Goal: Use online tool/utility: Use online tool/utility

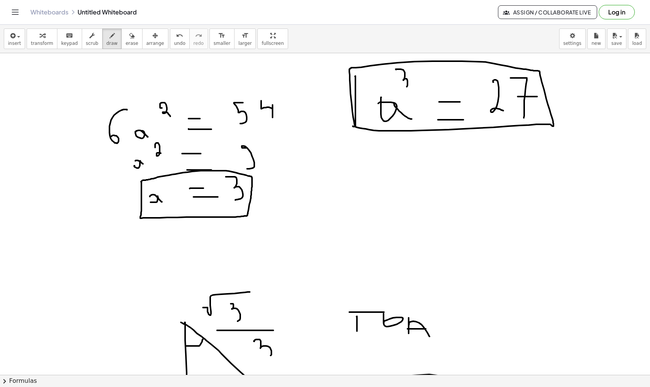
scroll to position [5234, 2]
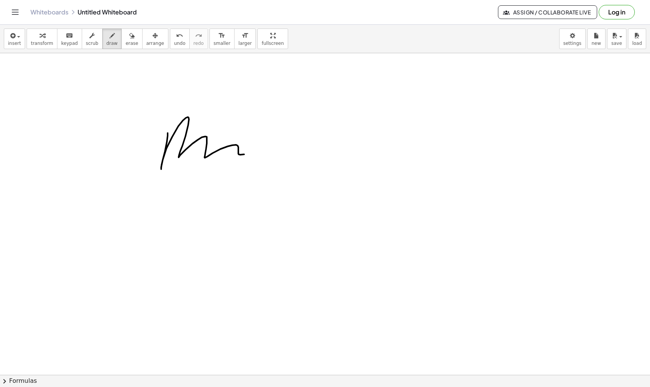
drag, startPoint x: 168, startPoint y: 133, endPoint x: 270, endPoint y: 150, distance: 104.1
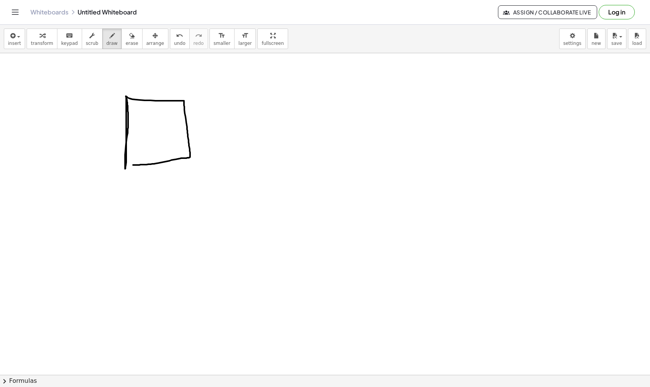
drag, startPoint x: 126, startPoint y: 97, endPoint x: 122, endPoint y: 165, distance: 67.9
drag, startPoint x: 154, startPoint y: 121, endPoint x: 150, endPoint y: 141, distance: 20.1
drag, startPoint x: 161, startPoint y: 121, endPoint x: 171, endPoint y: 137, distance: 18.6
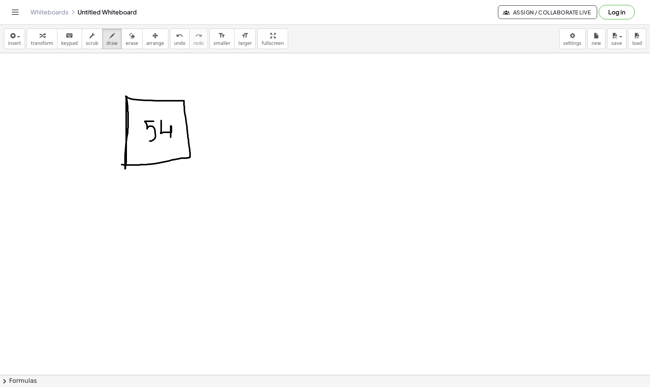
drag, startPoint x: 147, startPoint y: 76, endPoint x: 146, endPoint y: 120, distance: 43.4
drag, startPoint x: 147, startPoint y: 76, endPoint x: 146, endPoint y: 122, distance: 46.8
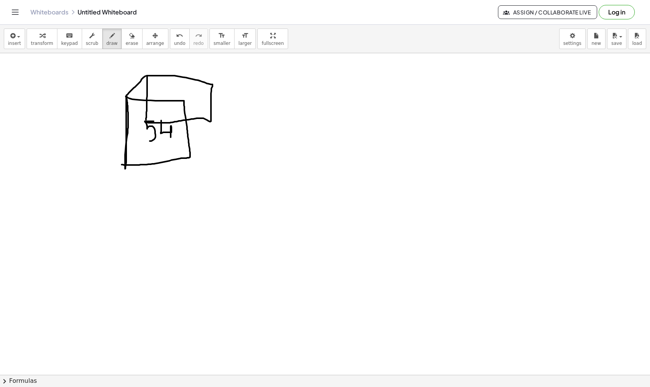
drag, startPoint x: 127, startPoint y: 95, endPoint x: 148, endPoint y: 75, distance: 29.1
drag, startPoint x: 183, startPoint y: 102, endPoint x: 210, endPoint y: 87, distance: 31.8
drag, startPoint x: 126, startPoint y: 164, endPoint x: 147, endPoint y: 122, distance: 46.1
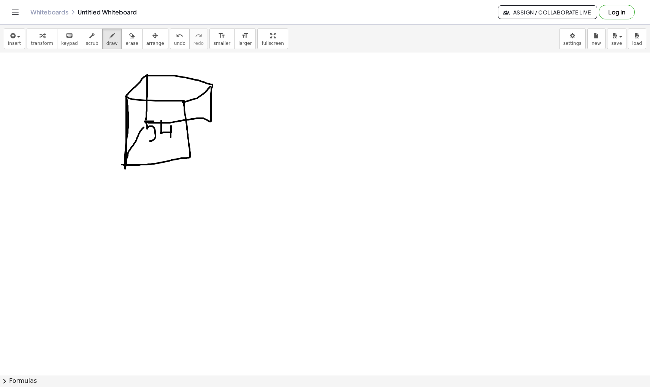
drag, startPoint x: 210, startPoint y: 121, endPoint x: 191, endPoint y: 153, distance: 37.8
drag, startPoint x: 319, startPoint y: 85, endPoint x: 368, endPoint y: 65, distance: 53.4
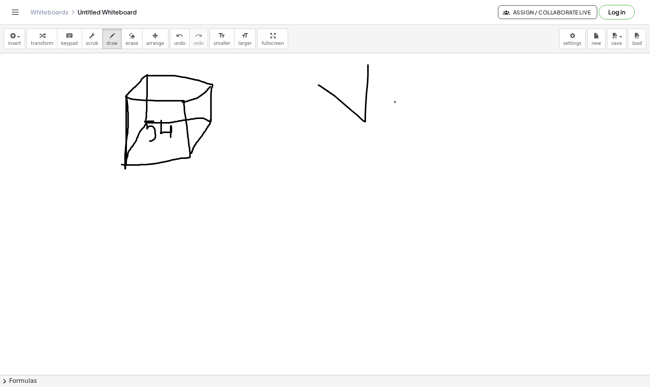
drag, startPoint x: 423, startPoint y: 110, endPoint x: 439, endPoint y: 123, distance: 20.6
drag, startPoint x: 447, startPoint y: 111, endPoint x: 446, endPoint y: 122, distance: 11.8
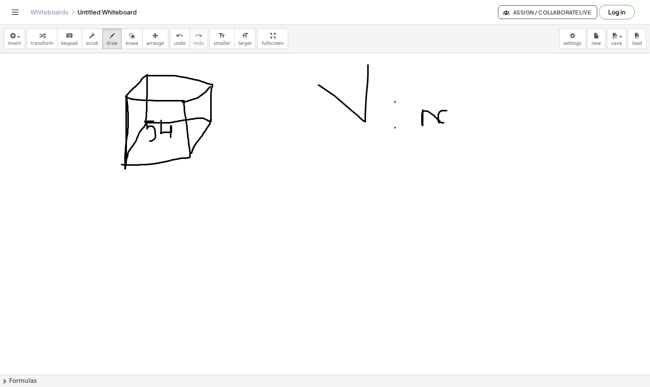
drag, startPoint x: 453, startPoint y: 83, endPoint x: 460, endPoint y: 104, distance: 22.3
drag, startPoint x: 158, startPoint y: 177, endPoint x: 158, endPoint y: 205, distance: 27.8
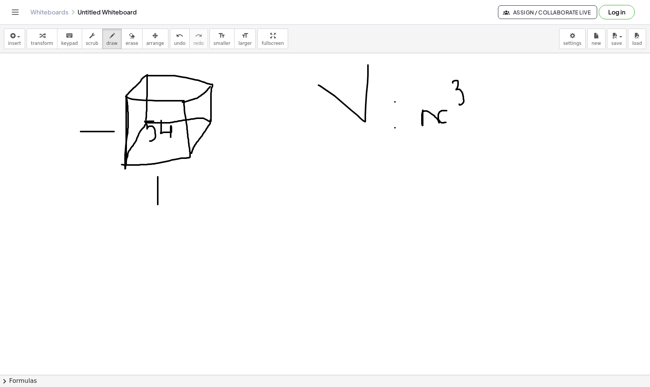
drag, startPoint x: 81, startPoint y: 132, endPoint x: 118, endPoint y: 132, distance: 36.9
drag, startPoint x: 192, startPoint y: 128, endPoint x: 209, endPoint y: 129, distance: 17.5
click at [129, 39] on icon "button" at bounding box center [131, 35] width 5 height 9
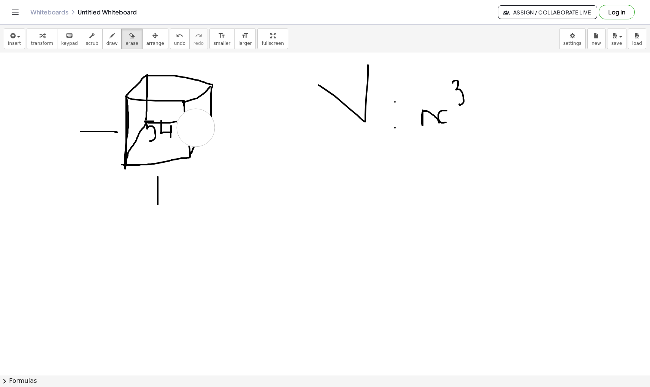
drag, startPoint x: 195, startPoint y: 128, endPoint x: 199, endPoint y: 128, distance: 3.8
click at [110, 40] on icon "button" at bounding box center [112, 35] width 5 height 9
drag, startPoint x: 211, startPoint y: 111, endPoint x: 192, endPoint y: 150, distance: 43.2
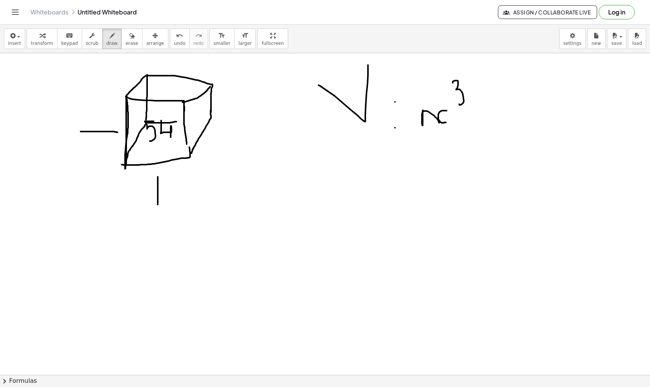
drag, startPoint x: 184, startPoint y: 105, endPoint x: 187, endPoint y: 154, distance: 49.1
drag, startPoint x: 401, startPoint y: 186, endPoint x: 371, endPoint y: 220, distance: 46.1
drag, startPoint x: 396, startPoint y: 212, endPoint x: 406, endPoint y: 218, distance: 11.9
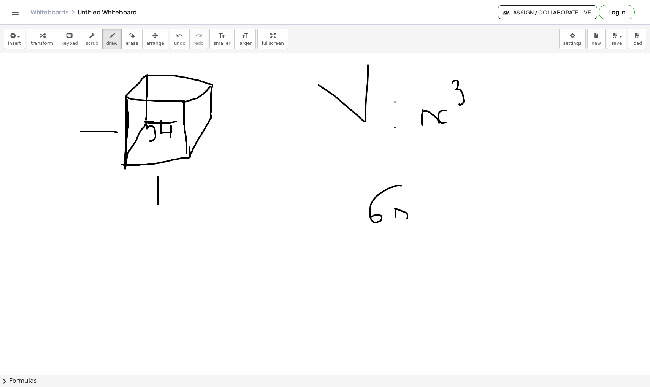
drag, startPoint x: 412, startPoint y: 208, endPoint x: 416, endPoint y: 216, distance: 8.8
drag, startPoint x: 421, startPoint y: 188, endPoint x: 428, endPoint y: 197, distance: 11.1
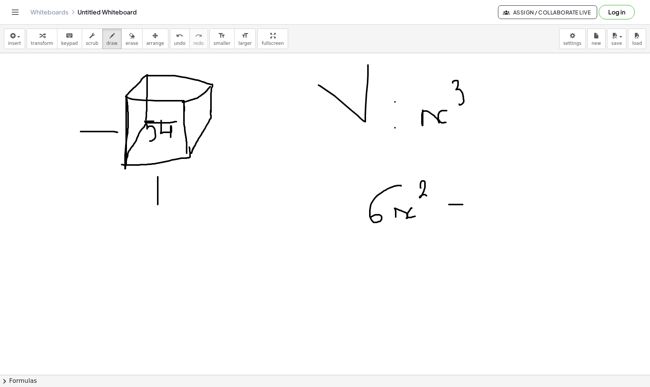
drag, startPoint x: 449, startPoint y: 205, endPoint x: 463, endPoint y: 205, distance: 13.7
drag, startPoint x: 447, startPoint y: 216, endPoint x: 474, endPoint y: 216, distance: 27.8
drag, startPoint x: 514, startPoint y: 174, endPoint x: 506, endPoint y: 208, distance: 35.4
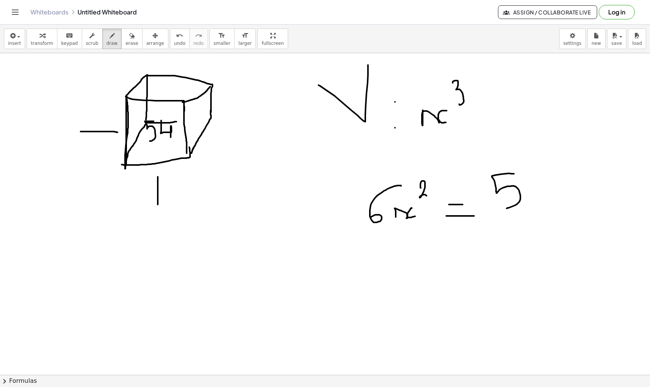
drag, startPoint x: 534, startPoint y: 171, endPoint x: 547, endPoint y: 202, distance: 33.1
drag, startPoint x: 363, startPoint y: 223, endPoint x: 360, endPoint y: 278, distance: 55.2
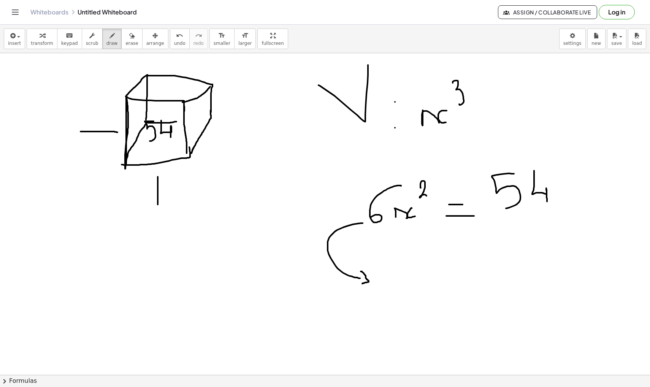
drag, startPoint x: 361, startPoint y: 272, endPoint x: 361, endPoint y: 285, distance: 13.3
drag, startPoint x: 401, startPoint y: 266, endPoint x: 401, endPoint y: 262, distance: 3.9
drag, startPoint x: 208, startPoint y: 137, endPoint x: 242, endPoint y: 160, distance: 40.2
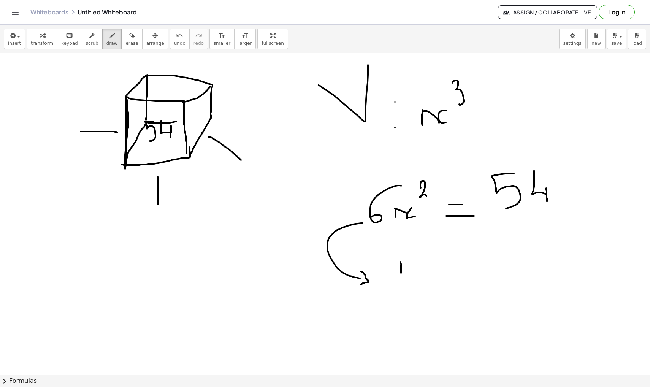
drag, startPoint x: 210, startPoint y: 131, endPoint x: 209, endPoint y: 137, distance: 5.4
drag, startPoint x: 424, startPoint y: 128, endPoint x: 440, endPoint y: 136, distance: 18.2
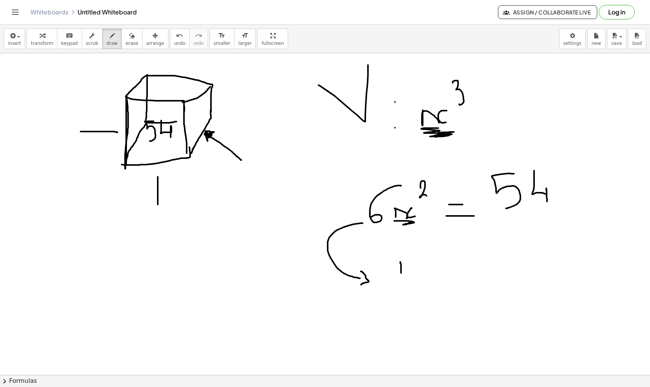
drag, startPoint x: 395, startPoint y: 221, endPoint x: 407, endPoint y: 224, distance: 12.3
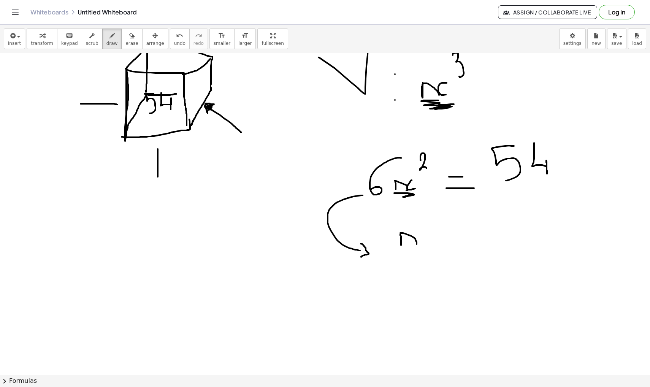
drag, startPoint x: 401, startPoint y: 233, endPoint x: 417, endPoint y: 245, distance: 20.2
drag, startPoint x: 422, startPoint y: 230, endPoint x: 423, endPoint y: 245, distance: 14.9
drag, startPoint x: 442, startPoint y: 207, endPoint x: 445, endPoint y: 219, distance: 13.1
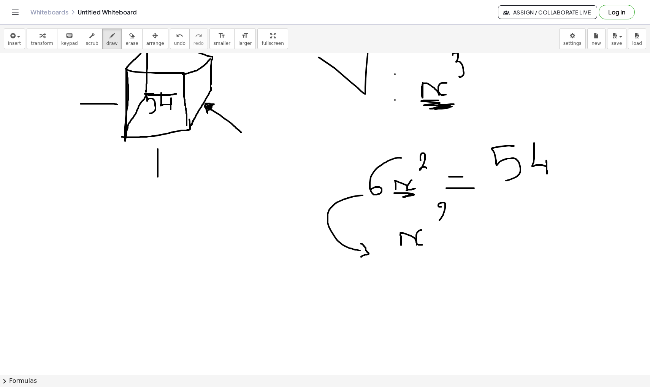
drag, startPoint x: 455, startPoint y: 234, endPoint x: 470, endPoint y: 234, distance: 14.8
drag, startPoint x: 455, startPoint y: 248, endPoint x: 472, endPoint y: 248, distance: 17.1
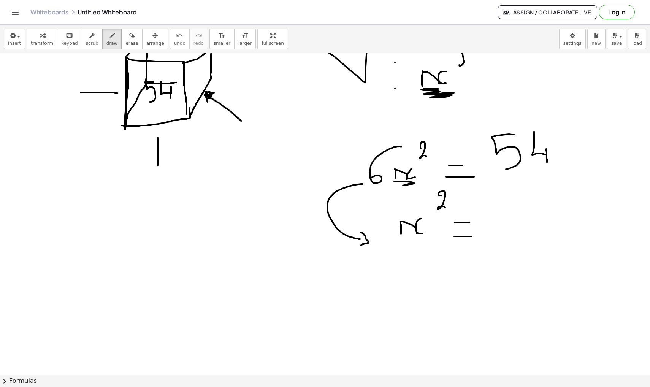
scroll to position [5425, 2]
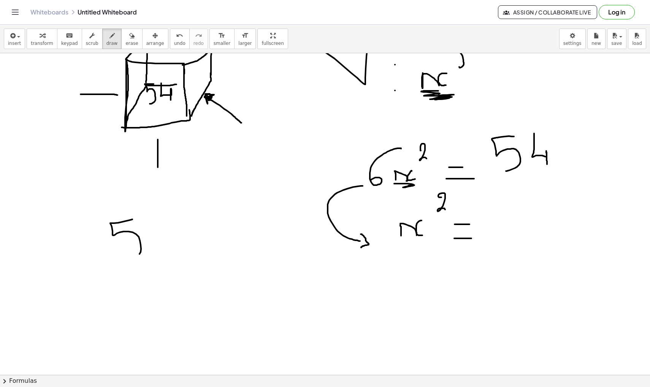
drag, startPoint x: 132, startPoint y: 219, endPoint x: 133, endPoint y: 255, distance: 35.8
drag, startPoint x: 162, startPoint y: 236, endPoint x: 181, endPoint y: 233, distance: 18.8
drag, startPoint x: 185, startPoint y: 228, endPoint x: 188, endPoint y: 249, distance: 20.8
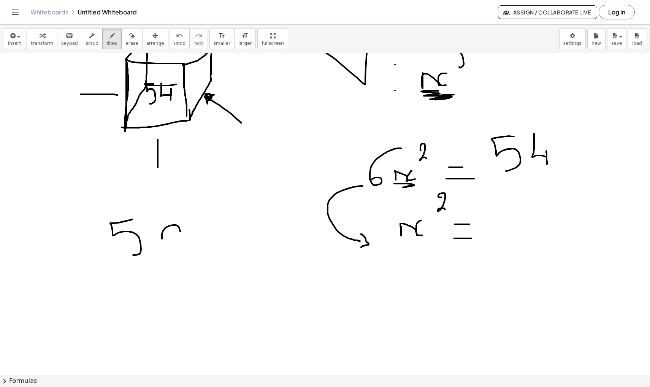
drag, startPoint x: 209, startPoint y: 236, endPoint x: 224, endPoint y: 235, distance: 15.2
drag, startPoint x: 211, startPoint y: 246, endPoint x: 233, endPoint y: 246, distance: 21.7
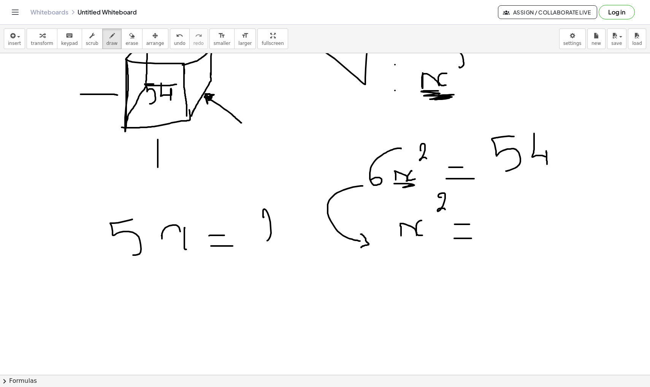
drag, startPoint x: 264, startPoint y: 218, endPoint x: 283, endPoint y: 240, distance: 29.7
drag, startPoint x: 297, startPoint y: 211, endPoint x: 296, endPoint y: 248, distance: 37.3
drag, startPoint x: 181, startPoint y: 304, endPoint x: 198, endPoint y: 300, distance: 18.0
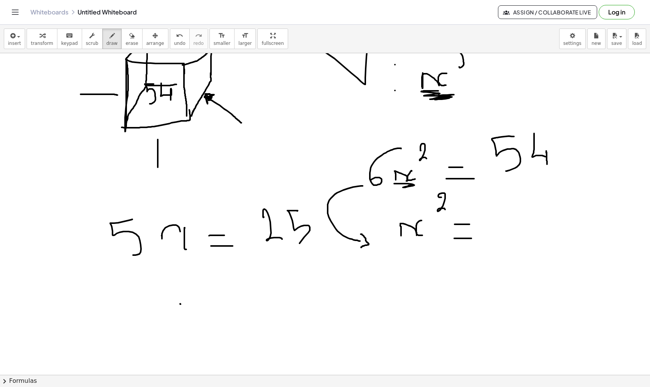
drag, startPoint x: 205, startPoint y: 290, endPoint x: 217, endPoint y: 304, distance: 18.6
drag, startPoint x: 226, startPoint y: 297, endPoint x: 244, endPoint y: 296, distance: 17.5
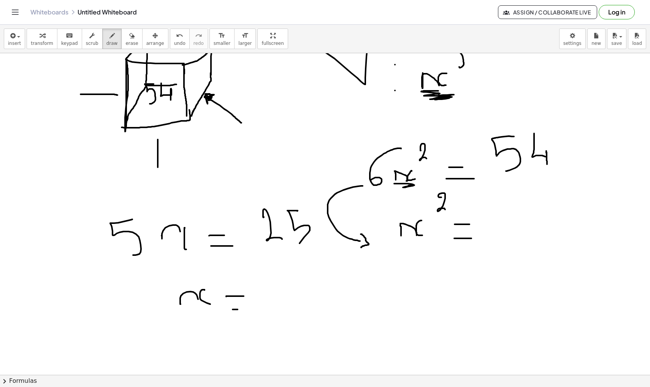
drag, startPoint x: 233, startPoint y: 310, endPoint x: 246, endPoint y: 310, distance: 12.9
drag, startPoint x: 84, startPoint y: 159, endPoint x: 333, endPoint y: 308, distance: 289.5
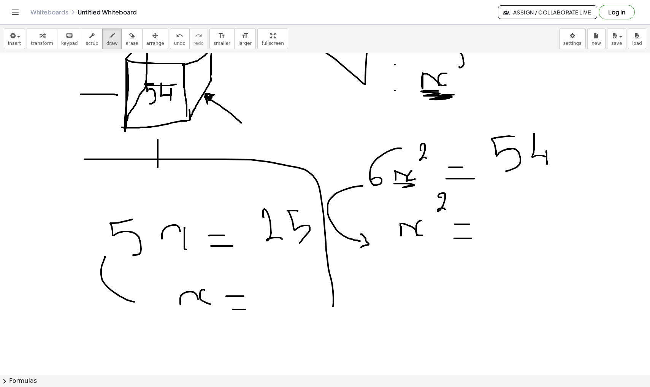
drag, startPoint x: 105, startPoint y: 257, endPoint x: 139, endPoint y: 303, distance: 57.1
drag, startPoint x: 145, startPoint y: 298, endPoint x: 148, endPoint y: 309, distance: 11.2
drag, startPoint x: 283, startPoint y: 280, endPoint x: 298, endPoint y: 301, distance: 26.0
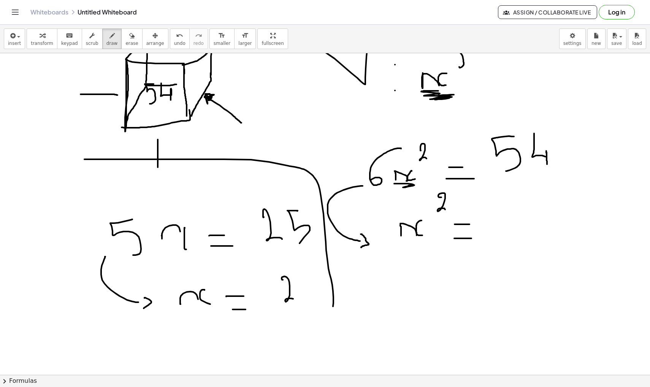
drag, startPoint x: 314, startPoint y: 270, endPoint x: 315, endPoint y: 298, distance: 28.2
drag, startPoint x: 285, startPoint y: 313, endPoint x: 326, endPoint y: 313, distance: 41.1
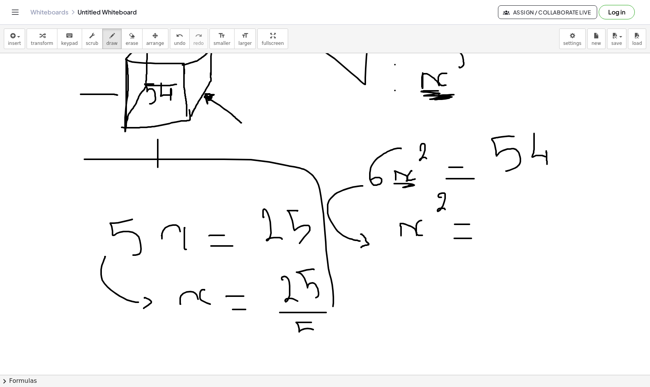
drag, startPoint x: 312, startPoint y: 323, endPoint x: 312, endPoint y: 339, distance: 16.0
drag, startPoint x: 332, startPoint y: 305, endPoint x: 332, endPoint y: 340, distance: 34.2
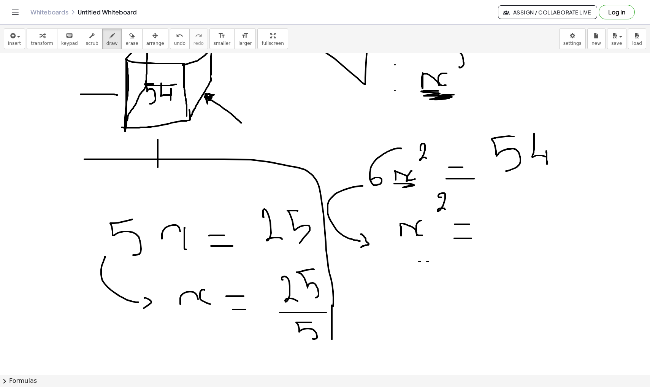
drag, startPoint x: 490, startPoint y: 231, endPoint x: 594, endPoint y: 235, distance: 104.3
drag, startPoint x: 526, startPoint y: 189, endPoint x: 532, endPoint y: 218, distance: 29.9
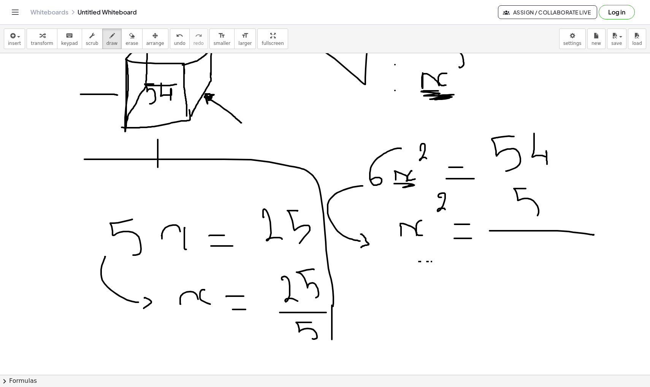
drag, startPoint x: 555, startPoint y: 188, endPoint x: 562, endPoint y: 213, distance: 26.2
drag, startPoint x: 549, startPoint y: 239, endPoint x: 528, endPoint y: 270, distance: 37.1
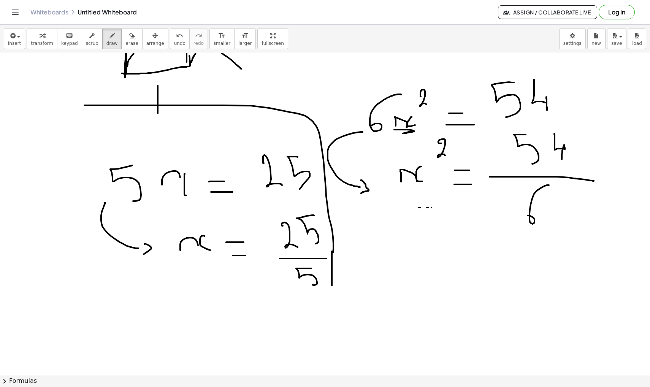
scroll to position [5480, 2]
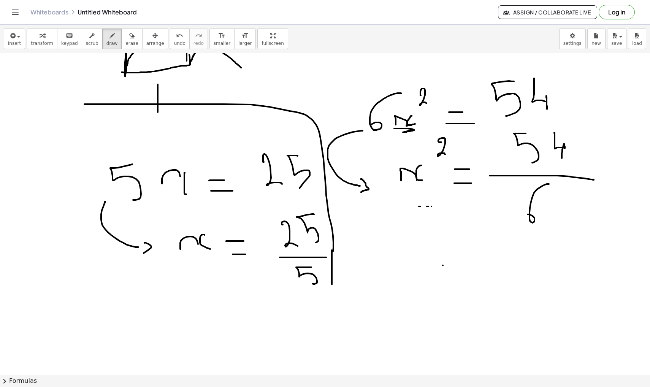
drag, startPoint x: 443, startPoint y: 266, endPoint x: 464, endPoint y: 266, distance: 20.5
drag, startPoint x: 450, startPoint y: 280, endPoint x: 473, endPoint y: 280, distance: 23.2
drag, startPoint x: 518, startPoint y: 247, endPoint x: 514, endPoint y: 272, distance: 24.6
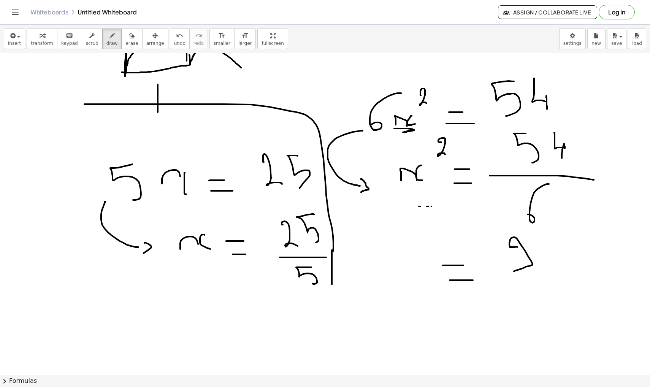
drag, startPoint x: 394, startPoint y: 263, endPoint x: 415, endPoint y: 269, distance: 21.6
drag, startPoint x: 420, startPoint y: 257, endPoint x: 430, endPoint y: 267, distance: 14.3
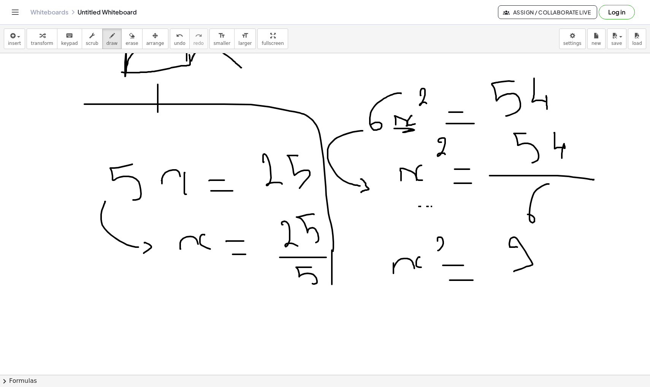
drag, startPoint x: 438, startPoint y: 241, endPoint x: 449, endPoint y: 251, distance: 15.4
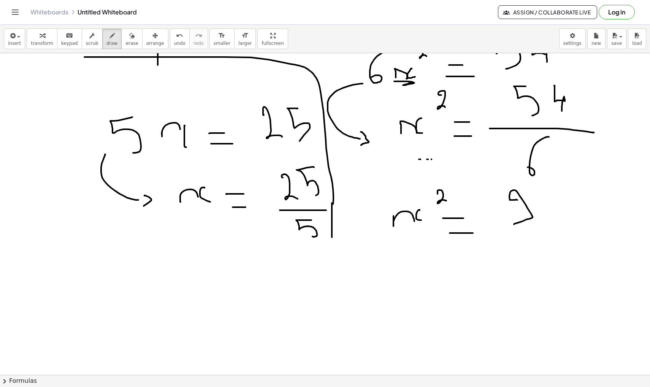
scroll to position [5533, 2]
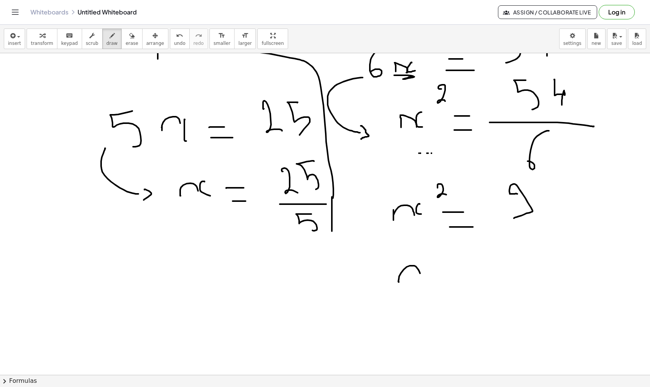
drag, startPoint x: 399, startPoint y: 282, endPoint x: 422, endPoint y: 277, distance: 23.4
drag
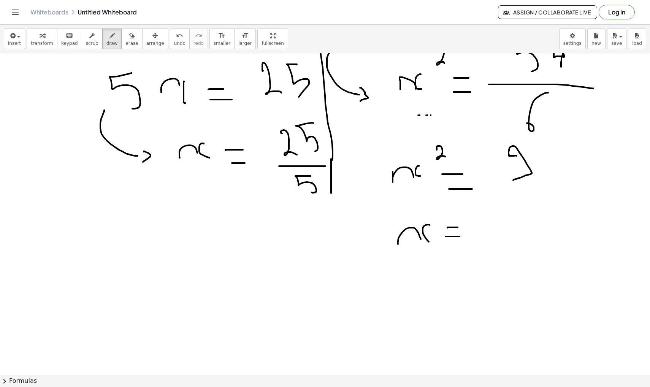
scroll to position [5571, 2]
drag, startPoint x: 448, startPoint y: 143, endPoint x: 433, endPoint y: 164, distance: 25.3
click at [174, 41] on span "undo" at bounding box center [179, 43] width 11 height 5
drag, startPoint x: 452, startPoint y: 145, endPoint x: 447, endPoint y: 145, distance: 5.3
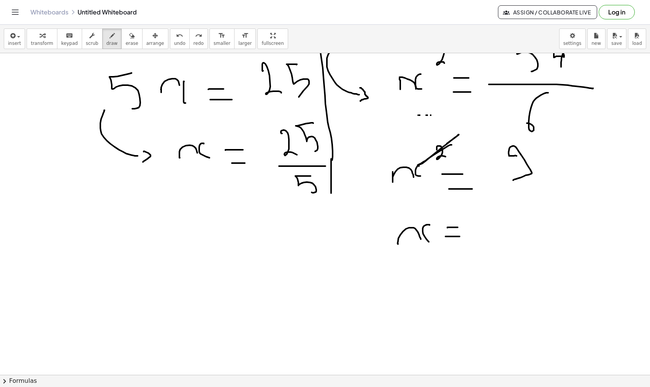
click at [176, 38] on icon "undo" at bounding box center [179, 35] width 7 height 9
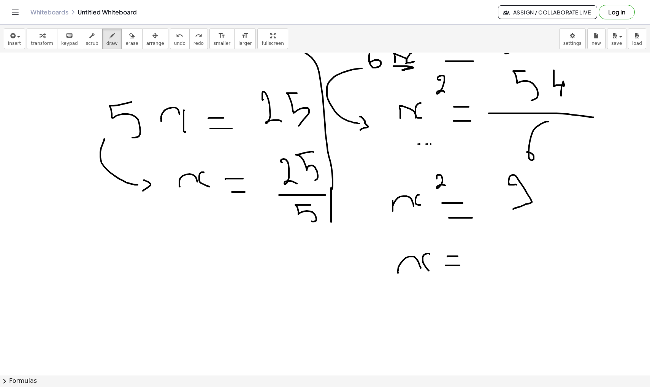
scroll to position [5542, 2]
drag, startPoint x: 379, startPoint y: 211, endPoint x: 376, endPoint y: 260, distance: 49.2
drag, startPoint x: 378, startPoint y: 256, endPoint x: 378, endPoint y: 264, distance: 8.0
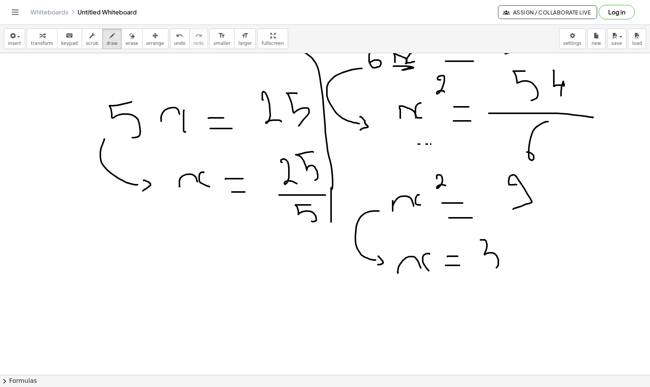
drag, startPoint x: 481, startPoint y: 240, endPoint x: 492, endPoint y: 269, distance: 30.9
drag, startPoint x: 474, startPoint y: 202, endPoint x: 538, endPoint y: 164, distance: 74.4
click at [176, 35] on icon "undo" at bounding box center [179, 35] width 7 height 9
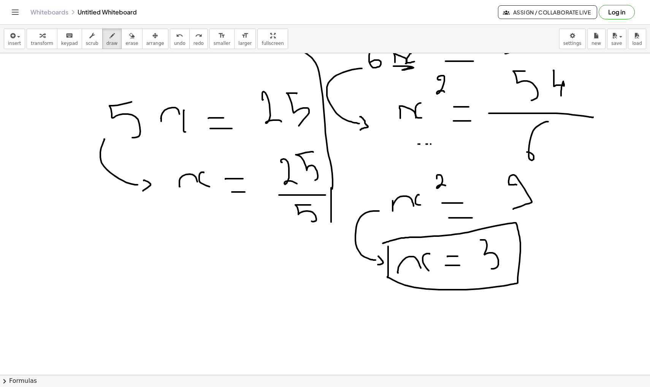
drag, startPoint x: 388, startPoint y: 246, endPoint x: 383, endPoint y: 244, distance: 6.0
drag, startPoint x: 411, startPoint y: 274, endPoint x: 411, endPoint y: 299, distance: 25.1
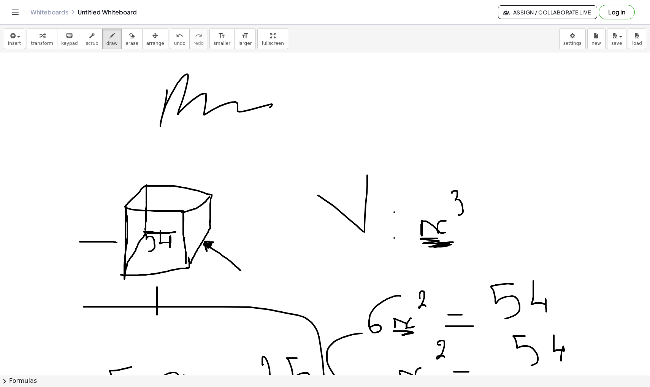
scroll to position [5276, 2]
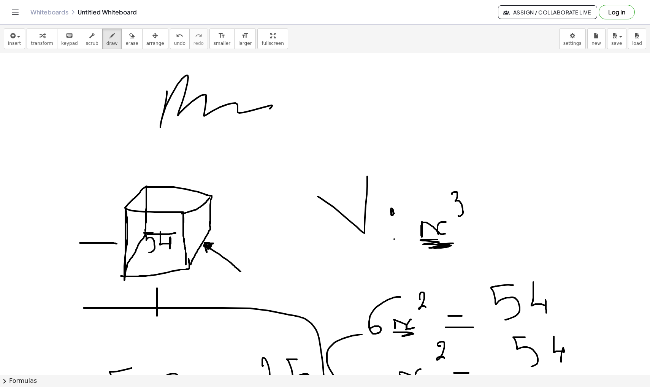
drag, startPoint x: 436, startPoint y: 108, endPoint x: 449, endPoint y: 132, distance: 27.2
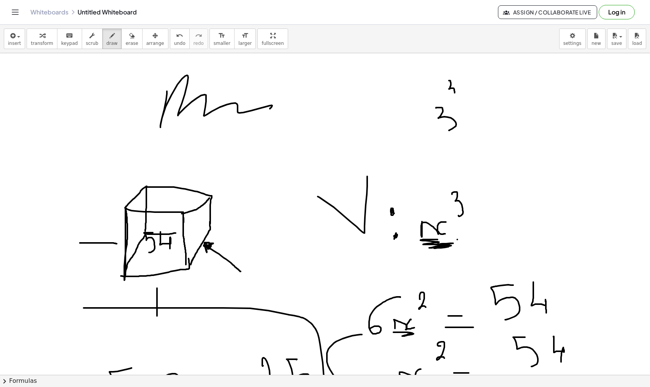
drag, startPoint x: 449, startPoint y: 81, endPoint x: 453, endPoint y: 97, distance: 17.3
drag, startPoint x: 476, startPoint y: 104, endPoint x: 488, endPoint y: 104, distance: 11.8
drag, startPoint x: 478, startPoint y: 112, endPoint x: 491, endPoint y: 112, distance: 12.6
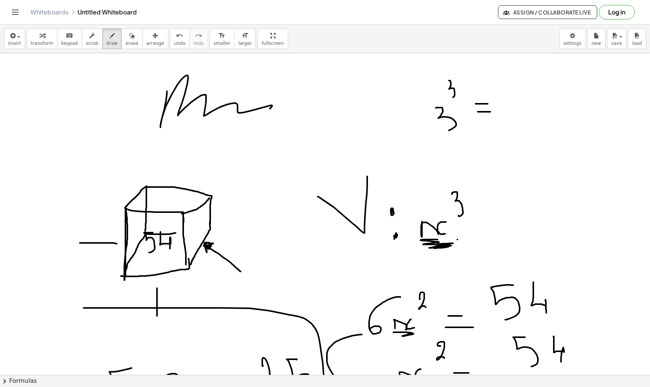
drag, startPoint x: 518, startPoint y: 88, endPoint x: 525, endPoint y: 113, distance: 25.6
drag, startPoint x: 528, startPoint y: 86, endPoint x: 541, endPoint y: 112, distance: 29.3
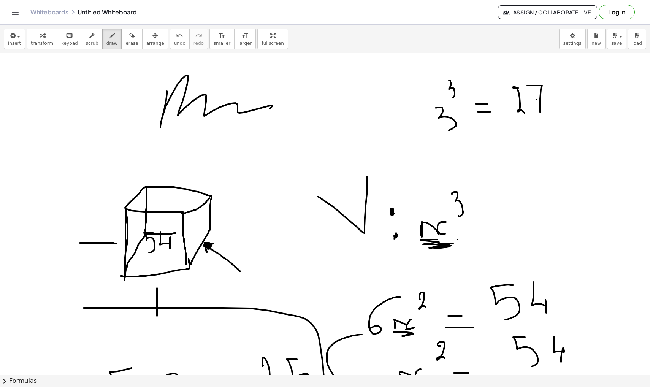
drag, startPoint x: 537, startPoint y: 100, endPoint x: 545, endPoint y: 100, distance: 8.0
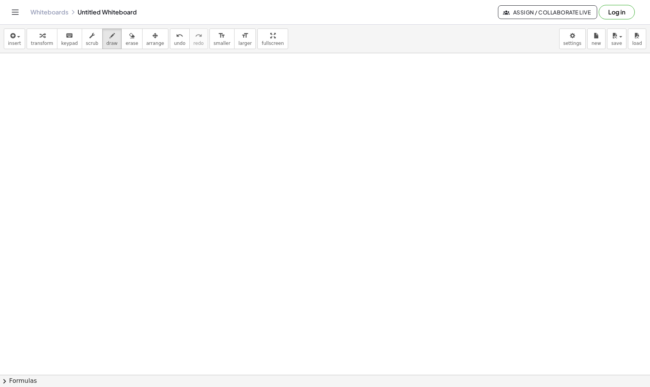
scroll to position [5973, 2]
drag, startPoint x: 204, startPoint y: 114, endPoint x: 159, endPoint y: 173, distance: 73.9
drag, startPoint x: 183, startPoint y: 167, endPoint x: 205, endPoint y: 170, distance: 22.0
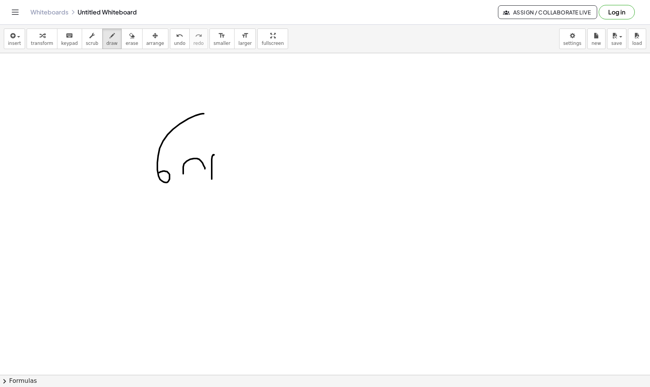
drag, startPoint x: 214, startPoint y: 155, endPoint x: 231, endPoint y: 173, distance: 24.8
drag, startPoint x: 242, startPoint y: 121, endPoint x: 259, endPoint y: 148, distance: 31.6
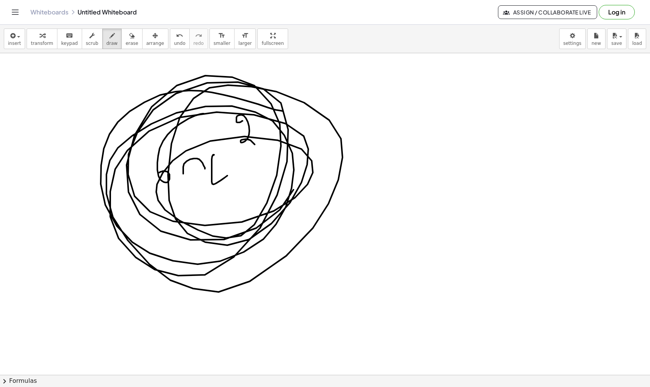
drag, startPoint x: 282, startPoint y: 111, endPoint x: 155, endPoint y: 179, distance: 144.0
click at [177, 43] on span "undo" at bounding box center [179, 43] width 11 height 5
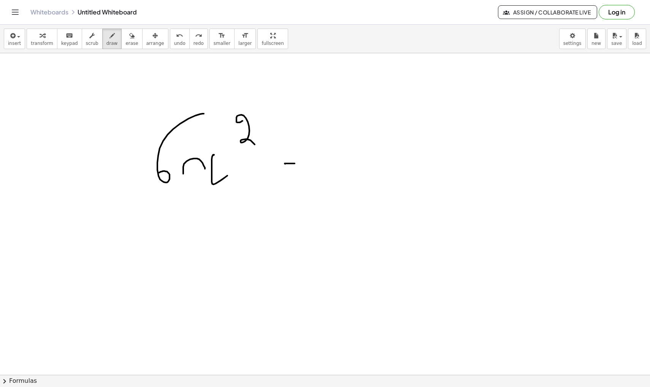
drag, startPoint x: 285, startPoint y: 164, endPoint x: 317, endPoint y: 164, distance: 32.0
drag, startPoint x: 292, startPoint y: 177, endPoint x: 324, endPoint y: 177, distance: 32.7
drag, startPoint x: 402, startPoint y: 132, endPoint x: 396, endPoint y: 175, distance: 43.8
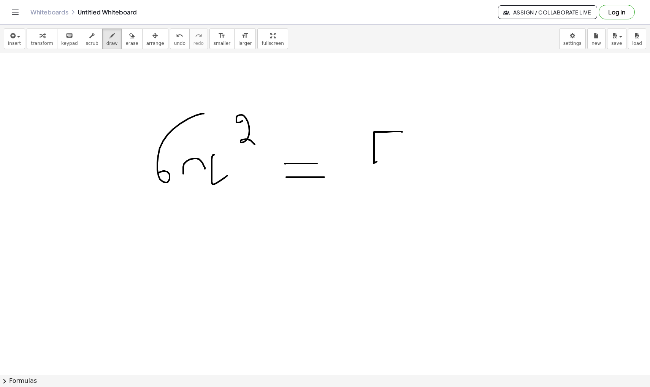
drag, startPoint x: 418, startPoint y: 131, endPoint x: 433, endPoint y: 170, distance: 41.5
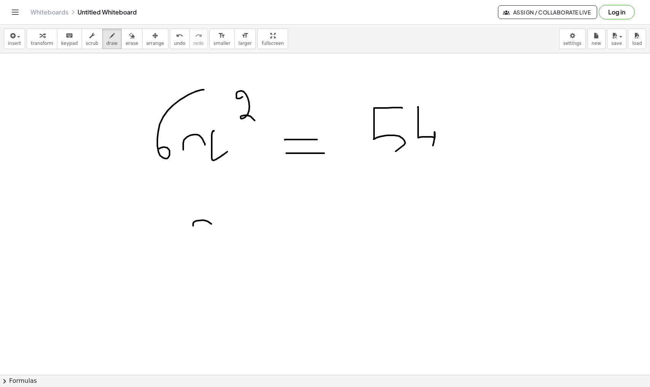
drag, startPoint x: 193, startPoint y: 225, endPoint x: 219, endPoint y: 239, distance: 28.8
drag, startPoint x: 223, startPoint y: 226, endPoint x: 248, endPoint y: 245, distance: 31.2
drag, startPoint x: 268, startPoint y: 221, endPoint x: 296, endPoint y: 221, distance: 27.8
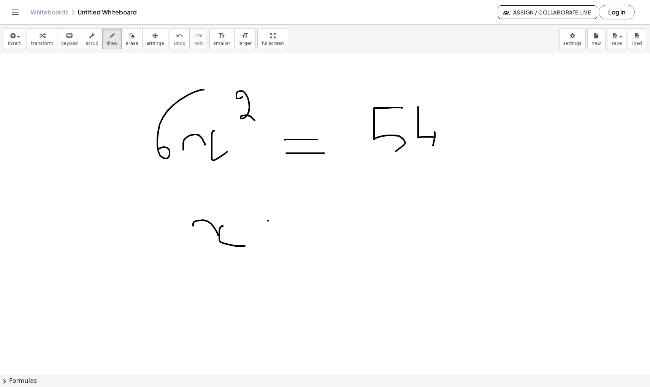
drag, startPoint x: 275, startPoint y: 240, endPoint x: 315, endPoint y: 240, distance: 40.3
drag, startPoint x: 364, startPoint y: 204, endPoint x: 365, endPoint y: 238, distance: 34.3
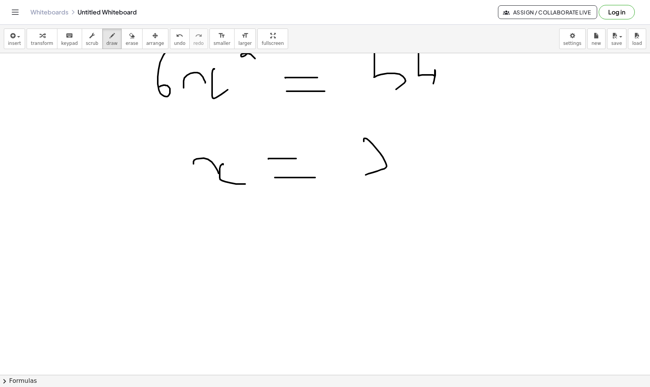
scroll to position [6071, 2]
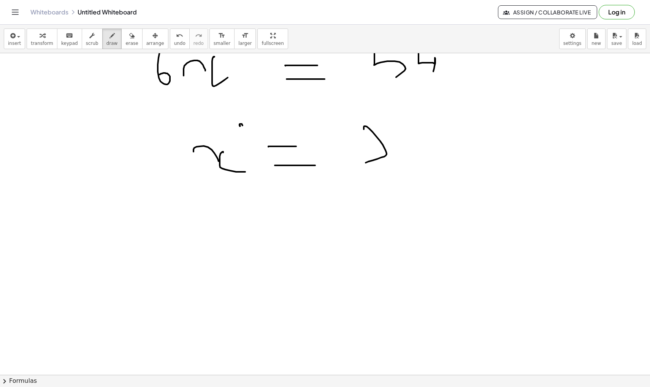
drag, startPoint x: 240, startPoint y: 126, endPoint x: 241, endPoint y: 145, distance: 18.7
drag, startPoint x: 228, startPoint y: 200, endPoint x: 240, endPoint y: 217, distance: 20.6
drag, startPoint x: 248, startPoint y: 209, endPoint x: 281, endPoint y: 222, distance: 35.4
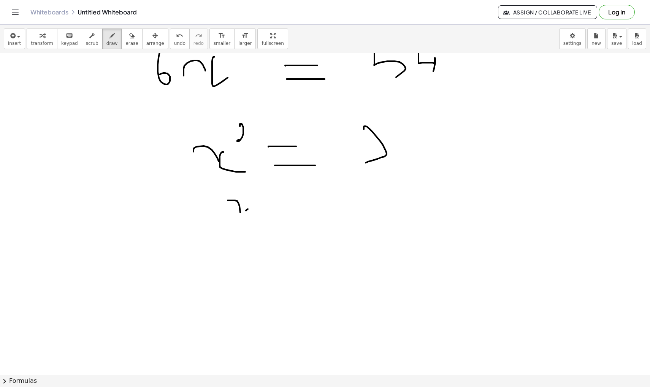
drag, startPoint x: 307, startPoint y: 218, endPoint x: 317, endPoint y: 218, distance: 9.9
drag, startPoint x: 297, startPoint y: 208, endPoint x: 322, endPoint y: 208, distance: 24.7
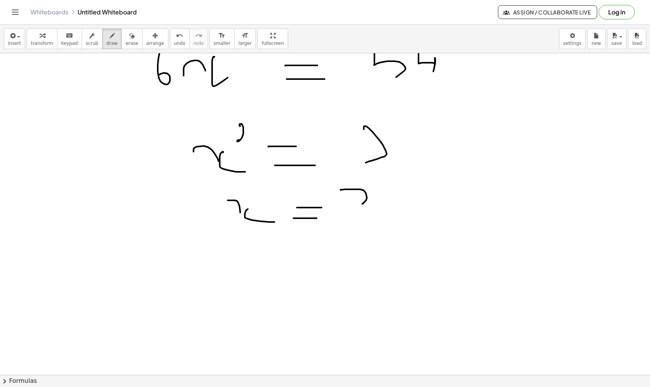
drag, startPoint x: 341, startPoint y: 190, endPoint x: 365, endPoint y: 219, distance: 37.5
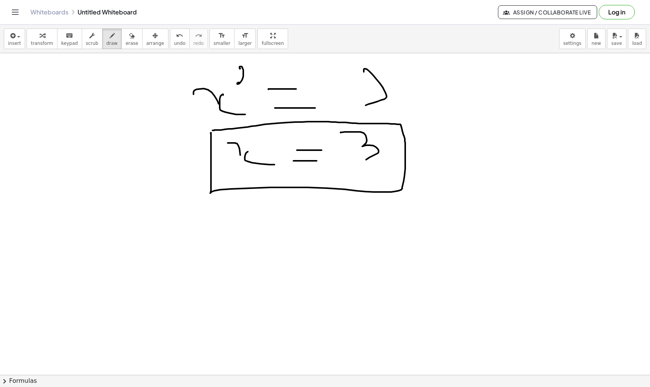
scroll to position [6130, 2]
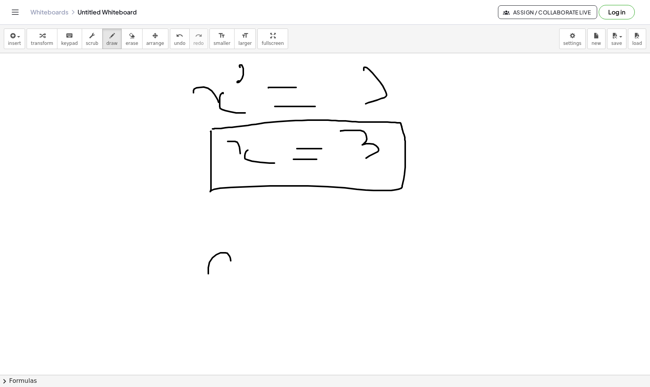
drag, startPoint x: 208, startPoint y: 274, endPoint x: 231, endPoint y: 261, distance: 25.9
drag, startPoint x: 243, startPoint y: 251, endPoint x: 245, endPoint y: 276, distance: 25.2
drag, startPoint x: 268, startPoint y: 225, endPoint x: 276, endPoint y: 254, distance: 29.7
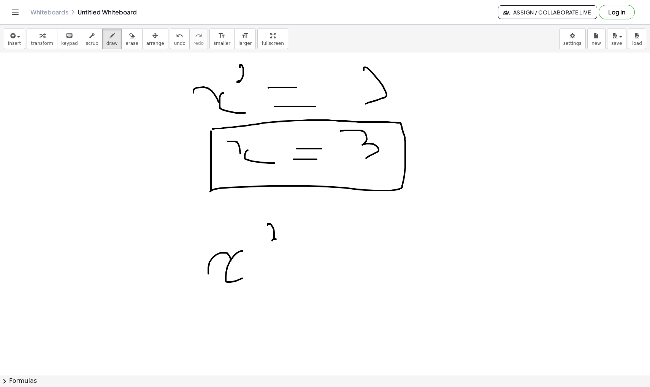
drag, startPoint x: 305, startPoint y: 256, endPoint x: 317, endPoint y: 256, distance: 12.6
drag, startPoint x: 303, startPoint y: 268, endPoint x: 324, endPoint y: 268, distance: 21.3
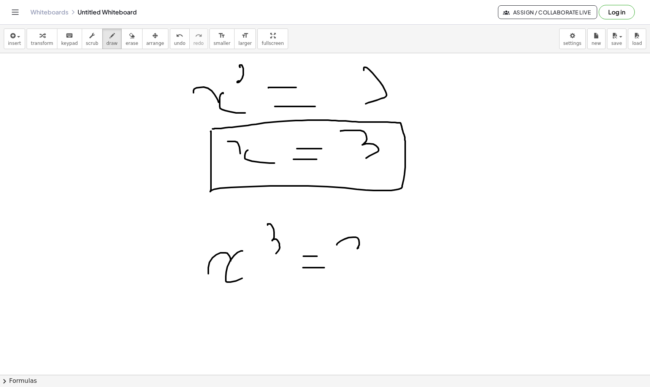
drag, startPoint x: 337, startPoint y: 245, endPoint x: 365, endPoint y: 265, distance: 34.3
drag, startPoint x: 364, startPoint y: 213, endPoint x: 378, endPoint y: 230, distance: 22.5
drag, startPoint x: 420, startPoint y: 234, endPoint x: 440, endPoint y: 234, distance: 19.8
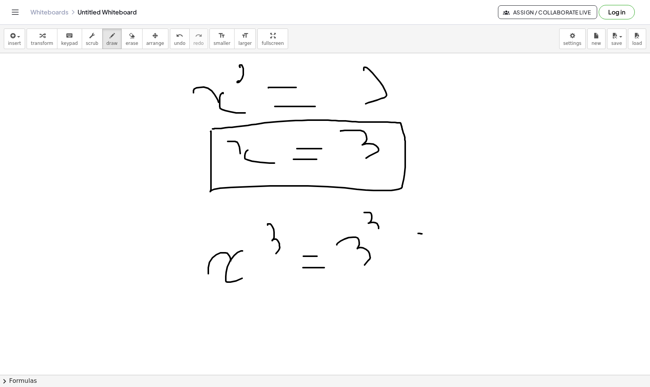
drag, startPoint x: 419, startPoint y: 245, endPoint x: 439, endPoint y: 245, distance: 19.4
drag, startPoint x: 461, startPoint y: 226, endPoint x: 484, endPoint y: 250, distance: 33.9
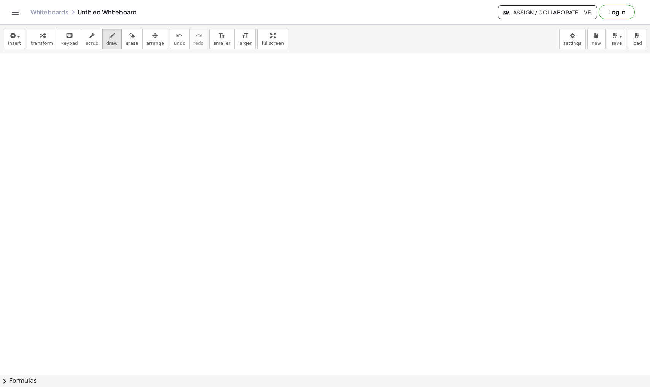
scroll to position [6439, 1]
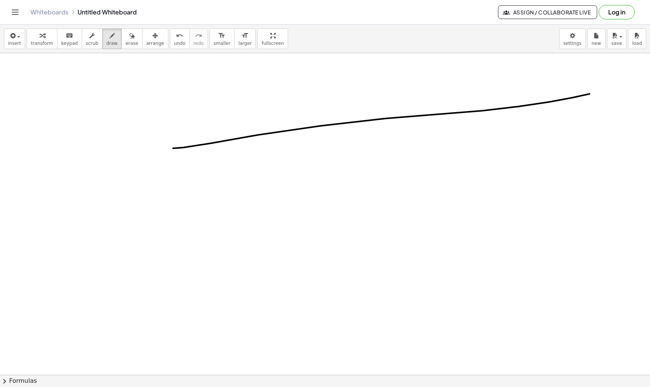
drag, startPoint x: 173, startPoint y: 148, endPoint x: 617, endPoint y: 88, distance: 447.6
drag, startPoint x: 205, startPoint y: 269, endPoint x: 650, endPoint y: 204, distance: 449.7
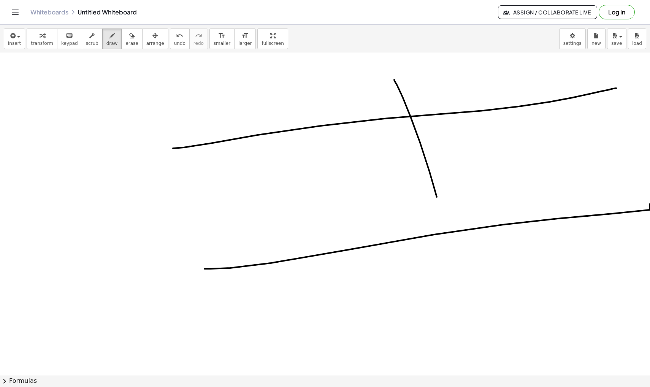
drag, startPoint x: 395, startPoint y: 80, endPoint x: 460, endPoint y: 304, distance: 232.5
drag, startPoint x: 463, startPoint y: 232, endPoint x: 450, endPoint y: 262, distance: 33.6
drag, startPoint x: 473, startPoint y: 257, endPoint x: 490, endPoint y: 264, distance: 17.9
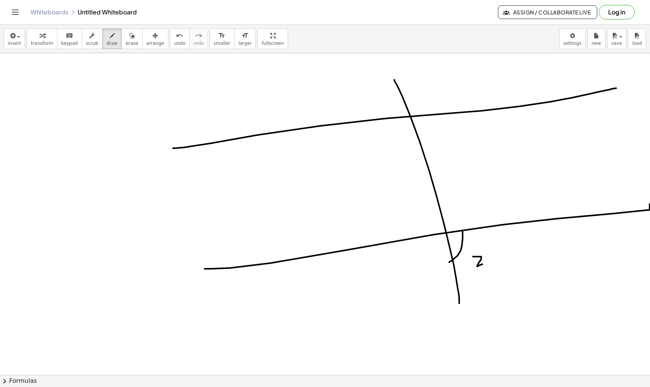
drag, startPoint x: 431, startPoint y: 116, endPoint x: 422, endPoint y: 138, distance: 23.4
drag, startPoint x: 437, startPoint y: 135, endPoint x: 449, endPoint y: 140, distance: 12.3
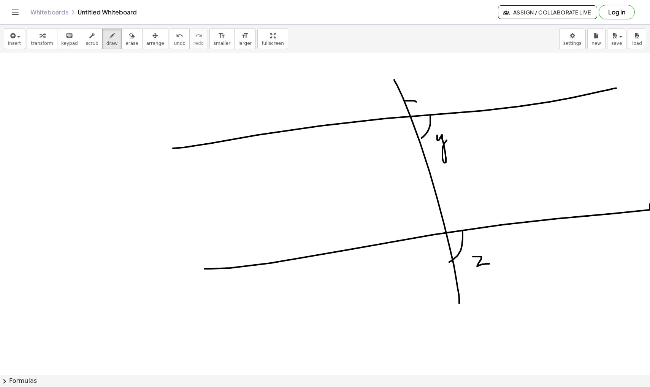
drag, startPoint x: 406, startPoint y: 101, endPoint x: 426, endPoint y: 114, distance: 23.6
drag, startPoint x: 426, startPoint y: 95, endPoint x: 436, endPoint y: 92, distance: 10.8
drag, startPoint x: 440, startPoint y: 85, endPoint x: 442, endPoint y: 94, distance: 9.4
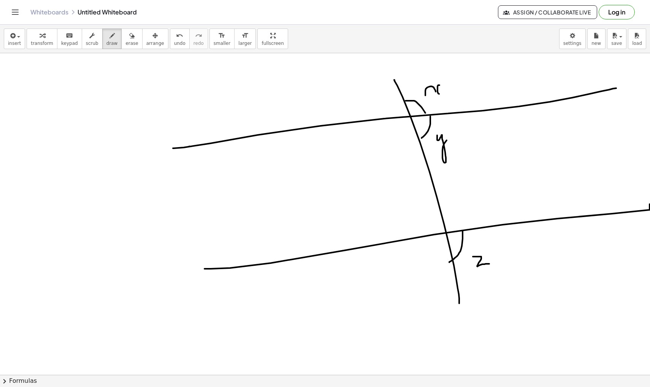
drag, startPoint x: 401, startPoint y: 94, endPoint x: 388, endPoint y: 117, distance: 26.2
drag, startPoint x: 356, startPoint y: 103, endPoint x: 367, endPoint y: 99, distance: 11.8
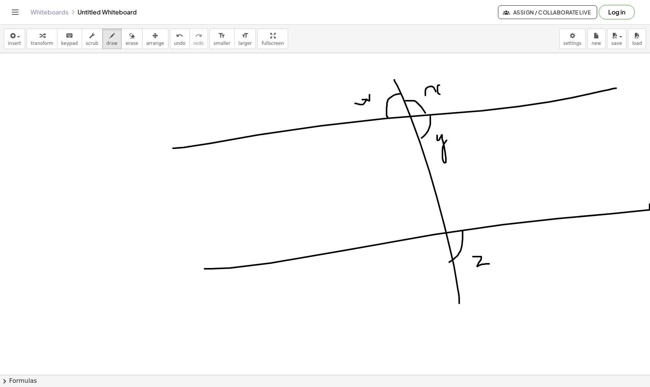
drag, startPoint x: 363, startPoint y: 100, endPoint x: 369, endPoint y: 94, distance: 8.7
click at [109, 42] on span "draw" at bounding box center [112, 43] width 11 height 5
drag, startPoint x: 480, startPoint y: 110, endPoint x: 413, endPoint y: 229, distance: 136.3
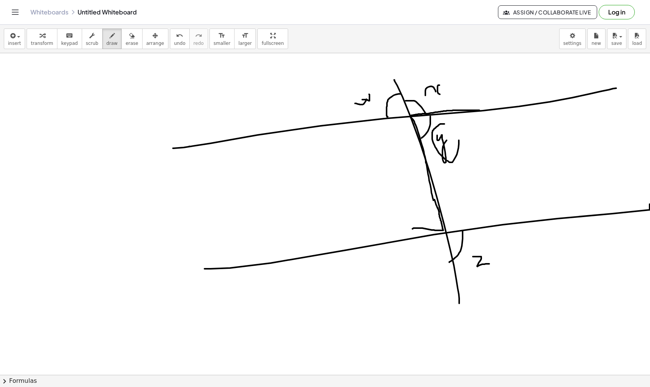
drag, startPoint x: 416, startPoint y: 219, endPoint x: 421, endPoint y: 226, distance: 8.4
drag, startPoint x: 372, startPoint y: 119, endPoint x: 444, endPoint y: 229, distance: 131.9
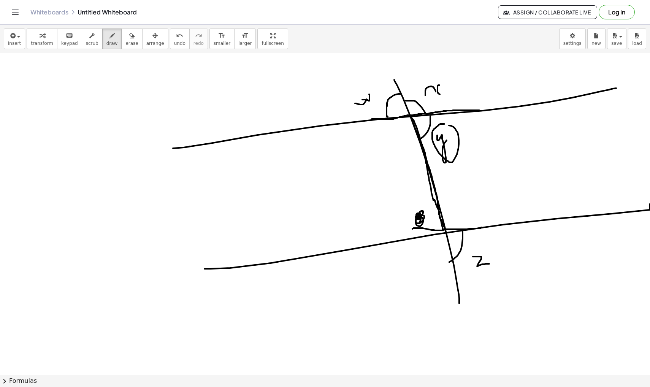
drag, startPoint x: 444, startPoint y: 229, endPoint x: 482, endPoint y: 227, distance: 37.3
drag, startPoint x: 462, startPoint y: 219, endPoint x: 458, endPoint y: 209, distance: 10.4
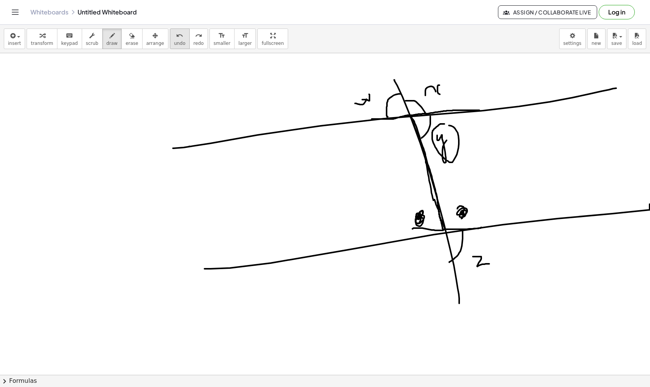
click at [180, 40] on button "undo undo" at bounding box center [180, 39] width 20 height 21
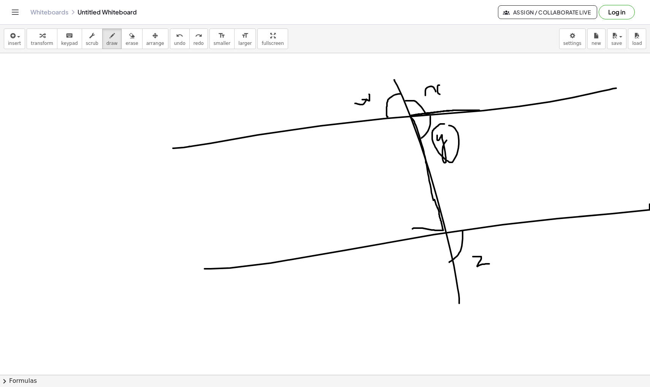
drag, startPoint x: 475, startPoint y: 110, endPoint x: 414, endPoint y: 116, distance: 61.1
drag, startPoint x: 414, startPoint y: 116, endPoint x: 466, endPoint y: 113, distance: 52.2
drag, startPoint x: 473, startPoint y: 111, endPoint x: 459, endPoint y: 292, distance: 181.2
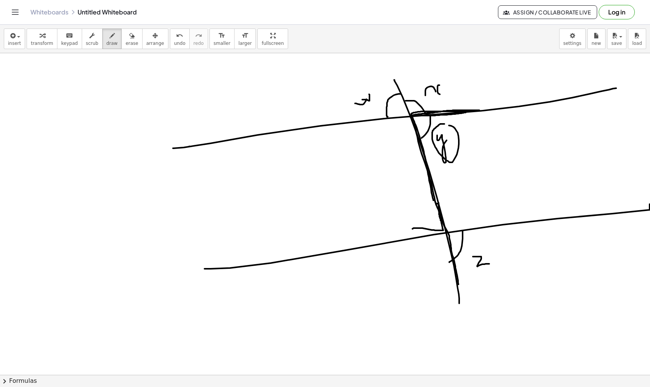
drag, startPoint x: 448, startPoint y: 232, endPoint x: 499, endPoint y: 221, distance: 52.2
drag, startPoint x: 473, startPoint y: 142, endPoint x: 466, endPoint y: 130, distance: 14.0
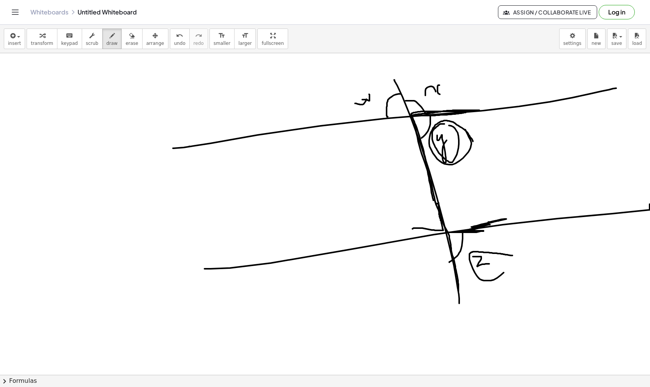
drag, startPoint x: 513, startPoint y: 256, endPoint x: 501, endPoint y: 238, distance: 21.4
drag, startPoint x: 463, startPoint y: 182, endPoint x: 485, endPoint y: 182, distance: 22.1
drag, startPoint x: 465, startPoint y: 192, endPoint x: 484, endPoint y: 192, distance: 19.0
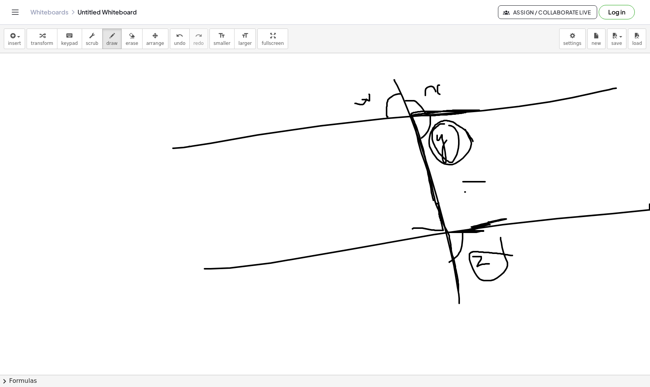
drag, startPoint x: 390, startPoint y: 122, endPoint x: 407, endPoint y: 131, distance: 19.2
drag, startPoint x: 388, startPoint y: 129, endPoint x: 407, endPoint y: 142, distance: 22.6
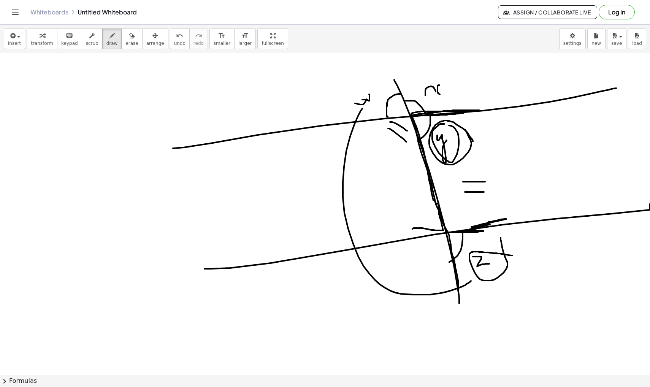
drag, startPoint x: 363, startPoint y: 109, endPoint x: 472, endPoint y: 281, distance: 203.9
drag, startPoint x: 467, startPoint y: 276, endPoint x: 473, endPoint y: 296, distance: 21.0
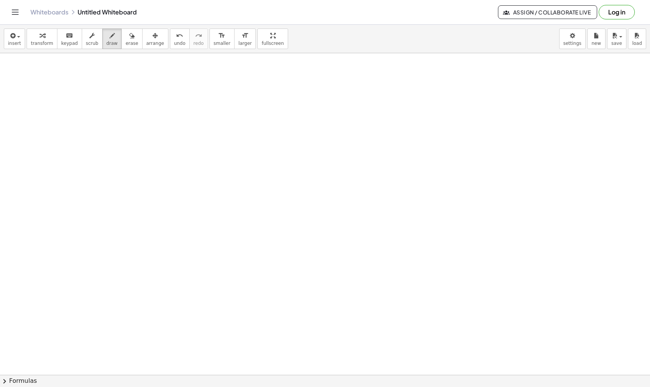
scroll to position [6711, 1]
drag, startPoint x: 216, startPoint y: 121, endPoint x: 212, endPoint y: 246, distance: 125.2
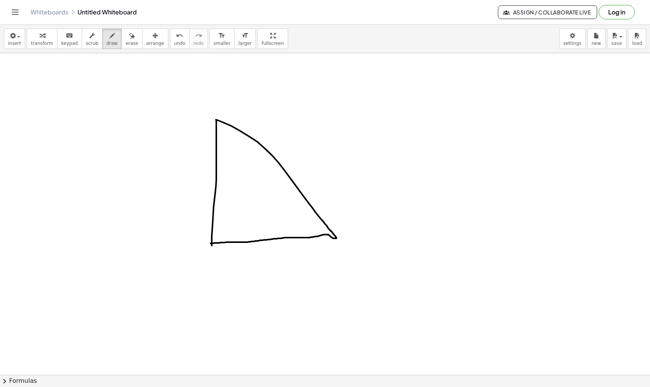
drag, startPoint x: 216, startPoint y: 120, endPoint x: 212, endPoint y: 243, distance: 123.7
drag, startPoint x: 212, startPoint y: 231, endPoint x: 222, endPoint y: 239, distance: 12.5
drag, startPoint x: 216, startPoint y: 155, endPoint x: 252, endPoint y: 138, distance: 39.6
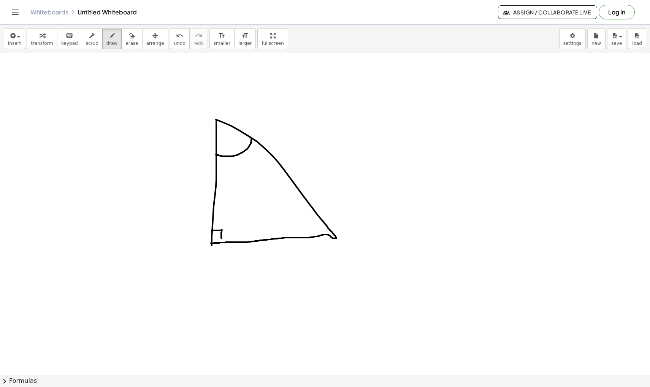
drag, startPoint x: 75, startPoint y: 130, endPoint x: 75, endPoint y: 156, distance: 25.1
drag, startPoint x: 68, startPoint y: 137, endPoint x: 78, endPoint y: 137, distance: 9.5
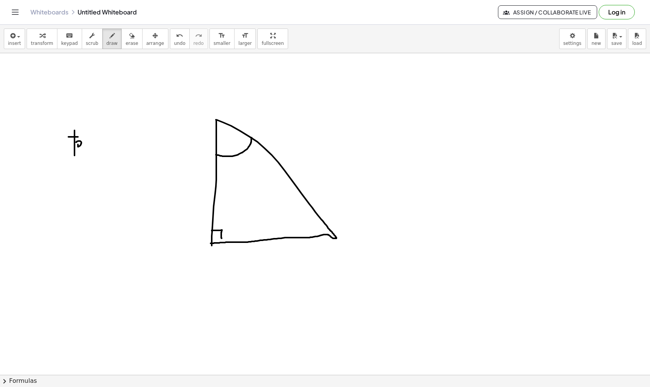
drag, startPoint x: 81, startPoint y: 142, endPoint x: 102, endPoint y: 148, distance: 21.9
drag, startPoint x: 112, startPoint y: 138, endPoint x: 121, endPoint y: 138, distance: 9.5
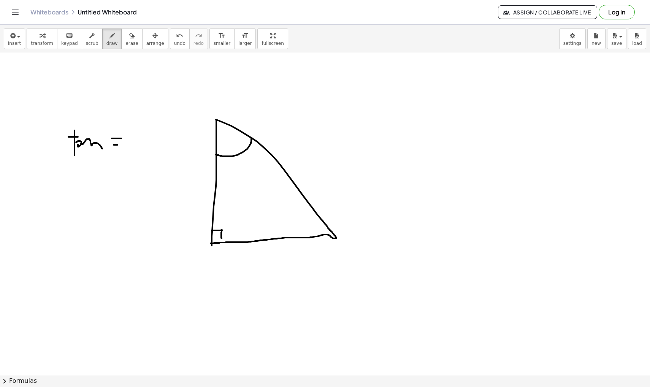
drag, startPoint x: 114, startPoint y: 145, endPoint x: 122, endPoint y: 145, distance: 8.4
drag, startPoint x: 128, startPoint y: 140, endPoint x: 162, endPoint y: 110, distance: 45.0
drag, startPoint x: 148, startPoint y: 129, endPoint x: 154, endPoint y: 150, distance: 21.8
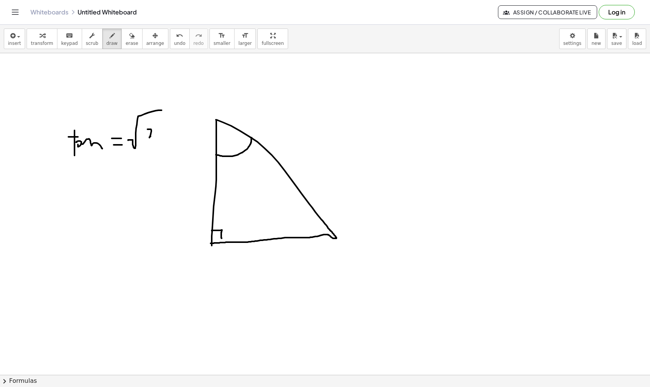
drag, startPoint x: 129, startPoint y: 160, endPoint x: 163, endPoint y: 160, distance: 33.9
drag, startPoint x: 147, startPoint y: 171, endPoint x: 153, endPoint y: 194, distance: 23.8
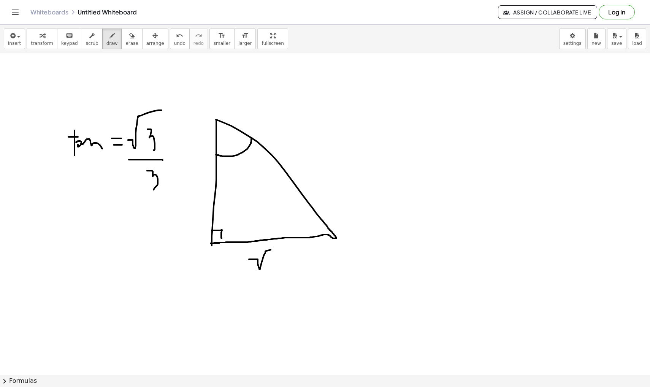
drag, startPoint x: 249, startPoint y: 259, endPoint x: 293, endPoint y: 249, distance: 45.4
drag, startPoint x: 336, startPoint y: 91, endPoint x: 336, endPoint y: 120, distance: 28.5
drag, startPoint x: 333, startPoint y: 103, endPoint x: 347, endPoint y: 103, distance: 13.3
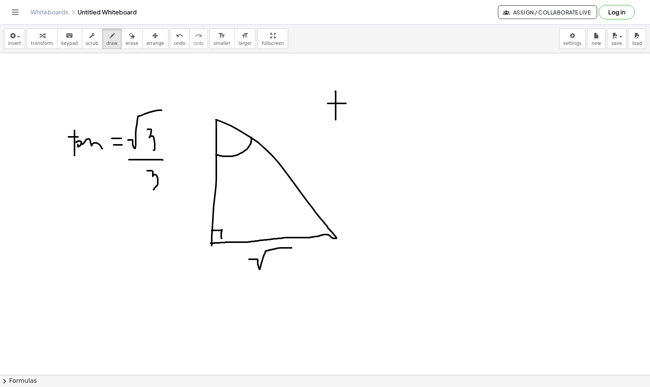
drag, startPoint x: 355, startPoint y: 107, endPoint x: 364, endPoint y: 105, distance: 9.1
drag, startPoint x: 385, startPoint y: 100, endPoint x: 401, endPoint y: 111, distance: 20.0
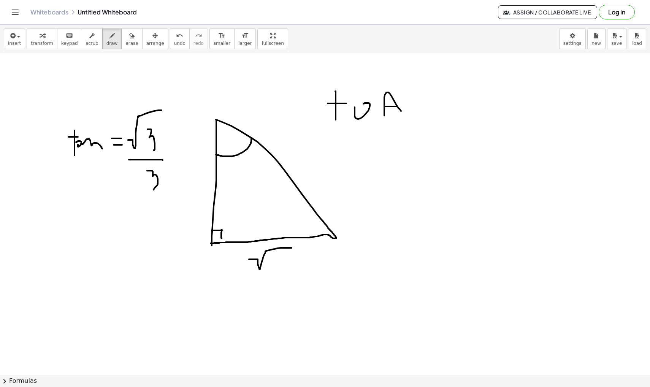
drag, startPoint x: 386, startPoint y: 107, endPoint x: 398, endPoint y: 107, distance: 12.2
drag, startPoint x: 271, startPoint y: 258, endPoint x: 281, endPoint y: 270, distance: 14.9
drag, startPoint x: 192, startPoint y: 177, endPoint x: 200, endPoint y: 204, distance: 27.4
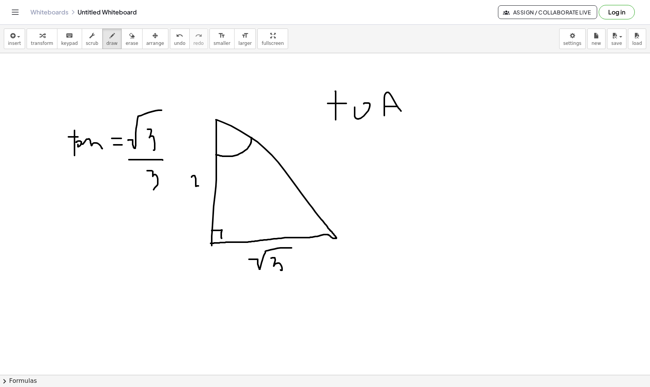
drag, startPoint x: 315, startPoint y: 213, endPoint x: 316, endPoint y: 223, distance: 9.1
drag, startPoint x: 437, startPoint y: 164, endPoint x: 448, endPoint y: 191, distance: 29.2
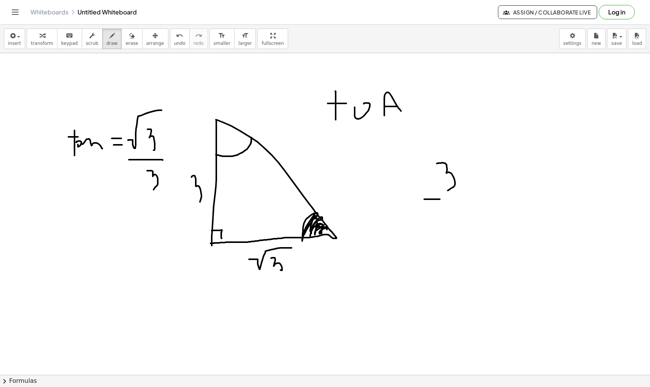
drag, startPoint x: 432, startPoint y: 199, endPoint x: 469, endPoint y: 199, distance: 37.7
drag, startPoint x: 429, startPoint y: 215, endPoint x: 469, endPoint y: 202, distance: 42.3
drag, startPoint x: 454, startPoint y: 214, endPoint x: 465, endPoint y: 234, distance: 23.0
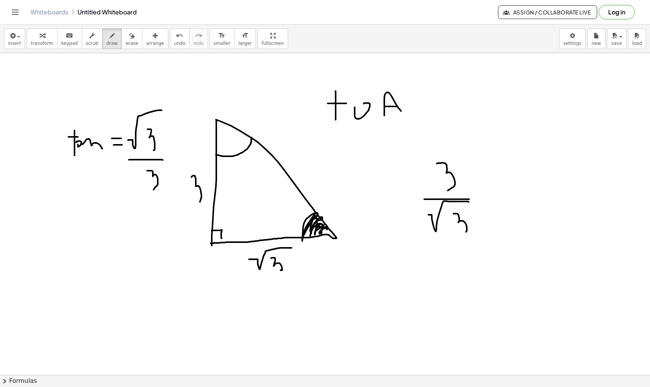
drag, startPoint x: 462, startPoint y: 150, endPoint x: 453, endPoint y: 144, distance: 10.7
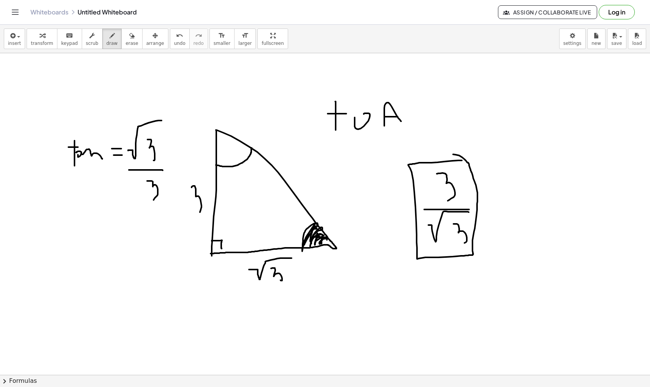
scroll to position [6701, 0]
drag, startPoint x: 73, startPoint y: 229, endPoint x: 94, endPoint y: 229, distance: 20.5
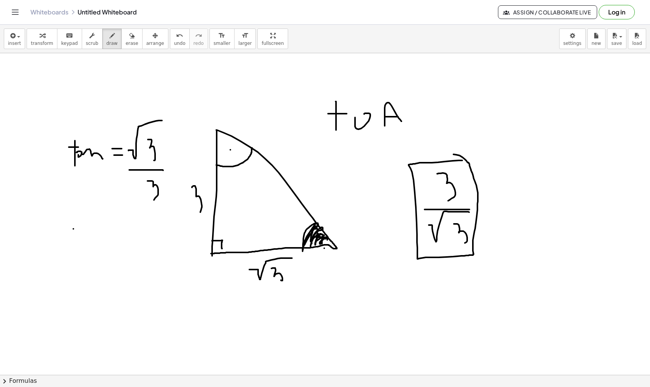
drag, startPoint x: 70, startPoint y: 250, endPoint x: 101, endPoint y: 250, distance: 31.2
drag, startPoint x: 119, startPoint y: 231, endPoint x: 156, endPoint y: 250, distance: 40.8
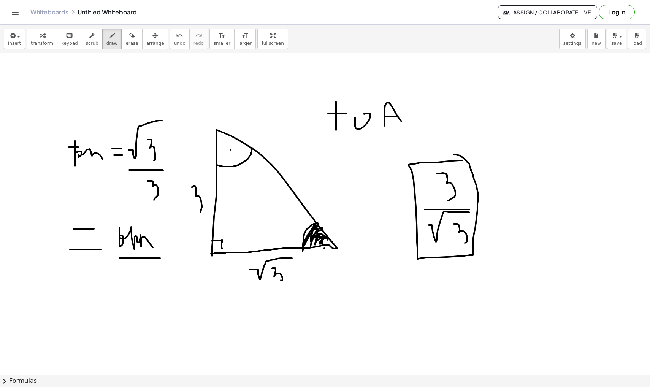
drag, startPoint x: 134, startPoint y: 258, endPoint x: 162, endPoint y: 258, distance: 28.9
drag, startPoint x: 134, startPoint y: 276, endPoint x: 135, endPoint y: 269, distance: 6.6
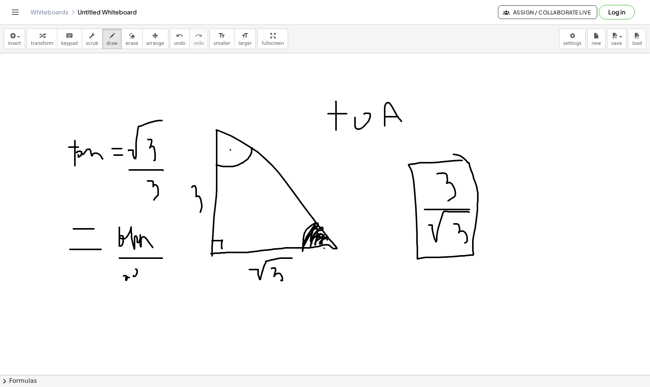
drag, startPoint x: 138, startPoint y: 263, endPoint x: 162, endPoint y: 281, distance: 29.9
drag, startPoint x: 141, startPoint y: 224, endPoint x: 126, endPoint y: 159, distance: 66.3
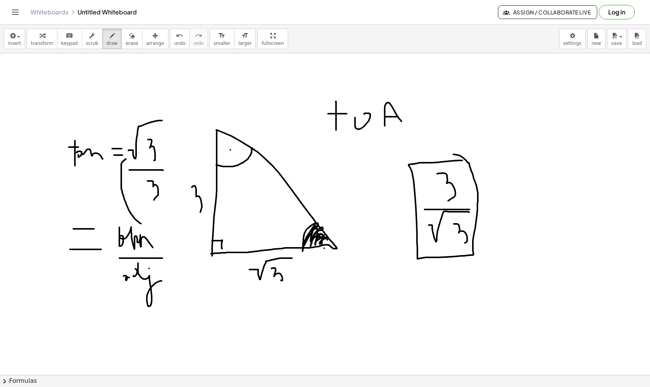
drag, startPoint x: 124, startPoint y: 156, endPoint x: 127, endPoint y: 164, distance: 8.3
drag, startPoint x: 156, startPoint y: 280, endPoint x: 159, endPoint y: 213, distance: 67.0
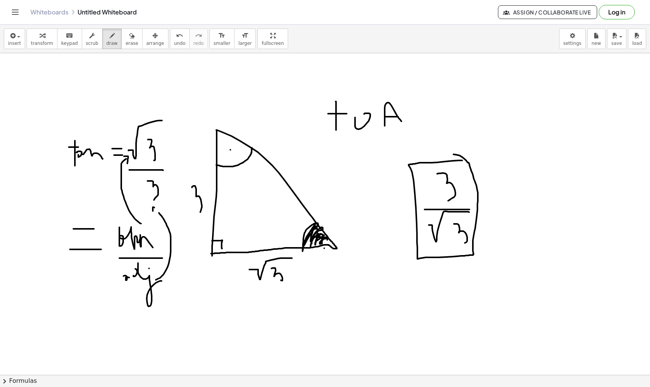
drag, startPoint x: 153, startPoint y: 211, endPoint x: 161, endPoint y: 209, distance: 8.3
drag, startPoint x: 241, startPoint y: 169, endPoint x: 257, endPoint y: 226, distance: 59.5
drag, startPoint x: 256, startPoint y: 237, endPoint x: 262, endPoint y: 231, distance: 9.1
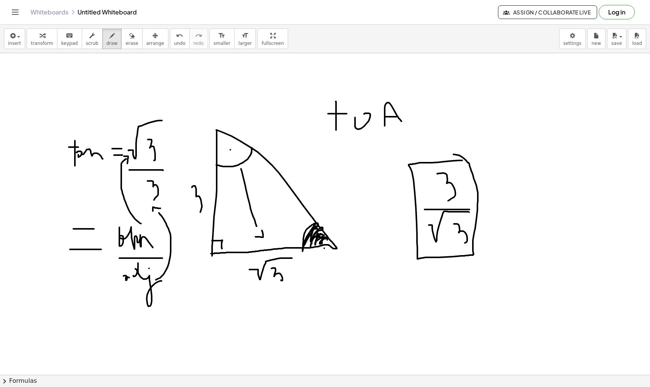
drag, startPoint x: 226, startPoint y: 173, endPoint x: 210, endPoint y: 202, distance: 32.8
drag, startPoint x: 210, startPoint y: 199, endPoint x: 211, endPoint y: 210, distance: 11.5
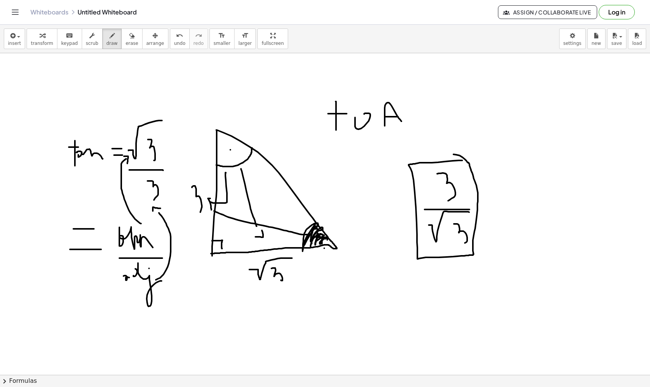
drag, startPoint x: 309, startPoint y: 235, endPoint x: 214, endPoint y: 211, distance: 98.0
drag, startPoint x: 211, startPoint y: 215, endPoint x: 216, endPoint y: 212, distance: 5.4
drag, startPoint x: 289, startPoint y: 240, endPoint x: 266, endPoint y: 249, distance: 24.9
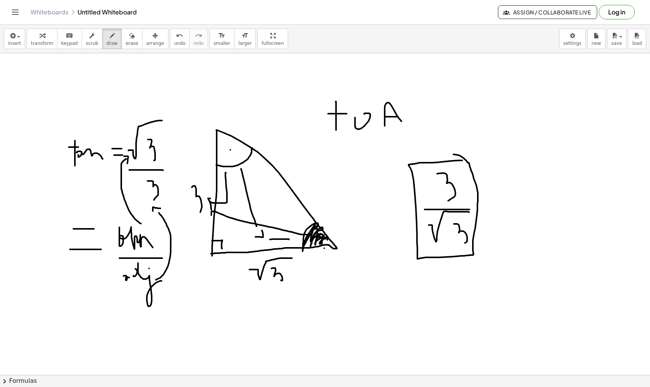
drag, startPoint x: 263, startPoint y: 251, endPoint x: 271, endPoint y: 252, distance: 8.0
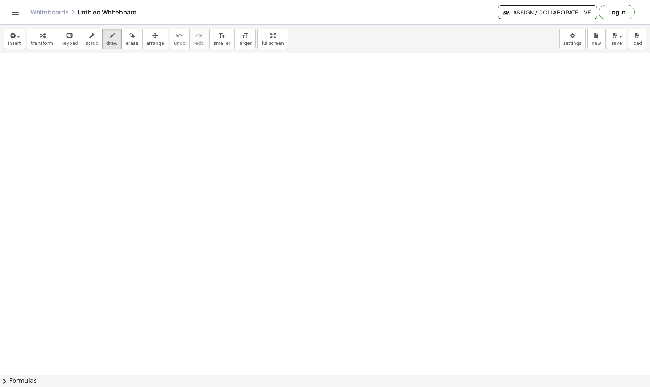
scroll to position [7066, 0]
drag, startPoint x: 68, startPoint y: 127, endPoint x: 112, endPoint y: 178, distance: 67.1
drag, startPoint x: 124, startPoint y: 121, endPoint x: 124, endPoint y: 173, distance: 51.7
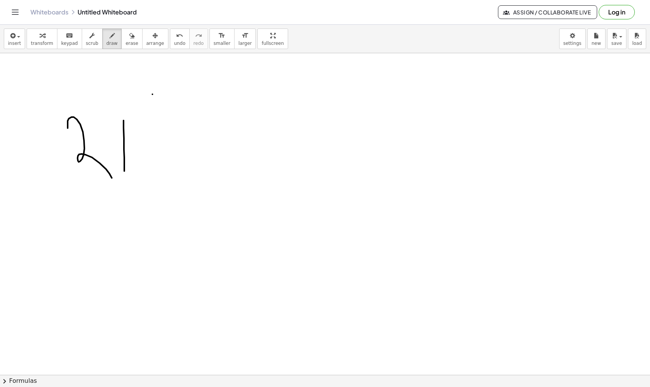
drag, startPoint x: 153, startPoint y: 94, endPoint x: 153, endPoint y: 149, distance: 54.8
drag, startPoint x: 98, startPoint y: 129, endPoint x: 220, endPoint y: 89, distance: 128.1
drag, startPoint x: 226, startPoint y: 115, endPoint x: 420, endPoint y: 127, distance: 194.4
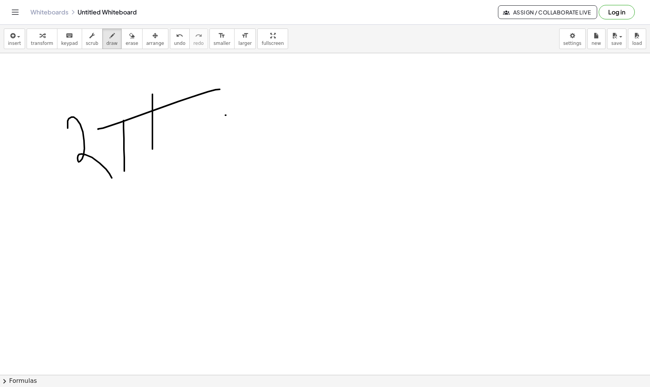
drag, startPoint x: 421, startPoint y: 114, endPoint x: 418, endPoint y: 140, distance: 26.4
drag, startPoint x: 452, startPoint y: 99, endPoint x: 472, endPoint y: 147, distance: 52.1
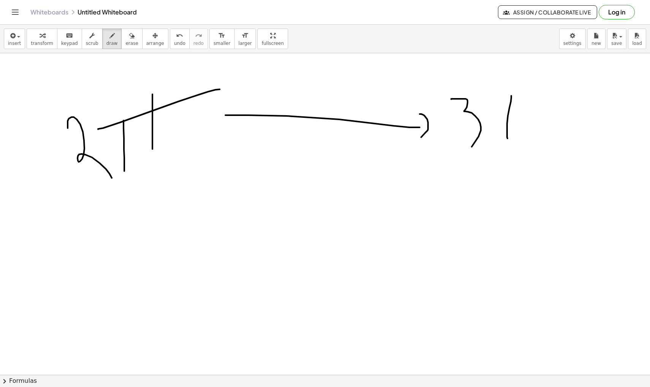
drag, startPoint x: 508, startPoint y: 116, endPoint x: 504, endPoint y: 137, distance: 21.3
drag, startPoint x: 544, startPoint y: 98, endPoint x: 541, endPoint y: 110, distance: 12.5
drag, startPoint x: 139, startPoint y: 221, endPoint x: 138, endPoint y: 261, distance: 39.6
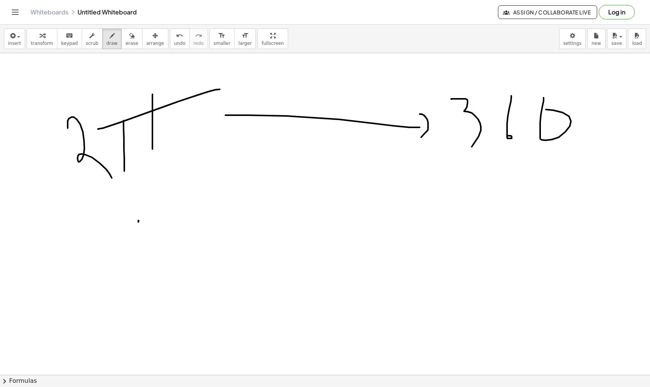
drag, startPoint x: 164, startPoint y: 192, endPoint x: 164, endPoint y: 251, distance: 59.3
drag, startPoint x: 114, startPoint y: 223, endPoint x: 202, endPoint y: 208, distance: 89.1
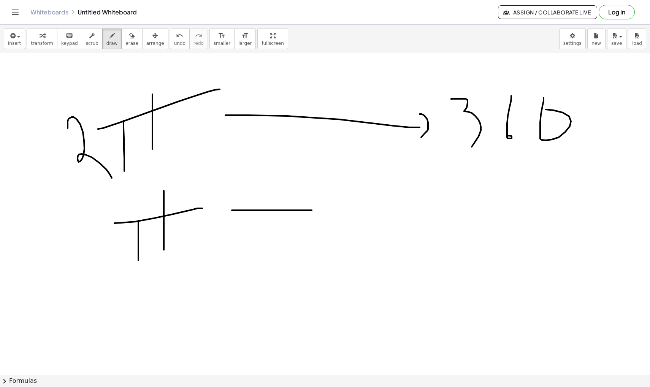
drag, startPoint x: 232, startPoint y: 210, endPoint x: 371, endPoint y: 210, distance: 138.5
drag, startPoint x: 399, startPoint y: 198, endPoint x: 401, endPoint y: 224, distance: 25.5
drag, startPoint x: 455, startPoint y: 209, endPoint x: 462, endPoint y: 233, distance: 25.3
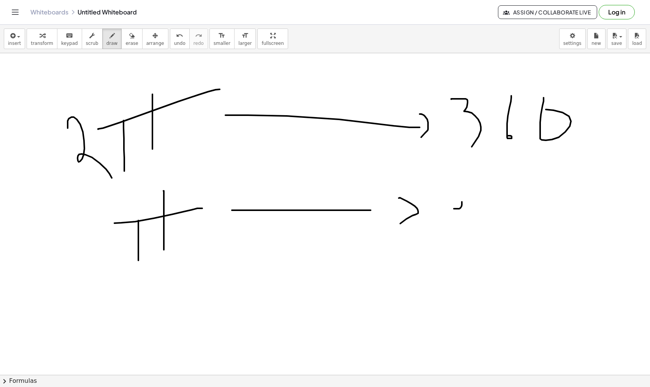
drag, startPoint x: 488, startPoint y: 205, endPoint x: 488, endPoint y: 212, distance: 6.8
drag, startPoint x: 519, startPoint y: 207, endPoint x: 522, endPoint y: 204, distance: 4.3
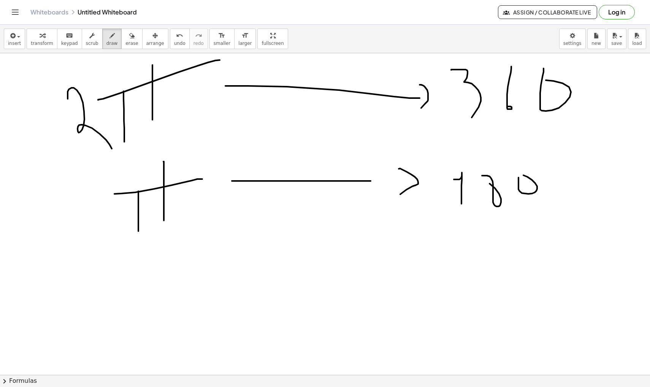
scroll to position [7099, 0]
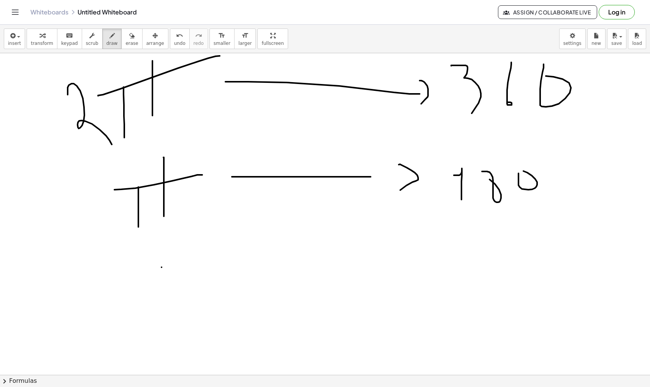
drag, startPoint x: 162, startPoint y: 267, endPoint x: 162, endPoint y: 304, distance: 36.9
drag, startPoint x: 175, startPoint y: 272, endPoint x: 175, endPoint y: 302, distance: 30.1
drag, startPoint x: 143, startPoint y: 265, endPoint x: 191, endPoint y: 270, distance: 48.6
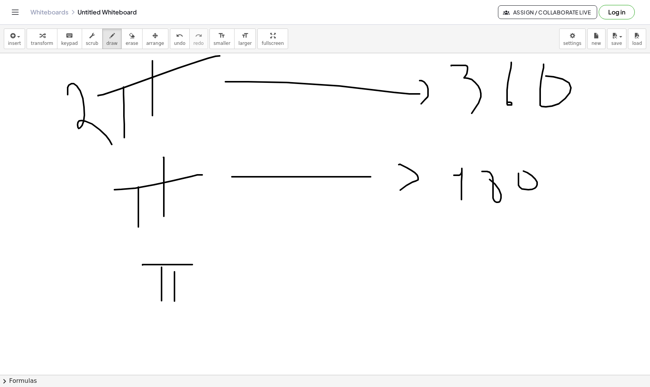
drag, startPoint x: 200, startPoint y: 308, endPoint x: 221, endPoint y: 308, distance: 20.9
drag, startPoint x: 165, startPoint y: 313, endPoint x: 207, endPoint y: 313, distance: 41.8
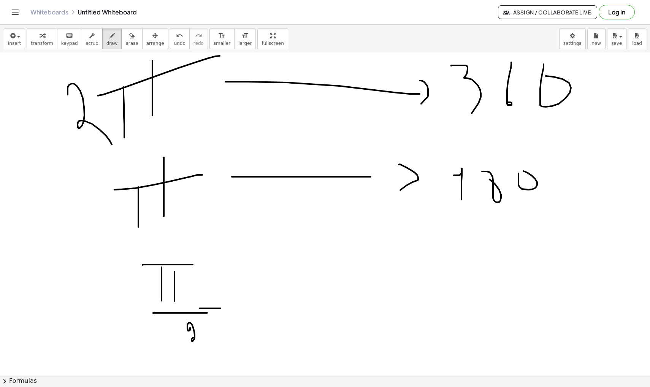
drag, startPoint x: 190, startPoint y: 328, endPoint x: 231, endPoint y: 331, distance: 41.2
drag, startPoint x: 251, startPoint y: 309, endPoint x: 405, endPoint y: 309, distance: 154.1
drag, startPoint x: 404, startPoint y: 301, endPoint x: 415, endPoint y: 313, distance: 16.1
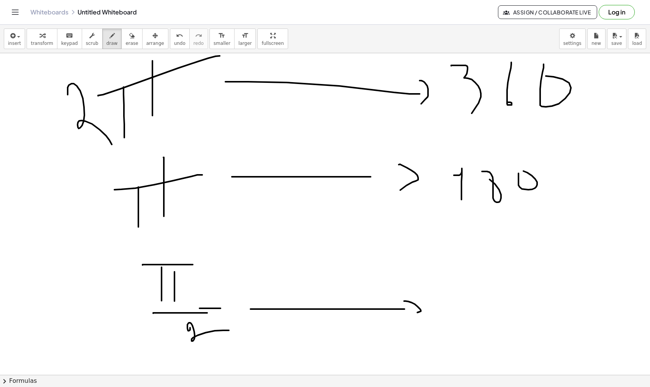
drag, startPoint x: 434, startPoint y: 302, endPoint x: 451, endPoint y: 311, distance: 19.7
drag, startPoint x: 477, startPoint y: 278, endPoint x: 465, endPoint y: 288, distance: 15.1
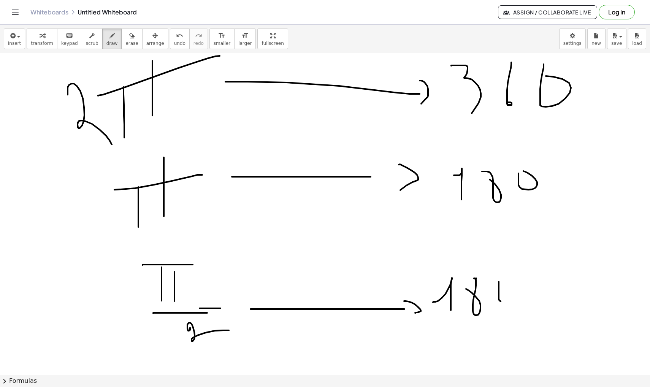
drag, startPoint x: 499, startPoint y: 282, endPoint x: 504, endPoint y: 281, distance: 5.4
drag, startPoint x: 433, startPoint y: 327, endPoint x: 551, endPoint y: 327, distance: 117.9
drag, startPoint x: 517, startPoint y: 339, endPoint x: 541, endPoint y: 380, distance: 47.2
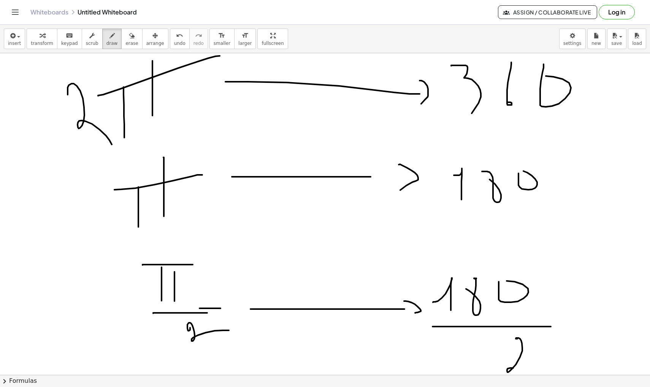
click at [534, 375] on div "insert select one: Math Expression Function Text Youtube Video Graphing Geometr…" at bounding box center [325, 206] width 650 height 363
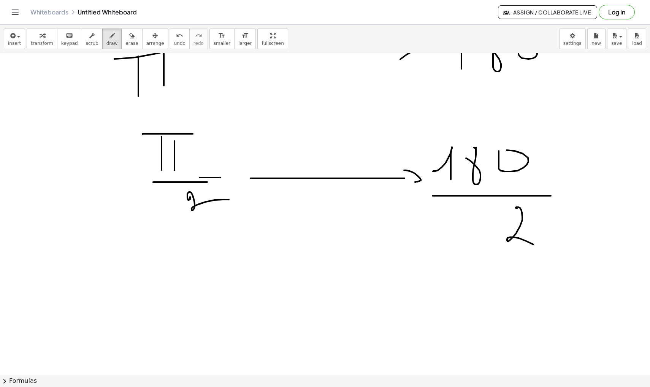
scroll to position [7244, 0]
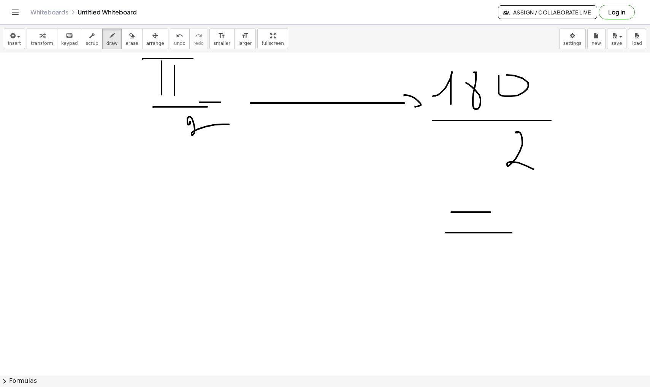
scroll to position [7310, 0]
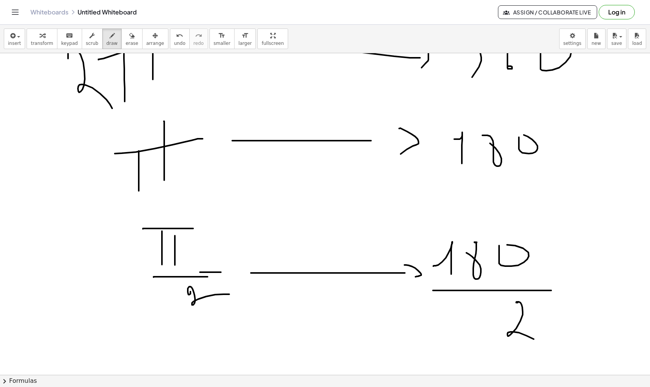
scroll to position [7144, 0]
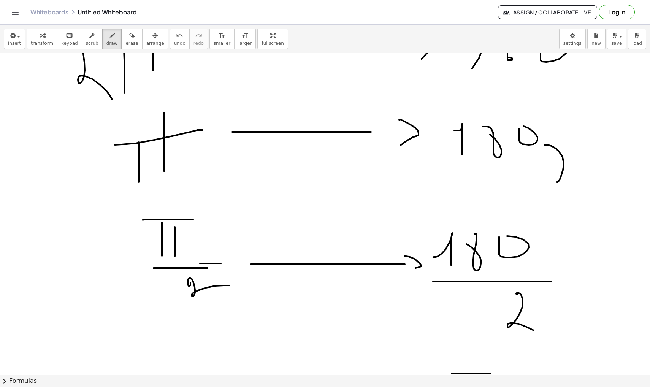
drag, startPoint x: 545, startPoint y: 145, endPoint x: 557, endPoint y: 182, distance: 39.3
drag, startPoint x: 550, startPoint y: 180, endPoint x: 550, endPoint y: 185, distance: 5.3
drag, startPoint x: 550, startPoint y: 180, endPoint x: 564, endPoint y: 192, distance: 19.2
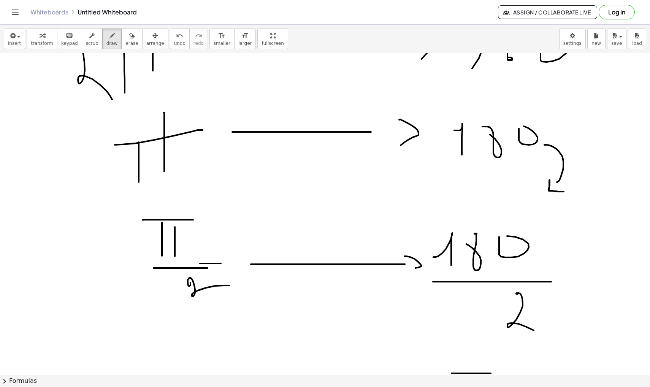
drag, startPoint x: 458, startPoint y: 165, endPoint x: 550, endPoint y: 165, distance: 92.1
drag, startPoint x: 519, startPoint y: 180, endPoint x: 517, endPoint y: 201, distance: 21.8
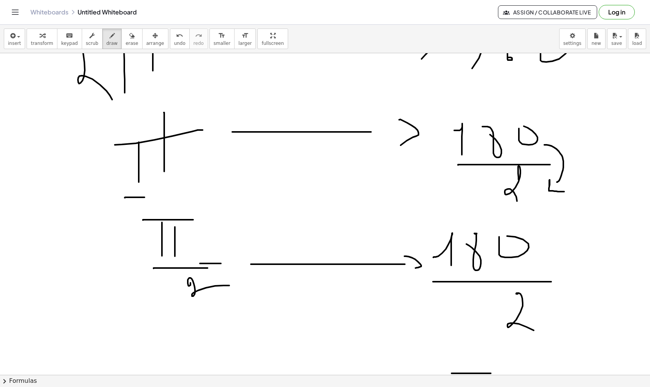
drag, startPoint x: 125, startPoint y: 197, endPoint x: 208, endPoint y: 196, distance: 83.3
drag, startPoint x: 193, startPoint y: 205, endPoint x: 202, endPoint y: 219, distance: 16.8
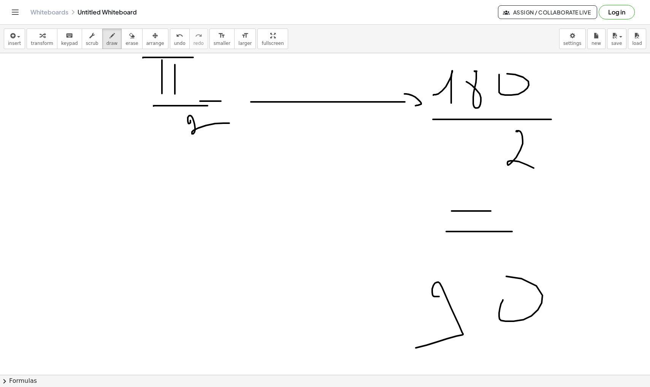
scroll to position [7318, 0]
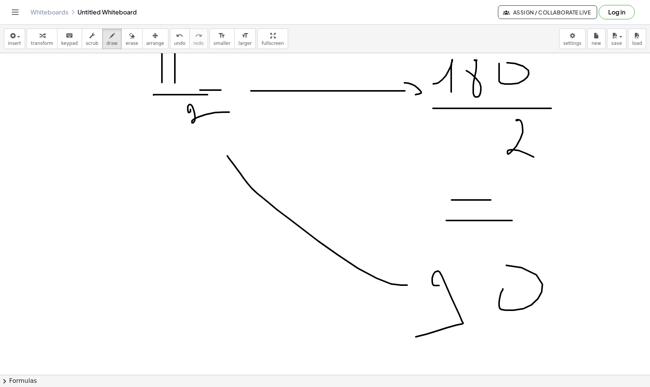
drag, startPoint x: 407, startPoint y: 285, endPoint x: 223, endPoint y: 151, distance: 228.3
drag, startPoint x: 213, startPoint y: 151, endPoint x: 240, endPoint y: 139, distance: 28.9
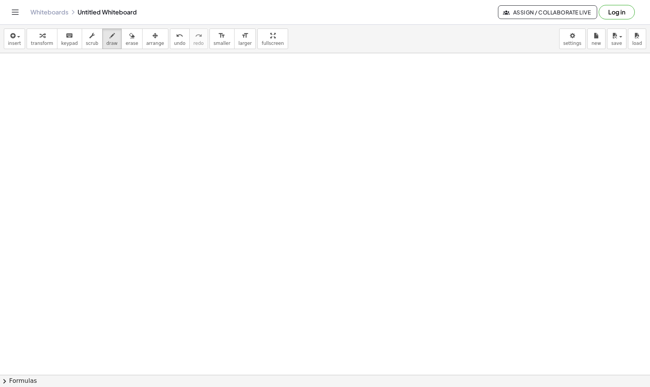
scroll to position [7669, 0]
drag, startPoint x: 114, startPoint y: 110, endPoint x: 114, endPoint y: 161, distance: 51.0
drag, startPoint x: 138, startPoint y: 179, endPoint x: 143, endPoint y: 176, distance: 6.7
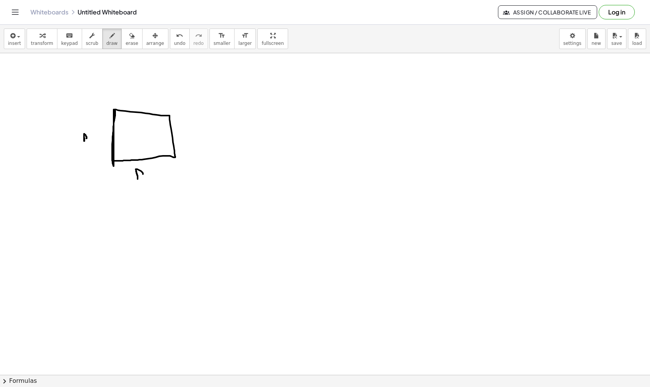
drag, startPoint x: 147, startPoint y: 171, endPoint x: 146, endPoint y: 177, distance: 5.8
drag, startPoint x: 84, startPoint y: 135, endPoint x: 93, endPoint y: 141, distance: 10.4
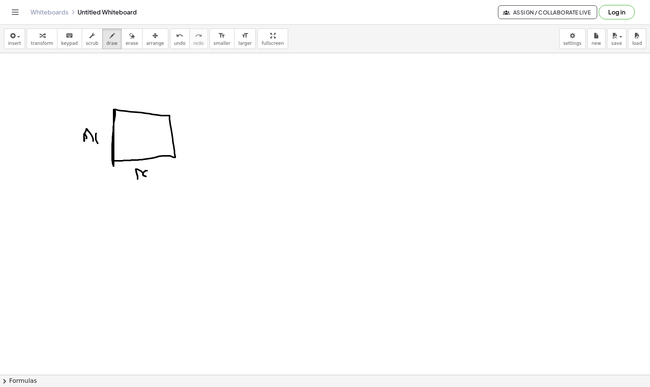
drag, startPoint x: 96, startPoint y: 134, endPoint x: 100, endPoint y: 145, distance: 12.2
drag, startPoint x: 243, startPoint y: 139, endPoint x: 341, endPoint y: 95, distance: 107.6
drag, startPoint x: 286, startPoint y: 120, endPoint x: 309, endPoint y: 133, distance: 25.9
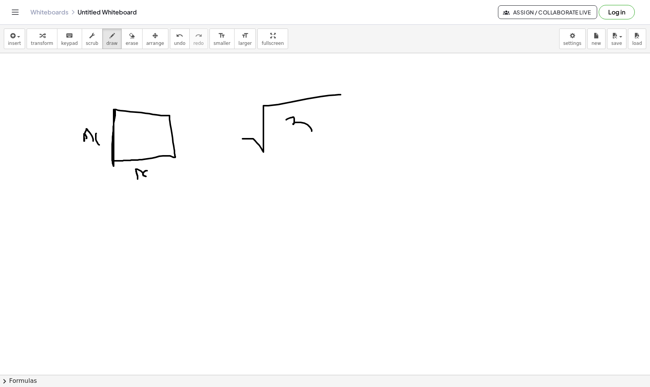
drag, startPoint x: 325, startPoint y: 114, endPoint x: 325, endPoint y: 130, distance: 16.4
drag, startPoint x: 337, startPoint y: 125, endPoint x: 345, endPoint y: 137, distance: 14.7
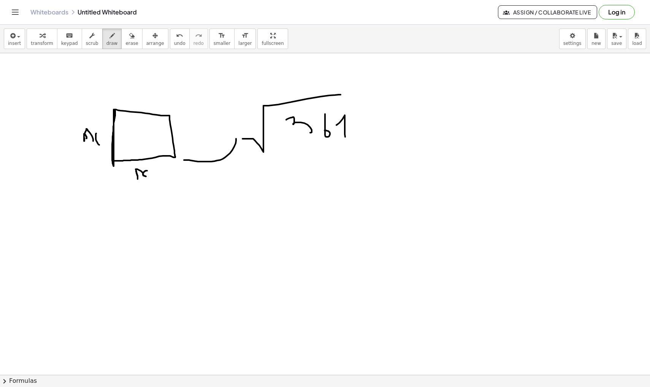
drag, startPoint x: 236, startPoint y: 139, endPoint x: 177, endPoint y: 161, distance: 63.2
drag, startPoint x: 172, startPoint y: 161, endPoint x: 181, endPoint y: 169, distance: 12.1
drag, startPoint x: 399, startPoint y: 139, endPoint x: 413, endPoint y: 138, distance: 14.1
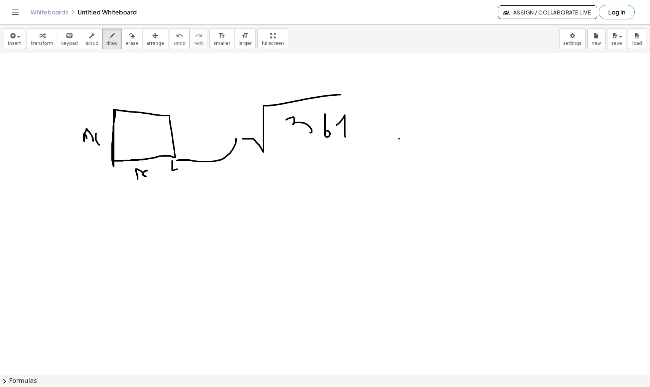
drag, startPoint x: 402, startPoint y: 143, endPoint x: 415, endPoint y: 143, distance: 13.3
drag, startPoint x: 425, startPoint y: 138, endPoint x: 447, endPoint y: 138, distance: 22.4
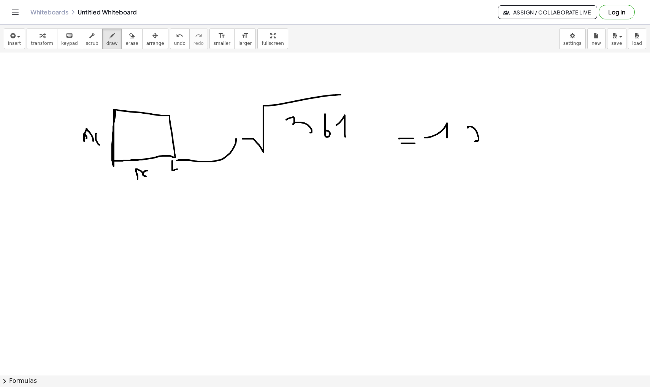
drag, startPoint x: 468, startPoint y: 128, endPoint x: 473, endPoint y: 142, distance: 14.7
drag, startPoint x: 493, startPoint y: 139, endPoint x: 501, endPoint y: 142, distance: 8.0
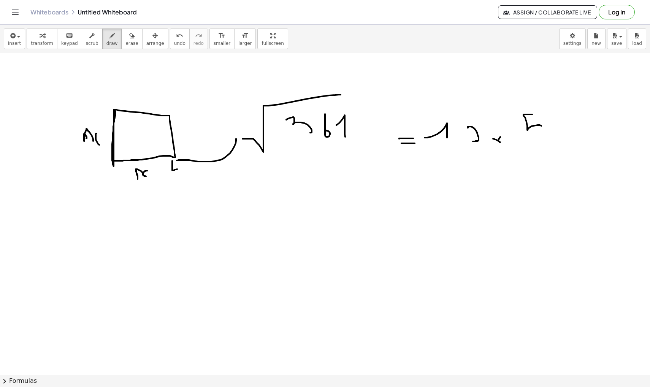
drag, startPoint x: 533, startPoint y: 114, endPoint x: 535, endPoint y: 136, distance: 21.8
drag, startPoint x: 499, startPoint y: 139, endPoint x: 497, endPoint y: 146, distance: 7.6
drag, startPoint x: 401, startPoint y: 183, endPoint x: 410, endPoint y: 183, distance: 8.7
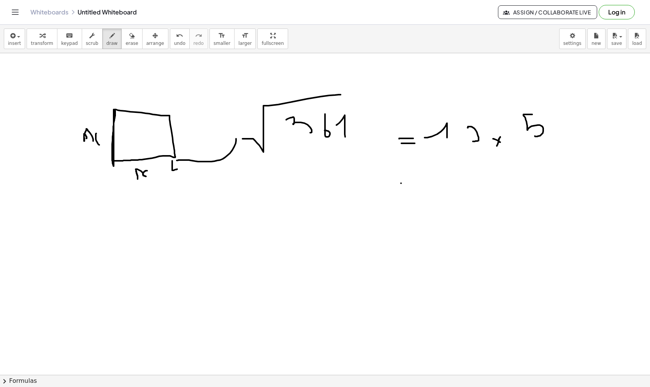
drag, startPoint x: 399, startPoint y: 194, endPoint x: 412, endPoint y: 194, distance: 12.2
drag, startPoint x: 450, startPoint y: 182, endPoint x: 447, endPoint y: 192, distance: 10.0
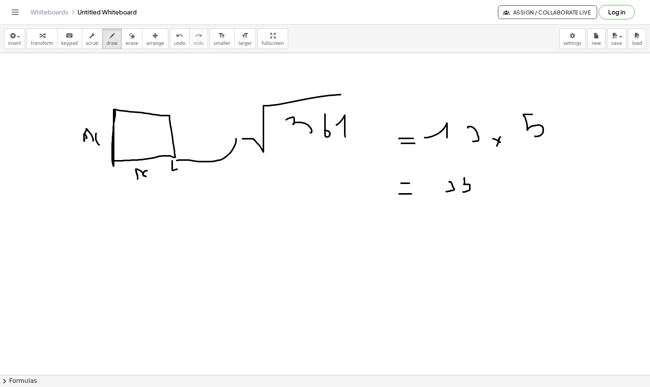
drag, startPoint x: 465, startPoint y: 178, endPoint x: 463, endPoint y: 192, distance: 14.2
drag, startPoint x: 464, startPoint y: 178, endPoint x: 473, endPoint y: 178, distance: 8.7
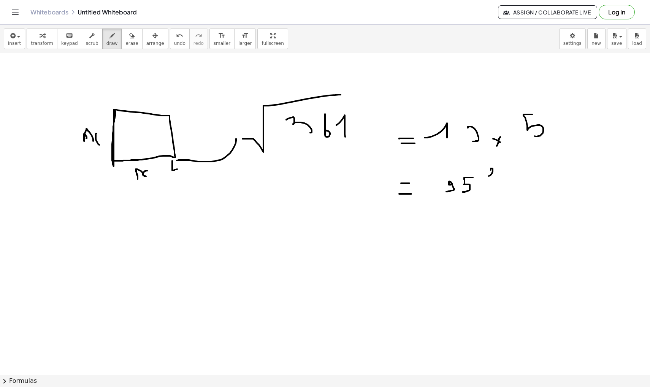
drag, startPoint x: 491, startPoint y: 170, endPoint x: 491, endPoint y: 176, distance: 6.1
drag, startPoint x: 442, startPoint y: 197, endPoint x: 465, endPoint y: 197, distance: 22.8
drag, startPoint x: 398, startPoint y: 225, endPoint x: 405, endPoint y: 225, distance: 7.2
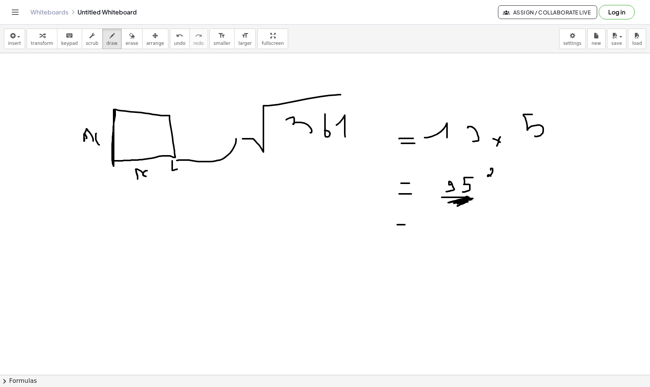
drag, startPoint x: 392, startPoint y: 237, endPoint x: 402, endPoint y: 237, distance: 9.5
drag, startPoint x: 429, startPoint y: 228, endPoint x: 434, endPoint y: 239, distance: 11.2
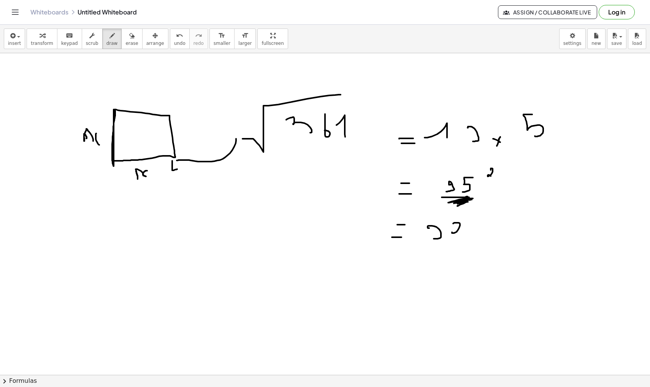
drag, startPoint x: 452, startPoint y: 232, endPoint x: 453, endPoint y: 224, distance: 8.8
drag, startPoint x: 479, startPoint y: 224, endPoint x: 490, endPoint y: 239, distance: 18.0
drag, startPoint x: 512, startPoint y: 221, endPoint x: 508, endPoint y: 239, distance: 18.4
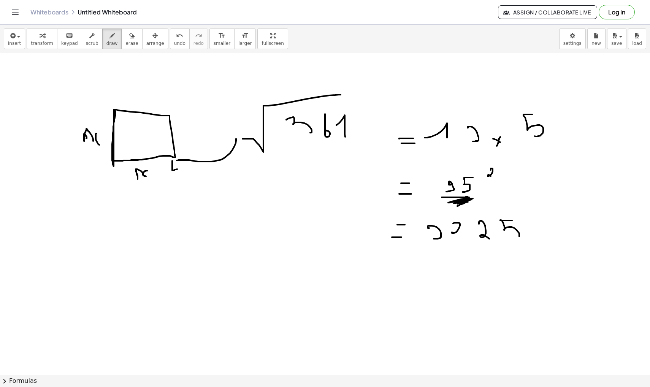
drag, startPoint x: 38, startPoint y: 108, endPoint x: 38, endPoint y: 124, distance: 16.0
drag, startPoint x: 24, startPoint y: 102, endPoint x: 2, endPoint y: 124, distance: 31.2
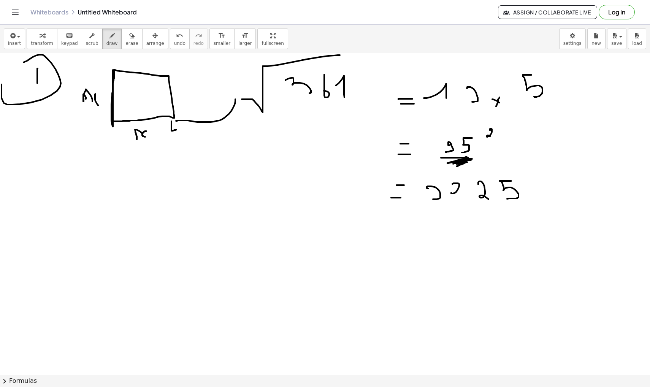
scroll to position [7714, 1]
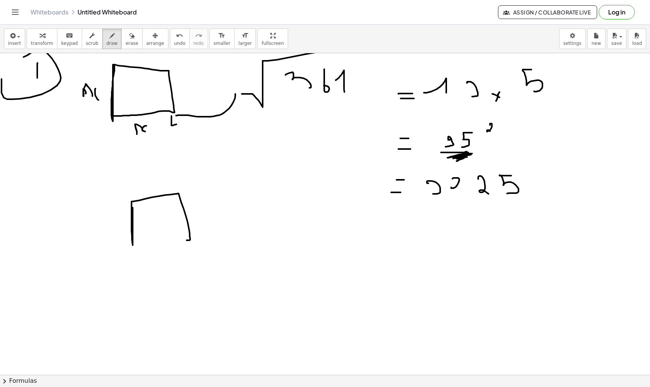
drag, startPoint x: 133, startPoint y: 208, endPoint x: 132, endPoint y: 252, distance: 43.8
drag, startPoint x: 141, startPoint y: 213, endPoint x: 151, endPoint y: 231, distance: 20.8
drag, startPoint x: 162, startPoint y: 209, endPoint x: 165, endPoint y: 220, distance: 11.1
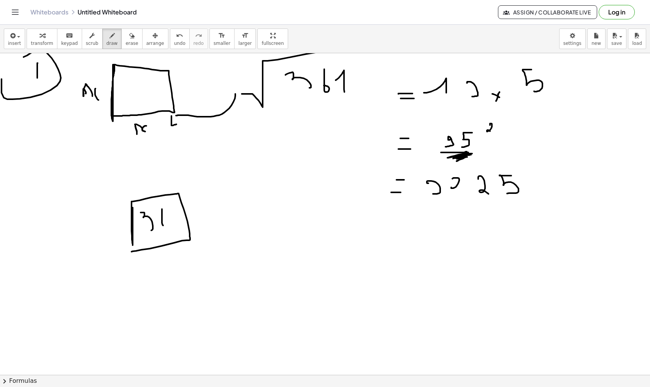
drag, startPoint x: 168, startPoint y: 217, endPoint x: 172, endPoint y: 227, distance: 10.9
drag, startPoint x: 220, startPoint y: 215, endPoint x: 236, endPoint y: 216, distance: 15.6
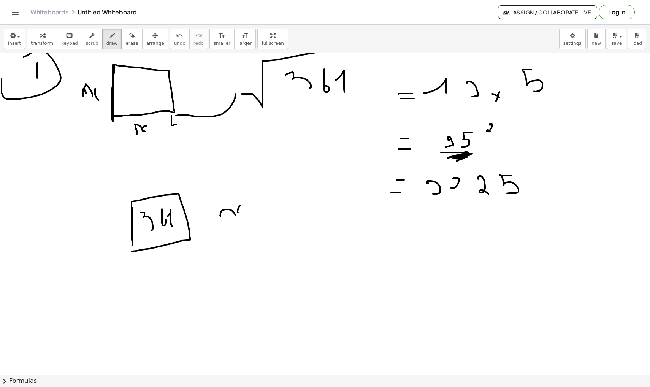
drag, startPoint x: 240, startPoint y: 205, endPoint x: 250, endPoint y: 215, distance: 13.5
drag, startPoint x: 256, startPoint y: 181, endPoint x: 263, endPoint y: 187, distance: 9.4
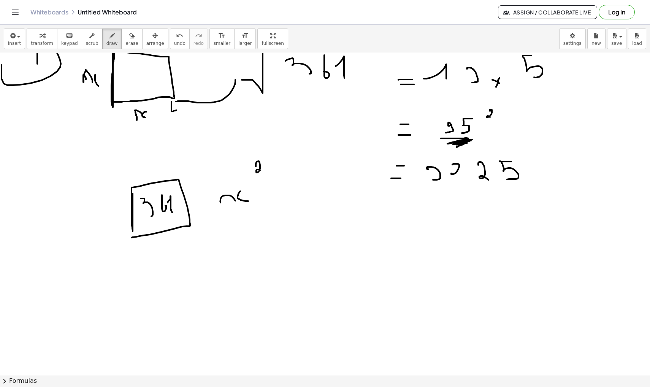
scroll to position [7731, 1]
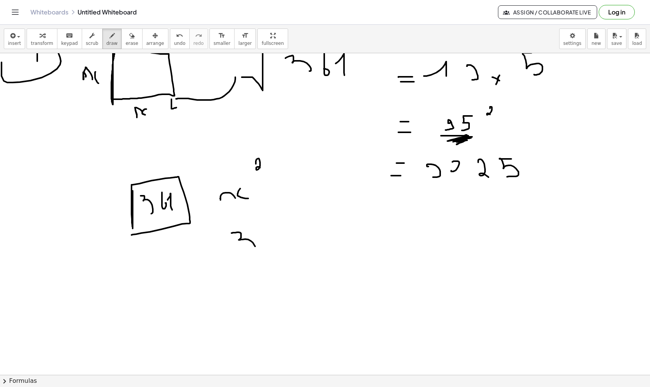
drag, startPoint x: 232, startPoint y: 233, endPoint x: 250, endPoint y: 256, distance: 29.2
drag, startPoint x: 272, startPoint y: 232, endPoint x: 274, endPoint y: 245, distance: 13.8
drag, startPoint x: 286, startPoint y: 242, endPoint x: 298, endPoint y: 256, distance: 18.0
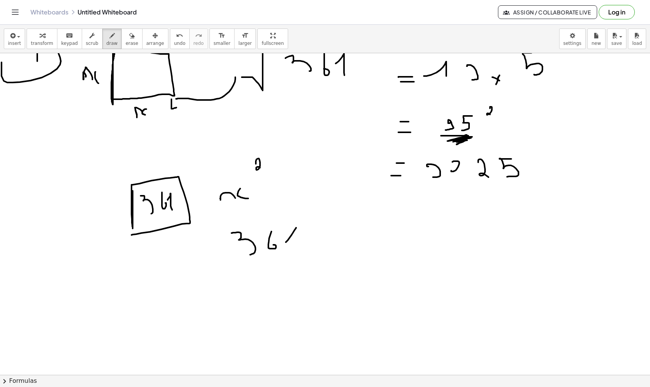
drag, startPoint x: 310, startPoint y: 245, endPoint x: 320, endPoint y: 247, distance: 9.8
drag, startPoint x: 319, startPoint y: 239, endPoint x: 313, endPoint y: 249, distance: 11.2
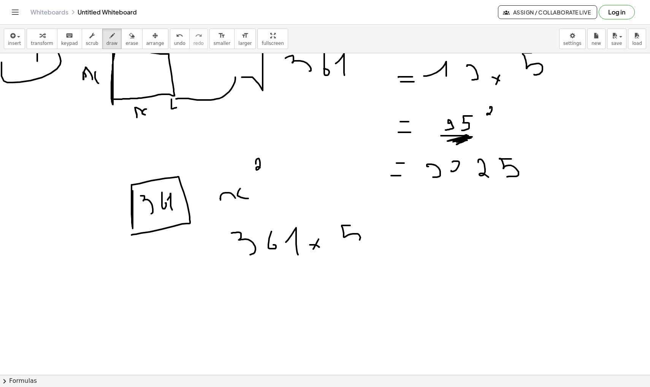
drag, startPoint x: 350, startPoint y: 226, endPoint x: 357, endPoint y: 241, distance: 16.7
drag, startPoint x: 364, startPoint y: 209, endPoint x: 366, endPoint y: 215, distance: 6.3
drag, startPoint x: 339, startPoint y: 220, endPoint x: 246, endPoint y: 203, distance: 94.5
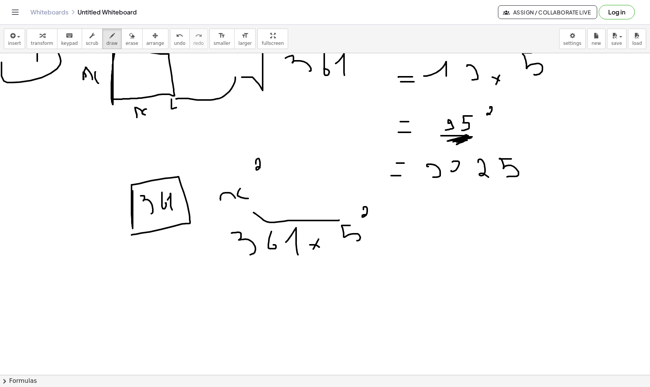
drag, startPoint x: 245, startPoint y: 203, endPoint x: 256, endPoint y: 200, distance: 11.3
drag, startPoint x: 382, startPoint y: 239, endPoint x: 397, endPoint y: 239, distance: 14.5
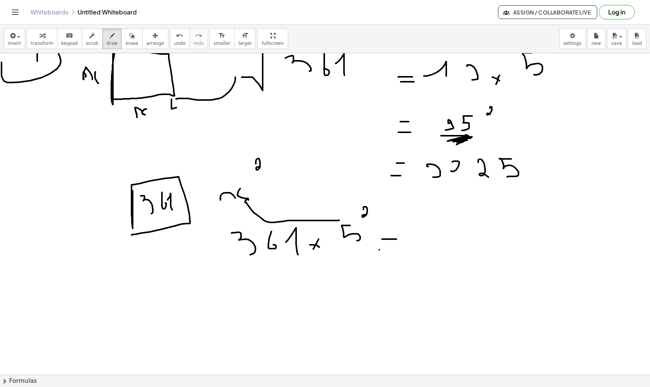
drag, startPoint x: 380, startPoint y: 250, endPoint x: 397, endPoint y: 250, distance: 17.1
drag, startPoint x: 419, startPoint y: 230, endPoint x: 429, endPoint y: 250, distance: 22.5
drag, startPoint x: 421, startPoint y: 231, endPoint x: 419, endPoint y: 247, distance: 16.5
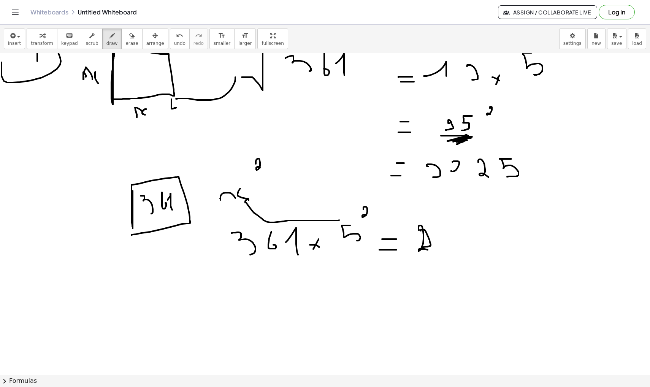
drag, startPoint x: 446, startPoint y: 238, endPoint x: 445, endPoint y: 232, distance: 5.9
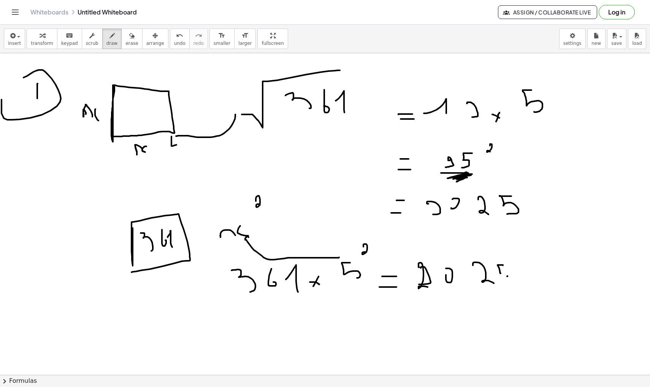
scroll to position [7700, 0]
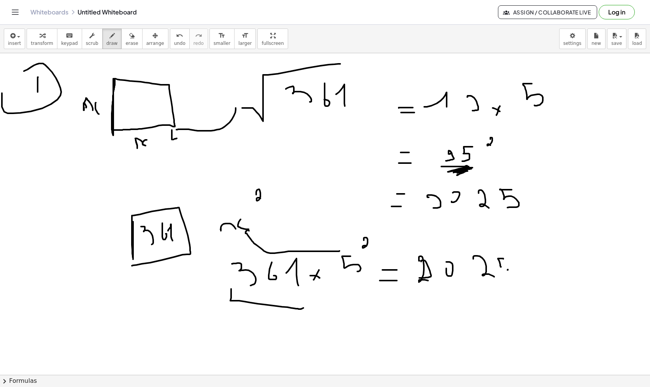
drag, startPoint x: 231, startPoint y: 289, endPoint x: 307, endPoint y: 297, distance: 76.5
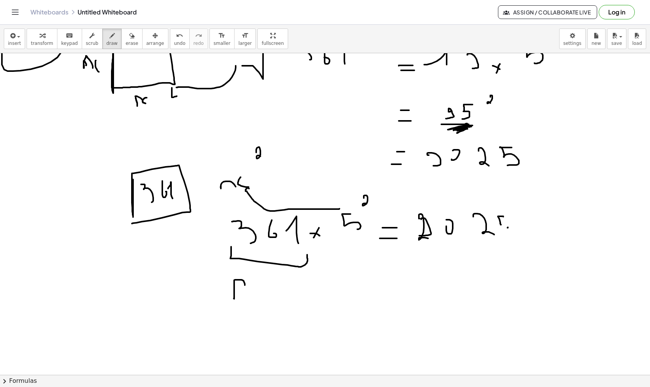
drag, startPoint x: 234, startPoint y: 299, endPoint x: 245, endPoint y: 287, distance: 16.2
drag, startPoint x: 249, startPoint y: 280, endPoint x: 255, endPoint y: 294, distance: 15.7
drag, startPoint x: 261, startPoint y: 290, endPoint x: 268, endPoint y: 293, distance: 7.7
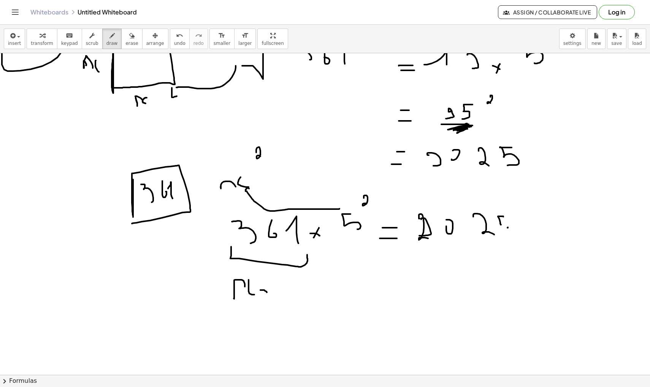
drag, startPoint x: 268, startPoint y: 288, endPoint x: 264, endPoint y: 293, distance: 7.1
drag, startPoint x: 277, startPoint y: 287, endPoint x: 288, endPoint y: 287, distance: 10.3
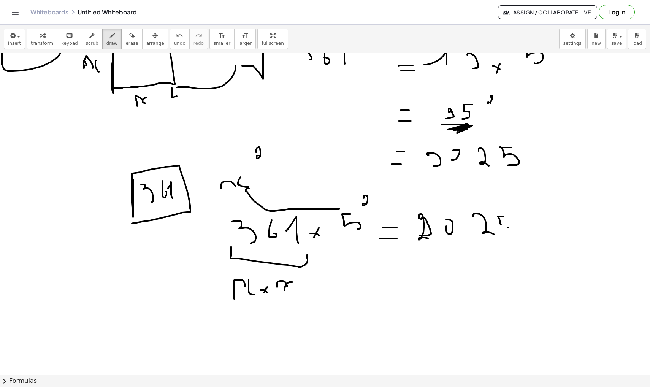
drag, startPoint x: 293, startPoint y: 282, endPoint x: 291, endPoint y: 292, distance: 10.0
drag, startPoint x: 327, startPoint y: 288, endPoint x: 331, endPoint y: 297, distance: 9.5
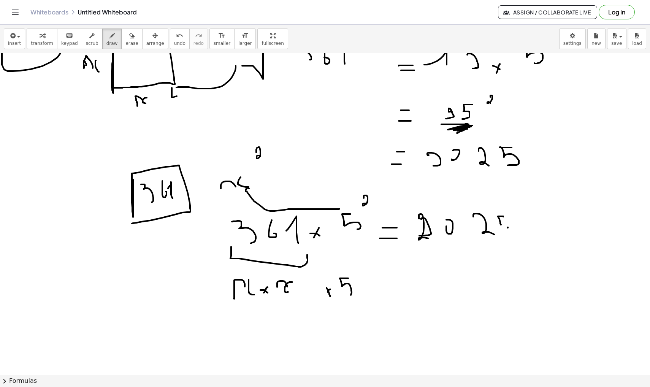
drag, startPoint x: 348, startPoint y: 278, endPoint x: 347, endPoint y: 297, distance: 18.7
drag, startPoint x: 360, startPoint y: 287, endPoint x: 364, endPoint y: 290, distance: 4.6
drag, startPoint x: 364, startPoint y: 284, endPoint x: 361, endPoint y: 290, distance: 6.8
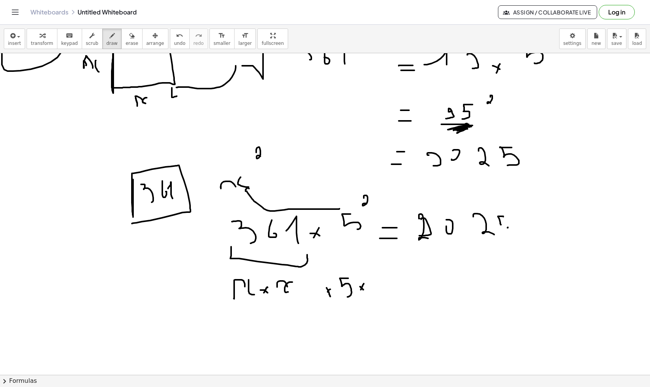
drag, startPoint x: 382, startPoint y: 276, endPoint x: 376, endPoint y: 304, distance: 28.6
drag, startPoint x: 331, startPoint y: 242, endPoint x: 353, endPoint y: 246, distance: 23.1
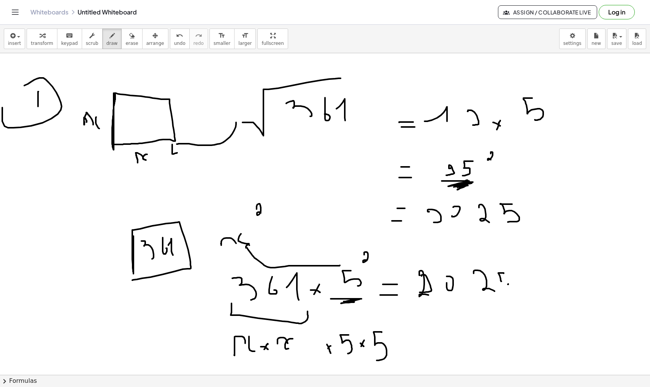
scroll to position [7745, 0]
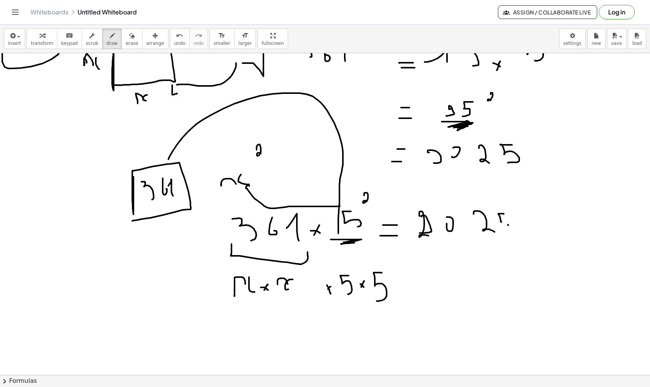
drag, startPoint x: 169, startPoint y: 159, endPoint x: 339, endPoint y: 234, distance: 185.8
drag, startPoint x: 339, startPoint y: 232, endPoint x: 343, endPoint y: 260, distance: 28.1
drag, startPoint x: 338, startPoint y: 263, endPoint x: 348, endPoint y: 257, distance: 11.7
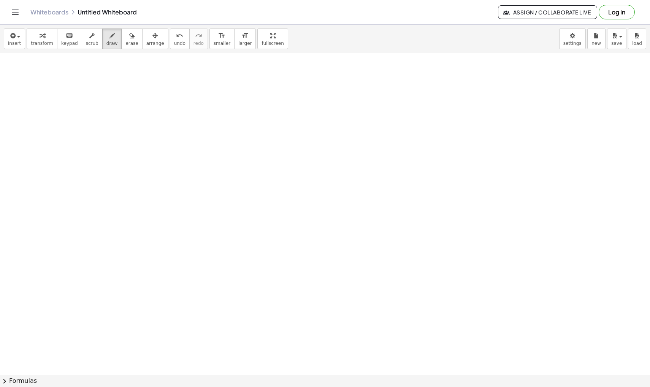
scroll to position [8112, 0]
drag, startPoint x: 121, startPoint y: 116, endPoint x: 123, endPoint y: 239, distance: 122.5
click at [174, 43] on span "undo" at bounding box center [179, 43] width 11 height 5
drag, startPoint x: 123, startPoint y: 105, endPoint x: 120, endPoint y: 244, distance: 139.3
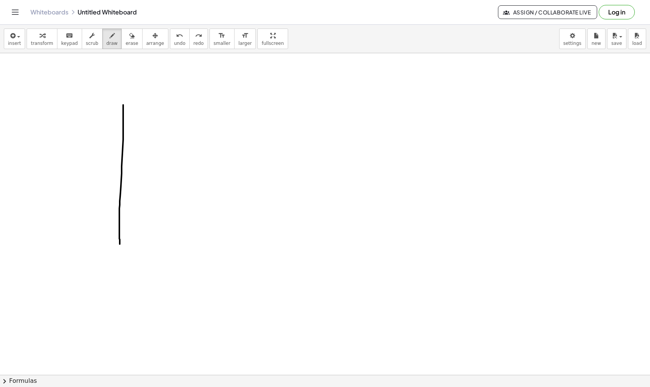
drag, startPoint x: 123, startPoint y: 104, endPoint x: 245, endPoint y: 235, distance: 179.3
drag, startPoint x: 245, startPoint y: 235, endPoint x: 118, endPoint y: 242, distance: 126.9
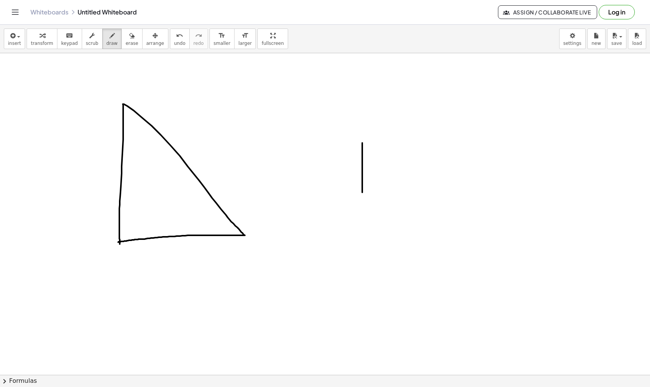
drag, startPoint x: 363, startPoint y: 143, endPoint x: 363, endPoint y: 208, distance: 65.0
drag, startPoint x: 362, startPoint y: 143, endPoint x: 364, endPoint y: 206, distance: 63.2
drag, startPoint x: 99, startPoint y: 245, endPoint x: 113, endPoint y: 269, distance: 27.9
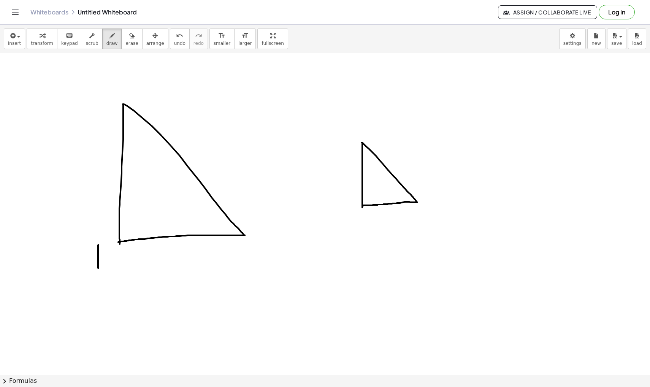
drag, startPoint x: 350, startPoint y: 218, endPoint x: 363, endPoint y: 237, distance: 22.9
drag, startPoint x: 101, startPoint y: 73, endPoint x: 100, endPoint y: 103, distance: 30.1
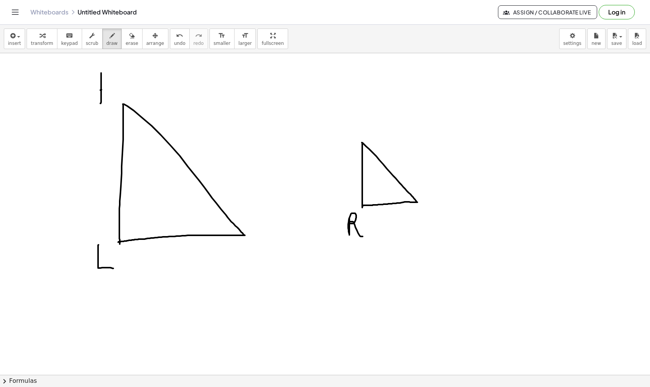
drag, startPoint x: 100, startPoint y: 90, endPoint x: 117, endPoint y: 78, distance: 20.2
drag, startPoint x: 100, startPoint y: 90, endPoint x: 112, endPoint y: 102, distance: 16.7
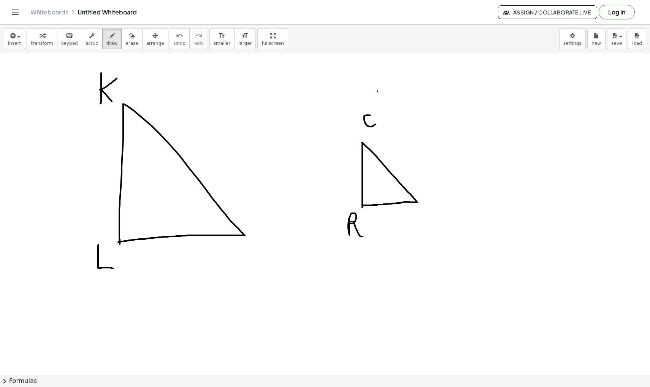
drag, startPoint x: 372, startPoint y: 121, endPoint x: 398, endPoint y: 134, distance: 29.3
drag, startPoint x: 259, startPoint y: 235, endPoint x: 280, endPoint y: 251, distance: 26.6
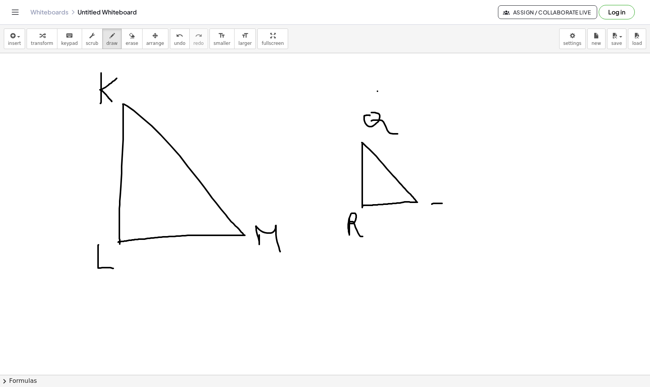
drag, startPoint x: 442, startPoint y: 204, endPoint x: 431, endPoint y: 210, distance: 13.1
drag, startPoint x: 440, startPoint y: 204, endPoint x: 419, endPoint y: 232, distance: 35.5
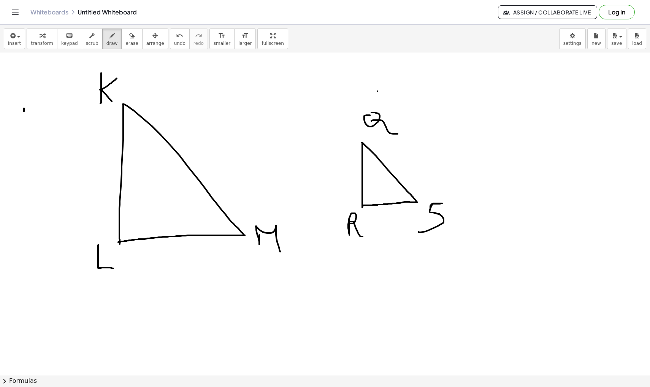
drag, startPoint x: 24, startPoint y: 108, endPoint x: 24, endPoint y: 124, distance: 15.2
drag, startPoint x: 48, startPoint y: 109, endPoint x: 49, endPoint y: 122, distance: 13.0
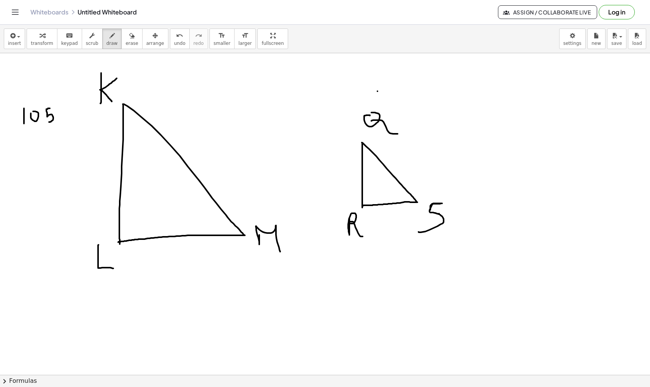
drag, startPoint x: 48, startPoint y: 108, endPoint x: 53, endPoint y: 108, distance: 5.3
drag, startPoint x: 14, startPoint y: 130, endPoint x: 59, endPoint y: 130, distance: 44.5
drag, startPoint x: 24, startPoint y: 140, endPoint x: 31, endPoint y: 148, distance: 10.2
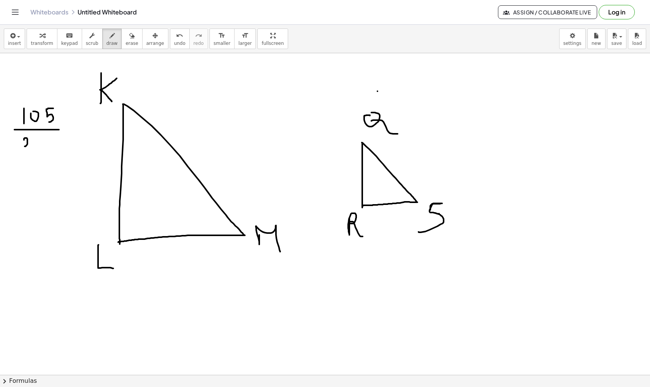
drag, startPoint x: 33, startPoint y: 139, endPoint x: 45, endPoint y: 148, distance: 15.2
drag, startPoint x: 48, startPoint y: 139, endPoint x: 61, endPoint y: 148, distance: 15.9
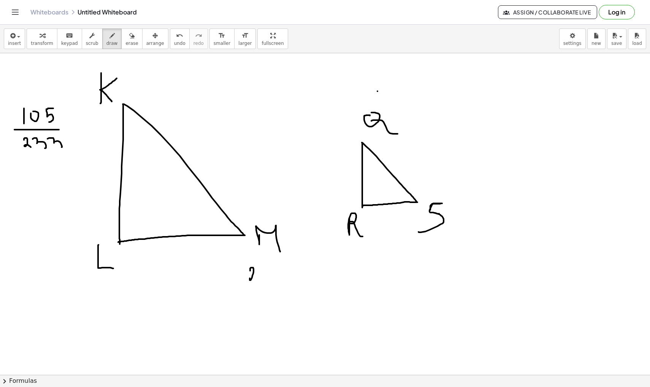
drag, startPoint x: 250, startPoint y: 271, endPoint x: 256, endPoint y: 280, distance: 10.9
drag, startPoint x: 244, startPoint y: 287, endPoint x: 296, endPoint y: 287, distance: 52.1
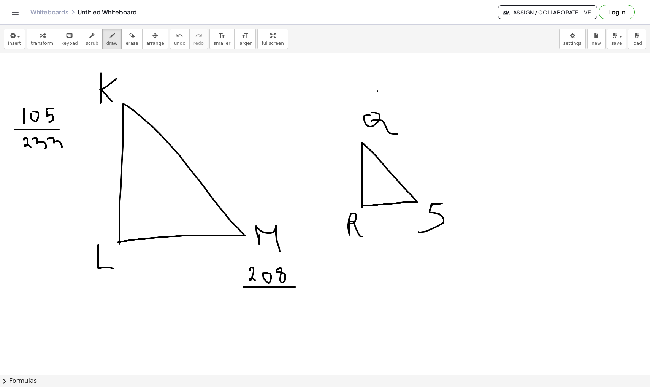
drag, startPoint x: 264, startPoint y: 300, endPoint x: 271, endPoint y: 310, distance: 12.0
drag, startPoint x: 274, startPoint y: 299, endPoint x: 280, endPoint y: 313, distance: 16.0
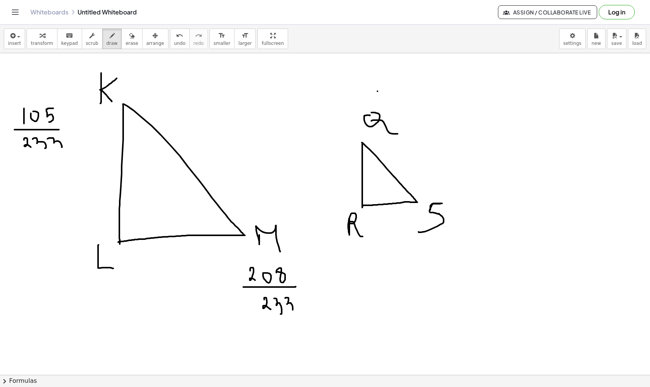
drag, startPoint x: 285, startPoint y: 298, endPoint x: 291, endPoint y: 312, distance: 15.2
drag, startPoint x: 473, startPoint y: 78, endPoint x: 471, endPoint y: 108, distance: 30.5
drag, startPoint x: 510, startPoint y: 82, endPoint x: 520, endPoint y: 85, distance: 9.8
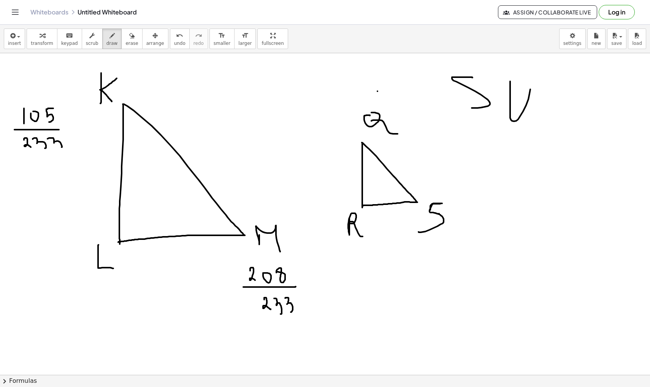
drag, startPoint x: 537, startPoint y: 85, endPoint x: 539, endPoint y: 111, distance: 25.9
drag, startPoint x: 537, startPoint y: 99, endPoint x: 553, endPoint y: 99, distance: 16.4
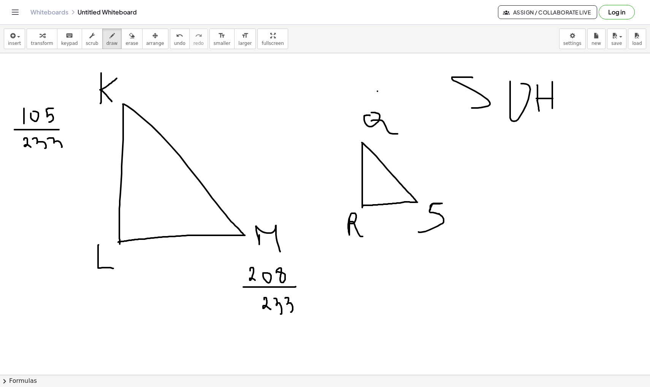
drag, startPoint x: 553, startPoint y: 82, endPoint x: 553, endPoint y: 114, distance: 32.7
drag, startPoint x: 461, startPoint y: 109, endPoint x: 556, endPoint y: 103, distance: 95.6
drag, startPoint x: 119, startPoint y: 221, endPoint x: 137, endPoint y: 240, distance: 25.8
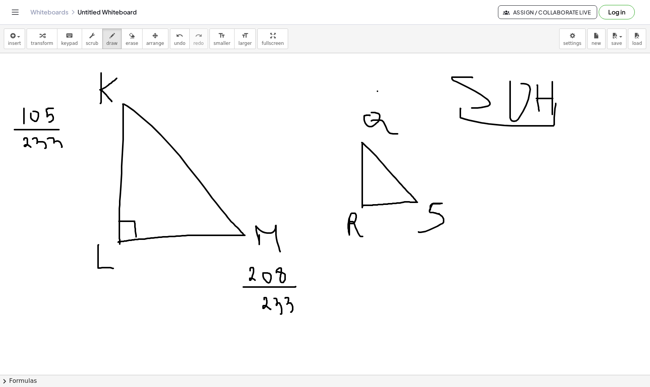
drag, startPoint x: 361, startPoint y: 196, endPoint x: 371, endPoint y: 208, distance: 15.7
drag, startPoint x: 96, startPoint y: 107, endPoint x: 116, endPoint y: 107, distance: 19.4
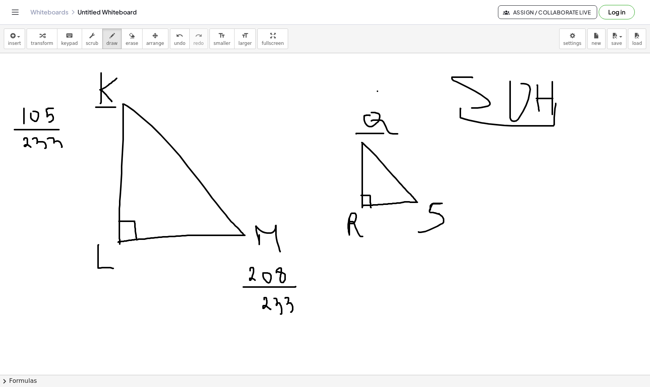
drag, startPoint x: 358, startPoint y: 134, endPoint x: 391, endPoint y: 134, distance: 32.7
drag, startPoint x: 282, startPoint y: 217, endPoint x: 269, endPoint y: 211, distance: 13.8
click at [175, 42] on span "undo" at bounding box center [179, 43] width 11 height 5
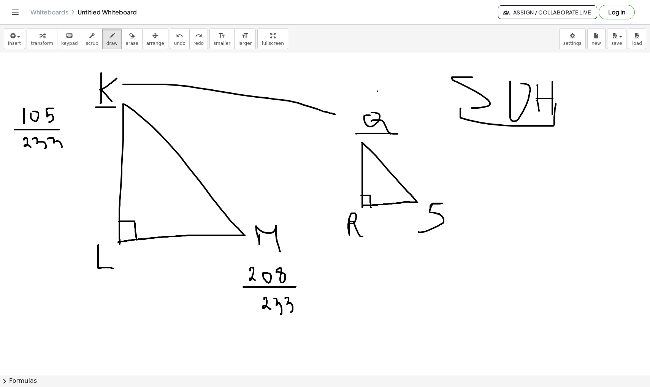
drag, startPoint x: 123, startPoint y: 84, endPoint x: 336, endPoint y: 116, distance: 214.9
drag, startPoint x: 339, startPoint y: 112, endPoint x: 337, endPoint y: 120, distance: 7.7
drag, startPoint x: 123, startPoint y: 76, endPoint x: 128, endPoint y: 90, distance: 14.6
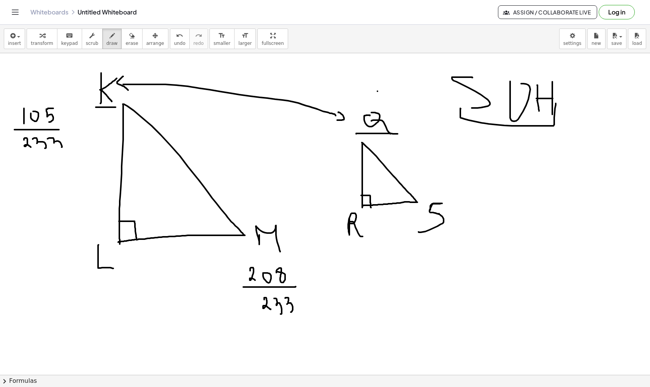
drag, startPoint x: 291, startPoint y: 241, endPoint x: 408, endPoint y: 243, distance: 116.8
drag, startPoint x: 398, startPoint y: 236, endPoint x: 411, endPoint y: 246, distance: 16.8
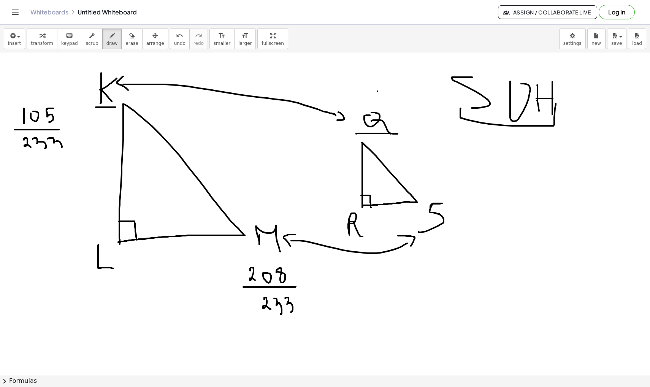
drag, startPoint x: 295, startPoint y: 235, endPoint x: 292, endPoint y: 248, distance: 14.0
drag, startPoint x: 496, startPoint y: 150, endPoint x: 510, endPoint y: 150, distance: 14.1
drag, startPoint x: 497, startPoint y: 156, endPoint x: 508, endPoint y: 156, distance: 10.7
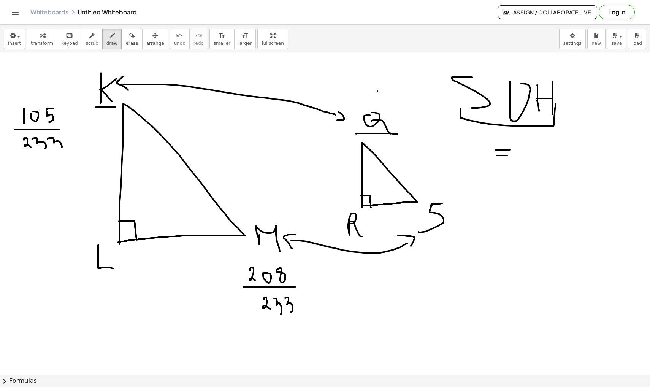
drag, startPoint x: 494, startPoint y: 169, endPoint x: 523, endPoint y: 180, distance: 31.7
drag, startPoint x: 487, startPoint y: 192, endPoint x: 541, endPoint y: 192, distance: 54.8
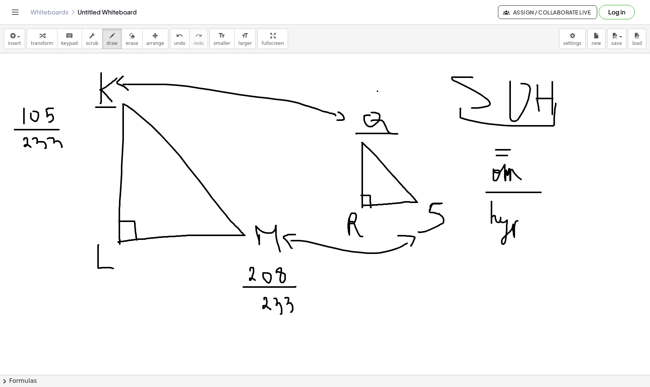
drag, startPoint x: 492, startPoint y: 202, endPoint x: 530, endPoint y: 219, distance: 41.4
drag, startPoint x: 475, startPoint y: 170, endPoint x: 545, endPoint y: 165, distance: 70.6
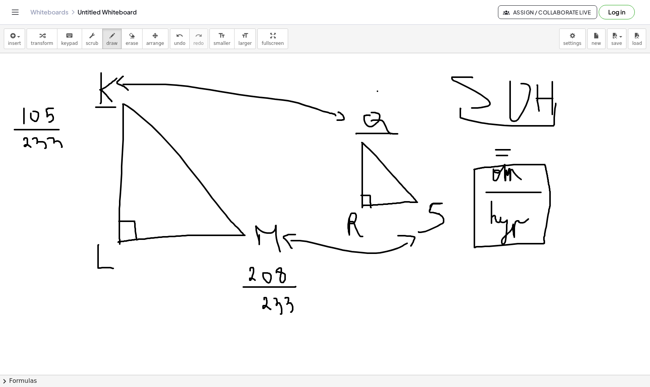
drag, startPoint x: 545, startPoint y: 165, endPoint x: 474, endPoint y: 170, distance: 71.7
drag, startPoint x: 593, startPoint y: 150, endPoint x: 570, endPoint y: 170, distance: 30.4
drag, startPoint x: 563, startPoint y: 169, endPoint x: 571, endPoint y: 175, distance: 10.0
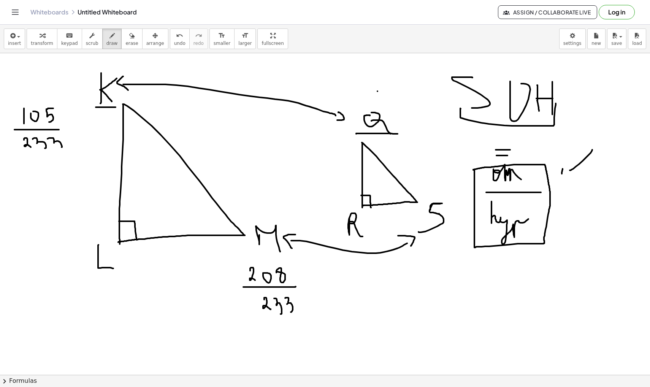
drag, startPoint x: 633, startPoint y: 202, endPoint x: 574, endPoint y: 203, distance: 59.7
drag, startPoint x: 571, startPoint y: 194, endPoint x: 578, endPoint y: 212, distance: 18.9
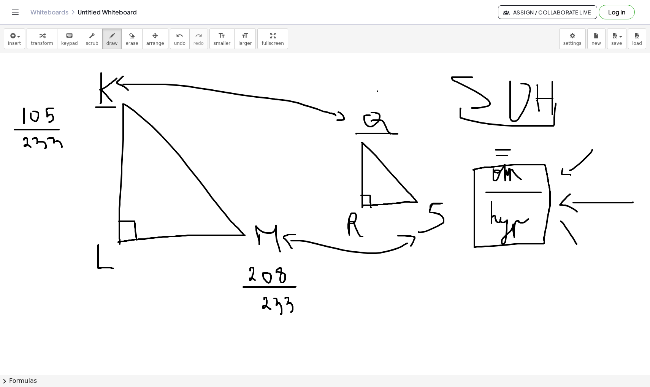
drag, startPoint x: 561, startPoint y: 221, endPoint x: 579, endPoint y: 246, distance: 30.8
drag, startPoint x: 552, startPoint y: 223, endPoint x: 567, endPoint y: 215, distance: 16.8
drag, startPoint x: 535, startPoint y: 258, endPoint x: 536, endPoint y: 267, distance: 9.5
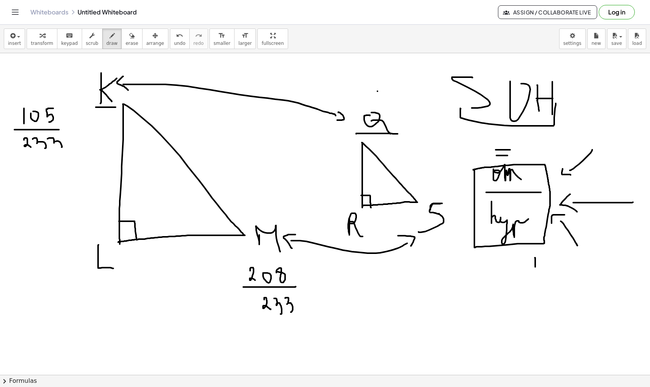
drag, startPoint x: 530, startPoint y: 254, endPoint x: 541, endPoint y: 255, distance: 11.5
drag, startPoint x: 536, startPoint y: 139, endPoint x: 536, endPoint y: 149, distance: 9.9
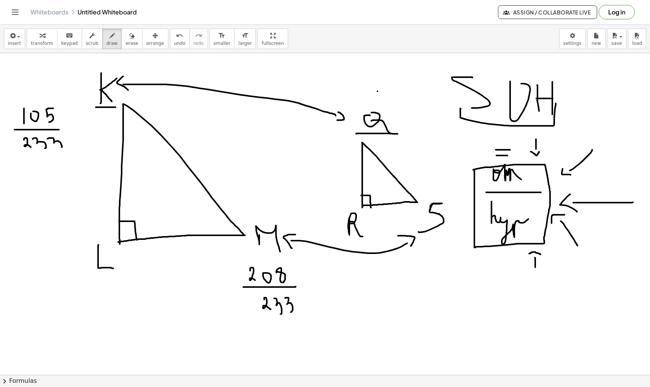
drag, startPoint x: 531, startPoint y: 152, endPoint x: 540, endPoint y: 151, distance: 9.2
drag, startPoint x: 68, startPoint y: 106, endPoint x: 77, endPoint y: 104, distance: 9.3
drag, startPoint x: 77, startPoint y: 103, endPoint x: 81, endPoint y: 109, distance: 7.0
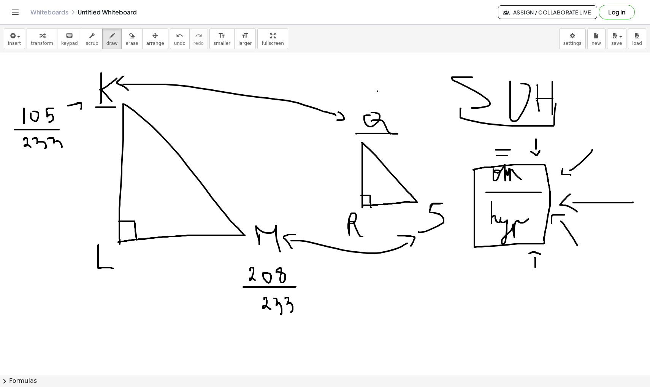
drag, startPoint x: 254, startPoint y: 247, endPoint x: 254, endPoint y: 253, distance: 5.7
drag, startPoint x: 249, startPoint y: 253, endPoint x: 261, endPoint y: 257, distance: 12.6
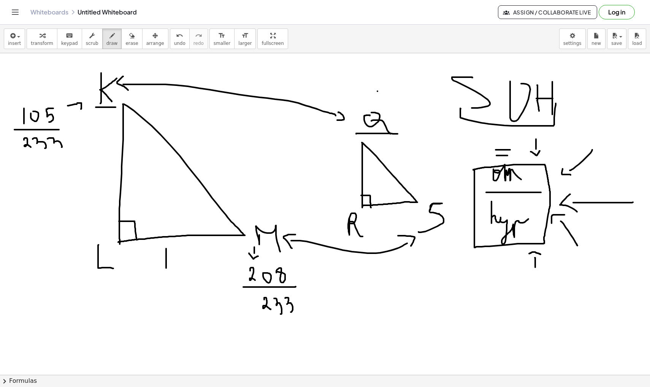
drag, startPoint x: 166, startPoint y: 249, endPoint x: 166, endPoint y: 268, distance: 19.4
drag, startPoint x: 175, startPoint y: 257, endPoint x: 180, endPoint y: 250, distance: 9.0
drag, startPoint x: 198, startPoint y: 250, endPoint x: 199, endPoint y: 280, distance: 29.7
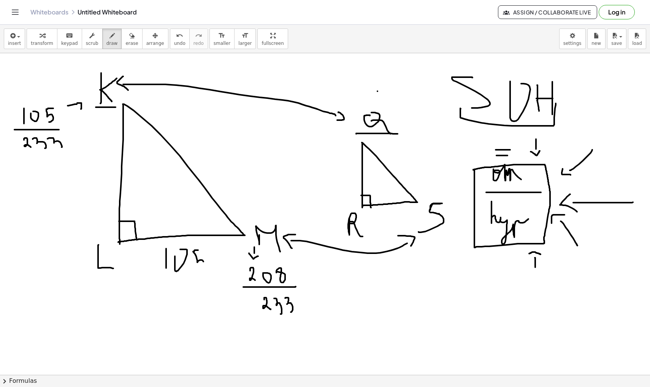
drag, startPoint x: 204, startPoint y: 145, endPoint x: 210, endPoint y: 154, distance: 11.8
drag, startPoint x: 210, startPoint y: 139, endPoint x: 223, endPoint y: 151, distance: 17.5
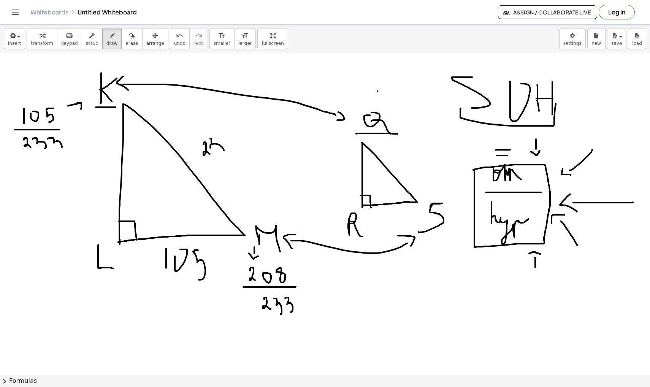
drag, startPoint x: 226, startPoint y: 134, endPoint x: 241, endPoint y: 153, distance: 23.8
drag, startPoint x: 22, startPoint y: 158, endPoint x: 60, endPoint y: 66, distance: 99.6
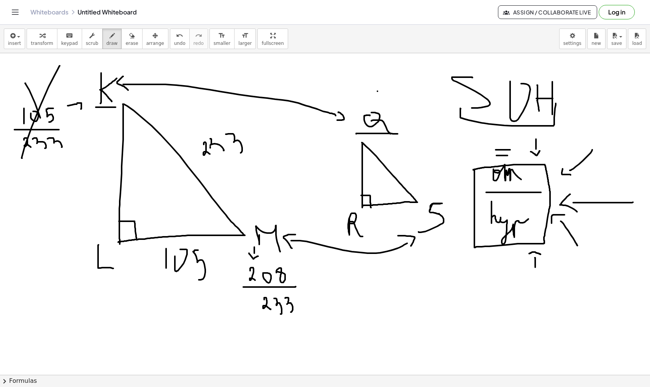
drag, startPoint x: 25, startPoint y: 83, endPoint x: 52, endPoint y: 158, distance: 79.3
drag, startPoint x: 96, startPoint y: 184, endPoint x: 100, endPoint y: 189, distance: 6.5
drag, startPoint x: 103, startPoint y: 180, endPoint x: 99, endPoint y: 173, distance: 7.0
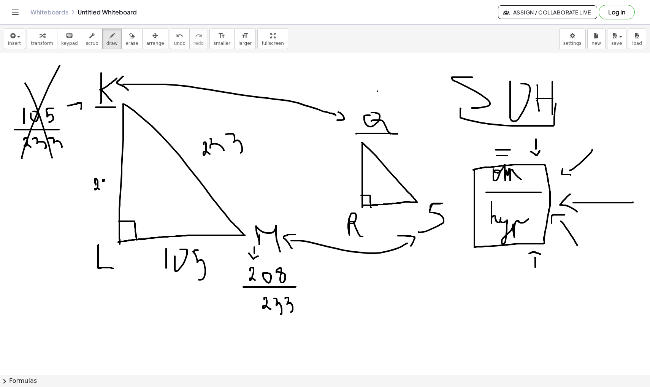
drag, startPoint x: 108, startPoint y: 173, endPoint x: 105, endPoint y: 171, distance: 4.4
drag, startPoint x: 294, startPoint y: 266, endPoint x: 225, endPoint y: 319, distance: 87.3
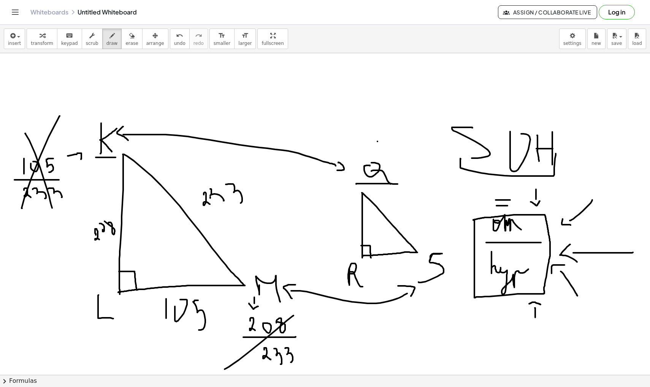
scroll to position [8059, 0]
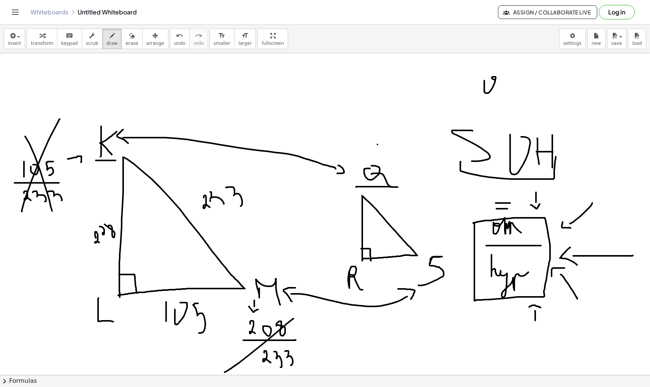
drag, startPoint x: 485, startPoint y: 81, endPoint x: 498, endPoint y: 80, distance: 13.0
drag, startPoint x: 503, startPoint y: 88, endPoint x: 503, endPoint y: 77, distance: 11.4
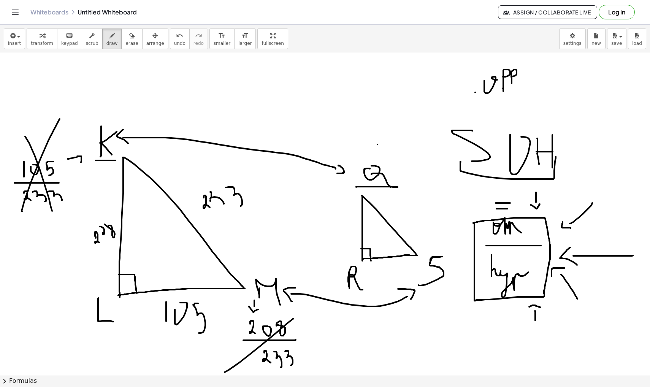
drag, startPoint x: 475, startPoint y: 92, endPoint x: 534, endPoint y: 93, distance: 59.0
drag, startPoint x: 485, startPoint y: 100, endPoint x: 479, endPoint y: 105, distance: 7.1
drag, startPoint x: 487, startPoint y: 106, endPoint x: 495, endPoint y: 106, distance: 7.6
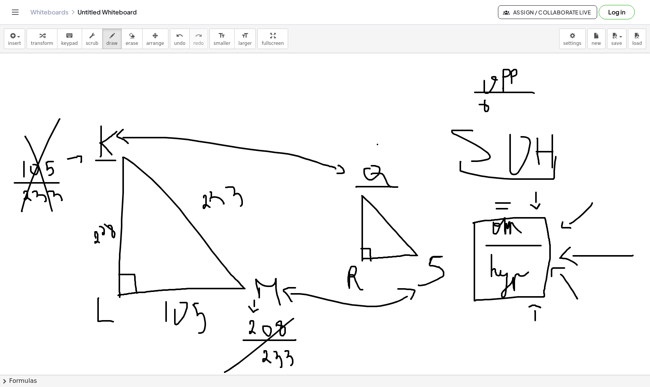
drag, startPoint x: 496, startPoint y: 104, endPoint x: 495, endPoint y: 99, distance: 5.0
drag, startPoint x: 501, startPoint y: 95, endPoint x: 520, endPoint y: 119, distance: 30.9
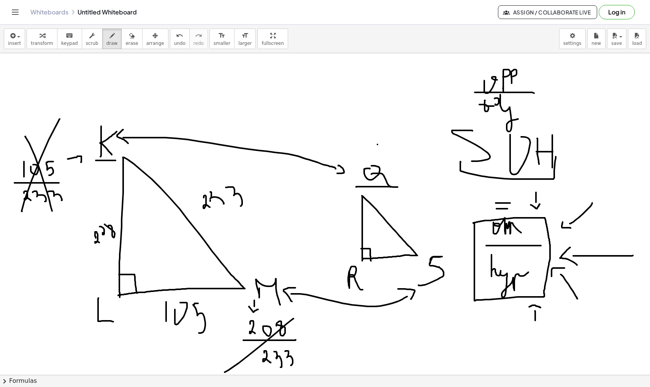
drag, startPoint x: 393, startPoint y: 52, endPoint x: 393, endPoint y: 83, distance: 31.6
click at [393, 83] on div "insert select one: Math Expression Function Text Youtube Video Graphing Geometr…" at bounding box center [325, 206] width 650 height 363
drag, startPoint x: 390, startPoint y: 65, endPoint x: 390, endPoint y: 102, distance: 36.5
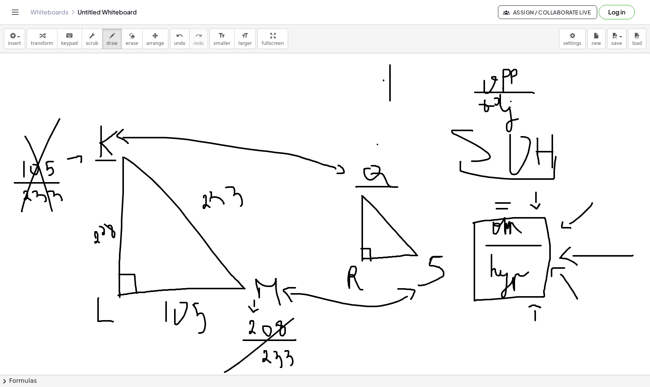
drag, startPoint x: 384, startPoint y: 80, endPoint x: 399, endPoint y: 80, distance: 15.2
drag, startPoint x: 396, startPoint y: 87, endPoint x: 395, endPoint y: 83, distance: 4.6
drag, startPoint x: 401, startPoint y: 84, endPoint x: 428, endPoint y: 86, distance: 27.4
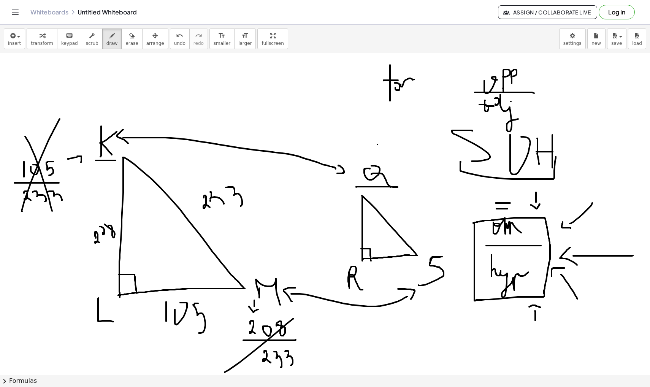
drag, startPoint x: 441, startPoint y: 78, endPoint x: 452, endPoint y: 78, distance: 10.3
drag, startPoint x: 443, startPoint y: 86, endPoint x: 449, endPoint y: 86, distance: 6.1
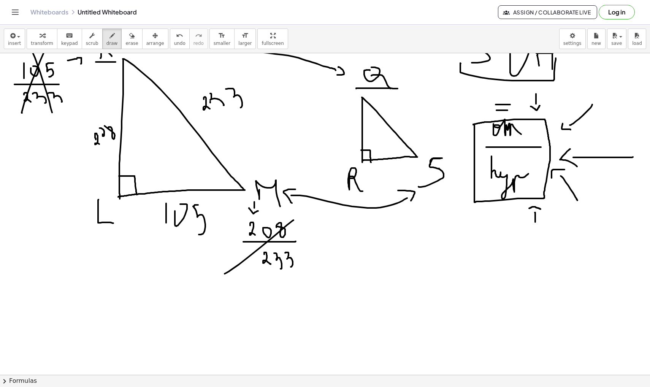
scroll to position [8161, 0]
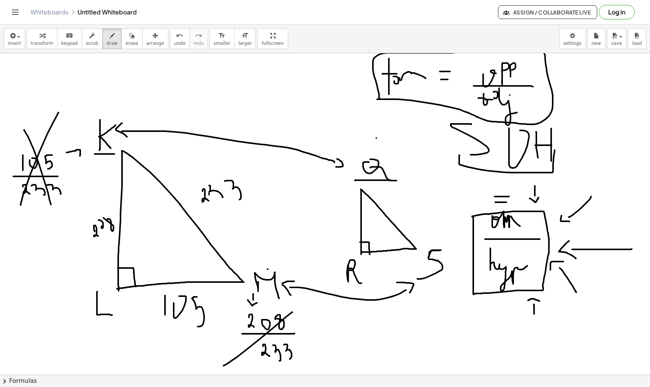
scroll to position [8065, 2]
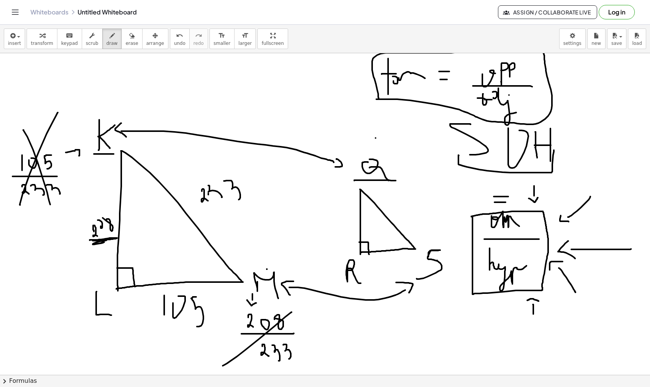
drag, startPoint x: 90, startPoint y: 240, endPoint x: 100, endPoint y: 243, distance: 10.7
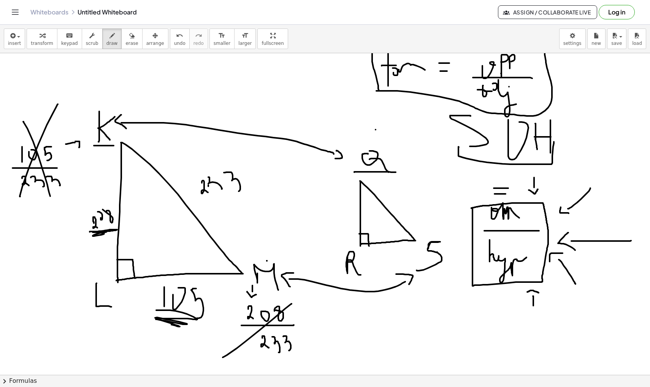
drag, startPoint x: 156, startPoint y: 310, endPoint x: 184, endPoint y: 331, distance: 34.8
drag, startPoint x: 244, startPoint y: 165, endPoint x: 157, endPoint y: 227, distance: 106.4
drag, startPoint x: 153, startPoint y: 196, endPoint x: 244, endPoint y: 196, distance: 91.3
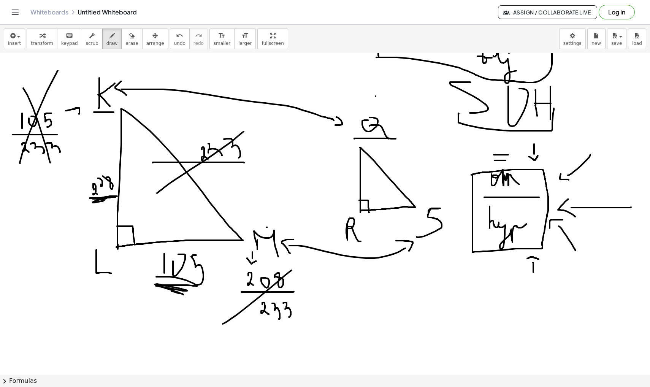
scroll to position [8108, 2]
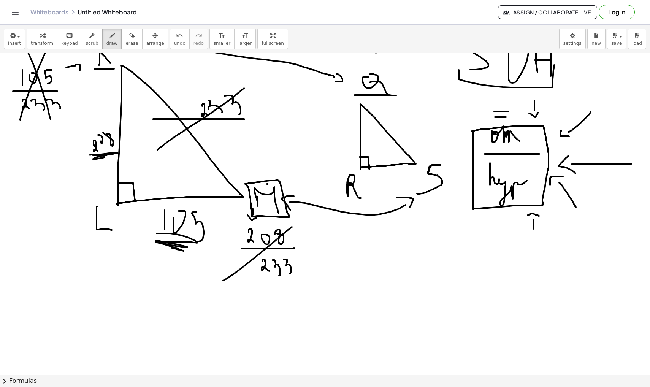
scroll to position [8156, 2]
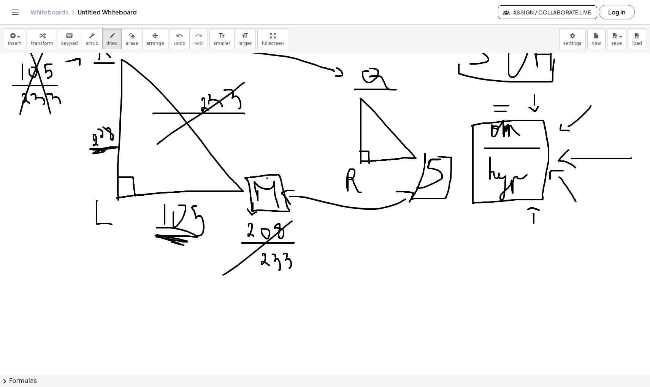
drag, startPoint x: 425, startPoint y: 154, endPoint x: 410, endPoint y: 156, distance: 15.0
drag, startPoint x: 229, startPoint y: 177, endPoint x: 238, endPoint y: 189, distance: 15.4
drag, startPoint x: 404, startPoint y: 146, endPoint x: 393, endPoint y: 157, distance: 15.9
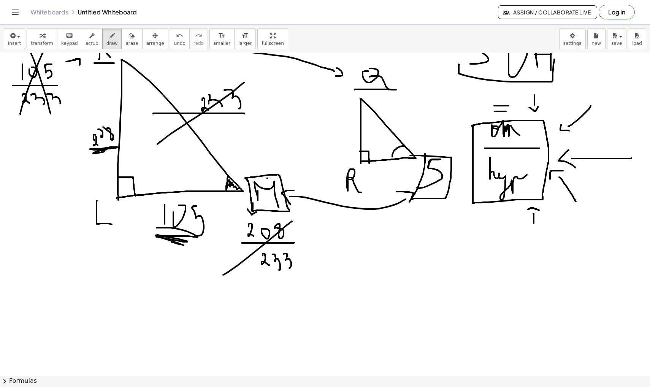
drag, startPoint x: 395, startPoint y: 154, endPoint x: 406, endPoint y: 150, distance: 12.3
drag, startPoint x: 328, startPoint y: 272, endPoint x: 328, endPoint y: 302, distance: 29.7
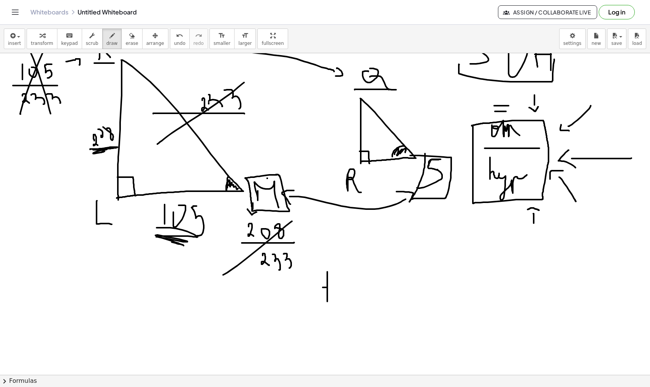
drag, startPoint x: 324, startPoint y: 288, endPoint x: 330, endPoint y: 288, distance: 5.3
drag, startPoint x: 334, startPoint y: 292, endPoint x: 328, endPoint y: 289, distance: 7.1
drag, startPoint x: 331, startPoint y: 289, endPoint x: 349, endPoint y: 287, distance: 17.9
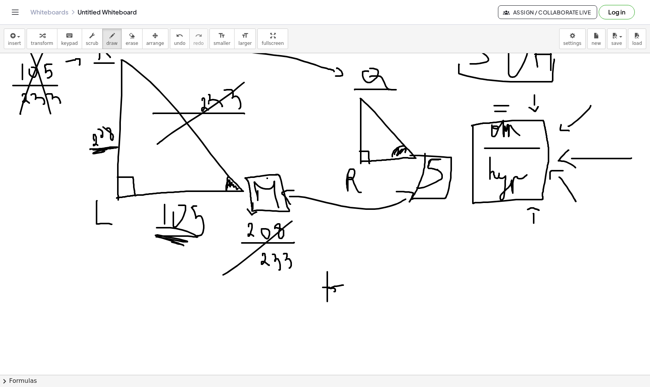
drag, startPoint x: 385, startPoint y: 270, endPoint x: 394, endPoint y: 291, distance: 22.8
drag, startPoint x: 403, startPoint y: 282, endPoint x: 402, endPoint y: 275, distance: 6.9
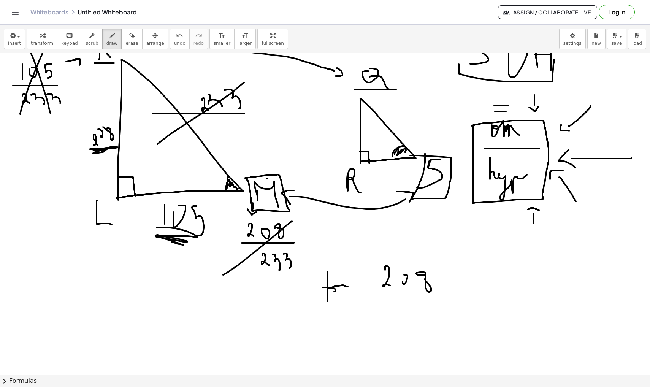
drag, startPoint x: 425, startPoint y: 275, endPoint x: 417, endPoint y: 269, distance: 10.9
drag, startPoint x: 374, startPoint y: 289, endPoint x: 439, endPoint y: 291, distance: 64.7
drag, startPoint x: 392, startPoint y: 302, endPoint x: 391, endPoint y: 333, distance: 30.8
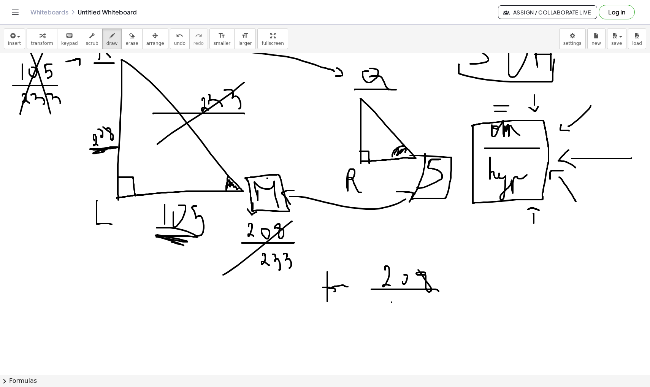
drag, startPoint x: 401, startPoint y: 321, endPoint x: 402, endPoint y: 310, distance: 10.4
drag, startPoint x: 430, startPoint y: 310, endPoint x: 420, endPoint y: 339, distance: 30.9
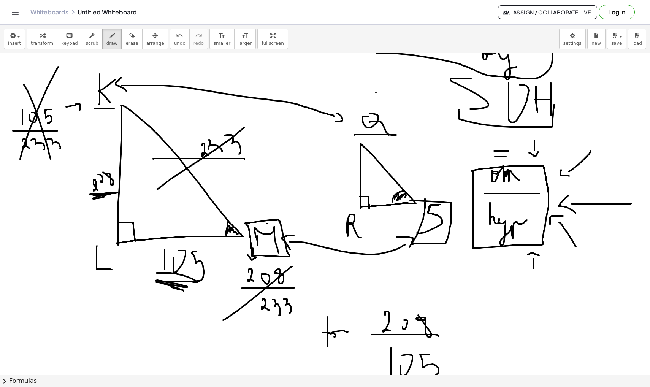
scroll to position [8110, 2]
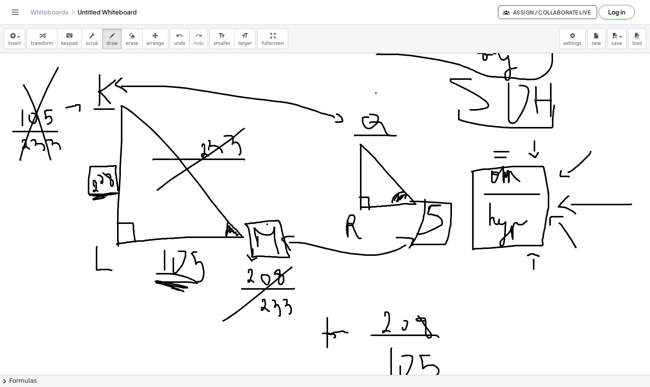
drag, startPoint x: 101, startPoint y: 194, endPoint x: 118, endPoint y: 194, distance: 16.7
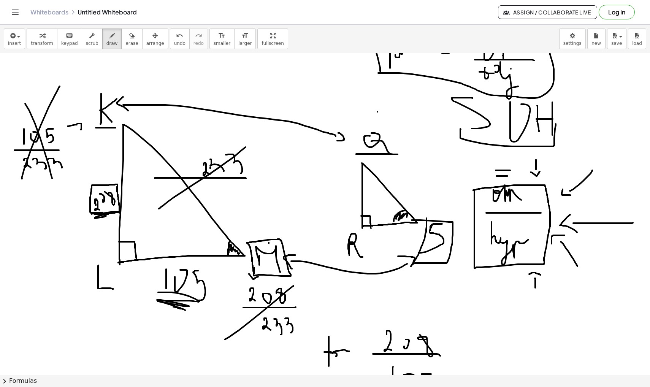
scroll to position [8097, 0]
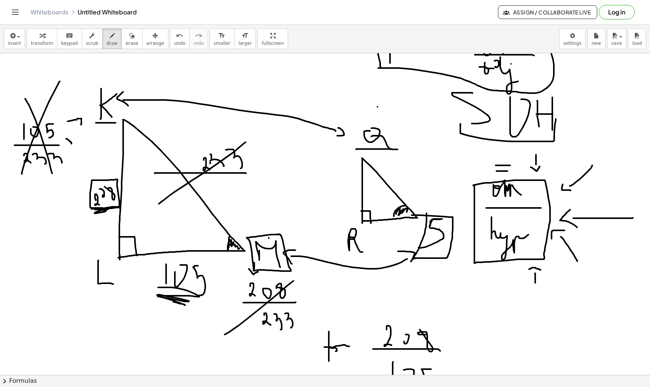
drag, startPoint x: 66, startPoint y: 139, endPoint x: 72, endPoint y: 144, distance: 7.3
drag, startPoint x: 71, startPoint y: 139, endPoint x: 67, endPoint y: 144, distance: 6.5
drag, startPoint x: 81, startPoint y: 136, endPoint x: 83, endPoint y: 140, distance: 3.9
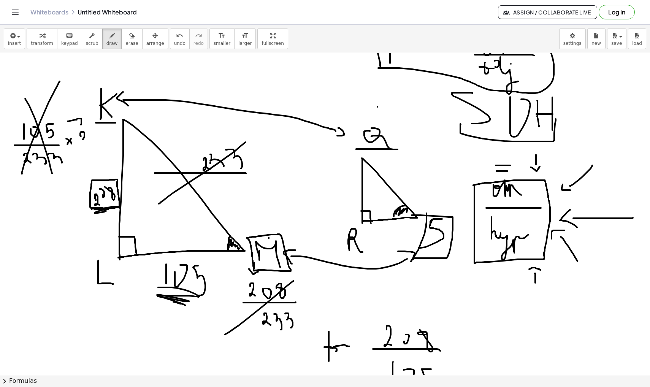
click at [174, 43] on span "undo" at bounding box center [179, 43] width 11 height 5
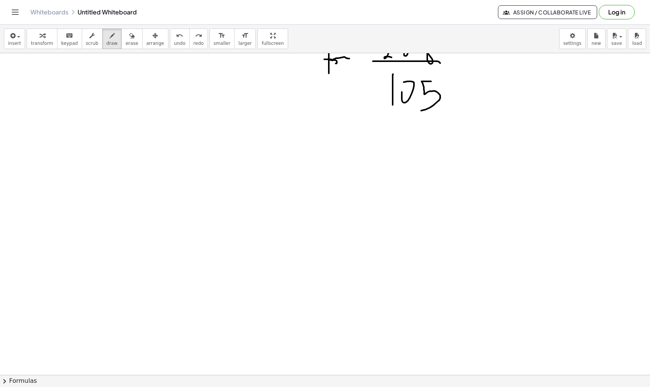
scroll to position [8386, 0]
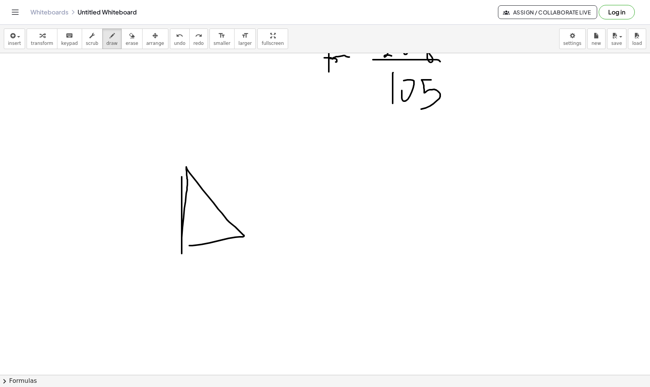
drag, startPoint x: 182, startPoint y: 184, endPoint x: 189, endPoint y: 246, distance: 62.5
drag, startPoint x: 225, startPoint y: 178, endPoint x: 224, endPoint y: 195, distance: 16.7
drag, startPoint x: 232, startPoint y: 177, endPoint x: 231, endPoint y: 187, distance: 9.9
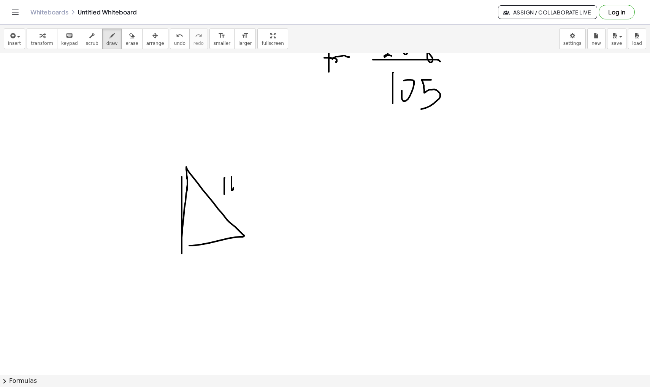
drag, startPoint x: 221, startPoint y: 254, endPoint x: 227, endPoint y: 273, distance: 20.2
drag, startPoint x: 186, startPoint y: 187, endPoint x: 198, endPoint y: 181, distance: 12.9
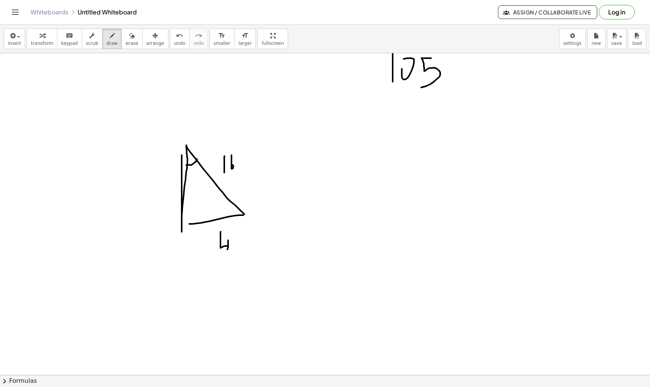
scroll to position [8409, 0]
drag, startPoint x: 363, startPoint y: 145, endPoint x: 373, endPoint y: 170, distance: 27.1
drag, startPoint x: 338, startPoint y: 177, endPoint x: 369, endPoint y: 177, distance: 31.6
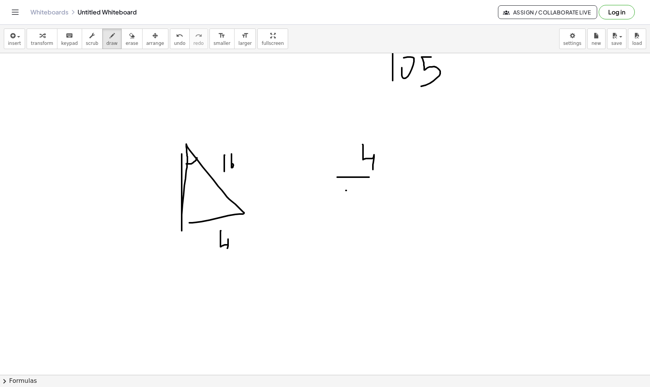
drag, startPoint x: 346, startPoint y: 191, endPoint x: 346, endPoint y: 210, distance: 19.4
drag, startPoint x: 364, startPoint y: 192, endPoint x: 363, endPoint y: 207, distance: 14.5
drag, startPoint x: 366, startPoint y: 177, endPoint x: 396, endPoint y: 177, distance: 29.3
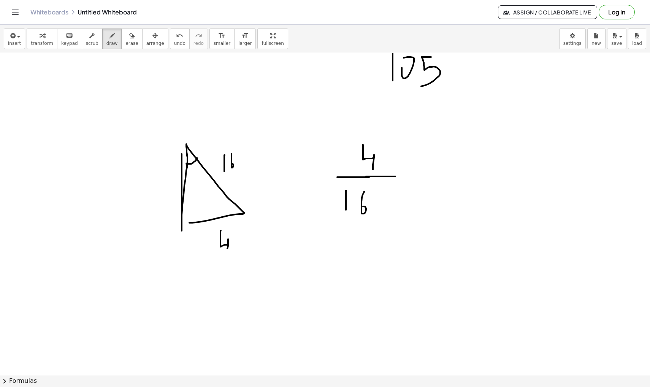
drag, startPoint x: 415, startPoint y: 165, endPoint x: 422, endPoint y: 164, distance: 7.2
drag, startPoint x: 415, startPoint y: 178, endPoint x: 426, endPoint y: 178, distance: 10.7
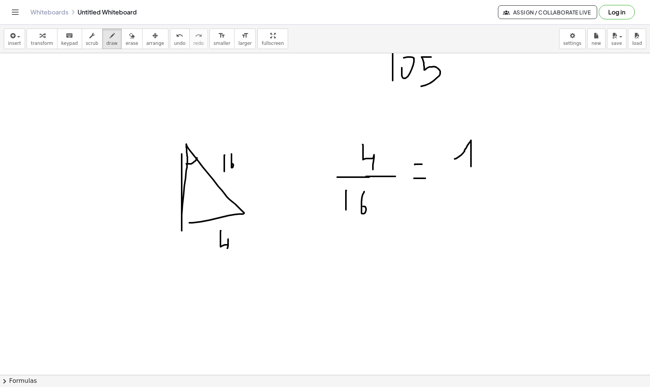
drag, startPoint x: 455, startPoint y: 159, endPoint x: 471, endPoint y: 167, distance: 18.0
drag, startPoint x: 443, startPoint y: 172, endPoint x: 477, endPoint y: 173, distance: 34.3
drag, startPoint x: 460, startPoint y: 181, endPoint x: 468, endPoint y: 208, distance: 28.3
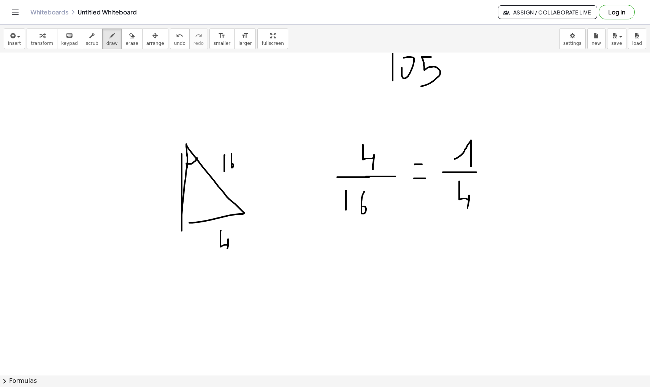
drag, startPoint x: 488, startPoint y: 141, endPoint x: 489, endPoint y: 133, distance: 7.6
click at [129, 37] on icon "button" at bounding box center [131, 35] width 5 height 9
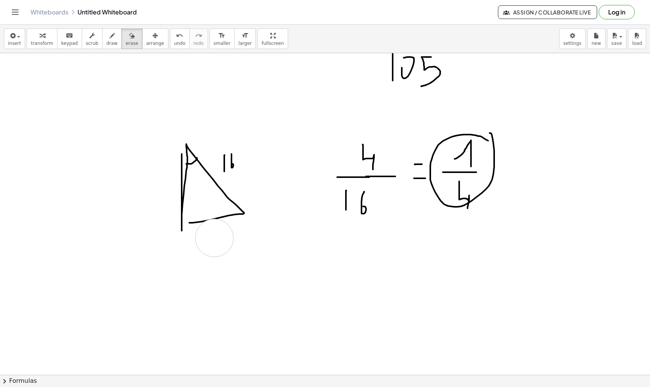
click at [107, 45] on span "draw" at bounding box center [112, 43] width 11 height 5
drag, startPoint x: 213, startPoint y: 240, endPoint x: 223, endPoint y: 242, distance: 10.8
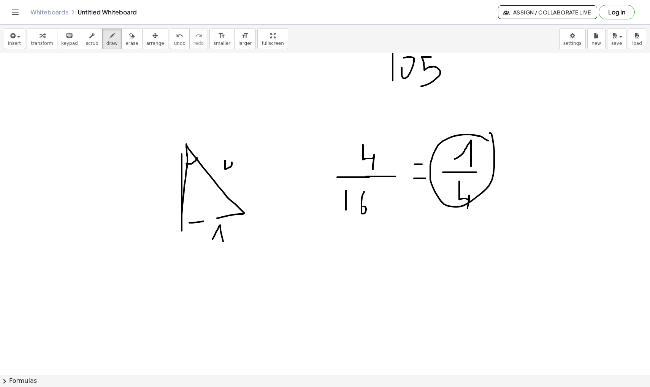
drag, startPoint x: 225, startPoint y: 161, endPoint x: 232, endPoint y: 181, distance: 21.7
drag, startPoint x: 256, startPoint y: 154, endPoint x: 256, endPoint y: 191, distance: 37.3
drag, startPoint x: 264, startPoint y: 165, endPoint x: 264, endPoint y: 183, distance: 17.1
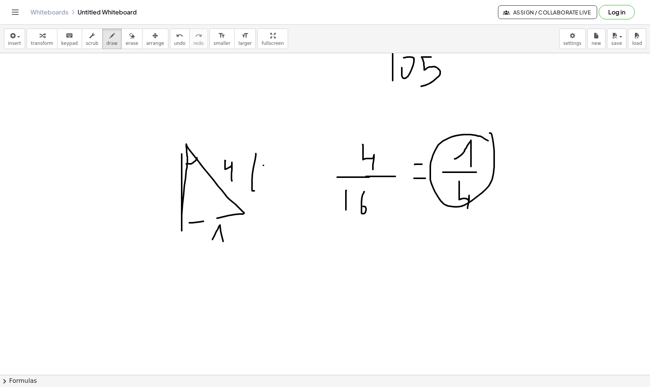
drag, startPoint x: 272, startPoint y: 170, endPoint x: 273, endPoint y: 175, distance: 4.2
drag, startPoint x: 279, startPoint y: 159, endPoint x: 281, endPoint y: 189, distance: 30.1
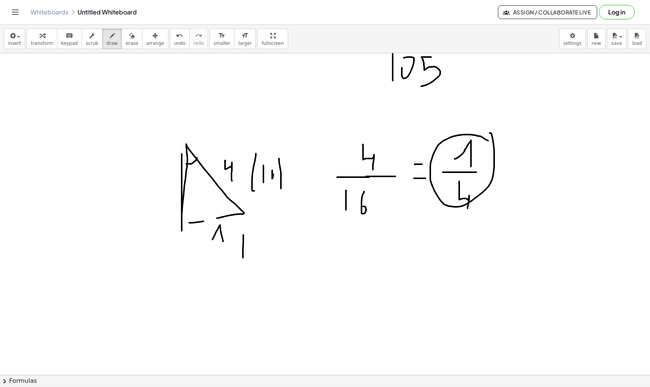
drag, startPoint x: 243, startPoint y: 235, endPoint x: 243, endPoint y: 259, distance: 24.0
drag, startPoint x: 253, startPoint y: 240, endPoint x: 262, endPoint y: 250, distance: 13.0
drag, startPoint x: 265, startPoint y: 232, endPoint x: 278, endPoint y: 271, distance: 41.0
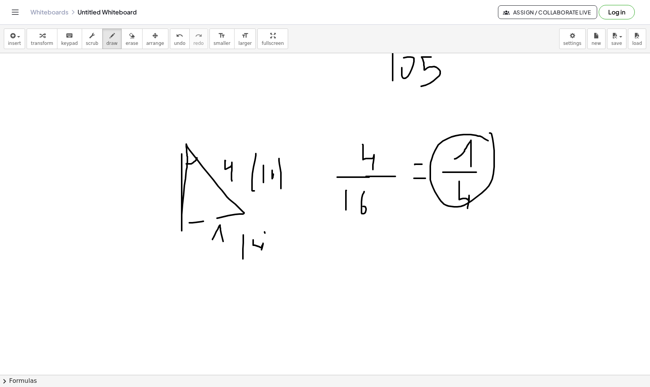
drag, startPoint x: 237, startPoint y: 145, endPoint x: 264, endPoint y: 139, distance: 27.8
drag, startPoint x: 268, startPoint y: 134, endPoint x: 271, endPoint y: 143, distance: 9.5
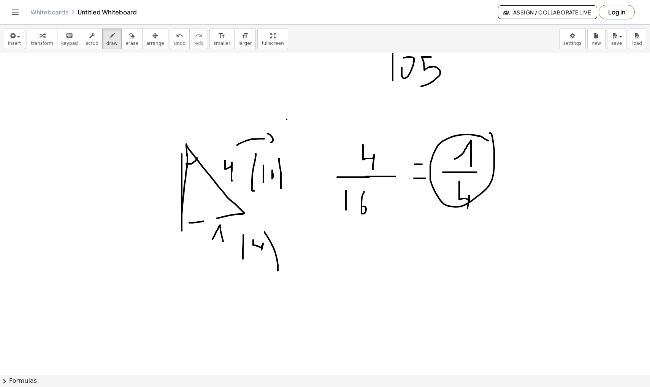
drag, startPoint x: 287, startPoint y: 119, endPoint x: 287, endPoint y: 137, distance: 17.1
drag, startPoint x: 298, startPoint y: 125, endPoint x: 301, endPoint y: 122, distance: 4.3
drag, startPoint x: 234, startPoint y: 254, endPoint x: 234, endPoint y: 272, distance: 18.3
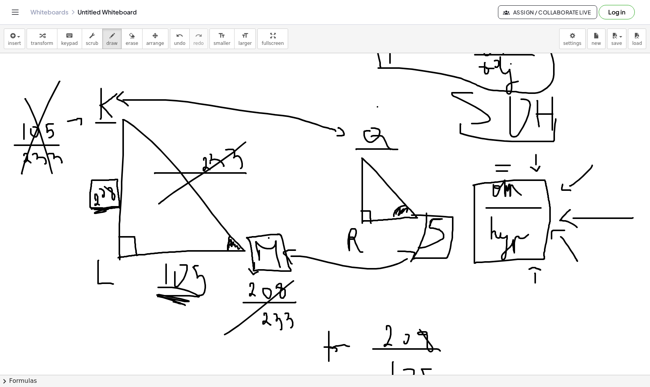
scroll to position [8081, 0]
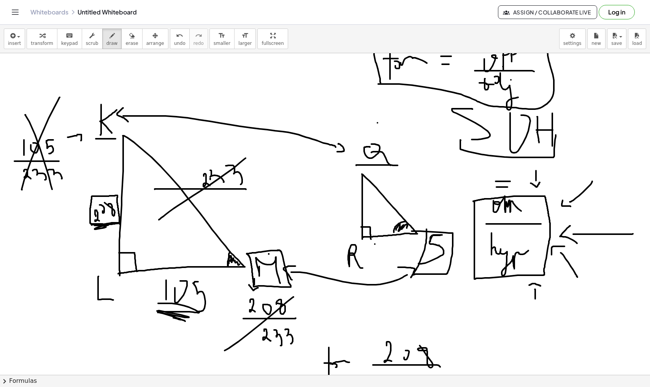
drag, startPoint x: 375, startPoint y: 244, endPoint x: 375, endPoint y: 257, distance: 12.6
drag, startPoint x: 380, startPoint y: 250, endPoint x: 378, endPoint y: 245, distance: 4.7
drag, startPoint x: 394, startPoint y: 243, endPoint x: 399, endPoint y: 254, distance: 11.6
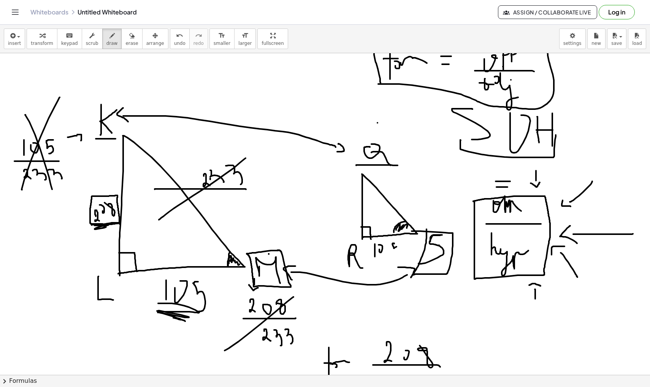
drag, startPoint x: 331, startPoint y: 200, endPoint x: 335, endPoint y: 207, distance: 7.9
drag, startPoint x: 338, startPoint y: 199, endPoint x: 339, endPoint y: 189, distance: 9.6
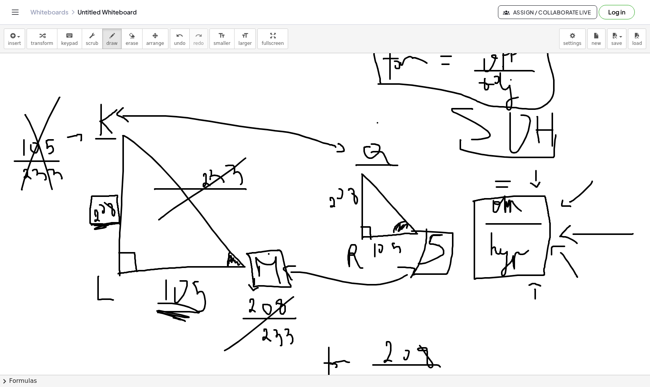
drag, startPoint x: 230, startPoint y: 257, endPoint x: 236, endPoint y: 263, distance: 8.3
drag, startPoint x: 333, startPoint y: 215, endPoint x: 339, endPoint y: 224, distance: 11.5
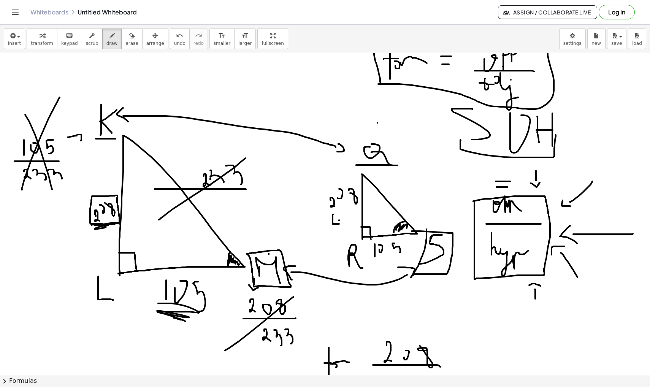
drag, startPoint x: 339, startPoint y: 220, endPoint x: 339, endPoint y: 226, distance: 5.7
drag, startPoint x: 342, startPoint y: 215, endPoint x: 342, endPoint y: 225, distance: 9.5
drag, startPoint x: 348, startPoint y: 212, endPoint x: 351, endPoint y: 219, distance: 7.7
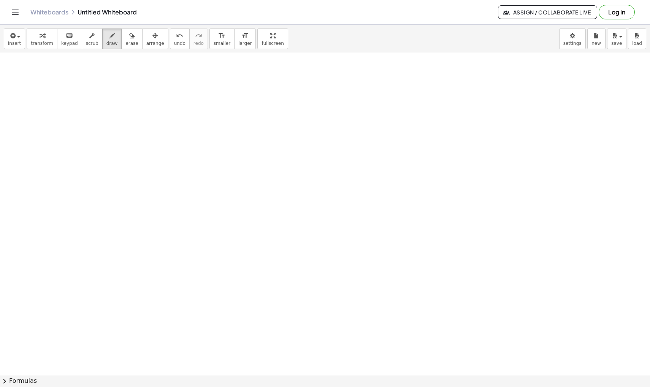
scroll to position [8768, 0]
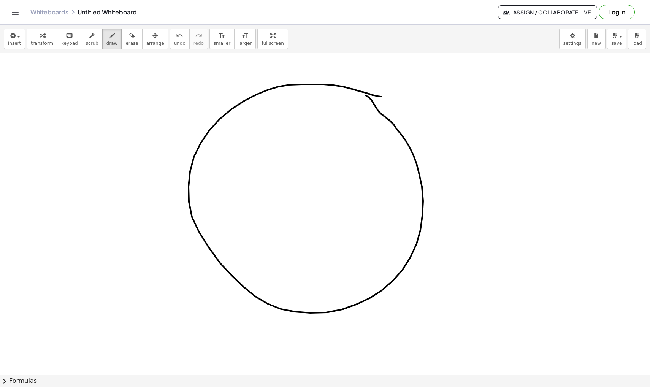
drag, startPoint x: 382, startPoint y: 97, endPoint x: 357, endPoint y: 93, distance: 25.0
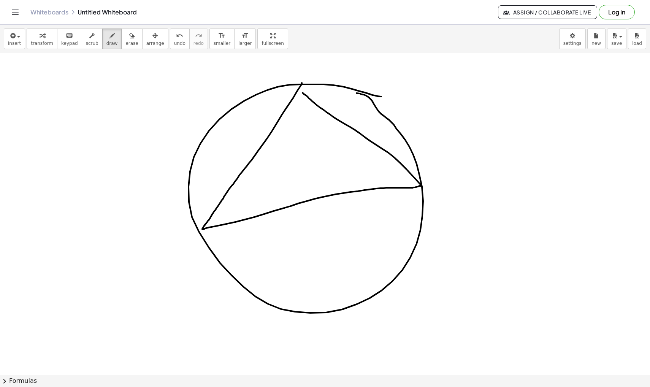
drag, startPoint x: 302, startPoint y: 83, endPoint x: 300, endPoint y: 90, distance: 7.1
drag, startPoint x: 306, startPoint y: 63, endPoint x: 296, endPoint y: 76, distance: 16.7
drag, startPoint x: 175, startPoint y: 240, endPoint x: 175, endPoint y: 231, distance: 9.2
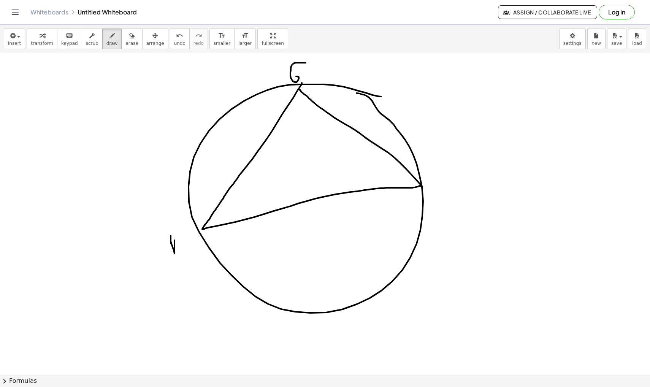
drag, startPoint x: 172, startPoint y: 243, endPoint x: 180, endPoint y: 243, distance: 7.6
drag, startPoint x: 174, startPoint y: 231, endPoint x: 188, endPoint y: 231, distance: 13.7
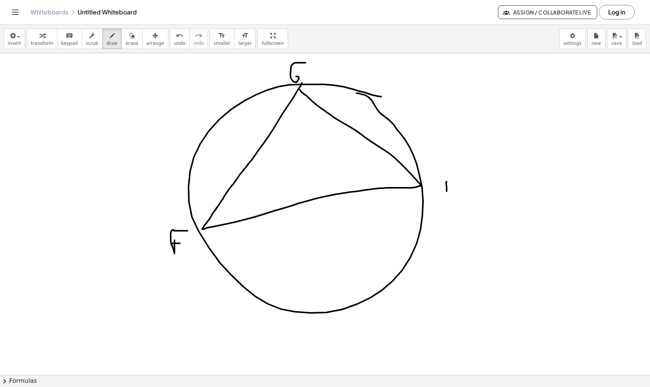
drag, startPoint x: 447, startPoint y: 182, endPoint x: 447, endPoint y: 208, distance: 26.2
drag, startPoint x: 447, startPoint y: 198, endPoint x: 458, endPoint y: 212, distance: 18.1
drag, startPoint x: 288, startPoint y: 107, endPoint x: 319, endPoint y: 109, distance: 30.9
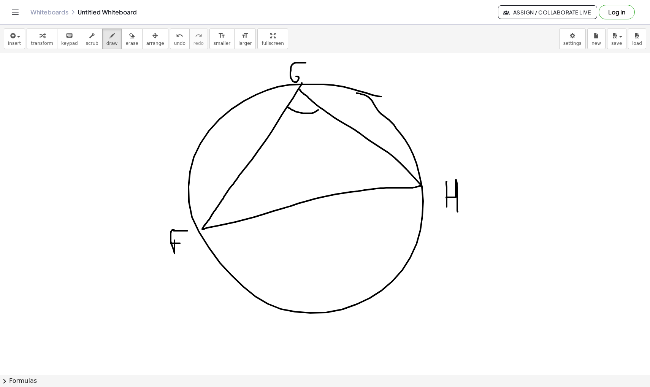
drag, startPoint x: 295, startPoint y: 120, endPoint x: 299, endPoint y: 129, distance: 9.4
drag, startPoint x: 307, startPoint y: 123, endPoint x: 307, endPoint y: 116, distance: 6.9
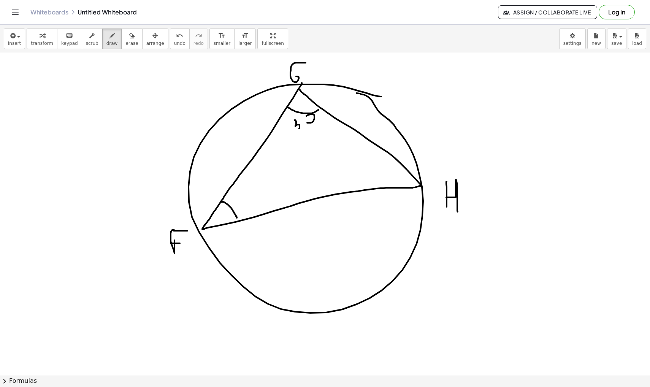
drag, startPoint x: 221, startPoint y: 202, endPoint x: 238, endPoint y: 220, distance: 24.5
drag, startPoint x: 407, startPoint y: 170, endPoint x: 398, endPoint y: 189, distance: 21.4
drag, startPoint x: 197, startPoint y: 229, endPoint x: 286, endPoint y: 89, distance: 165.0
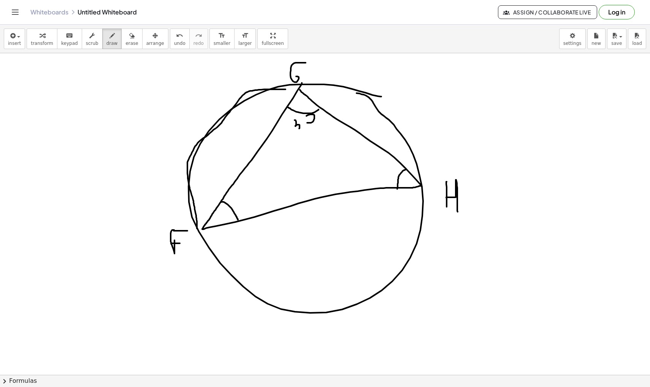
drag, startPoint x: 305, startPoint y: 83, endPoint x: 418, endPoint y: 170, distance: 142.8
drag, startPoint x: 246, startPoint y: 155, endPoint x: 266, endPoint y: 161, distance: 20.3
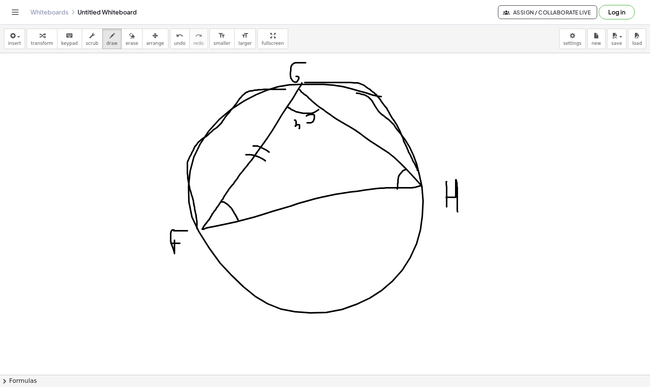
drag, startPoint x: 253, startPoint y: 146, endPoint x: 269, endPoint y: 153, distance: 17.2
drag, startPoint x: 363, startPoint y: 127, endPoint x: 363, endPoint y: 134, distance: 6.5
drag, startPoint x: 362, startPoint y: 128, endPoint x: 360, endPoint y: 144, distance: 15.8
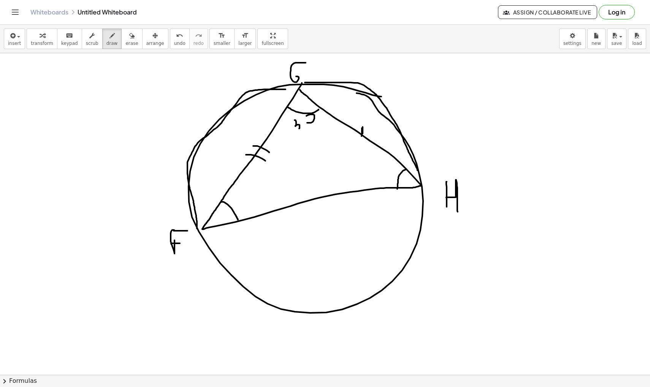
drag, startPoint x: 367, startPoint y: 133, endPoint x: 364, endPoint y: 141, distance: 9.0
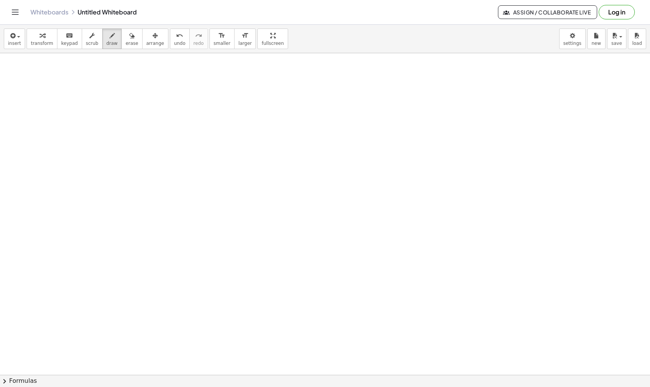
scroll to position [9063, 0]
drag, startPoint x: 391, startPoint y: 78, endPoint x: 259, endPoint y: 300, distance: 258.8
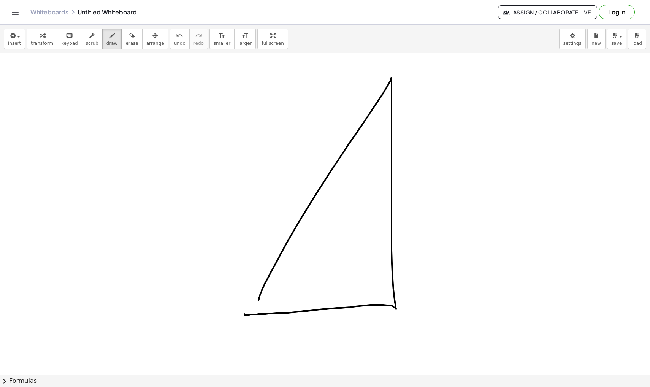
drag, startPoint x: 392, startPoint y: 78, endPoint x: 275, endPoint y: 277, distance: 230.9
drag, startPoint x: 251, startPoint y: 171, endPoint x: 259, endPoint y: 188, distance: 18.0
drag, startPoint x: 275, startPoint y: 157, endPoint x: 276, endPoint y: 174, distance: 16.4
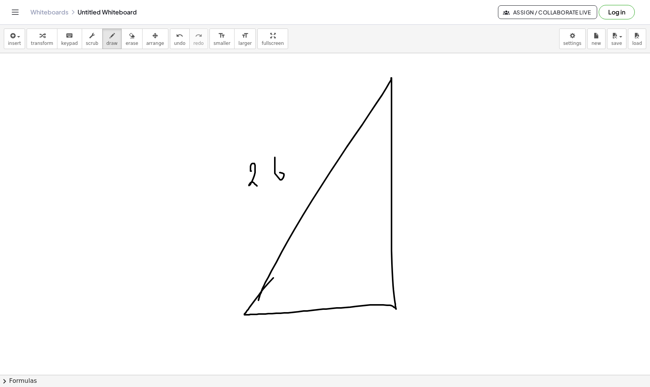
drag, startPoint x: 402, startPoint y: 60, endPoint x: 405, endPoint y: 67, distance: 8.2
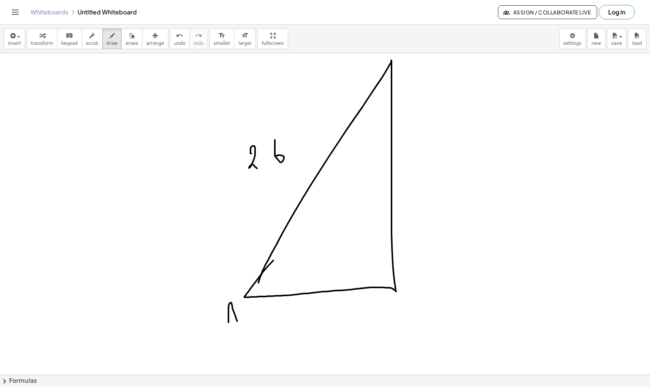
drag, startPoint x: 229, startPoint y: 315, endPoint x: 239, endPoint y: 325, distance: 14.3
drag, startPoint x: 219, startPoint y: 317, endPoint x: 240, endPoint y: 317, distance: 21.7
drag, startPoint x: 420, startPoint y: 303, endPoint x: 429, endPoint y: 338, distance: 36.2
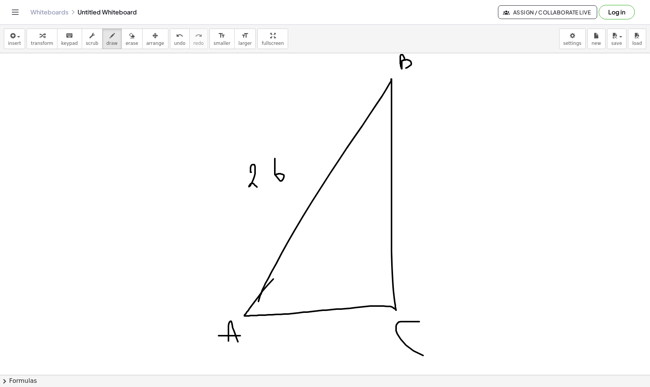
scroll to position [9066, 0]
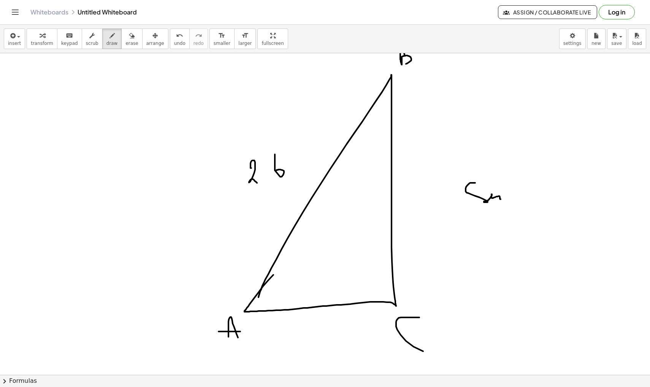
drag, startPoint x: 475, startPoint y: 183, endPoint x: 504, endPoint y: 200, distance: 33.1
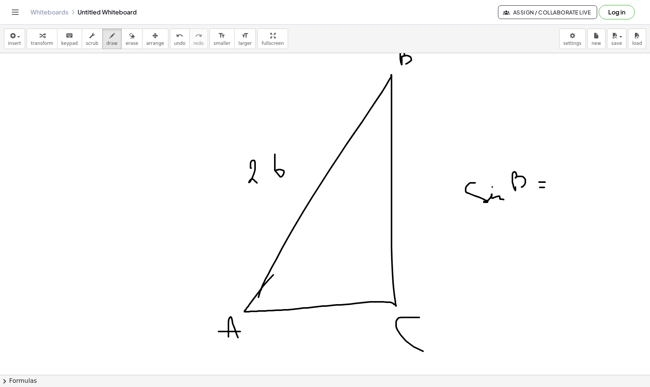
drag, startPoint x: 539, startPoint y: 182, endPoint x: 547, endPoint y: 182, distance: 7.2
drag, startPoint x: 562, startPoint y: 170, endPoint x: 576, endPoint y: 183, distance: 19.1
drag, startPoint x: 560, startPoint y: 178, endPoint x: 565, endPoint y: 178, distance: 4.9
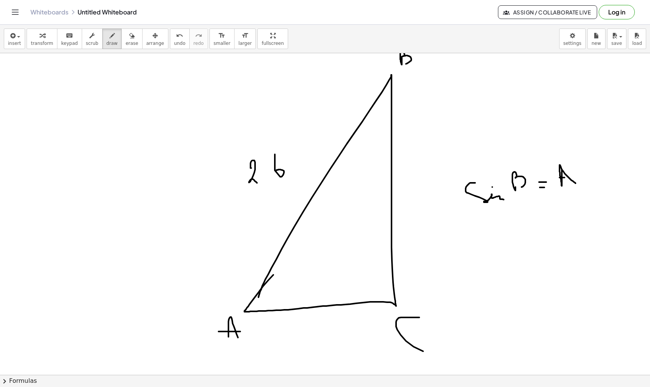
drag, startPoint x: 591, startPoint y: 170, endPoint x: 593, endPoint y: 182, distance: 12.8
drag, startPoint x: 555, startPoint y: 191, endPoint x: 587, endPoint y: 191, distance: 32.0
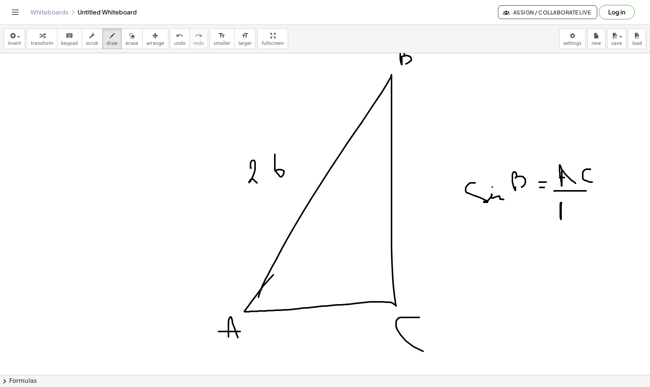
drag, startPoint x: 562, startPoint y: 204, endPoint x: 576, endPoint y: 216, distance: 18.6
drag, startPoint x: 560, startPoint y: 213, endPoint x: 578, endPoint y: 213, distance: 18.3
drag, startPoint x: 579, startPoint y: 205, endPoint x: 582, endPoint y: 221, distance: 16.8
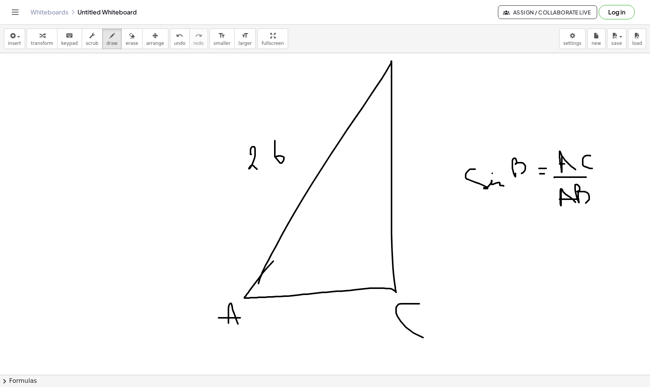
scroll to position [9085, 0]
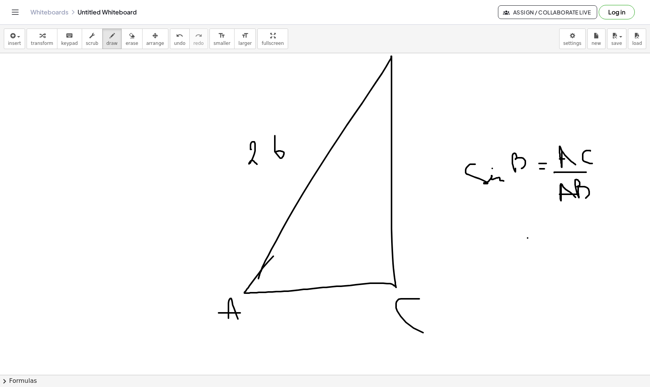
drag, startPoint x: 528, startPoint y: 238, endPoint x: 542, endPoint y: 238, distance: 14.5
drag, startPoint x: 531, startPoint y: 248, endPoint x: 541, endPoint y: 247, distance: 9.2
drag, startPoint x: 569, startPoint y: 221, endPoint x: 565, endPoint y: 240, distance: 19.9
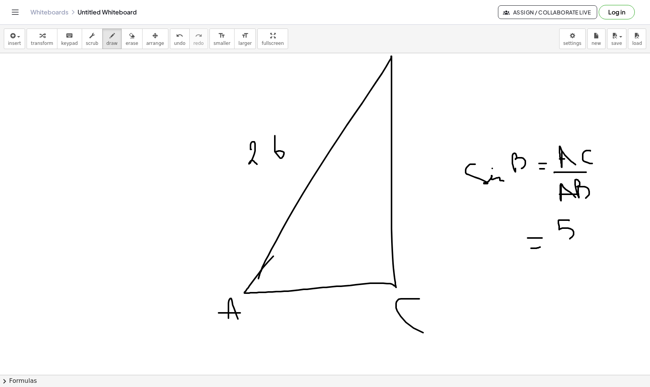
drag, startPoint x: 554, startPoint y: 246, endPoint x: 573, endPoint y: 246, distance: 19.0
drag, startPoint x: 572, startPoint y: 245, endPoint x: 590, endPoint y: 246, distance: 18.3
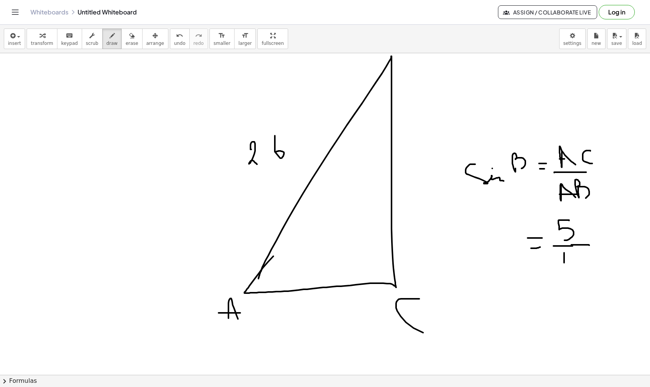
drag, startPoint x: 564, startPoint y: 253, endPoint x: 564, endPoint y: 270, distance: 17.1
drag, startPoint x: 573, startPoint y: 257, endPoint x: 576, endPoint y: 275, distance: 18.8
drag, startPoint x: 393, startPoint y: 262, endPoint x: 377, endPoint y: 284, distance: 27.5
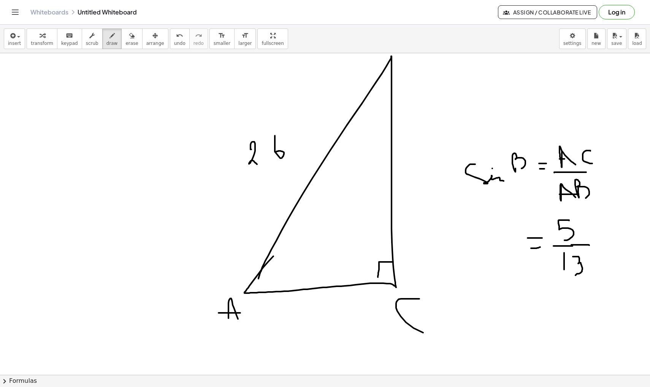
drag, startPoint x: 411, startPoint y: 156, endPoint x: 416, endPoint y: 164, distance: 9.2
drag, startPoint x: 419, startPoint y: 148, endPoint x: 425, endPoint y: 159, distance: 13.1
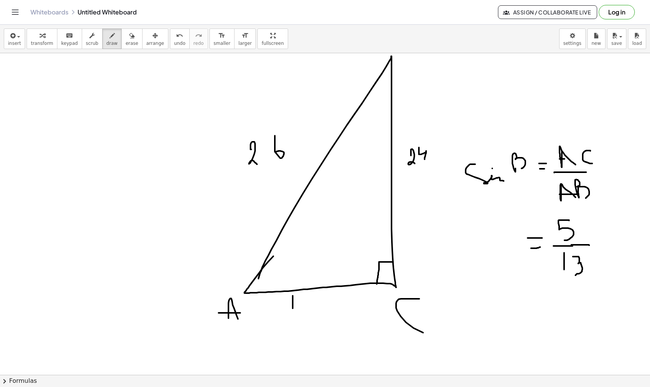
drag, startPoint x: 293, startPoint y: 296, endPoint x: 293, endPoint y: 309, distance: 12.9
drag, startPoint x: 304, startPoint y: 300, endPoint x: 307, endPoint y: 296, distance: 5.0
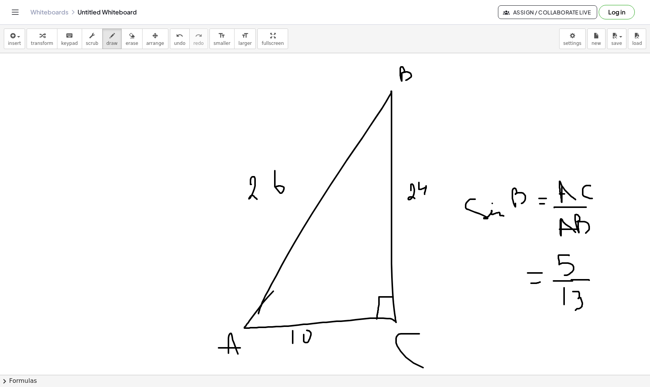
scroll to position [9059, 0]
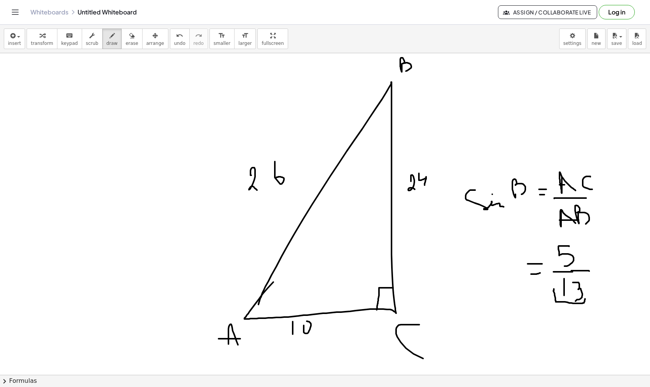
drag, startPoint x: 554, startPoint y: 289, endPoint x: 586, endPoint y: 295, distance: 32.2
drag, startPoint x: 250, startPoint y: 198, endPoint x: 294, endPoint y: 194, distance: 43.5
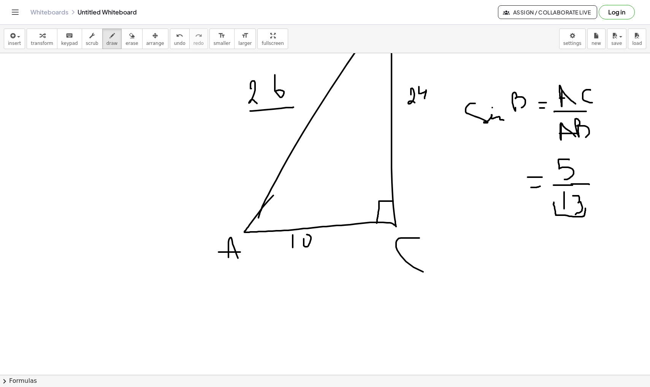
scroll to position [9148, 0]
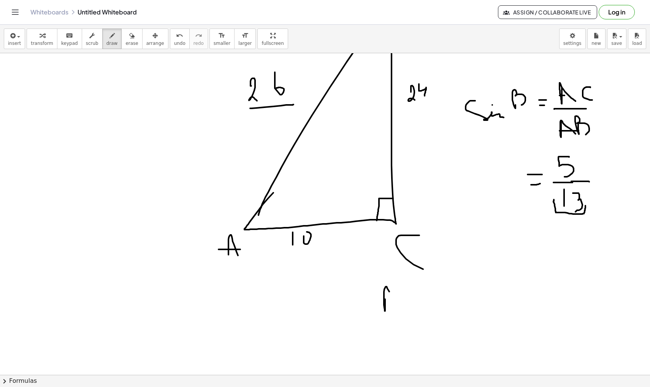
drag, startPoint x: 385, startPoint y: 299, endPoint x: 398, endPoint y: 305, distance: 14.0
drag, startPoint x: 383, startPoint y: 299, endPoint x: 390, endPoint y: 299, distance: 7.2
drag, startPoint x: 410, startPoint y: 289, endPoint x: 413, endPoint y: 302, distance: 13.4
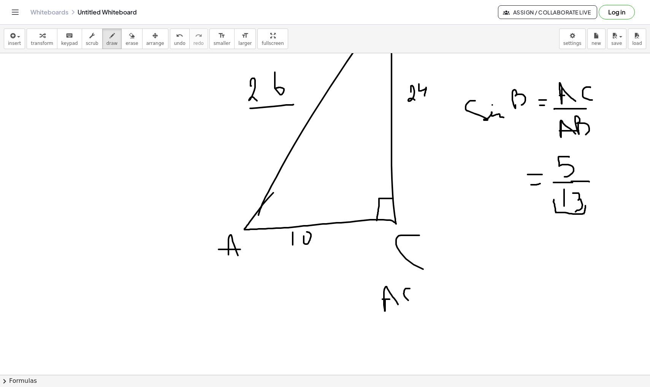
drag, startPoint x: 372, startPoint y: 318, endPoint x: 422, endPoint y: 318, distance: 50.2
drag, startPoint x: 383, startPoint y: 334, endPoint x: 396, endPoint y: 340, distance: 14.3
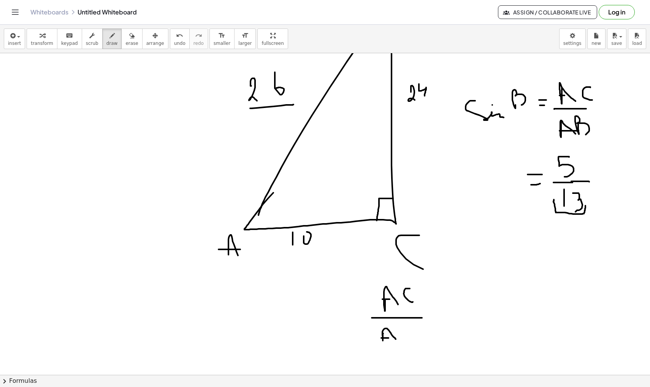
drag, startPoint x: 382, startPoint y: 338, endPoint x: 393, endPoint y: 337, distance: 11.4
drag, startPoint x: 404, startPoint y: 322, endPoint x: 415, endPoint y: 333, distance: 15.3
drag, startPoint x: 442, startPoint y: 302, endPoint x: 452, endPoint y: 302, distance: 9.9
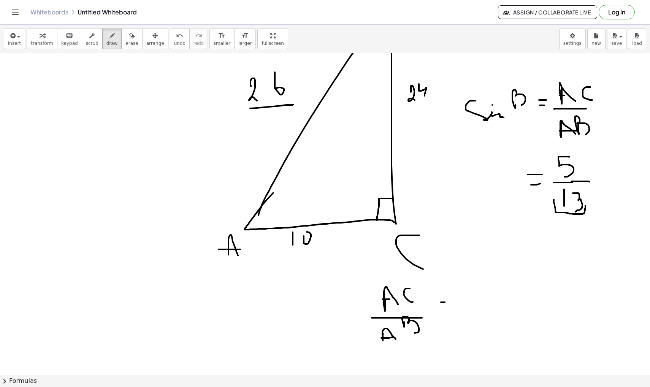
drag, startPoint x: 444, startPoint y: 320, endPoint x: 458, endPoint y: 320, distance: 14.5
drag, startPoint x: 492, startPoint y: 277, endPoint x: 487, endPoint y: 300, distance: 23.4
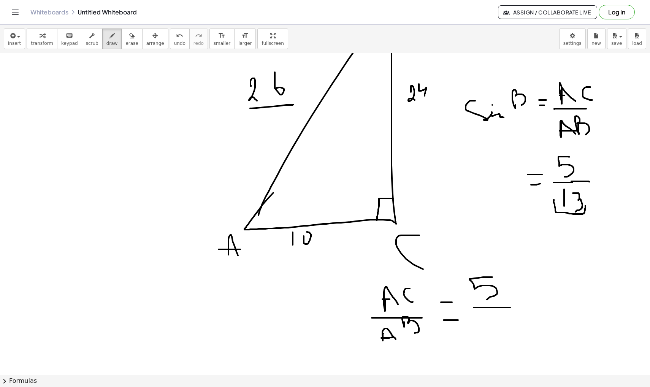
drag, startPoint x: 474, startPoint y: 308, endPoint x: 520, endPoint y: 308, distance: 46.4
drag, startPoint x: 486, startPoint y: 322, endPoint x: 486, endPoint y: 334, distance: 11.8
drag, startPoint x: 492, startPoint y: 320, endPoint x: 507, endPoint y: 337, distance: 22.1
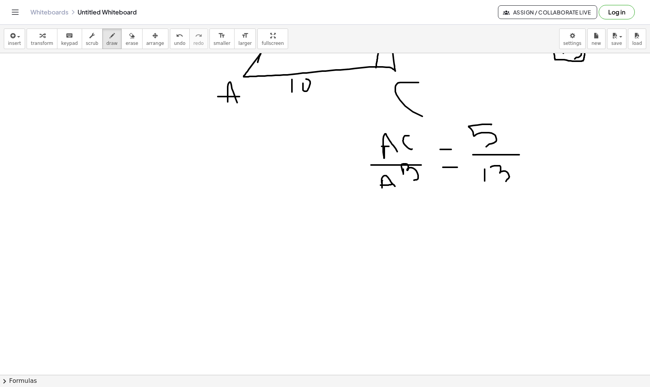
scroll to position [9315, 0]
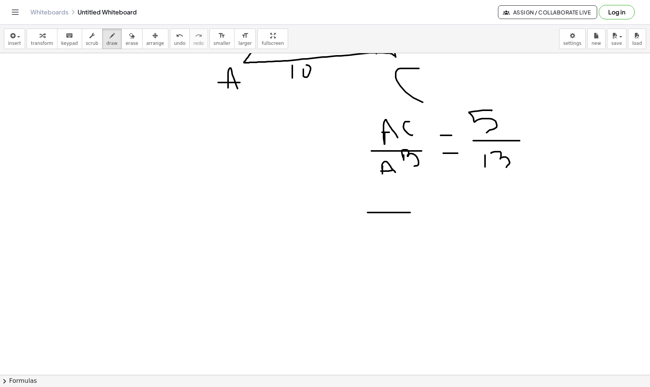
drag, startPoint x: 368, startPoint y: 213, endPoint x: 412, endPoint y: 213, distance: 44.5
drag, startPoint x: 386, startPoint y: 229, endPoint x: 394, endPoint y: 238, distance: 12.4
drag, startPoint x: 403, startPoint y: 224, endPoint x: 405, endPoint y: 231, distance: 6.9
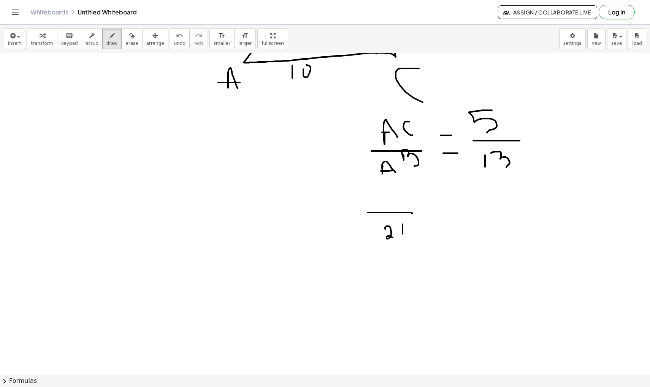
drag, startPoint x: 378, startPoint y: 192, endPoint x: 390, endPoint y: 207, distance: 19.3
drag, startPoint x: 378, startPoint y: 203, endPoint x: 388, endPoint y: 203, distance: 9.1
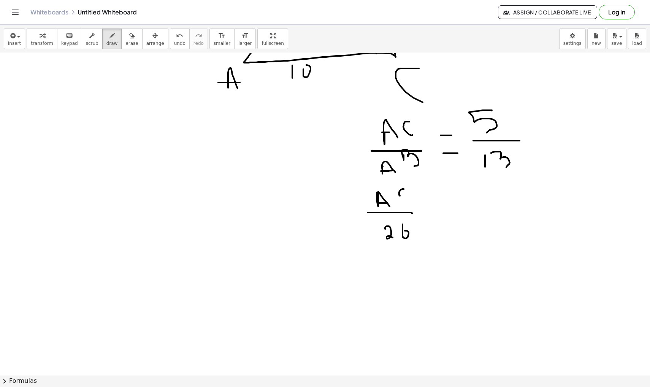
drag, startPoint x: 404, startPoint y: 189, endPoint x: 412, endPoint y: 197, distance: 11.6
drag, startPoint x: 423, startPoint y: 210, endPoint x: 433, endPoint y: 210, distance: 10.3
drag, startPoint x: 425, startPoint y: 204, endPoint x: 439, endPoint y: 204, distance: 14.1
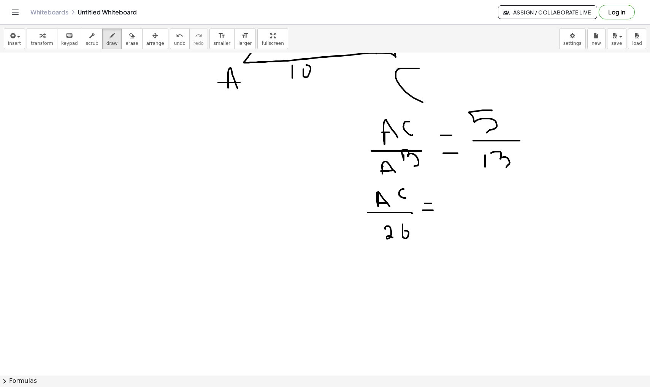
drag, startPoint x: 483, startPoint y: 179, endPoint x: 478, endPoint y: 209, distance: 30.5
drag, startPoint x: 459, startPoint y: 214, endPoint x: 499, endPoint y: 214, distance: 39.6
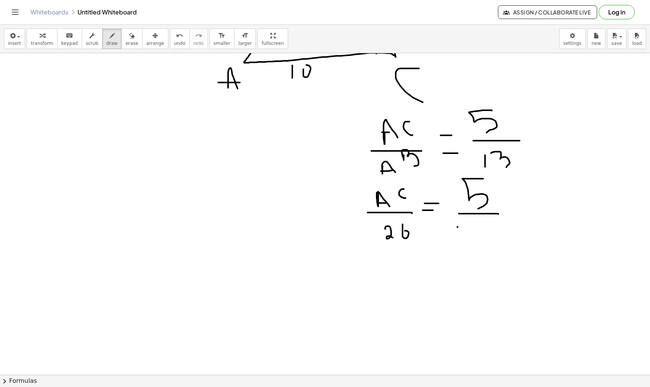
drag, startPoint x: 458, startPoint y: 227, endPoint x: 458, endPoint y: 244, distance: 17.1
drag, startPoint x: 472, startPoint y: 223, endPoint x: 479, endPoint y: 253, distance: 30.8
drag, startPoint x: 415, startPoint y: 226, endPoint x: 455, endPoint y: 198, distance: 49.3
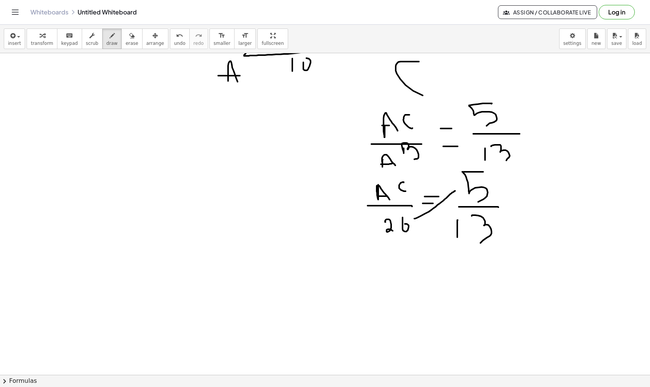
scroll to position [9325, 0]
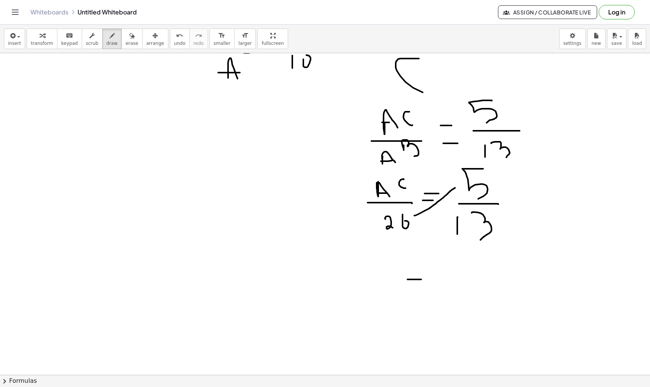
drag, startPoint x: 408, startPoint y: 280, endPoint x: 424, endPoint y: 280, distance: 16.0
drag, startPoint x: 405, startPoint y: 295, endPoint x: 421, endPoint y: 295, distance: 16.0
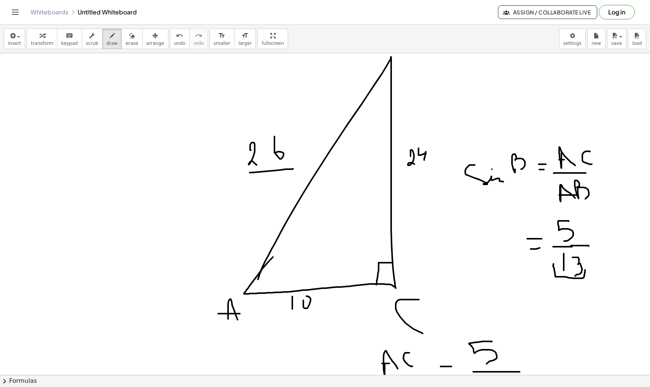
scroll to position [9086, 0]
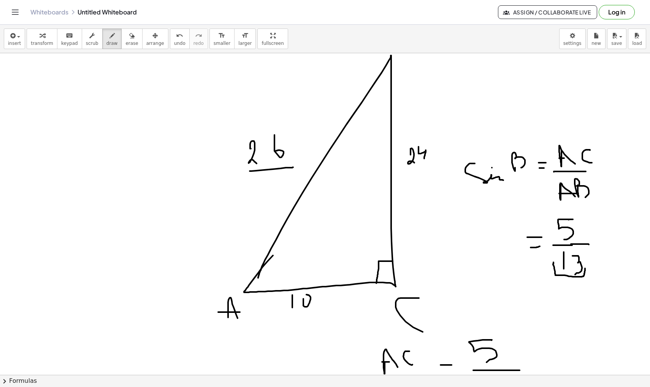
drag, startPoint x: 568, startPoint y: 219, endPoint x: 573, endPoint y: 219, distance: 4.6
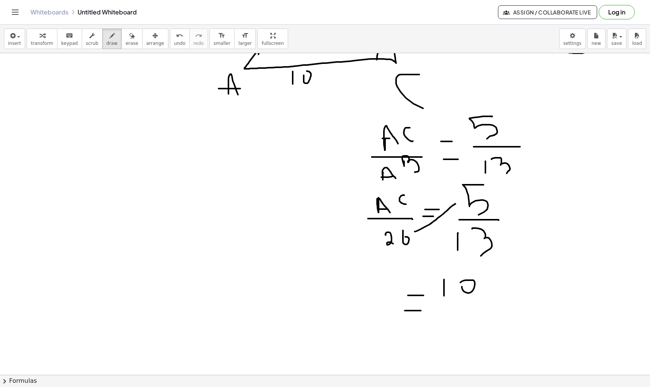
scroll to position [9312, 0]
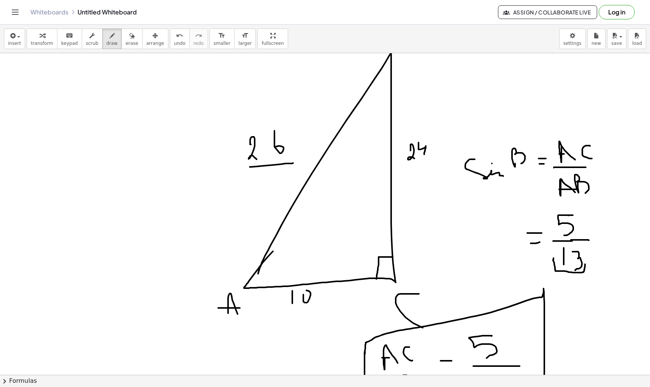
scroll to position [9086, 0]
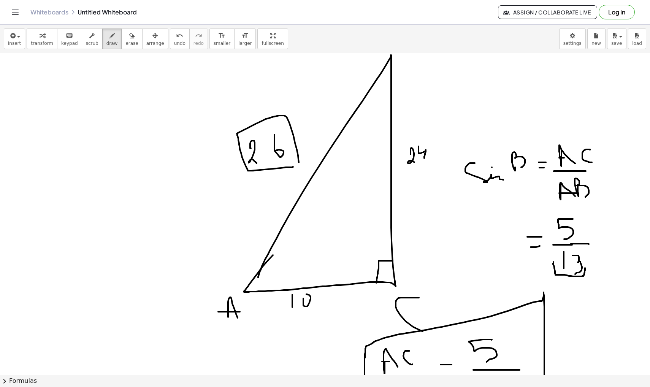
drag, startPoint x: 253, startPoint y: 171, endPoint x: 289, endPoint y: 176, distance: 36.1
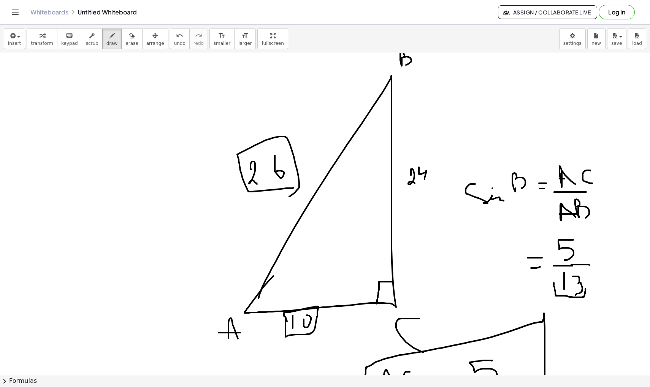
scroll to position [9062, 0]
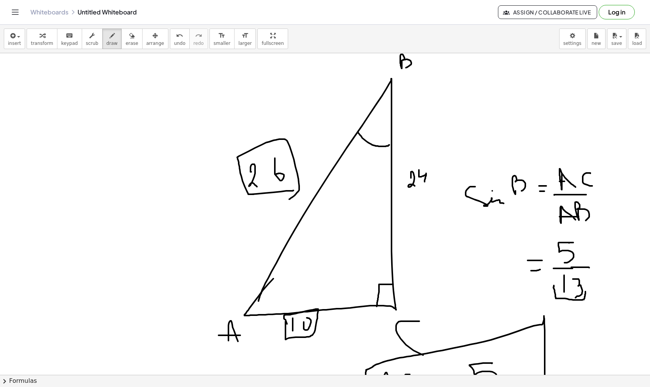
drag, startPoint x: 358, startPoint y: 132, endPoint x: 390, endPoint y: 145, distance: 34.3
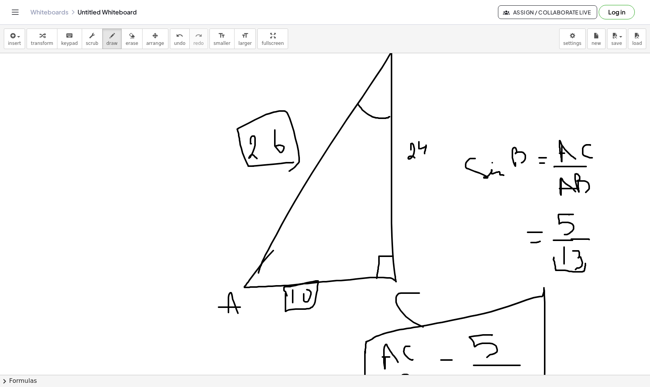
scroll to position [9084, 0]
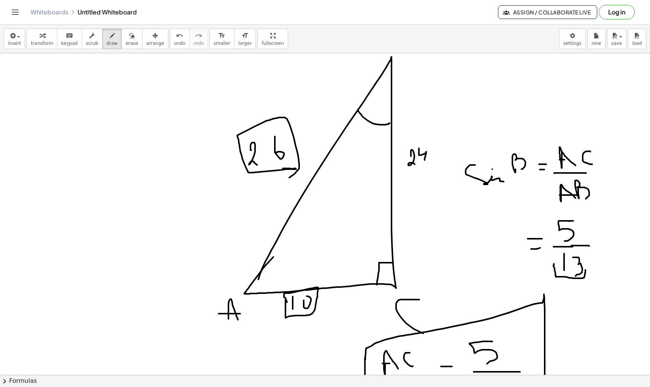
drag, startPoint x: 283, startPoint y: 169, endPoint x: 295, endPoint y: 168, distance: 11.8
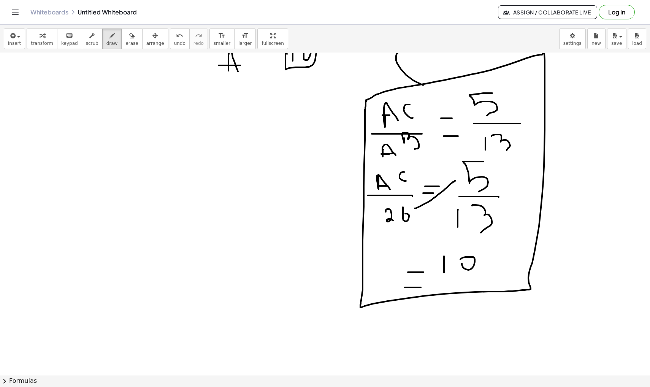
scroll to position [9334, 0]
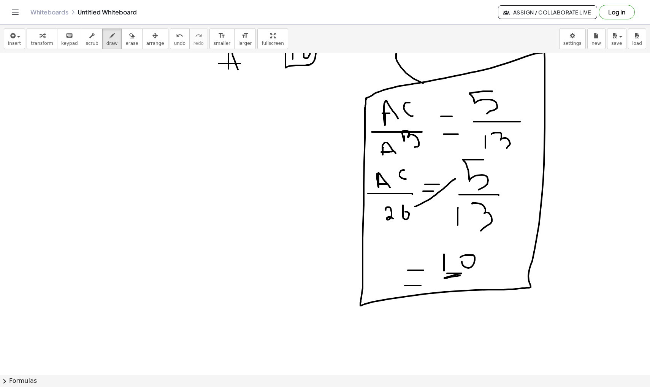
drag, startPoint x: 447, startPoint y: 274, endPoint x: 466, endPoint y: 276, distance: 18.5
drag, startPoint x: 460, startPoint y: 275, endPoint x: 475, endPoint y: 278, distance: 15.6
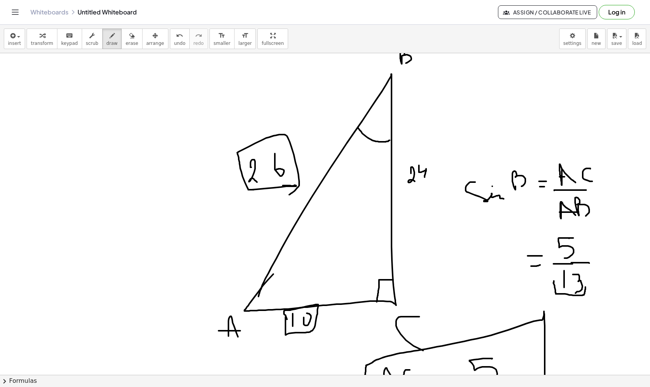
scroll to position [9061, 0]
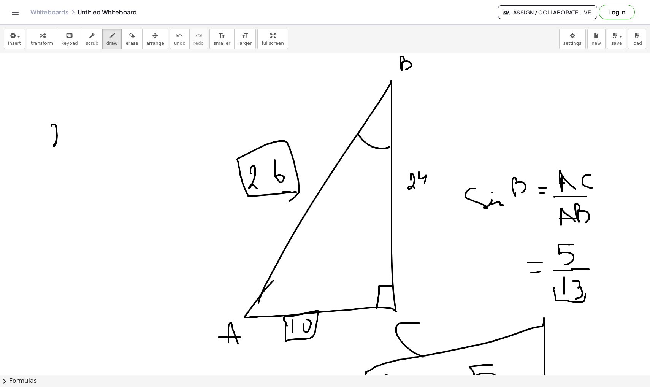
drag, startPoint x: 52, startPoint y: 126, endPoint x: 65, endPoint y: 147, distance: 25.3
drag, startPoint x: 75, startPoint y: 119, endPoint x: 76, endPoint y: 136, distance: 17.1
drag, startPoint x: 90, startPoint y: 107, endPoint x: 99, endPoint y: 116, distance: 12.4
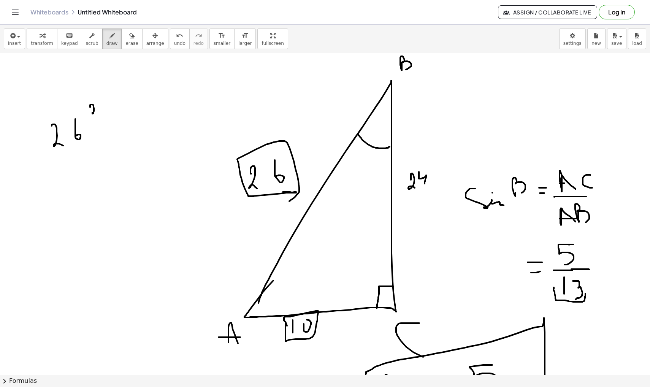
drag, startPoint x: 107, startPoint y: 131, endPoint x: 116, endPoint y: 131, distance: 9.1
drag, startPoint x: 135, startPoint y: 113, endPoint x: 137, endPoint y: 135, distance: 22.9
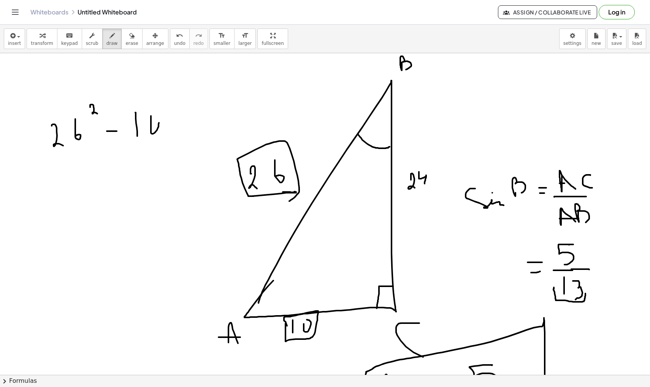
drag, startPoint x: 171, startPoint y: 96, endPoint x: 187, endPoint y: 113, distance: 23.7
drag, startPoint x: 200, startPoint y: 113, endPoint x: 209, endPoint y: 113, distance: 8.7
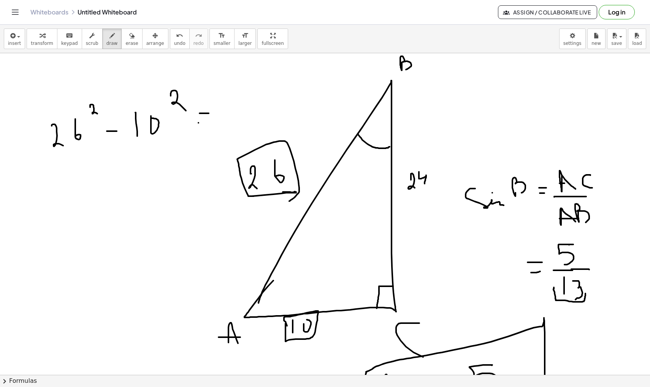
drag, startPoint x: 199, startPoint y: 123, endPoint x: 219, endPoint y: 123, distance: 20.2
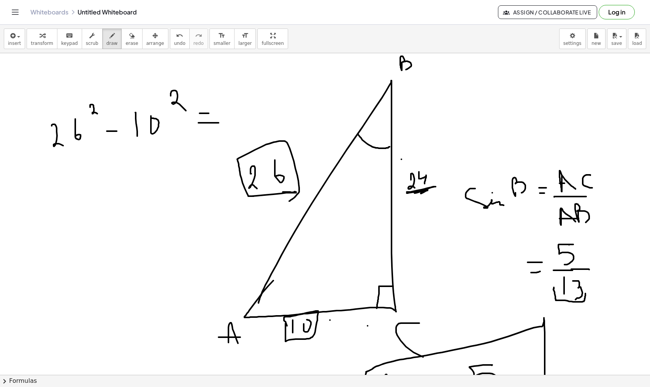
drag, startPoint x: 407, startPoint y: 192, endPoint x: 421, endPoint y: 193, distance: 14.1
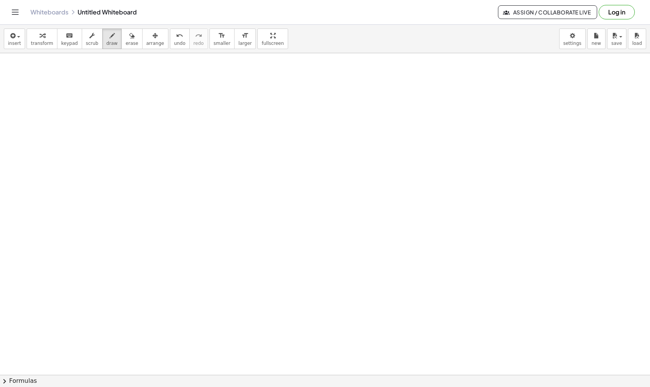
scroll to position [9741, 0]
drag, startPoint x: 243, startPoint y: 119, endPoint x: 149, endPoint y: 228, distance: 144.0
drag, startPoint x: 242, startPoint y: 119, endPoint x: 332, endPoint y: 239, distance: 149.5
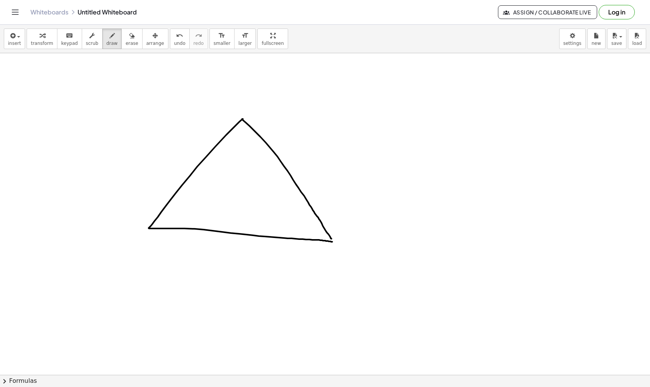
drag, startPoint x: 149, startPoint y: 229, endPoint x: 332, endPoint y: 243, distance: 183.9
drag, startPoint x: 168, startPoint y: 204, endPoint x: 180, endPoint y: 225, distance: 24.5
drag, startPoint x: 186, startPoint y: 215, endPoint x: 189, endPoint y: 211, distance: 5.4
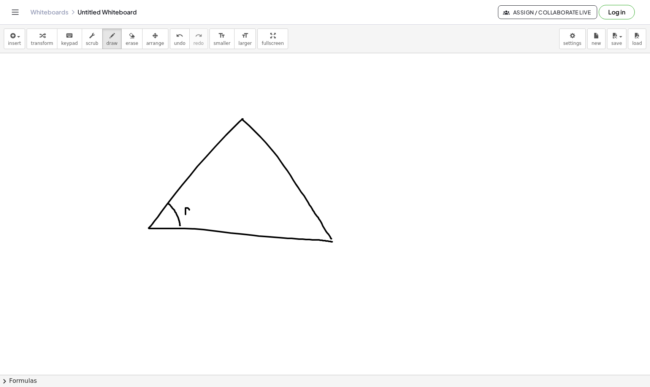
drag, startPoint x: 191, startPoint y: 208, endPoint x: 197, endPoint y: 211, distance: 6.3
drag, startPoint x: 239, startPoint y: 84, endPoint x: 252, endPoint y: 94, distance: 16.6
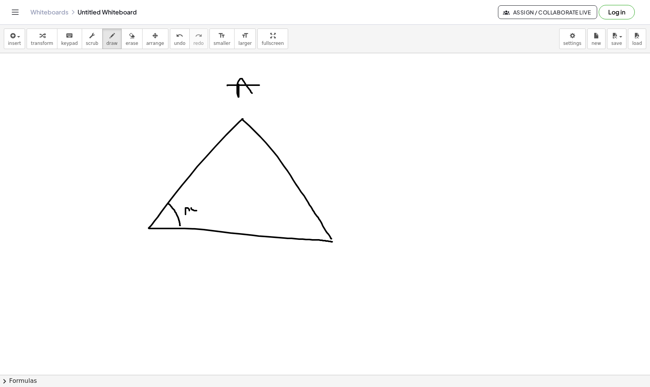
drag, startPoint x: 227, startPoint y: 86, endPoint x: 261, endPoint y: 85, distance: 33.1
drag, startPoint x: 322, startPoint y: 226, endPoint x: 312, endPoint y: 238, distance: 15.9
drag, startPoint x: 291, startPoint y: 227, endPoint x: 297, endPoint y: 231, distance: 7.1
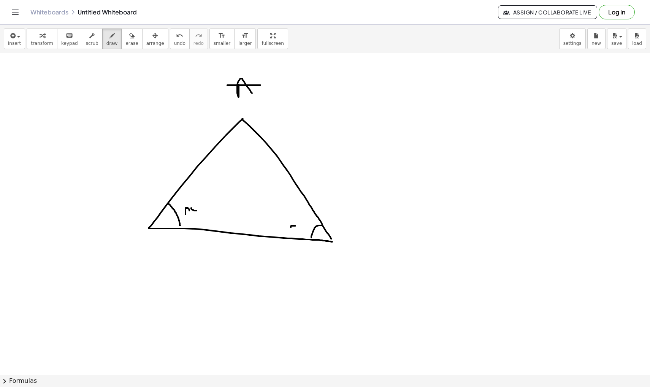
drag, startPoint x: 302, startPoint y: 225, endPoint x: 306, endPoint y: 232, distance: 8.3
drag, startPoint x: 163, startPoint y: 159, endPoint x: 169, endPoint y: 163, distance: 7.5
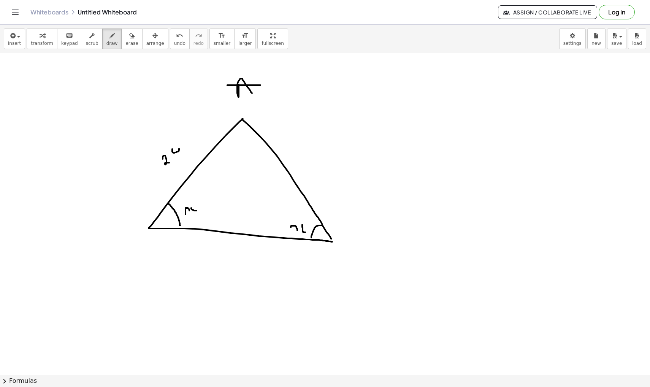
drag, startPoint x: 172, startPoint y: 149, endPoint x: 179, endPoint y: 155, distance: 8.9
drag, startPoint x: 212, startPoint y: 250, endPoint x: 226, endPoint y: 262, distance: 19.1
drag, startPoint x: 238, startPoint y: 244, endPoint x: 244, endPoint y: 252, distance: 9.7
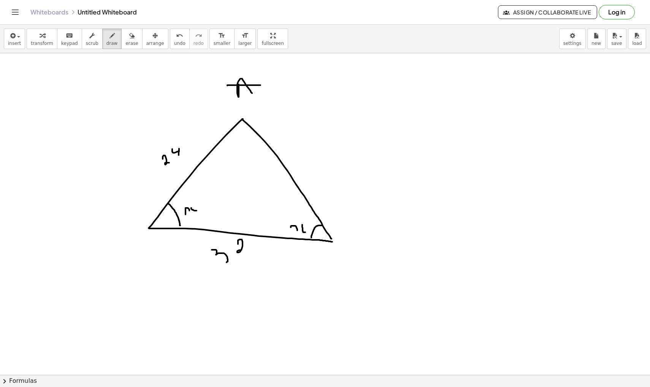
drag, startPoint x: 243, startPoint y: 119, endPoint x: 245, endPoint y: 236, distance: 116.8
drag, startPoint x: 243, startPoint y: 223, endPoint x: 254, endPoint y: 233, distance: 15.3
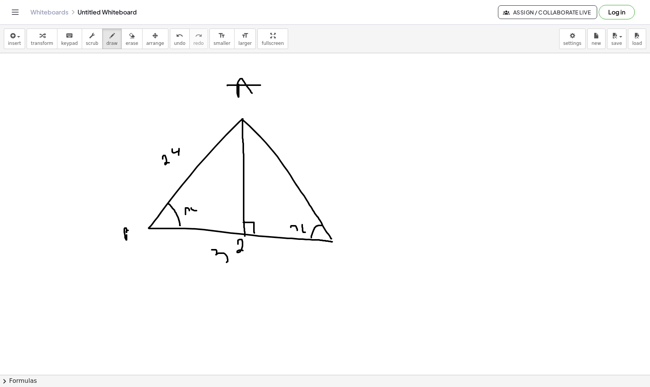
drag, startPoint x: 127, startPoint y: 235, endPoint x: 126, endPoint y: 239, distance: 3.9
drag, startPoint x: 358, startPoint y: 242, endPoint x: 350, endPoint y: 274, distance: 32.9
drag, startPoint x: 251, startPoint y: 261, endPoint x: 264, endPoint y: 261, distance: 12.6
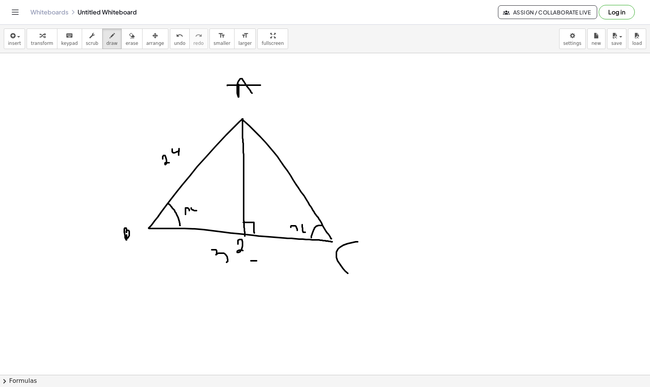
drag, startPoint x: 256, startPoint y: 245, endPoint x: 256, endPoint y: 254, distance: 9.5
drag, startPoint x: 251, startPoint y: 242, endPoint x: 260, endPoint y: 242, distance: 8.4
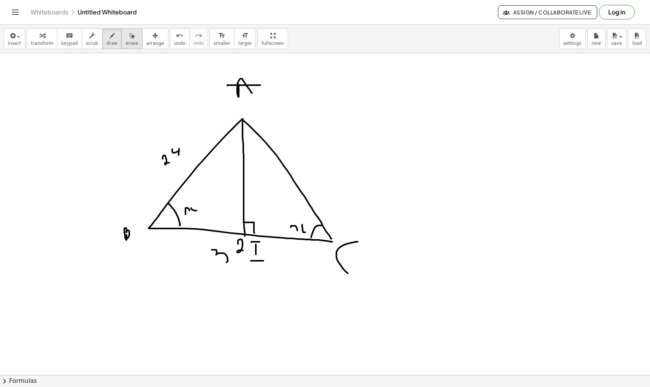
click at [132, 41] on span "erase" at bounding box center [132, 43] width 13 height 5
drag, startPoint x: 214, startPoint y: 269, endPoint x: 232, endPoint y: 255, distance: 22.2
click at [110, 39] on icon "button" at bounding box center [112, 35] width 5 height 9
drag, startPoint x: 157, startPoint y: 286, endPoint x: 311, endPoint y: 287, distance: 153.3
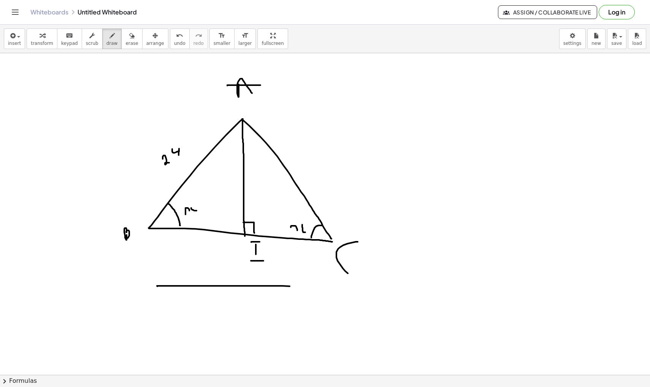
drag, startPoint x: 146, startPoint y: 278, endPoint x: 157, endPoint y: 290, distance: 16.1
drag, startPoint x: 317, startPoint y: 280, endPoint x: 319, endPoint y: 289, distance: 9.0
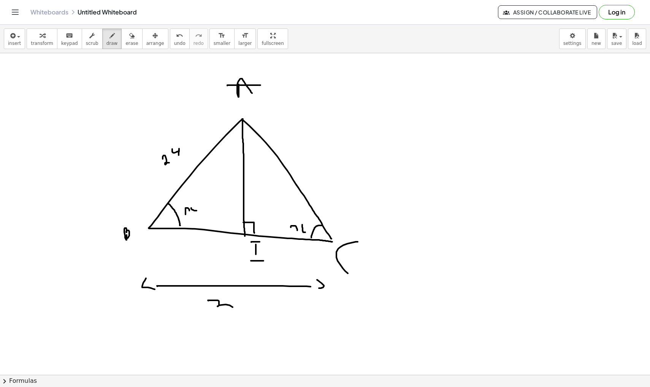
drag, startPoint x: 208, startPoint y: 301, endPoint x: 233, endPoint y: 323, distance: 33.6
drag, startPoint x: 248, startPoint y: 308, endPoint x: 260, endPoint y: 315, distance: 14.3
drag, startPoint x: 190, startPoint y: 240, endPoint x: 190, endPoint y: 254, distance: 14.5
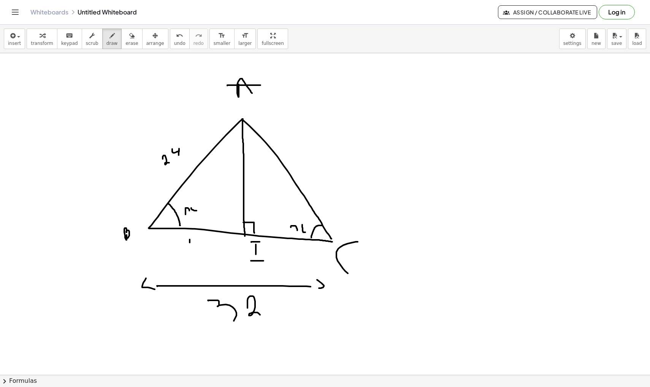
drag, startPoint x: 203, startPoint y: 241, endPoint x: 204, endPoint y: 247, distance: 5.8
drag, startPoint x: 185, startPoint y: 261, endPoint x: 213, endPoint y: 261, distance: 27.4
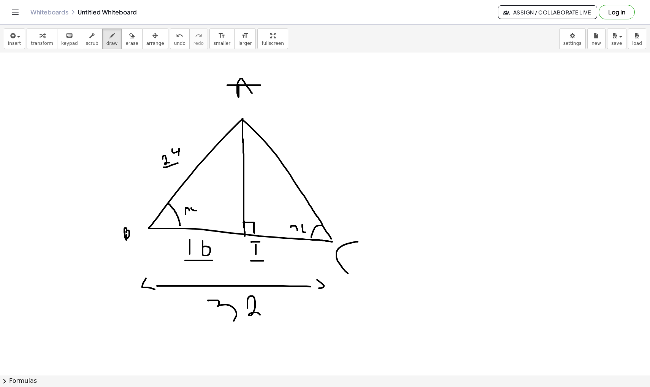
drag, startPoint x: 164, startPoint y: 167, endPoint x: 185, endPoint y: 160, distance: 22.5
drag, startPoint x: 185, startPoint y: 260, endPoint x: 213, endPoint y: 262, distance: 27.5
drag, startPoint x: 254, startPoint y: 229, endPoint x: 253, endPoint y: 234, distance: 4.6
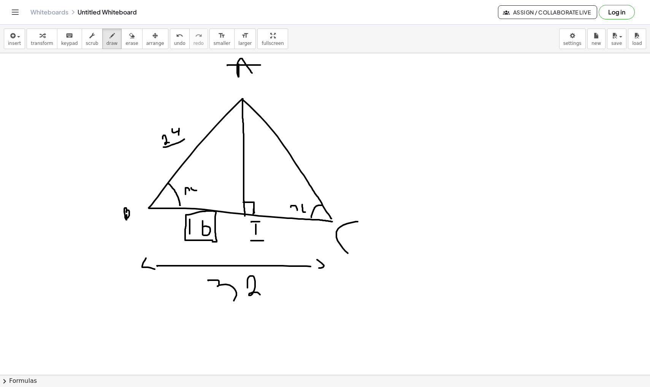
scroll to position [9761, 0]
drag, startPoint x: 231, startPoint y: 110, endPoint x: 235, endPoint y: 109, distance: 4.8
click at [176, 39] on icon "undo" at bounding box center [179, 35] width 7 height 9
drag, startPoint x: 245, startPoint y: 201, endPoint x: 253, endPoint y: 214, distance: 15.2
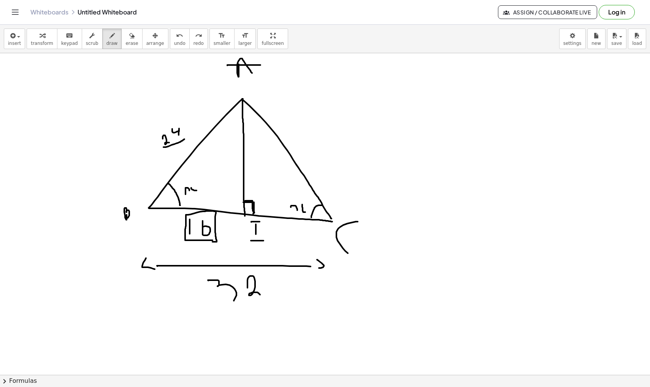
drag, startPoint x: 383, startPoint y: 162, endPoint x: 405, endPoint y: 186, distance: 33.1
drag, startPoint x: 418, startPoint y: 166, endPoint x: 445, endPoint y: 175, distance: 28.1
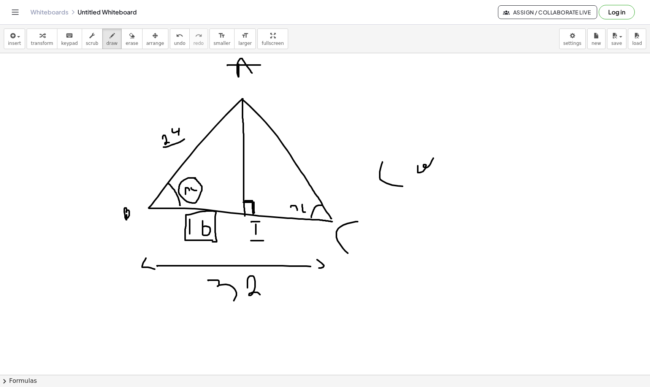
drag, startPoint x: 449, startPoint y: 154, endPoint x: 453, endPoint y: 154, distance: 3.8
drag, startPoint x: 458, startPoint y: 142, endPoint x: 458, endPoint y: 154, distance: 12.2
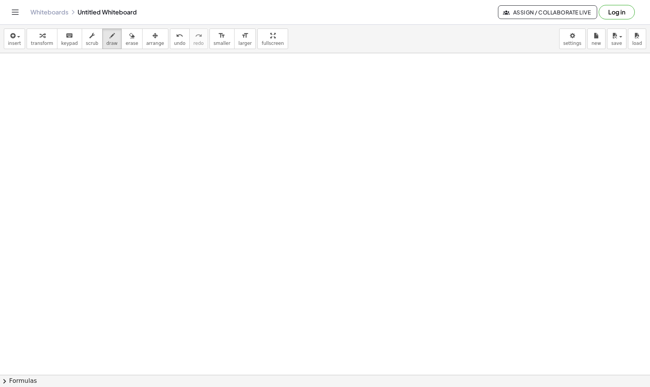
scroll to position [10096, 0]
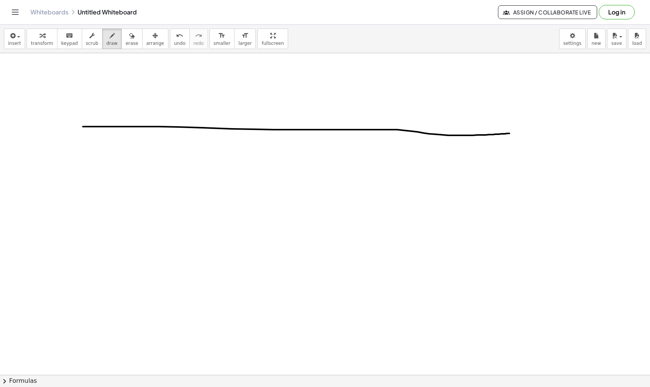
drag, startPoint x: 83, startPoint y: 127, endPoint x: 527, endPoint y: 132, distance: 444.0
drag, startPoint x: 583, startPoint y: 129, endPoint x: 595, endPoint y: 130, distance: 12.3
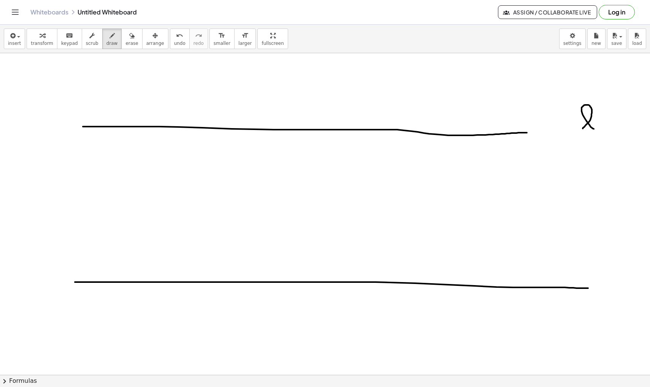
drag, startPoint x: 75, startPoint y: 282, endPoint x: 600, endPoint y: 288, distance: 525.0
drag, startPoint x: 615, startPoint y: 285, endPoint x: 630, endPoint y: 283, distance: 14.2
drag, startPoint x: 179, startPoint y: 123, endPoint x: 184, endPoint y: 123, distance: 5.0
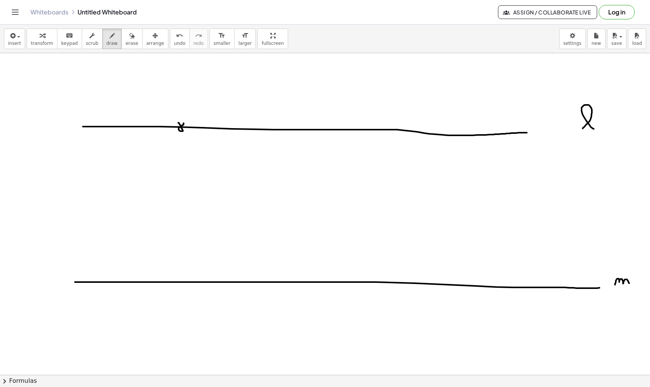
drag, startPoint x: 184, startPoint y: 91, endPoint x: 192, endPoint y: 95, distance: 9.9
drag, startPoint x: 180, startPoint y: 91, endPoint x: 205, endPoint y: 91, distance: 25.9
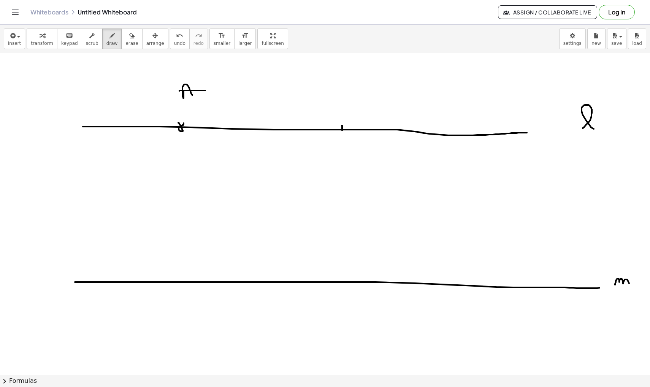
drag, startPoint x: 342, startPoint y: 126, endPoint x: 342, endPoint y: 130, distance: 5.0
drag, startPoint x: 340, startPoint y: 126, endPoint x: 346, endPoint y: 130, distance: 7.3
drag, startPoint x: 335, startPoint y: 89, endPoint x: 339, endPoint y: 90, distance: 4.8
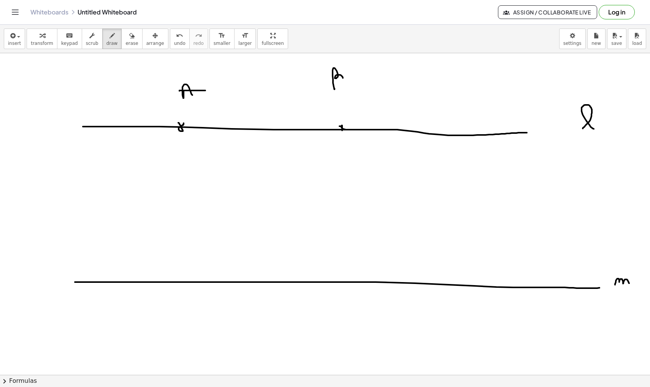
drag, startPoint x: 78, startPoint y: 280, endPoint x: 46, endPoint y: 283, distance: 32.8
drag, startPoint x: 86, startPoint y: 278, endPoint x: 87, endPoint y: 282, distance: 4.1
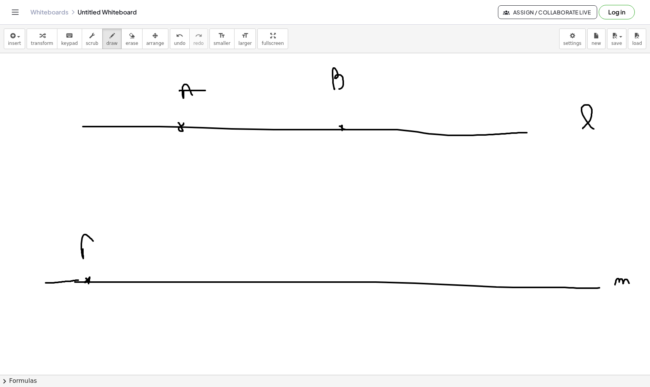
drag, startPoint x: 383, startPoint y: 280, endPoint x: 389, endPoint y: 286, distance: 8.6
drag, startPoint x: 390, startPoint y: 277, endPoint x: 383, endPoint y: 286, distance: 11.2
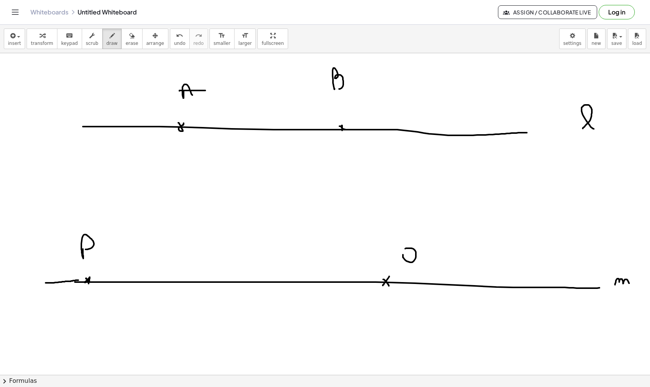
drag, startPoint x: 403, startPoint y: 255, endPoint x: 405, endPoint y: 250, distance: 5.4
drag, startPoint x: 413, startPoint y: 255, endPoint x: 428, endPoint y: 259, distance: 16.1
drag, startPoint x: 342, startPoint y: 130, endPoint x: 88, endPoint y: 281, distance: 296.1
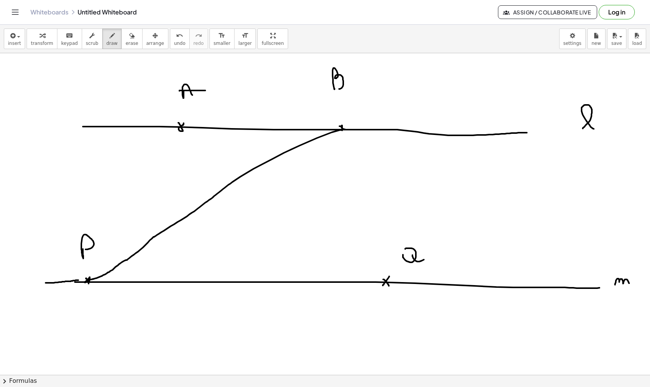
drag, startPoint x: 180, startPoint y: 126, endPoint x: 386, endPoint y: 283, distance: 258.9
drag, startPoint x: 200, startPoint y: 126, endPoint x: 202, endPoint y: 137, distance: 11.0
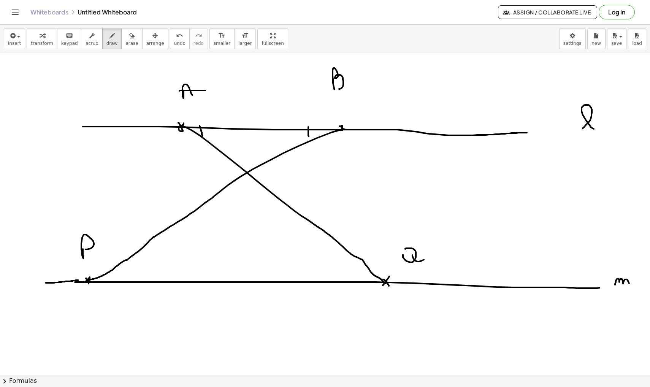
drag, startPoint x: 308, startPoint y: 127, endPoint x: 311, endPoint y: 138, distance: 11.3
drag, startPoint x: 207, startPoint y: 135, endPoint x: 210, endPoint y: 140, distance: 5.5
drag, startPoint x: 212, startPoint y: 135, endPoint x: 213, endPoint y: 138, distance: 4.0
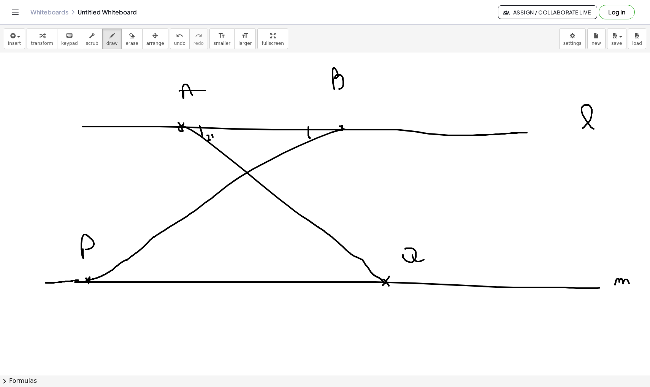
drag, startPoint x: 285, startPoint y: 137, endPoint x: 288, endPoint y: 143, distance: 6.1
drag, startPoint x: 294, startPoint y: 135, endPoint x: 294, endPoint y: 140, distance: 5.0
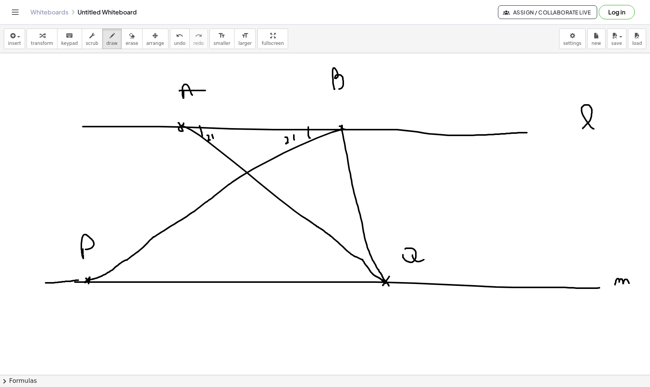
drag, startPoint x: 342, startPoint y: 128, endPoint x: 385, endPoint y: 282, distance: 160.0
drag, startPoint x: 340, startPoint y: 241, endPoint x: 365, endPoint y: 227, distance: 28.6
drag, startPoint x: 326, startPoint y: 214, endPoint x: 329, endPoint y: 221, distance: 7.0
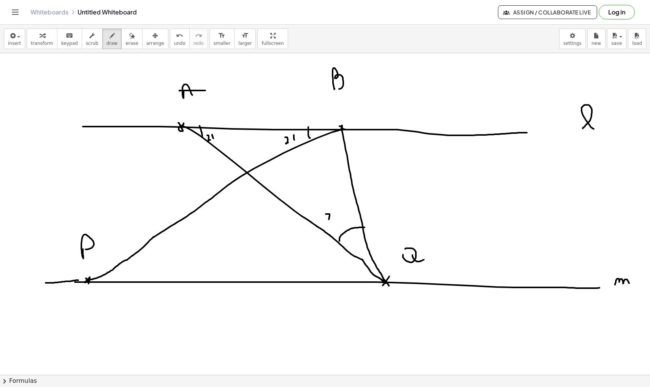
drag, startPoint x: 327, startPoint y: 218, endPoint x: 332, endPoint y: 218, distance: 4.6
drag, startPoint x: 337, startPoint y: 213, endPoint x: 337, endPoint y: 218, distance: 4.2
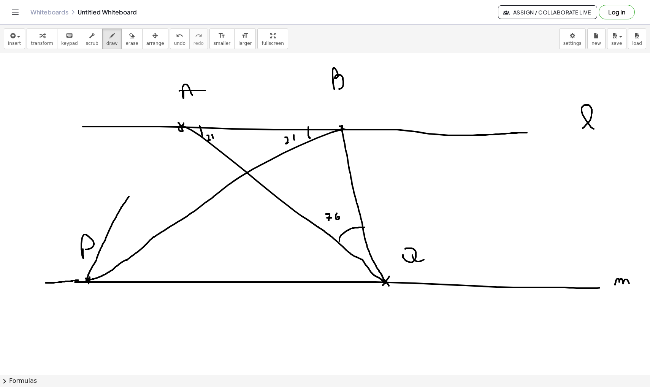
drag, startPoint x: 86, startPoint y: 280, endPoint x: 129, endPoint y: 196, distance: 94.8
drag, startPoint x: 129, startPoint y: 196, endPoint x: 180, endPoint y: 127, distance: 84.9
drag, startPoint x: 167, startPoint y: 140, endPoint x: 198, endPoint y: 139, distance: 31.2
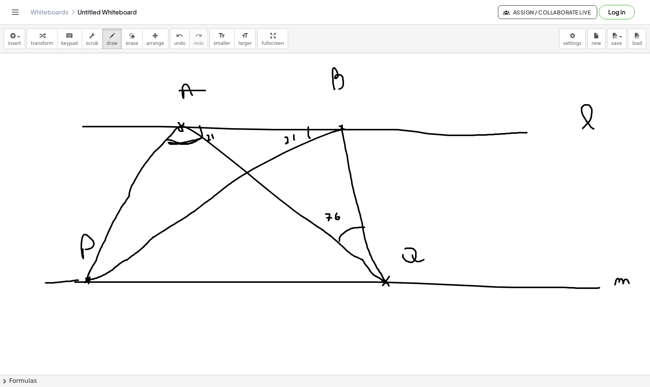
drag, startPoint x: 235, startPoint y: 205, endPoint x: 252, endPoint y: 208, distance: 17.0
drag, startPoint x: 244, startPoint y: 189, endPoint x: 244, endPoint y: 203, distance: 13.7
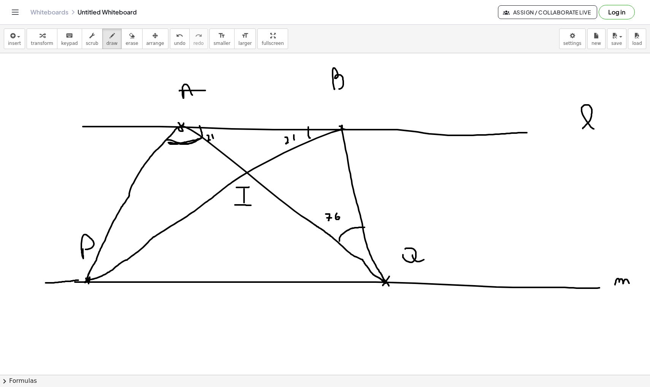
drag, startPoint x: 237, startPoint y: 188, endPoint x: 250, endPoint y: 188, distance: 12.9
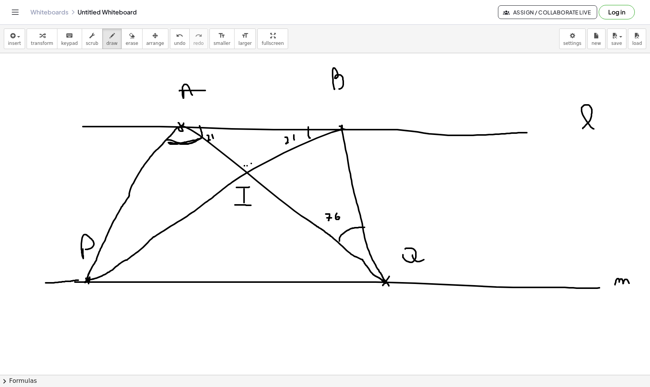
drag, startPoint x: 240, startPoint y: 165, endPoint x: 259, endPoint y: 164, distance: 18.7
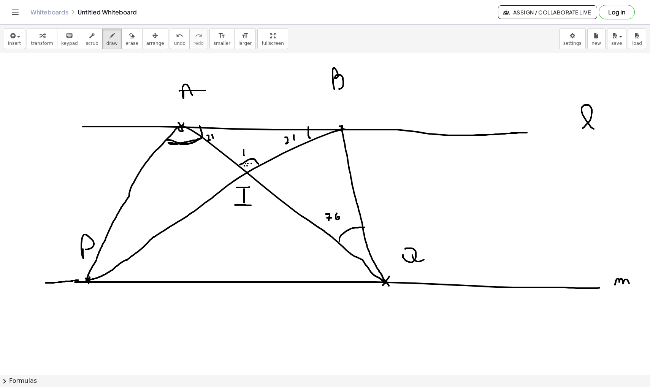
drag, startPoint x: 244, startPoint y: 150, endPoint x: 244, endPoint y: 156, distance: 5.7
drag, startPoint x: 248, startPoint y: 149, endPoint x: 252, endPoint y: 157, distance: 9.5
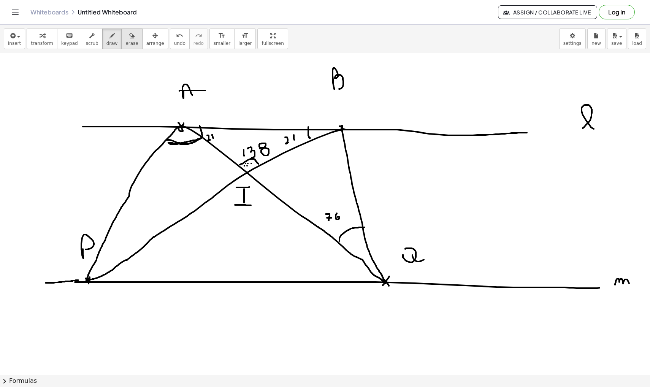
click at [127, 44] on span "erase" at bounding box center [132, 43] width 13 height 5
drag, startPoint x: 250, startPoint y: 223, endPoint x: 245, endPoint y: 203, distance: 20.8
click at [110, 34] on icon "button" at bounding box center [112, 35] width 5 height 9
drag, startPoint x: 235, startPoint y: 201, endPoint x: 239, endPoint y: 187, distance: 14.9
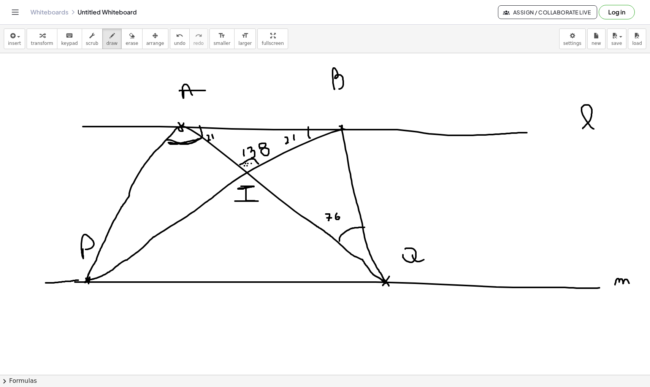
drag, startPoint x: 95, startPoint y: 322, endPoint x: 107, endPoint y: 334, distance: 16.1
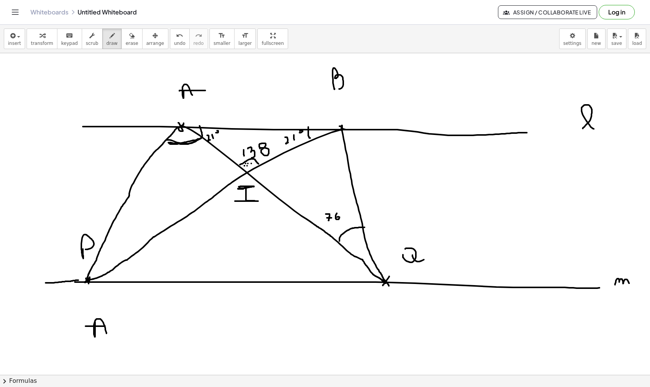
drag, startPoint x: 86, startPoint y: 326, endPoint x: 110, endPoint y: 327, distance: 24.0
drag, startPoint x: 142, startPoint y: 328, endPoint x: 158, endPoint y: 328, distance: 15.6
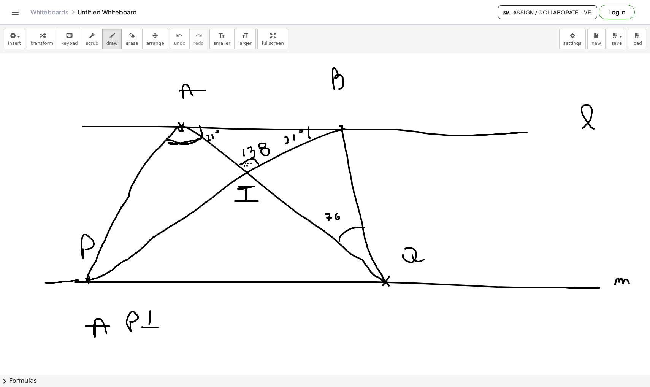
drag, startPoint x: 150, startPoint y: 311, endPoint x: 149, endPoint y: 325, distance: 14.1
drag, startPoint x: 145, startPoint y: 308, endPoint x: 157, endPoint y: 309, distance: 13.0
drag, startPoint x: 89, startPoint y: 336, endPoint x: 154, endPoint y: 340, distance: 65.5
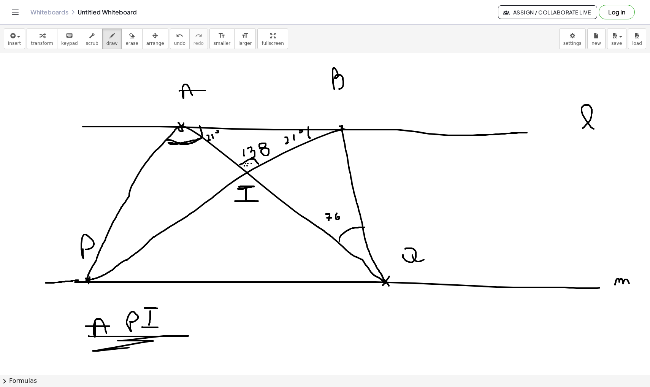
drag, startPoint x: 124, startPoint y: 248, endPoint x: 183, endPoint y: 180, distance: 90.4
click at [174, 42] on span "undo" at bounding box center [179, 43] width 11 height 5
drag, startPoint x: 102, startPoint y: 242, endPoint x: 124, endPoint y: 258, distance: 27.5
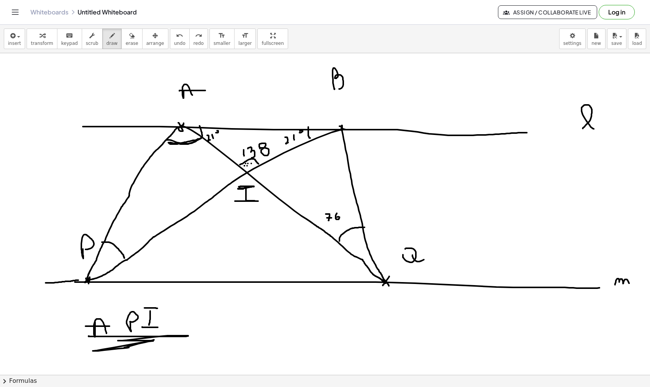
drag, startPoint x: 181, startPoint y: 154, endPoint x: 181, endPoint y: 167, distance: 13.7
drag, startPoint x: 175, startPoint y: 152, endPoint x: 183, endPoint y: 154, distance: 8.2
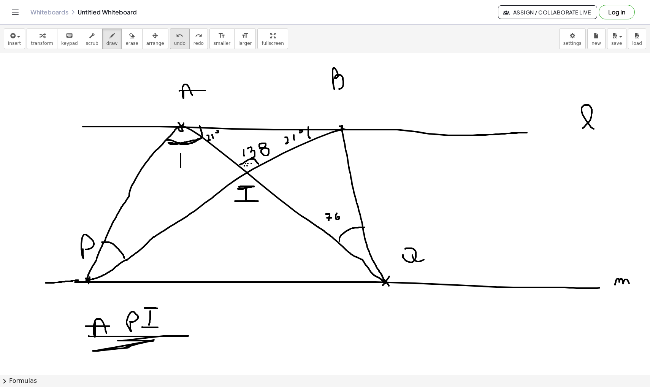
click at [176, 39] on icon "undo" at bounding box center [179, 35] width 7 height 9
click at [176, 38] on icon "undo" at bounding box center [179, 35] width 7 height 9
drag, startPoint x: 212, startPoint y: 119, endPoint x: 304, endPoint y: 121, distance: 92.1
drag, startPoint x: 301, startPoint y: 121, endPoint x: 308, endPoint y: 118, distance: 7.5
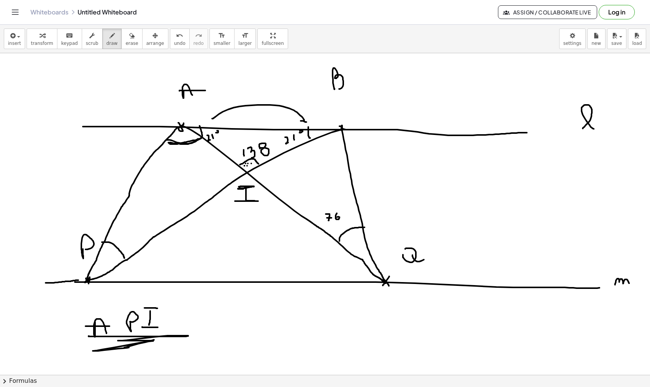
drag, startPoint x: 207, startPoint y: 116, endPoint x: 211, endPoint y: 121, distance: 6.5
drag, startPoint x: 233, startPoint y: 164, endPoint x: 229, endPoint y: 174, distance: 11.0
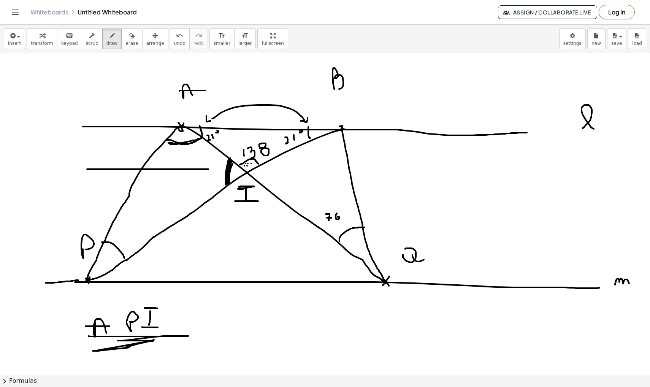
drag, startPoint x: 91, startPoint y: 169, endPoint x: 208, endPoint y: 169, distance: 117.5
drag, startPoint x: 208, startPoint y: 164, endPoint x: 210, endPoint y: 178, distance: 13.9
click at [174, 41] on span "undo" at bounding box center [179, 43] width 11 height 5
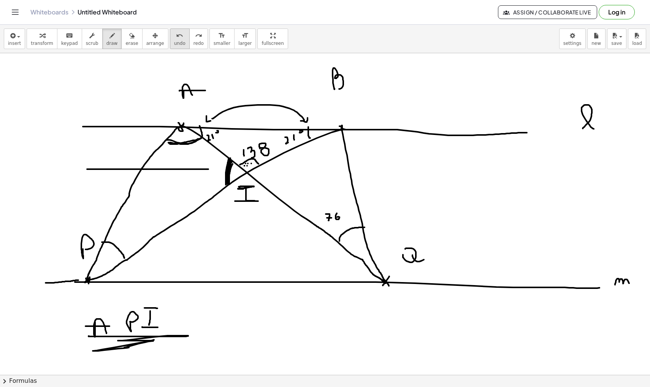
click at [174, 42] on span "undo" at bounding box center [179, 43] width 11 height 5
drag, startPoint x: 200, startPoint y: 173, endPoint x: 204, endPoint y: 183, distance: 11.3
drag, startPoint x: 214, startPoint y: 169, endPoint x: 217, endPoint y: 176, distance: 7.3
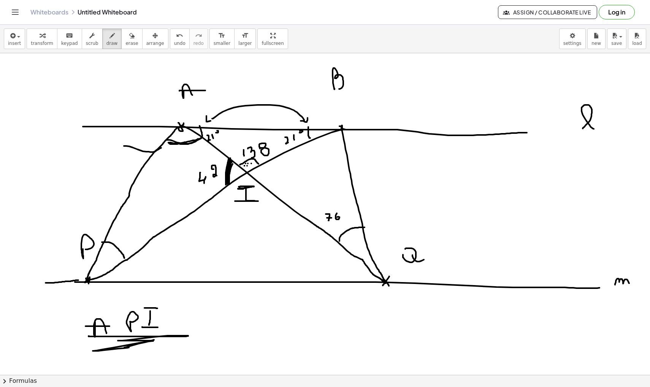
drag, startPoint x: 124, startPoint y: 146, endPoint x: 165, endPoint y: 147, distance: 40.3
drag, startPoint x: 163, startPoint y: 143, endPoint x: 168, endPoint y: 156, distance: 13.1
click at [176, 39] on icon "undo" at bounding box center [179, 35] width 7 height 9
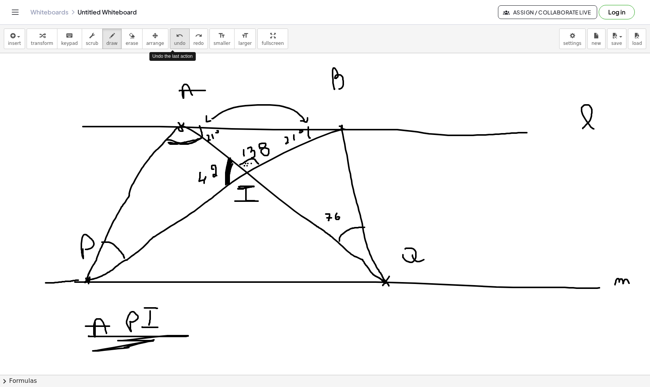
click at [176, 39] on icon "undo" at bounding box center [179, 35] width 7 height 9
drag, startPoint x: 105, startPoint y: 241, endPoint x: 128, endPoint y: 255, distance: 27.1
drag, startPoint x: 289, startPoint y: 146, endPoint x: 297, endPoint y: 144, distance: 8.3
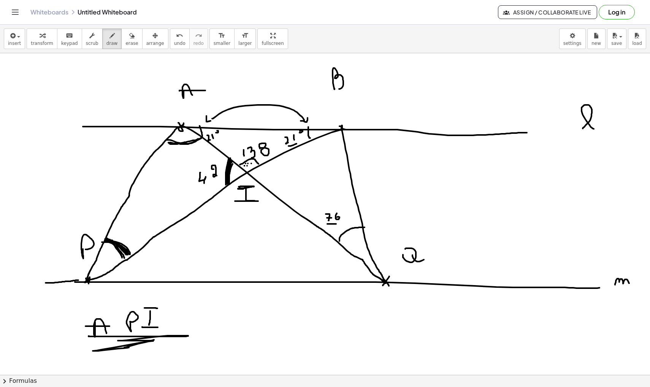
drag, startPoint x: 328, startPoint y: 224, endPoint x: 340, endPoint y: 223, distance: 13.0
drag, startPoint x: 117, startPoint y: 225, endPoint x: 127, endPoint y: 240, distance: 18.0
drag, startPoint x: 123, startPoint y: 234, endPoint x: 129, endPoint y: 234, distance: 6.5
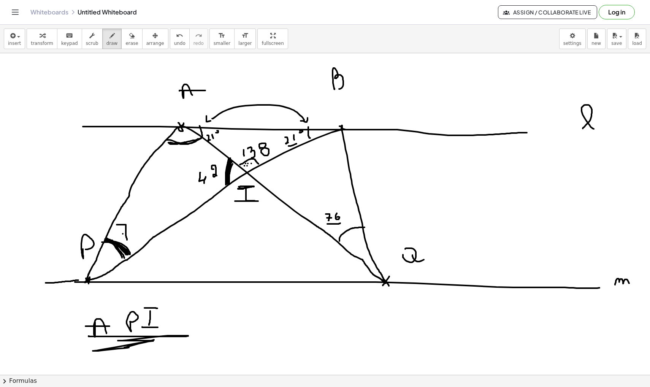
drag, startPoint x: 137, startPoint y: 223, endPoint x: 138, endPoint y: 232, distance: 8.4
drag, startPoint x: 172, startPoint y: 151, endPoint x: 172, endPoint y: 172, distance: 20.5
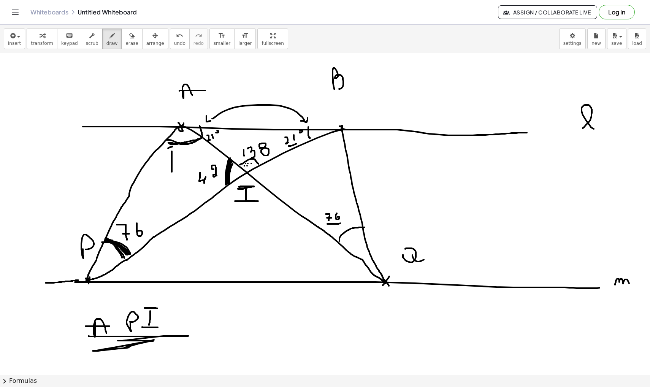
drag, startPoint x: 168, startPoint y: 148, endPoint x: 175, endPoint y: 151, distance: 7.1
drag, startPoint x: 140, startPoint y: 96, endPoint x: 156, endPoint y: 117, distance: 26.6
drag, startPoint x: 162, startPoint y: 116, endPoint x: 149, endPoint y: 121, distance: 14.1
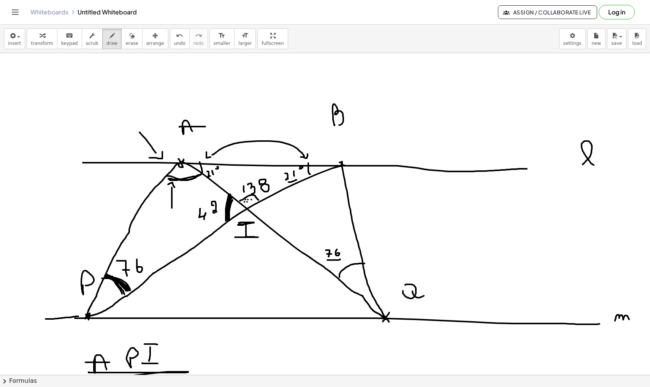
scroll to position [10058, 0]
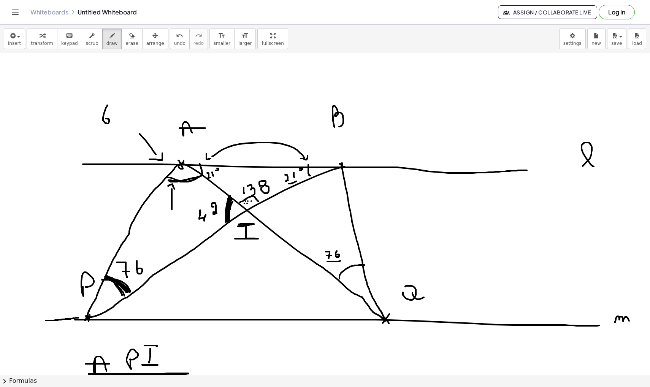
drag, startPoint x: 107, startPoint y: 105, endPoint x: 103, endPoint y: 121, distance: 15.8
drag, startPoint x: 121, startPoint y: 108, endPoint x: 128, endPoint y: 118, distance: 11.9
drag, startPoint x: 101, startPoint y: 132, endPoint x: 103, endPoint y: 140, distance: 7.8
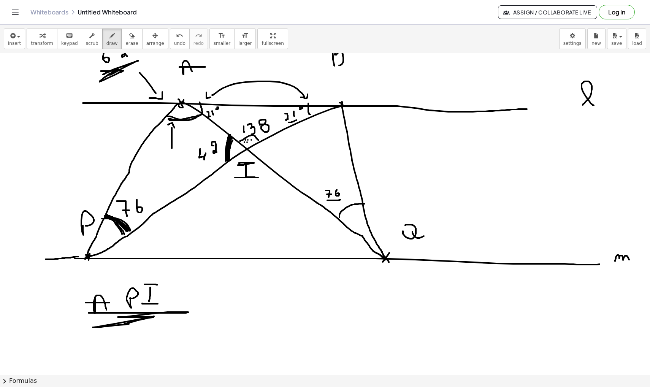
scroll to position [10125, 0]
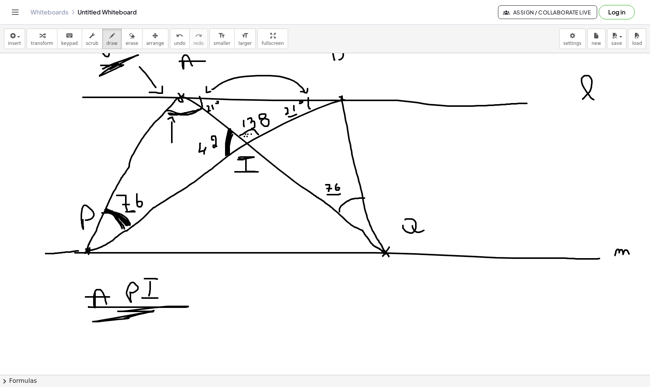
drag, startPoint x: 126, startPoint y: 212, endPoint x: 145, endPoint y: 211, distance: 19.0
drag, startPoint x: 83, startPoint y: 183, endPoint x: 100, endPoint y: 184, distance: 16.8
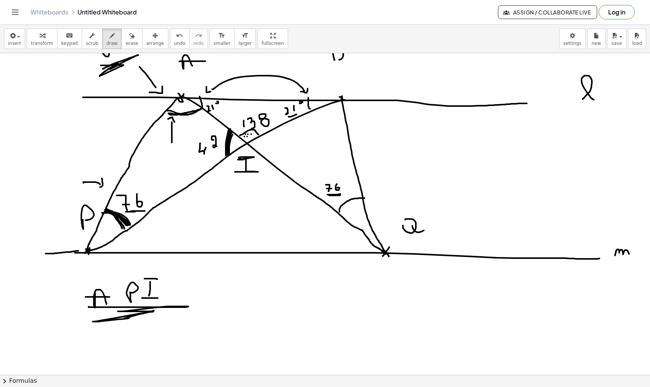
drag, startPoint x: 102, startPoint y: 178, endPoint x: 99, endPoint y: 187, distance: 9.1
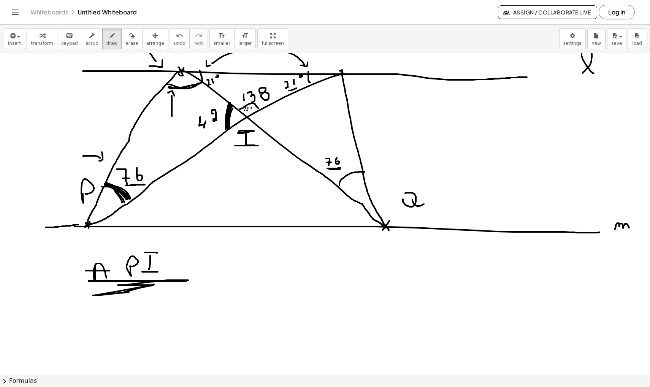
scroll to position [10155, 0]
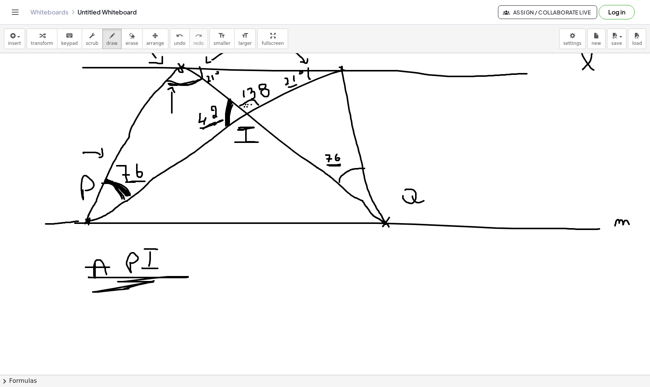
drag, startPoint x: 200, startPoint y: 128, endPoint x: 217, endPoint y: 122, distance: 17.5
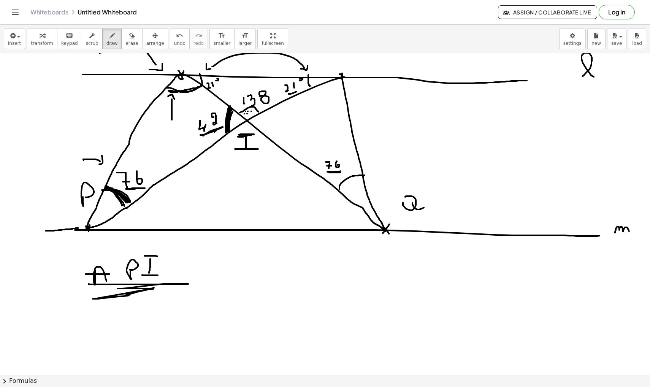
scroll to position [10143, 0]
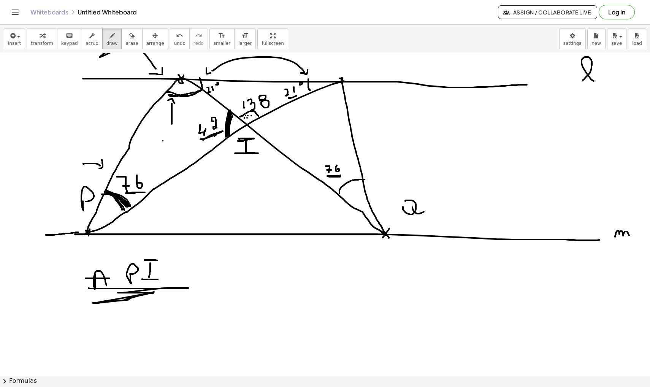
drag, startPoint x: 163, startPoint y: 141, endPoint x: 163, endPoint y: 151, distance: 10.7
drag, startPoint x: 316, startPoint y: 126, endPoint x: 323, endPoint y: 132, distance: 9.2
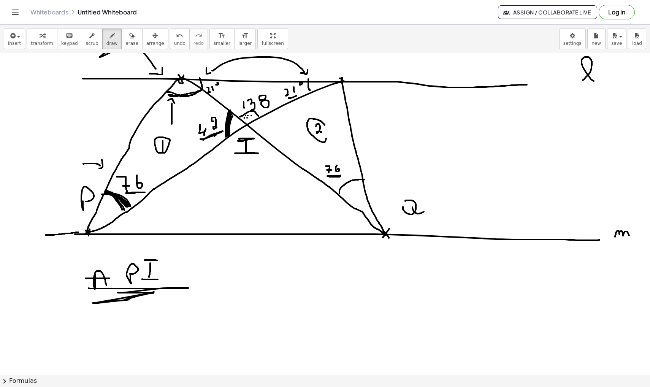
drag, startPoint x: 325, startPoint y: 125, endPoint x: 318, endPoint y: 126, distance: 6.6
drag, startPoint x: 262, startPoint y: 118, endPoint x: 262, endPoint y: 139, distance: 21.7
drag, startPoint x: 263, startPoint y: 115, endPoint x: 264, endPoint y: 139, distance: 23.6
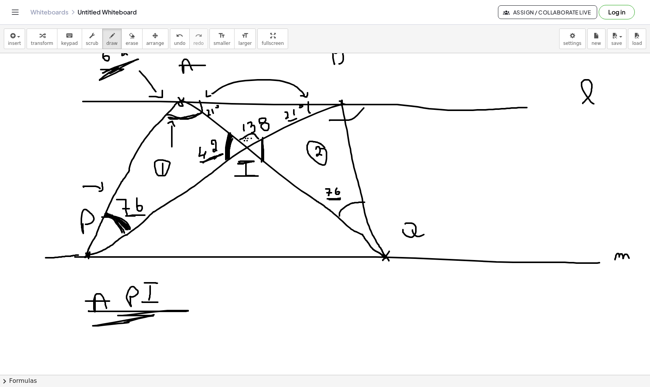
drag, startPoint x: 330, startPoint y: 121, endPoint x: 375, endPoint y: 94, distance: 53.0
drag, startPoint x: 371, startPoint y: 90, endPoint x: 382, endPoint y: 97, distance: 12.7
drag, startPoint x: 401, startPoint y: 70, endPoint x: 399, endPoint y: 80, distance: 9.3
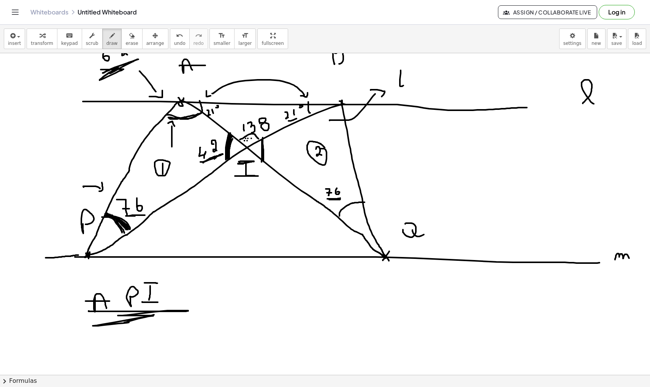
drag, startPoint x: 417, startPoint y: 73, endPoint x: 426, endPoint y: 81, distance: 11.8
drag, startPoint x: 394, startPoint y: 90, endPoint x: 418, endPoint y: 90, distance: 23.2
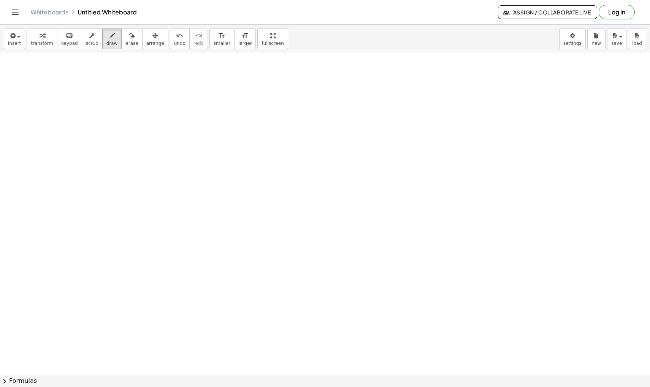
scroll to position [10399, 0]
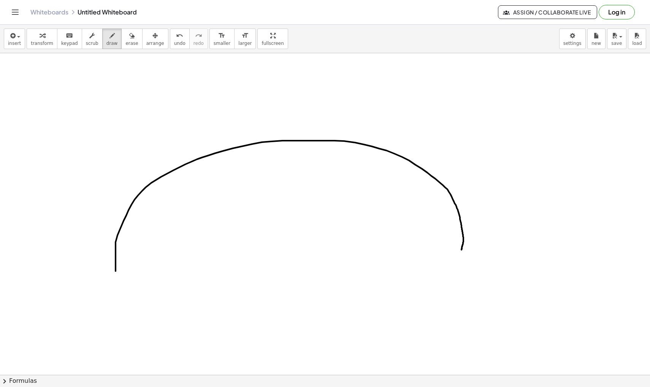
drag, startPoint x: 116, startPoint y: 271, endPoint x: 462, endPoint y: 250, distance: 346.8
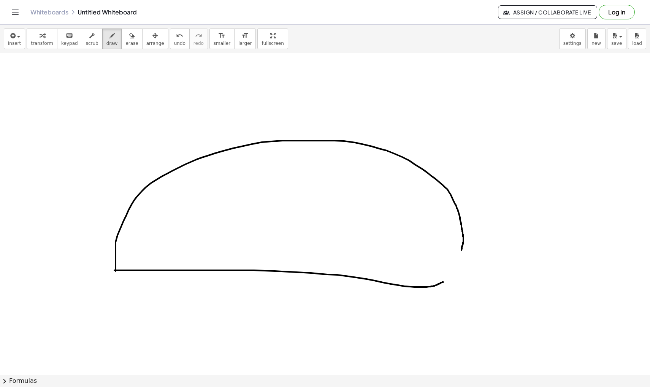
drag, startPoint x: 114, startPoint y: 270, endPoint x: 454, endPoint y: 280, distance: 339.8
click at [176, 43] on span "undo" at bounding box center [179, 43] width 11 height 5
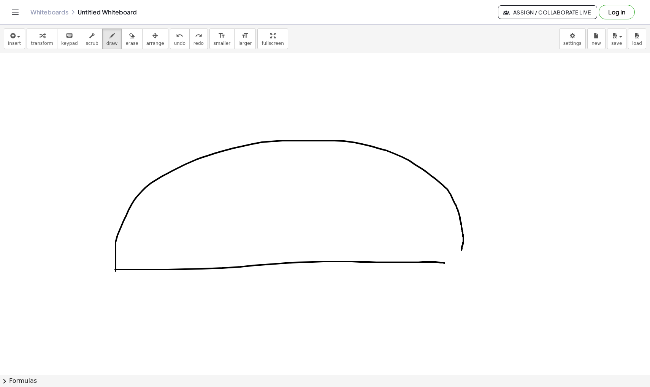
drag, startPoint x: 115, startPoint y: 270, endPoint x: 451, endPoint y: 264, distance: 335.9
drag, startPoint x: 450, startPoint y: 263, endPoint x: 470, endPoint y: 263, distance: 20.5
drag, startPoint x: 462, startPoint y: 247, endPoint x: 464, endPoint y: 267, distance: 20.3
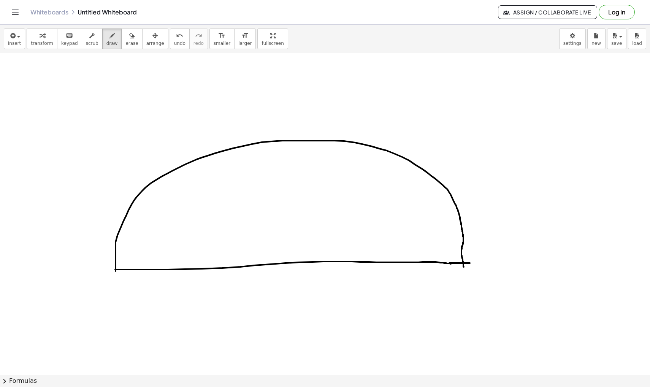
drag, startPoint x: 154, startPoint y: 181, endPoint x: 444, endPoint y: 184, distance: 289.5
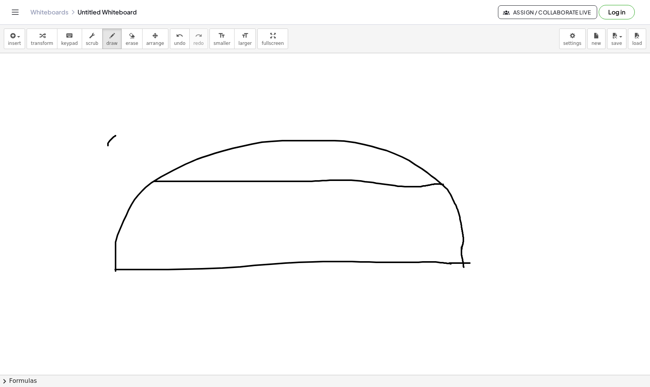
drag, startPoint x: 116, startPoint y: 136, endPoint x: 126, endPoint y: 164, distance: 29.5
drag, startPoint x: 448, startPoint y: 156, endPoint x: 447, endPoint y: 165, distance: 8.8
drag, startPoint x: 60, startPoint y: 270, endPoint x: 76, endPoint y: 278, distance: 17.4
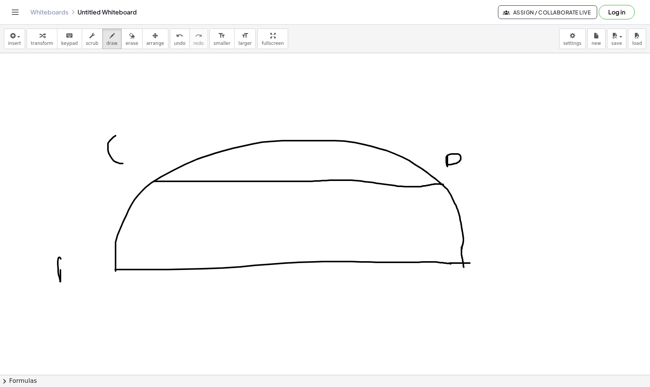
drag, startPoint x: 50, startPoint y: 274, endPoint x: 78, endPoint y: 272, distance: 27.9
drag, startPoint x: 492, startPoint y: 265, endPoint x: 499, endPoint y: 283, distance: 19.6
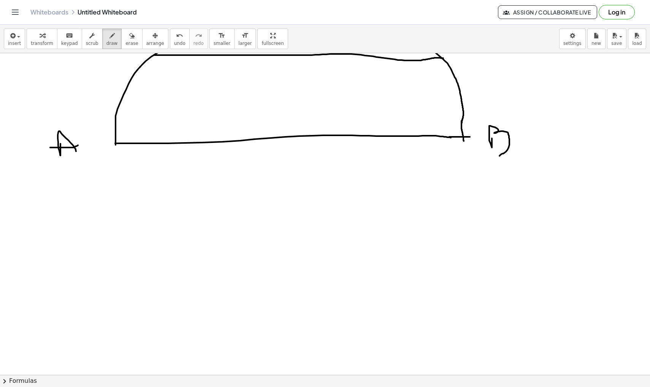
scroll to position [10598, 0]
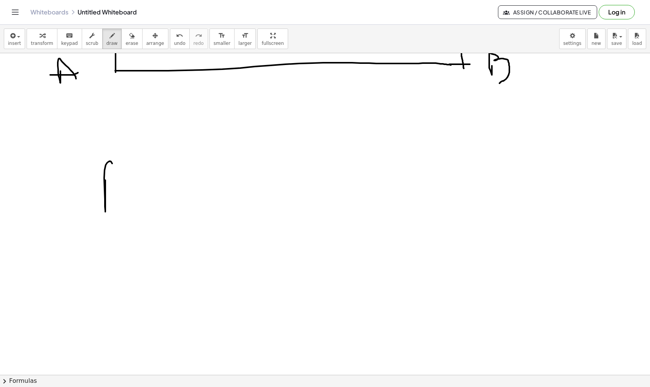
drag, startPoint x: 105, startPoint y: 180, endPoint x: 124, endPoint y: 189, distance: 20.1
drag, startPoint x: 92, startPoint y: 186, endPoint x: 134, endPoint y: 186, distance: 42.6
drag, startPoint x: 148, startPoint y: 175, endPoint x: 153, endPoint y: 199, distance: 24.5
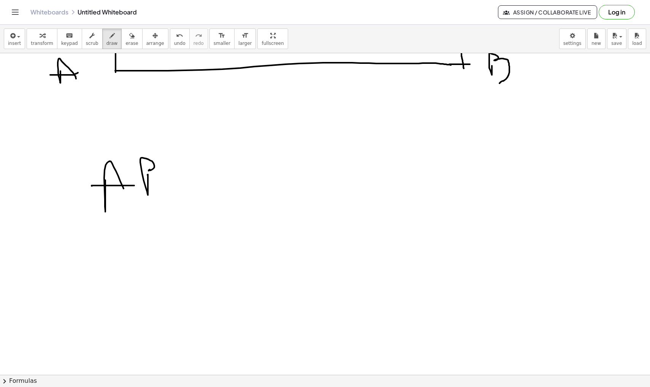
drag, startPoint x: 193, startPoint y: 177, endPoint x: 213, endPoint y: 177, distance: 20.2
drag, startPoint x: 207, startPoint y: 183, endPoint x: 223, endPoint y: 183, distance: 16.4
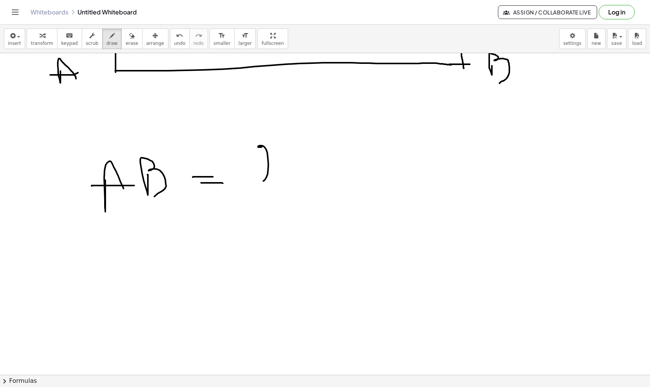
drag, startPoint x: 262, startPoint y: 147, endPoint x: 275, endPoint y: 184, distance: 39.6
drag, startPoint x: 285, startPoint y: 173, endPoint x: 293, endPoint y: 164, distance: 12.4
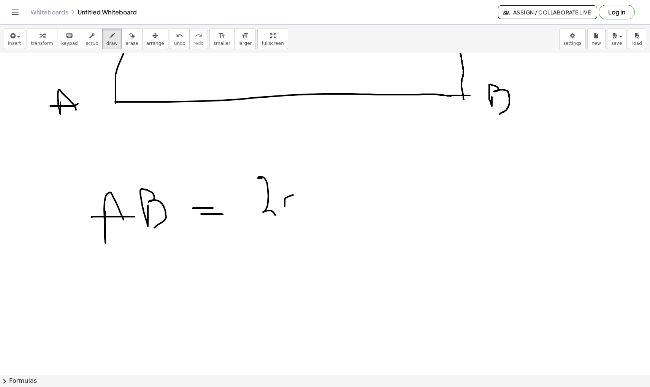
scroll to position [10571, 0]
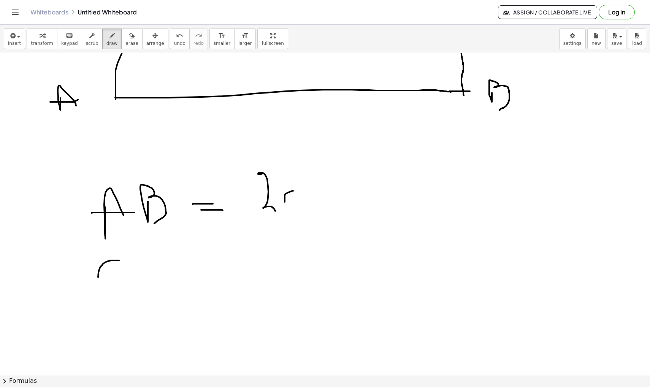
drag, startPoint x: 119, startPoint y: 261, endPoint x: 116, endPoint y: 304, distance: 43.4
drag, startPoint x: 150, startPoint y: 270, endPoint x: 155, endPoint y: 296, distance: 25.5
drag, startPoint x: 196, startPoint y: 287, endPoint x: 204, endPoint y: 287, distance: 8.4
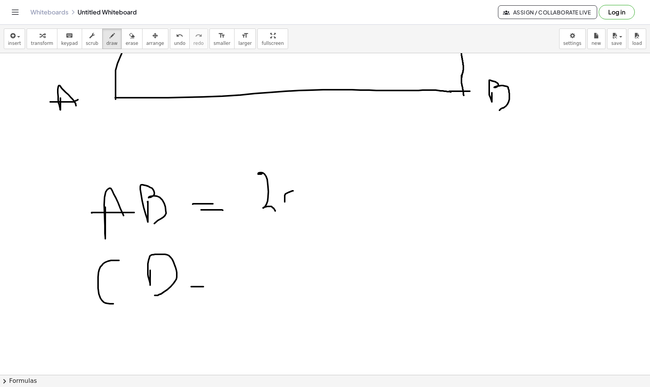
drag, startPoint x: 195, startPoint y: 291, endPoint x: 217, endPoint y: 293, distance: 22.1
drag, startPoint x: 261, startPoint y: 241, endPoint x: 272, endPoint y: 269, distance: 30.1
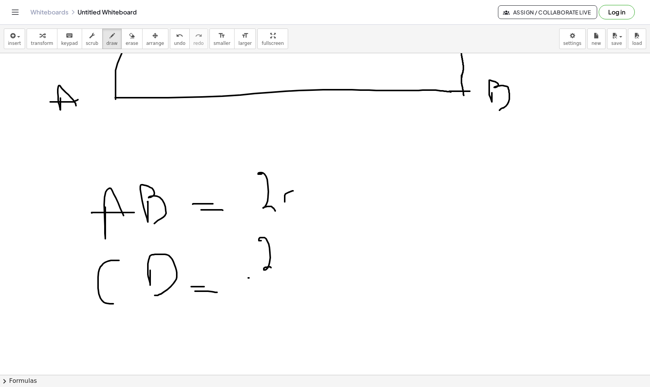
drag, startPoint x: 248, startPoint y: 278, endPoint x: 286, endPoint y: 278, distance: 38.0
drag, startPoint x: 266, startPoint y: 286, endPoint x: 282, endPoint y: 305, distance: 24.5
drag, startPoint x: 314, startPoint y: 246, endPoint x: 334, endPoint y: 272, distance: 32.9
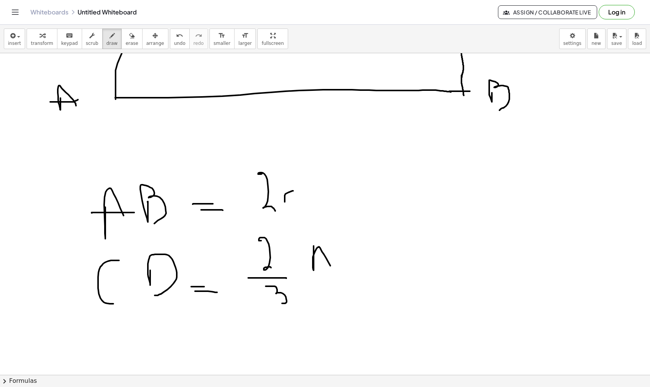
drag, startPoint x: 315, startPoint y: 263, endPoint x: 339, endPoint y: 263, distance: 24.0
drag, startPoint x: 348, startPoint y: 250, endPoint x: 353, endPoint y: 275, distance: 24.7
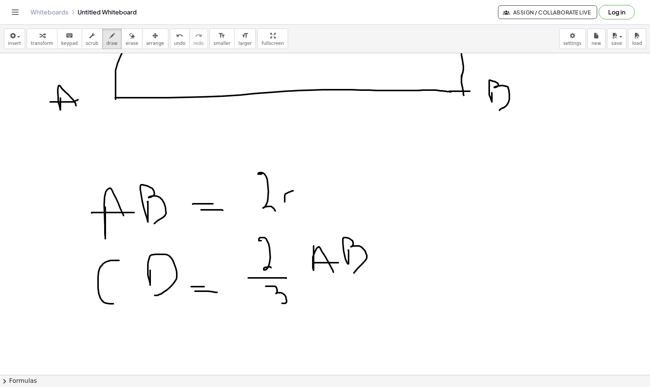
scroll to position [10620, 0]
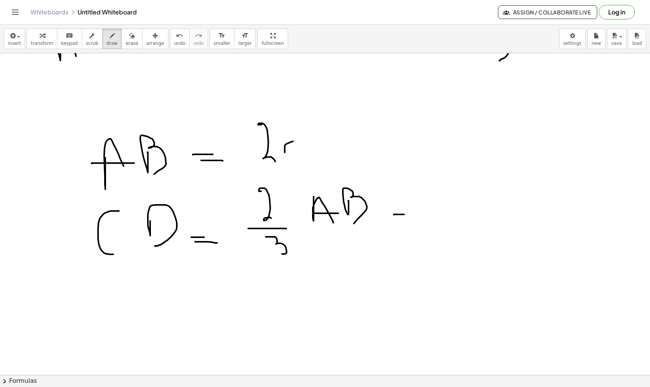
drag, startPoint x: 394, startPoint y: 215, endPoint x: 410, endPoint y: 215, distance: 16.0
drag, startPoint x: 397, startPoint y: 222, endPoint x: 418, endPoint y: 222, distance: 20.9
drag, startPoint x: 448, startPoint y: 195, endPoint x: 458, endPoint y: 211, distance: 18.9
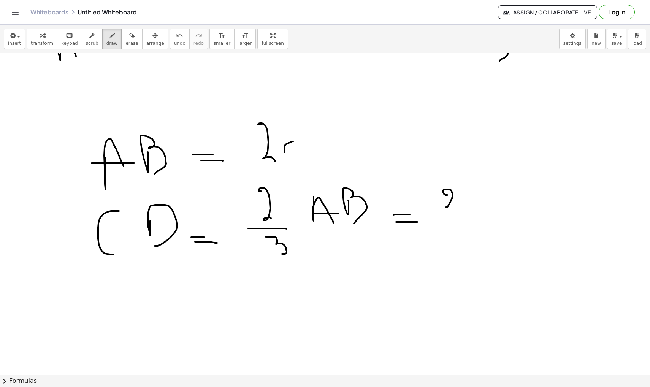
drag, startPoint x: 476, startPoint y: 197, endPoint x: 482, endPoint y: 200, distance: 6.5
drag, startPoint x: 482, startPoint y: 193, endPoint x: 479, endPoint y: 204, distance: 11.1
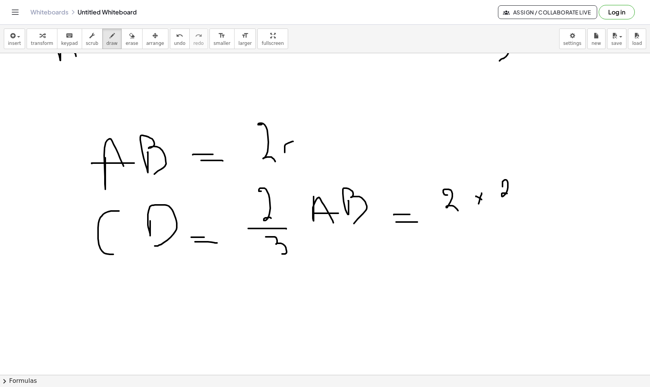
drag, startPoint x: 503, startPoint y: 187, endPoint x: 509, endPoint y: 195, distance: 10.3
drag, startPoint x: 513, startPoint y: 195, endPoint x: 517, endPoint y: 187, distance: 9.0
drag, startPoint x: 450, startPoint y: 216, endPoint x: 533, endPoint y: 216, distance: 82.9
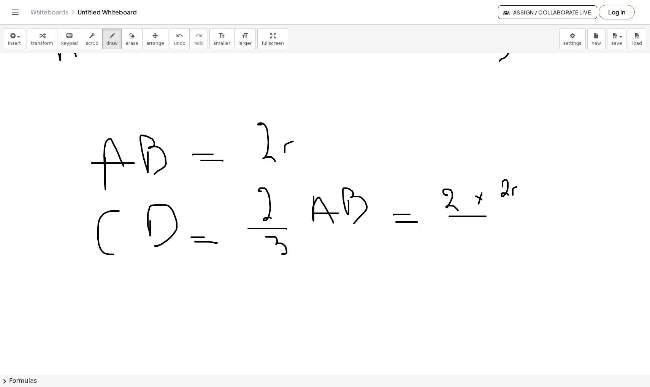
drag, startPoint x: 475, startPoint y: 231, endPoint x: 493, endPoint y: 249, distance: 24.7
drag, startPoint x: 535, startPoint y: 207, endPoint x: 542, endPoint y: 207, distance: 6.8
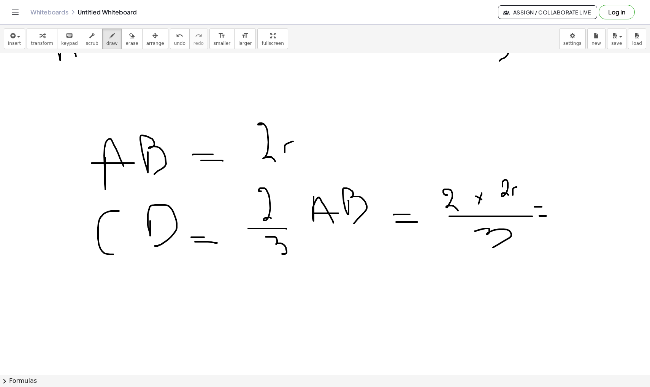
drag, startPoint x: 540, startPoint y: 216, endPoint x: 547, endPoint y: 216, distance: 6.9
drag, startPoint x: 558, startPoint y: 194, endPoint x: 571, endPoint y: 209, distance: 19.5
drag, startPoint x: 554, startPoint y: 215, endPoint x: 578, endPoint y: 215, distance: 24.0
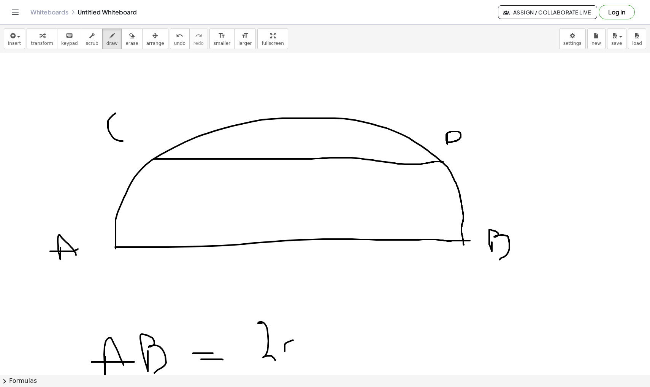
scroll to position [10415, 0]
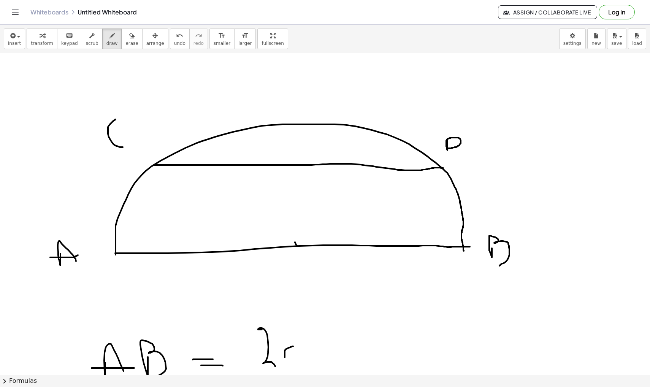
drag, startPoint x: 295, startPoint y: 243, endPoint x: 297, endPoint y: 247, distance: 4.9
drag, startPoint x: 301, startPoint y: 242, endPoint x: 290, endPoint y: 251, distance: 14.0
drag, startPoint x: 310, startPoint y: 256, endPoint x: 325, endPoint y: 264, distance: 17.4
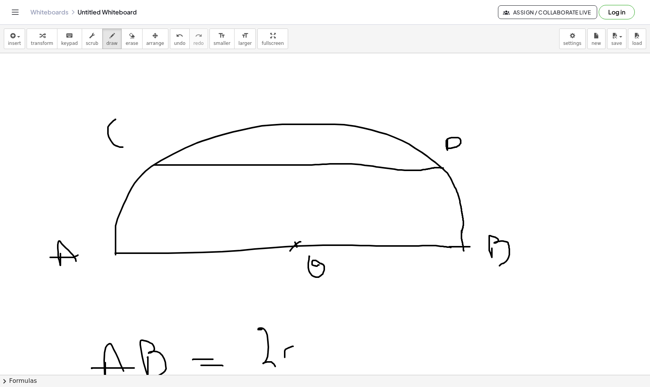
drag, startPoint x: 294, startPoint y: 165, endPoint x: 291, endPoint y: 248, distance: 83.4
click at [174, 41] on span "undo" at bounding box center [179, 43] width 11 height 5
drag, startPoint x: 296, startPoint y: 245, endPoint x: 303, endPoint y: 164, distance: 81.3
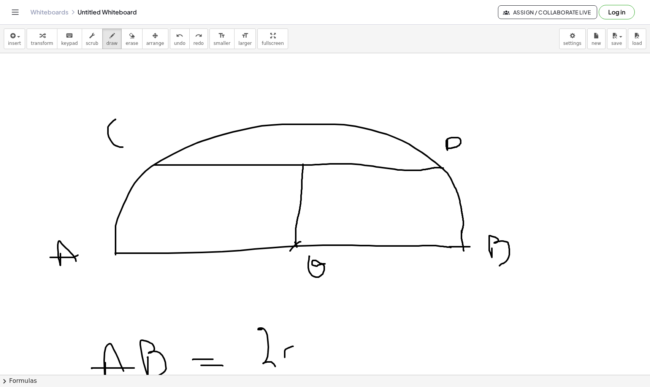
drag, startPoint x: 155, startPoint y: 165, endPoint x: 299, endPoint y: 248, distance: 166.1
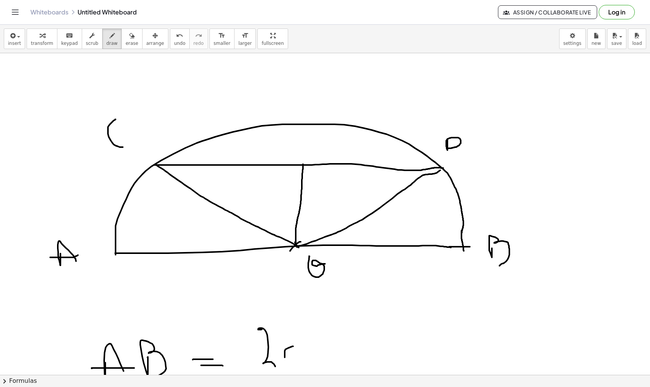
drag, startPoint x: 297, startPoint y: 246, endPoint x: 444, endPoint y: 168, distance: 166.3
drag, startPoint x: 207, startPoint y: 217, endPoint x: 209, endPoint y: 208, distance: 8.8
drag, startPoint x: 381, startPoint y: 222, endPoint x: 387, endPoint y: 213, distance: 10.9
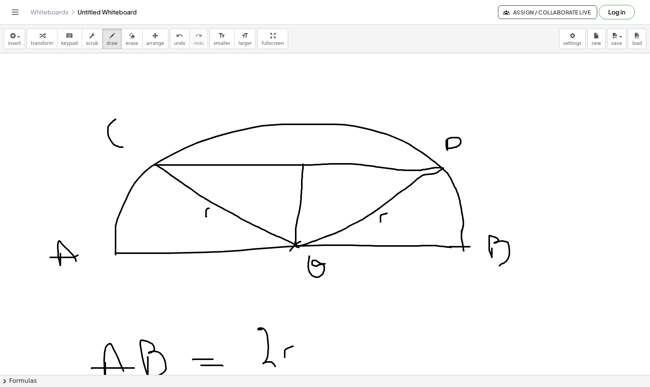
drag, startPoint x: 309, startPoint y: 150, endPoint x: 332, endPoint y: 150, distance: 22.8
drag, startPoint x: 324, startPoint y: 134, endPoint x: 322, endPoint y: 149, distance: 15.3
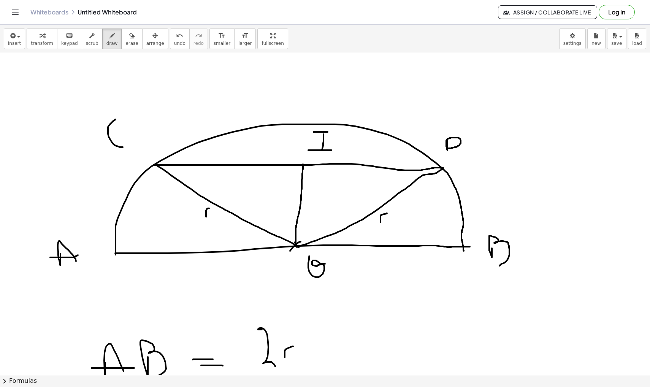
drag, startPoint x: 314, startPoint y: 132, endPoint x: 329, endPoint y: 132, distance: 14.8
drag, startPoint x: 328, startPoint y: 131, endPoint x: 334, endPoint y: 131, distance: 6.8
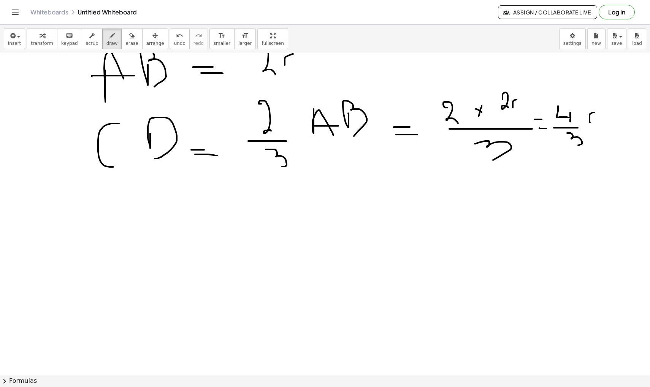
scroll to position [10680, 0]
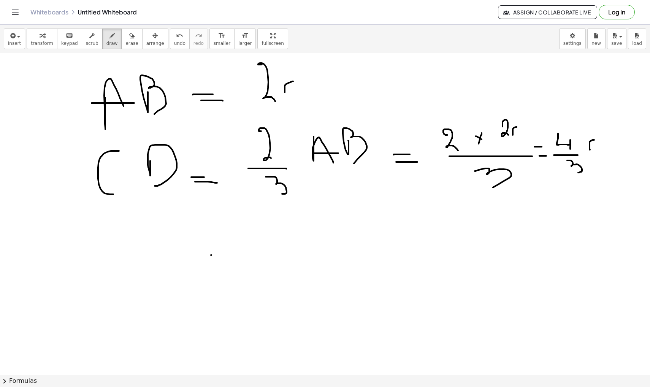
drag, startPoint x: 211, startPoint y: 255, endPoint x: 239, endPoint y: 255, distance: 28.1
drag, startPoint x: 213, startPoint y: 275, endPoint x: 242, endPoint y: 275, distance: 29.7
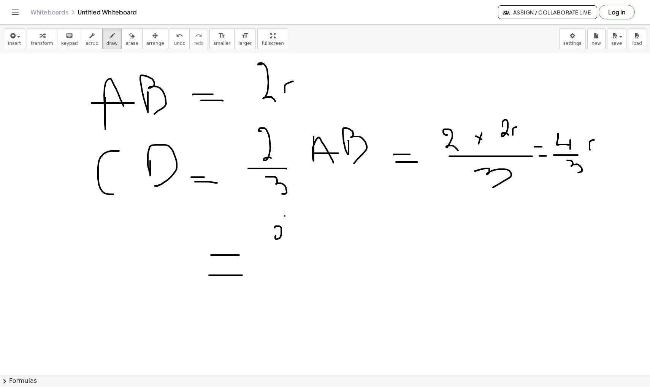
drag, startPoint x: 275, startPoint y: 228, endPoint x: 285, endPoint y: 241, distance: 16.5
drag, startPoint x: 269, startPoint y: 247, endPoint x: 297, endPoint y: 247, distance: 28.9
drag, startPoint x: 286, startPoint y: 253, endPoint x: 299, endPoint y: 260, distance: 15.0
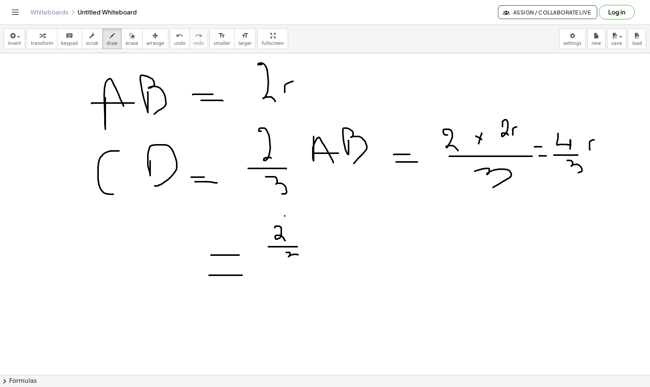
drag, startPoint x: 314, startPoint y: 237, endPoint x: 323, endPoint y: 226, distance: 14.6
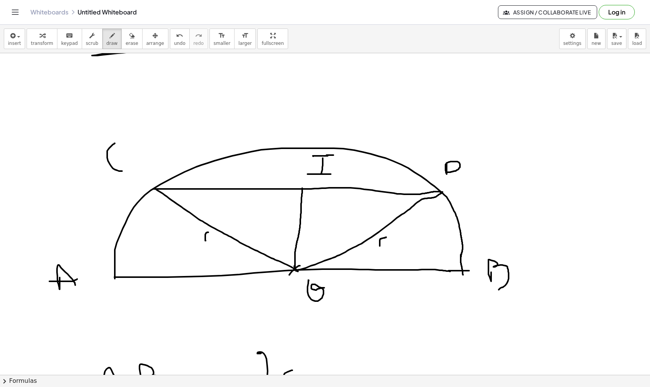
scroll to position [10392, 1]
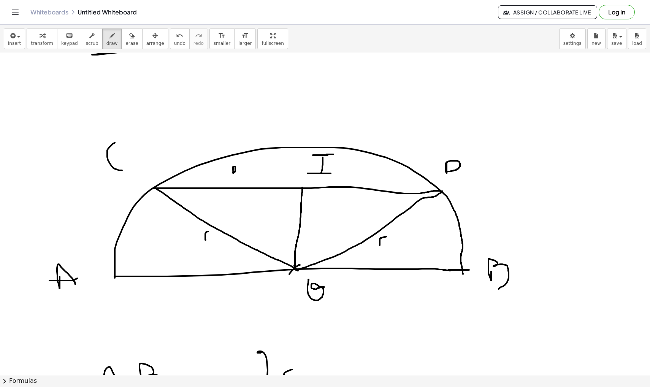
drag, startPoint x: 233, startPoint y: 170, endPoint x: 237, endPoint y: 173, distance: 4.4
drag, startPoint x: 231, startPoint y: 177, endPoint x: 245, endPoint y: 177, distance: 14.1
drag, startPoint x: 236, startPoint y: 181, endPoint x: 239, endPoint y: 187, distance: 6.8
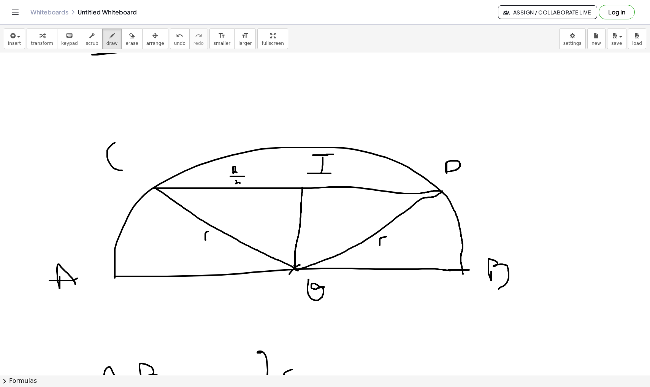
drag, startPoint x: 253, startPoint y: 173, endPoint x: 262, endPoint y: 165, distance: 12.4
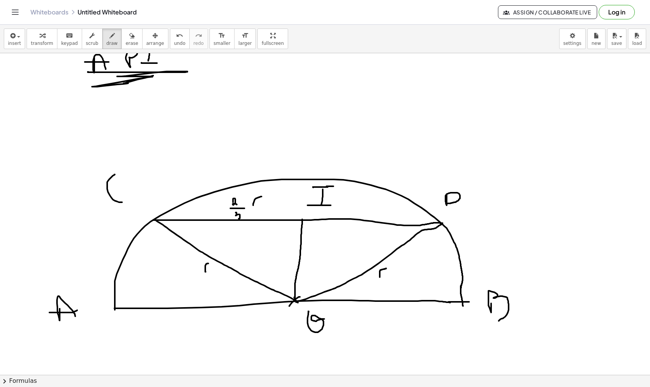
scroll to position [10360, 1]
drag, startPoint x: 246, startPoint y: 103, endPoint x: 267, endPoint y: 85, distance: 27.7
drag, startPoint x: 290, startPoint y: 69, endPoint x: 299, endPoint y: 81, distance: 14.7
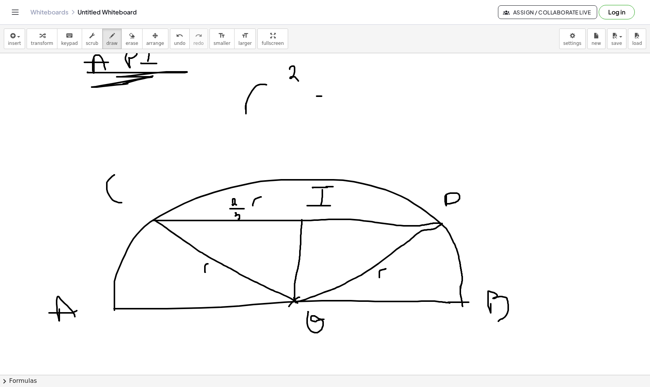
drag, startPoint x: 318, startPoint y: 96, endPoint x: 329, endPoint y: 96, distance: 11.4
drag, startPoint x: 377, startPoint y: 76, endPoint x: 384, endPoint y: 94, distance: 19.6
drag, startPoint x: 361, startPoint y: 99, endPoint x: 403, endPoint y: 99, distance: 42.6
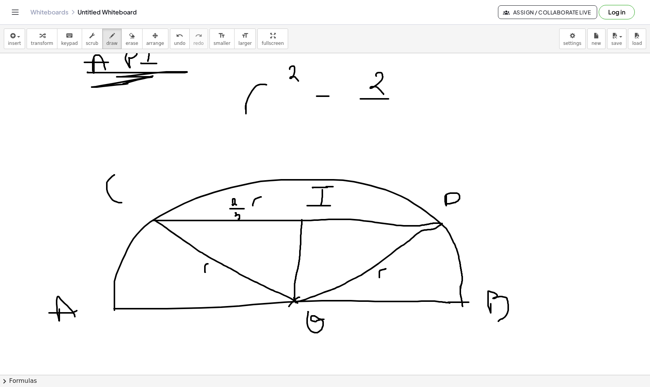
drag, startPoint x: 378, startPoint y: 110, endPoint x: 398, endPoint y: 135, distance: 31.7
drag, startPoint x: 359, startPoint y: 72, endPoint x: 364, endPoint y: 134, distance: 62.2
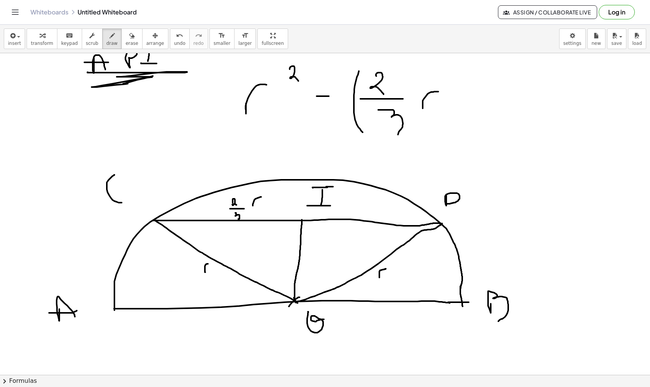
drag, startPoint x: 423, startPoint y: 106, endPoint x: 439, endPoint y: 92, distance: 21.3
drag, startPoint x: 447, startPoint y: 64, endPoint x: 467, endPoint y: 129, distance: 68.1
drag, startPoint x: 473, startPoint y: 62, endPoint x: 480, endPoint y: 68, distance: 9.2
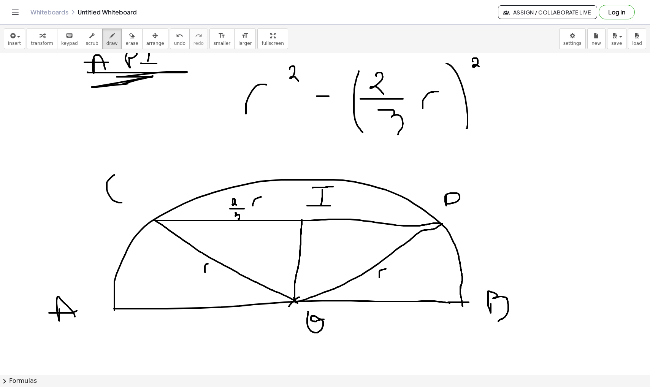
drag, startPoint x: 499, startPoint y: 93, endPoint x: 523, endPoint y: 93, distance: 24.7
drag, startPoint x: 502, startPoint y: 105, endPoint x: 522, endPoint y: 105, distance: 19.8
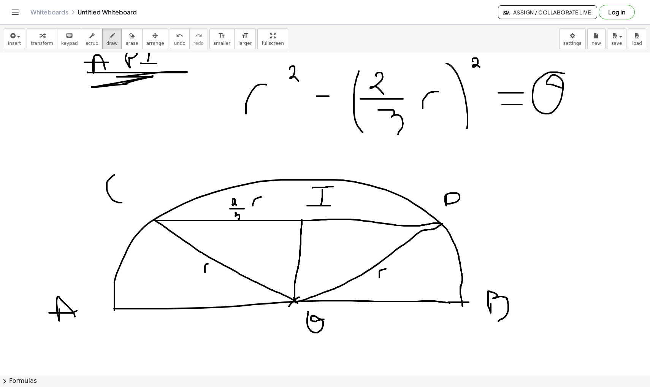
drag, startPoint x: 565, startPoint y: 73, endPoint x: 562, endPoint y: 88, distance: 14.8
drag, startPoint x: 572, startPoint y: 110, endPoint x: 594, endPoint y: 110, distance: 21.3
drag, startPoint x: 582, startPoint y: 76, endPoint x: 582, endPoint y: 106, distance: 30.1
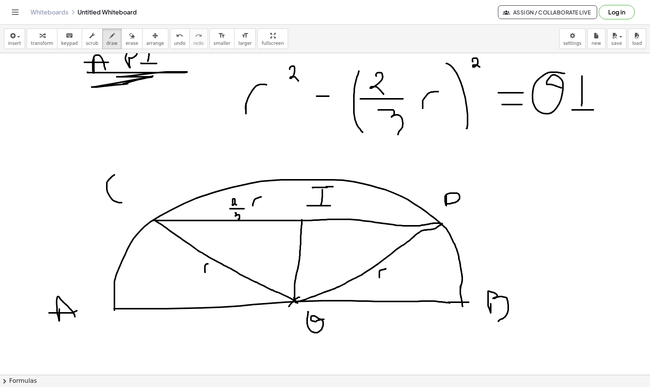
drag, startPoint x: 572, startPoint y: 74, endPoint x: 598, endPoint y: 75, distance: 26.3
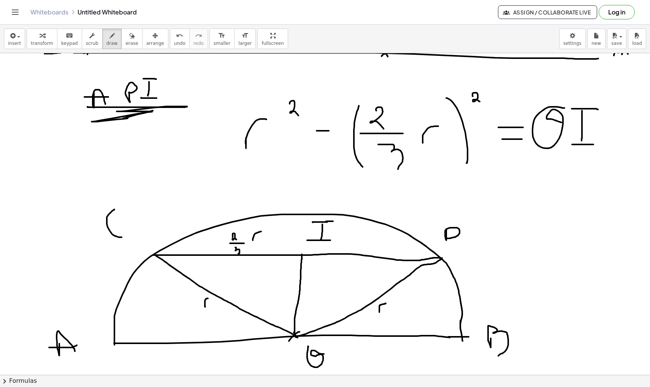
scroll to position [10325, 1]
drag, startPoint x: 248, startPoint y: 186, endPoint x: 258, endPoint y: 180, distance: 12.0
drag, startPoint x: 269, startPoint y: 170, endPoint x: 274, endPoint y: 176, distance: 7.8
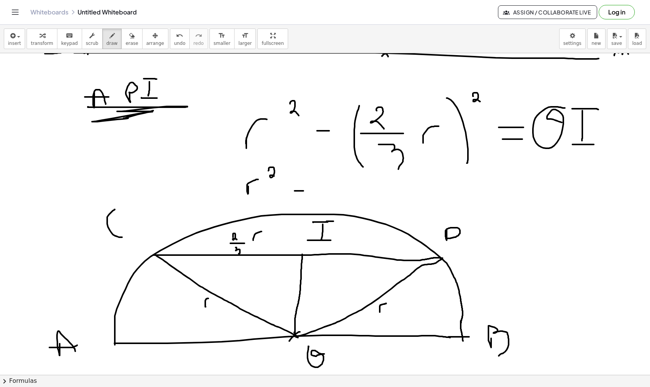
drag, startPoint x: 295, startPoint y: 191, endPoint x: 304, endPoint y: 191, distance: 9.5
drag, startPoint x: 323, startPoint y: 174, endPoint x: 329, endPoint y: 184, distance: 11.3
drag, startPoint x: 317, startPoint y: 189, endPoint x: 336, endPoint y: 190, distance: 19.4
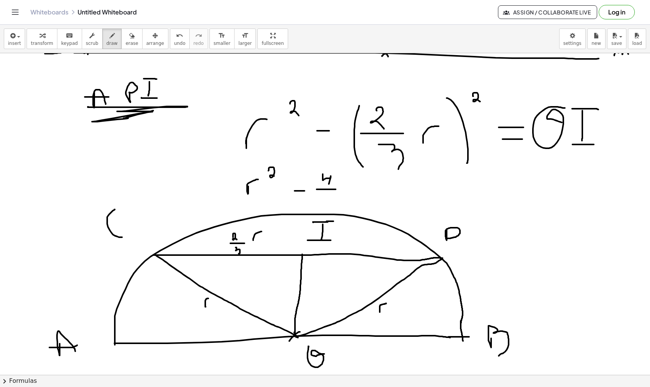
drag, startPoint x: 328, startPoint y: 196, endPoint x: 328, endPoint y: 202, distance: 6.1
drag, startPoint x: 343, startPoint y: 192, endPoint x: 352, endPoint y: 182, distance: 13.8
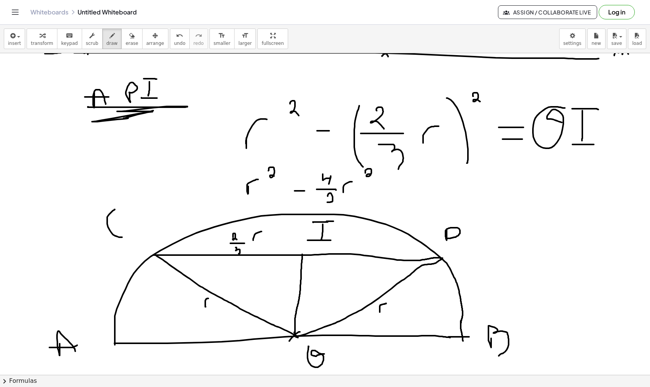
drag, startPoint x: 366, startPoint y: 173, endPoint x: 377, endPoint y: 176, distance: 11.8
drag, startPoint x: 410, startPoint y: 189, endPoint x: 419, endPoint y: 189, distance: 8.7
drag, startPoint x: 412, startPoint y: 193, endPoint x: 420, endPoint y: 193, distance: 8.4
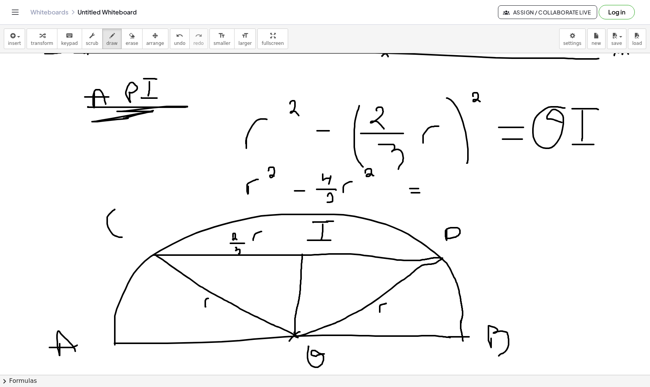
drag, startPoint x: 450, startPoint y: 173, endPoint x: 445, endPoint y: 184, distance: 12.3
drag, startPoint x: 439, startPoint y: 189, endPoint x: 466, endPoint y: 189, distance: 27.4
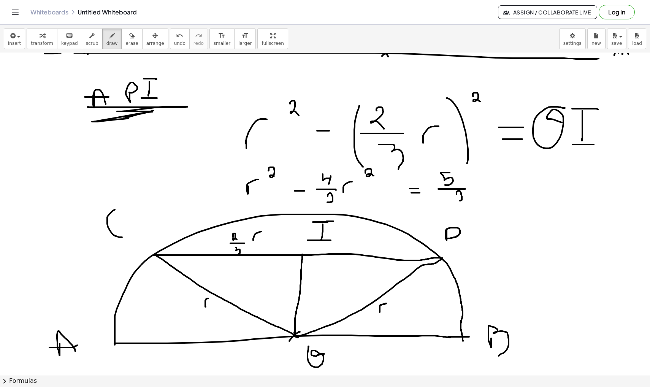
drag, startPoint x: 457, startPoint y: 194, endPoint x: 456, endPoint y: 202, distance: 7.3
drag, startPoint x: 477, startPoint y: 186, endPoint x: 484, endPoint y: 175, distance: 12.6
drag, startPoint x: 494, startPoint y: 164, endPoint x: 501, endPoint y: 170, distance: 9.0
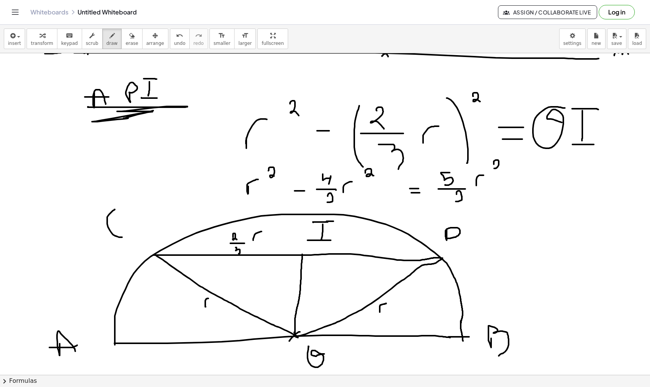
drag, startPoint x: 482, startPoint y: 214, endPoint x: 499, endPoint y: 214, distance: 17.1
drag, startPoint x: 485, startPoint y: 224, endPoint x: 506, endPoint y: 224, distance: 21.3
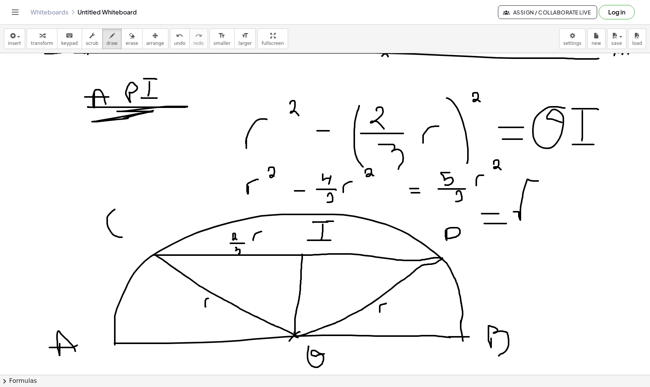
drag, startPoint x: 514, startPoint y: 212, endPoint x: 544, endPoint y: 181, distance: 43.0
drag, startPoint x: 550, startPoint y: 191, endPoint x: 550, endPoint y: 216, distance: 24.7
drag, startPoint x: 525, startPoint y: 223, endPoint x: 568, endPoint y: 223, distance: 43.4
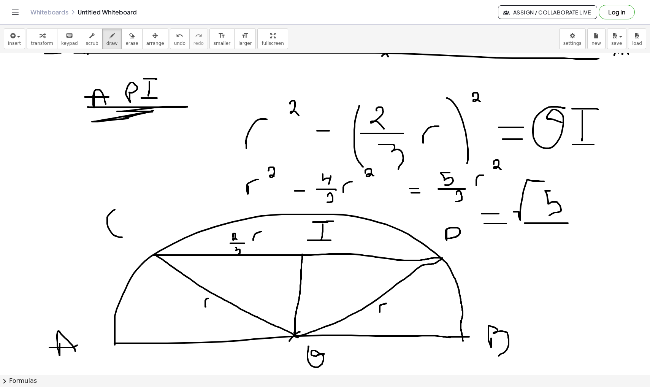
drag, startPoint x: 547, startPoint y: 235, endPoint x: 558, endPoint y: 249, distance: 17.8
drag, startPoint x: 576, startPoint y: 217, endPoint x: 587, endPoint y: 204, distance: 17.8
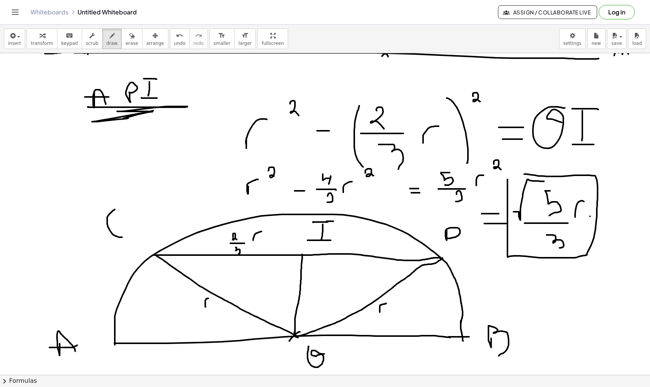
drag, startPoint x: 508, startPoint y: 180, endPoint x: 509, endPoint y: 174, distance: 5.9
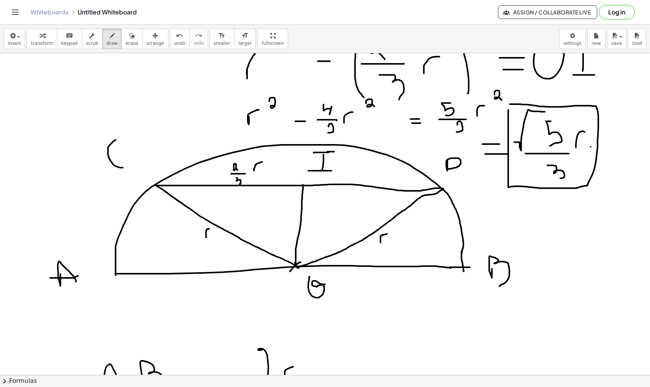
scroll to position [10395, 0]
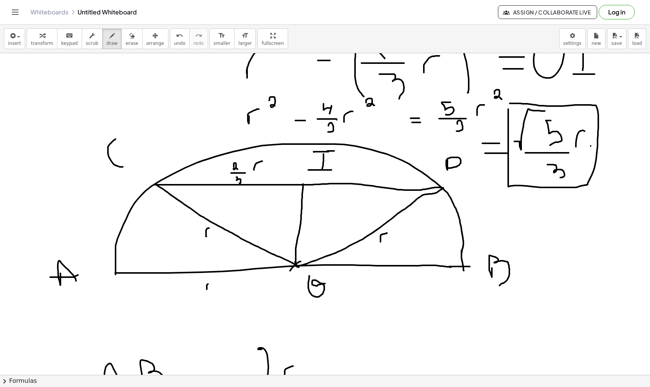
drag, startPoint x: 207, startPoint y: 289, endPoint x: 217, endPoint y: 279, distance: 14.3
drag, startPoint x: 375, startPoint y: 279, endPoint x: 382, endPoint y: 269, distance: 12.8
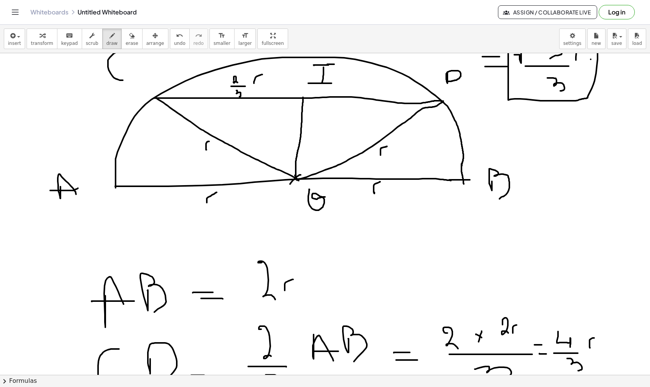
scroll to position [10486, 0]
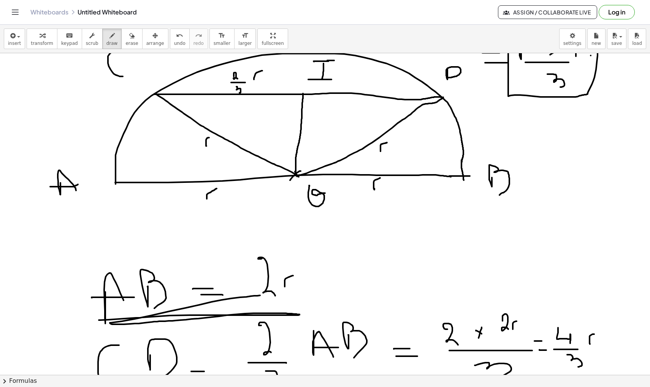
drag, startPoint x: 99, startPoint y: 320, endPoint x: 275, endPoint y: 294, distance: 177.7
click at [174, 41] on span "undo" at bounding box center [179, 43] width 11 height 5
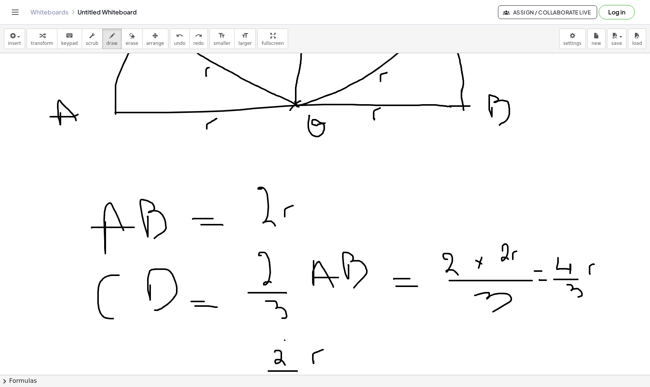
scroll to position [10558, 0]
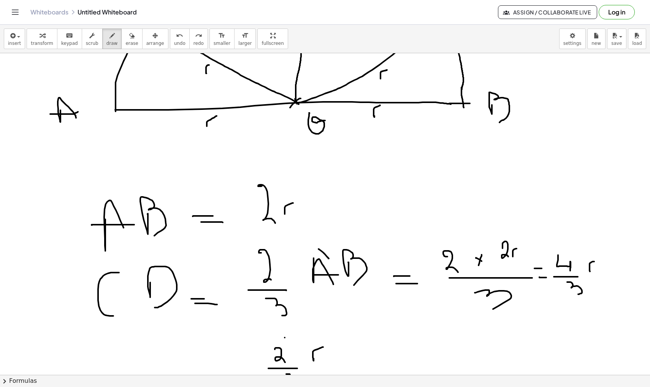
drag, startPoint x: 329, startPoint y: 259, endPoint x: 300, endPoint y: 244, distance: 32.8
drag, startPoint x: 291, startPoint y: 236, endPoint x: 295, endPoint y: 235, distance: 4.5
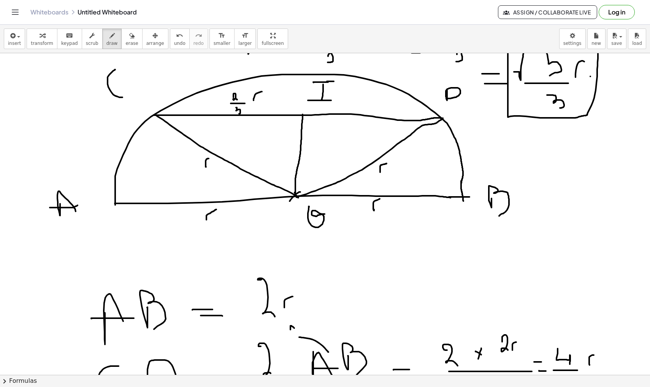
scroll to position [10461, 1]
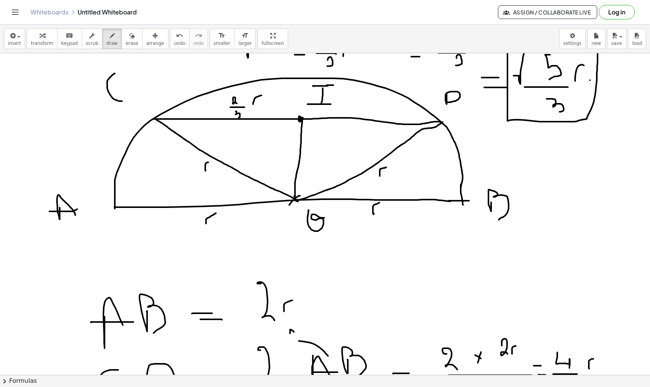
drag, startPoint x: 290, startPoint y: 117, endPoint x: 302, endPoint y: 134, distance: 20.2
drag, startPoint x: 198, startPoint y: 173, endPoint x: 206, endPoint y: 173, distance: 8.4
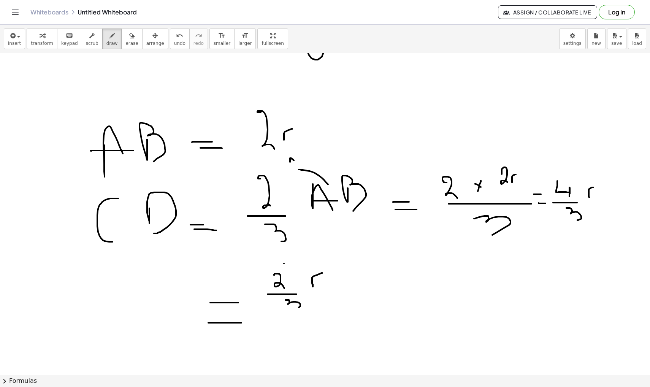
scroll to position [10635, 0]
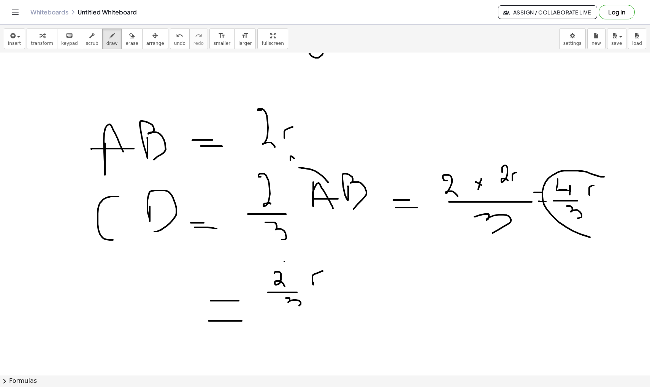
drag, startPoint x: 604, startPoint y: 177, endPoint x: 609, endPoint y: 175, distance: 5.1
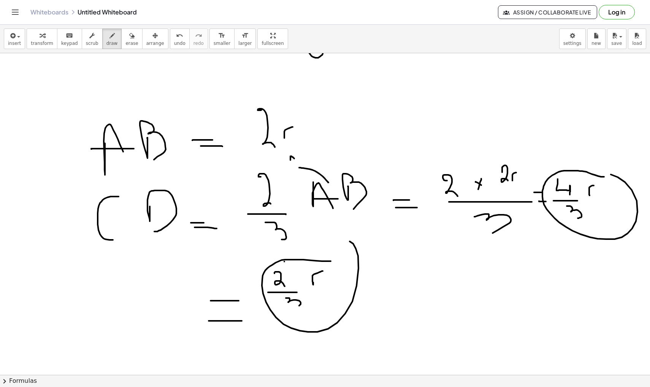
drag, startPoint x: 331, startPoint y: 261, endPoint x: 342, endPoint y: 243, distance: 21.1
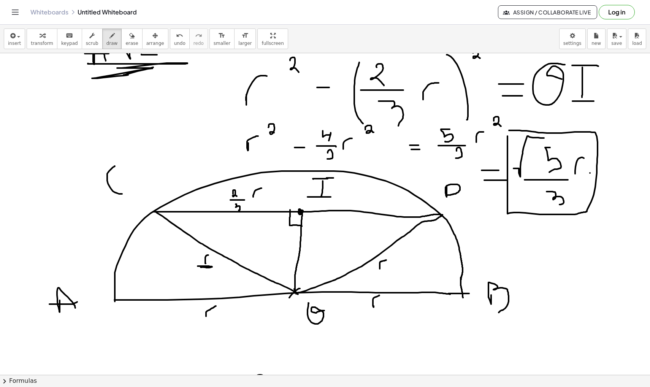
scroll to position [10367, 1]
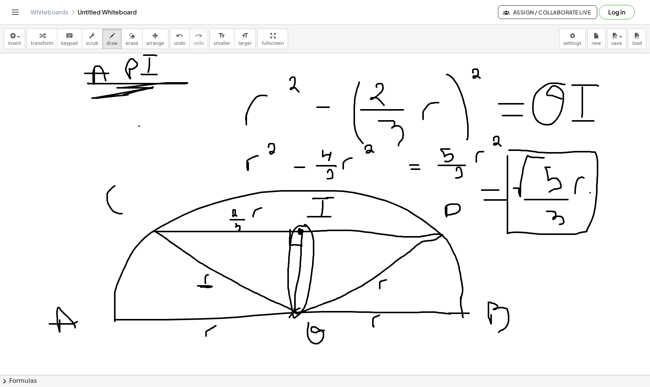
drag, startPoint x: 139, startPoint y: 126, endPoint x: 196, endPoint y: 125, distance: 57.1
drag, startPoint x: 210, startPoint y: 121, endPoint x: 212, endPoint y: 126, distance: 5.4
drag, startPoint x: 163, startPoint y: 160, endPoint x: 230, endPoint y: 160, distance: 66.9
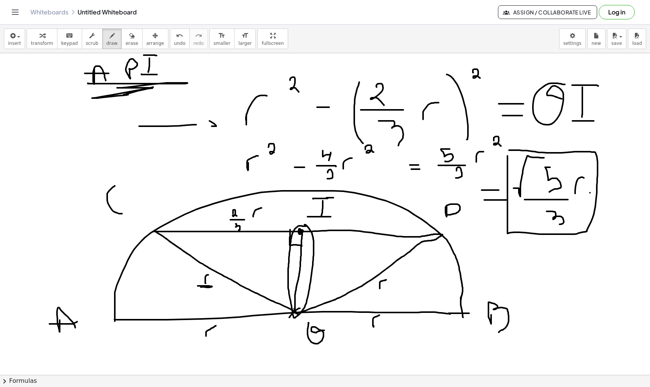
drag, startPoint x: 228, startPoint y: 153, endPoint x: 232, endPoint y: 162, distance: 10.0
drag, startPoint x: 437, startPoint y: 197, endPoint x: 453, endPoint y: 193, distance: 16.9
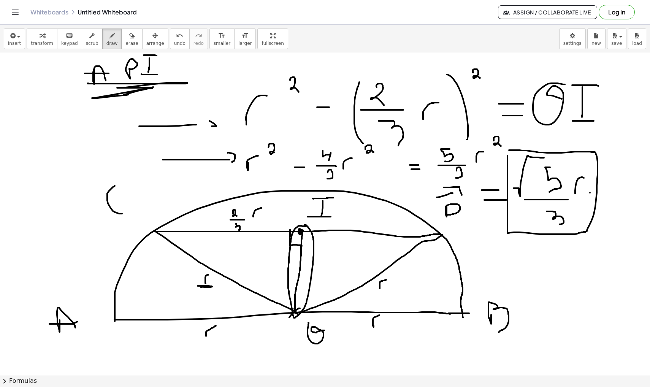
drag, startPoint x: 444, startPoint y: 188, endPoint x: 461, endPoint y: 200, distance: 21.2
drag, startPoint x: 121, startPoint y: 118, endPoint x: 121, endPoint y: 135, distance: 17.1
drag, startPoint x: 143, startPoint y: 153, endPoint x: 167, endPoint y: 170, distance: 29.4
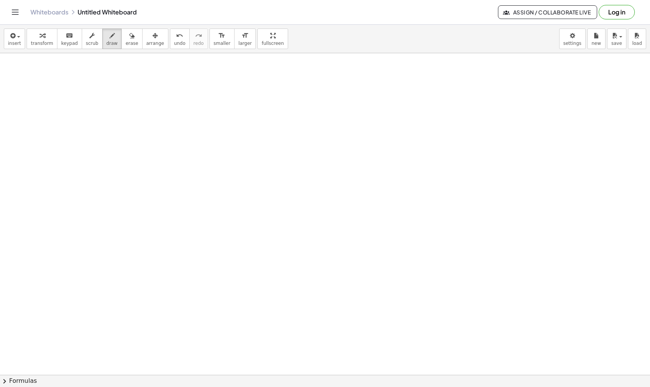
scroll to position [11051, 1]
drag, startPoint x: 165, startPoint y: 138, endPoint x: 114, endPoint y: 218, distance: 95.1
drag, startPoint x: 164, startPoint y: 138, endPoint x: 356, endPoint y: 134, distance: 192.5
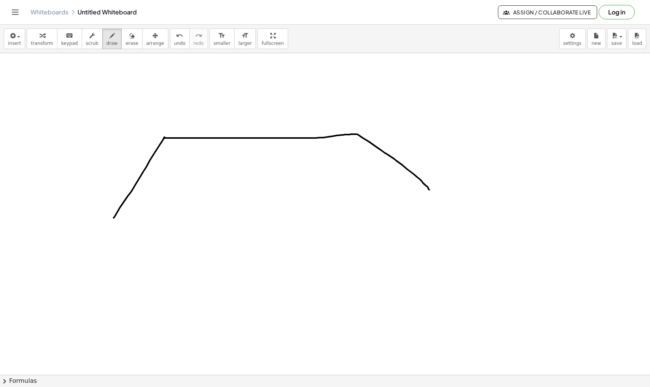
drag, startPoint x: 356, startPoint y: 134, endPoint x: 431, endPoint y: 192, distance: 93.8
click at [180, 41] on button "undo undo" at bounding box center [180, 39] width 20 height 21
drag, startPoint x: 356, startPoint y: 134, endPoint x: 410, endPoint y: 197, distance: 83.1
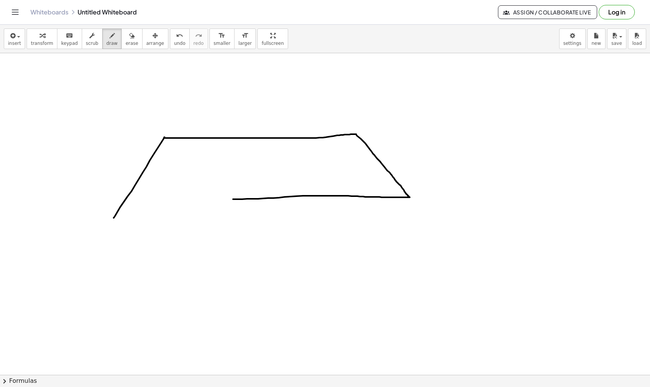
drag, startPoint x: 410, startPoint y: 197, endPoint x: 213, endPoint y: 202, distance: 196.7
drag, startPoint x: 213, startPoint y: 202, endPoint x: 157, endPoint y: 212, distance: 56.5
click at [176, 40] on icon "undo" at bounding box center [179, 35] width 7 height 9
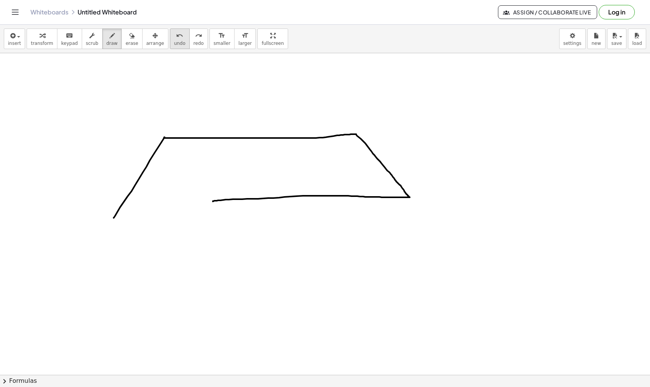
click at [174, 45] on span "undo" at bounding box center [179, 43] width 11 height 5
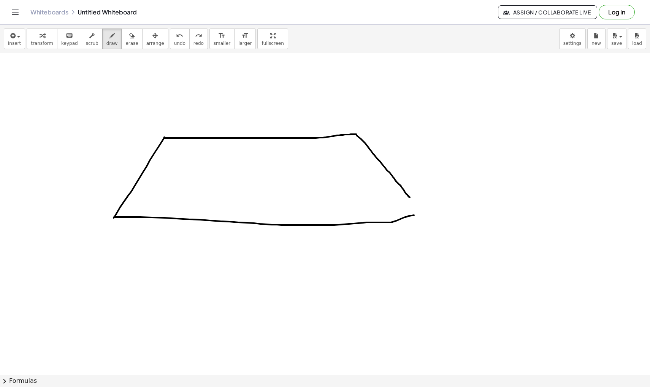
drag, startPoint x: 114, startPoint y: 217, endPoint x: 428, endPoint y: 215, distance: 314.2
drag, startPoint x: 410, startPoint y: 198, endPoint x: 426, endPoint y: 215, distance: 23.4
drag, startPoint x: 118, startPoint y: 94, endPoint x: 152, endPoint y: 121, distance: 43.0
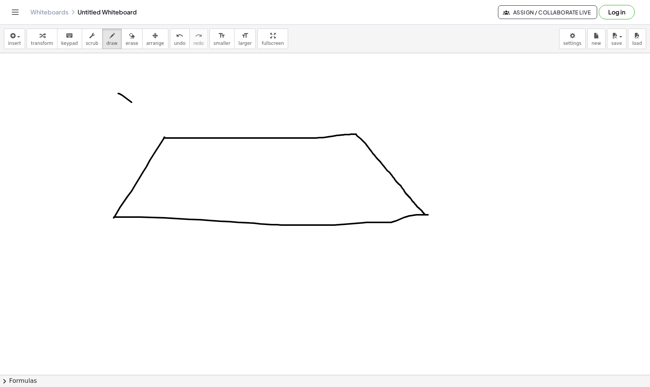
drag, startPoint x: 149, startPoint y: 87, endPoint x: 130, endPoint y: 118, distance: 35.9
drag, startPoint x: 374, startPoint y: 101, endPoint x: 382, endPoint y: 109, distance: 11.3
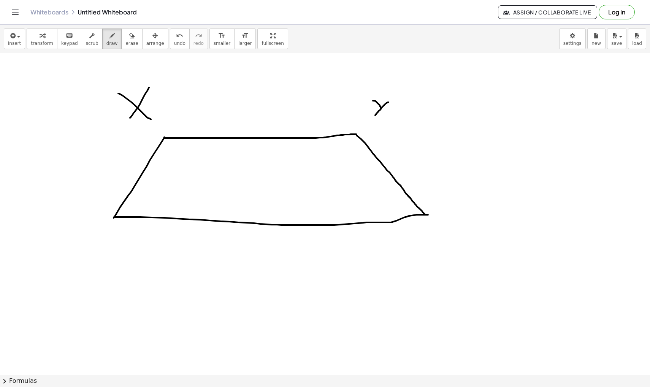
drag, startPoint x: 389, startPoint y: 102, endPoint x: 372, endPoint y: 119, distance: 23.4
drag, startPoint x: 440, startPoint y: 217, endPoint x: 461, endPoint y: 252, distance: 40.4
drag, startPoint x: 75, startPoint y: 245, endPoint x: 101, endPoint y: 224, distance: 33.9
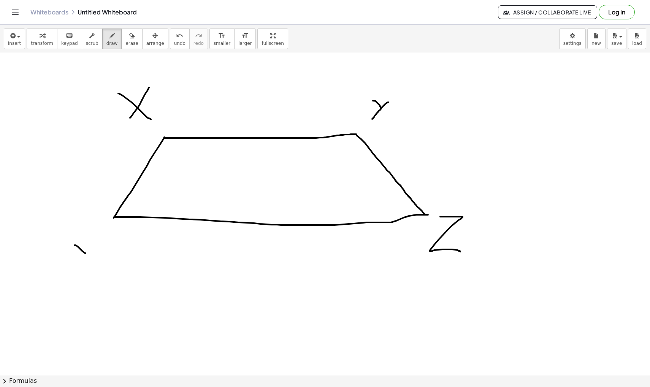
drag, startPoint x: 94, startPoint y: 229, endPoint x: 116, endPoint y: 221, distance: 23.7
drag, startPoint x: 112, startPoint y: 175, endPoint x: 109, endPoint y: 167, distance: 8.5
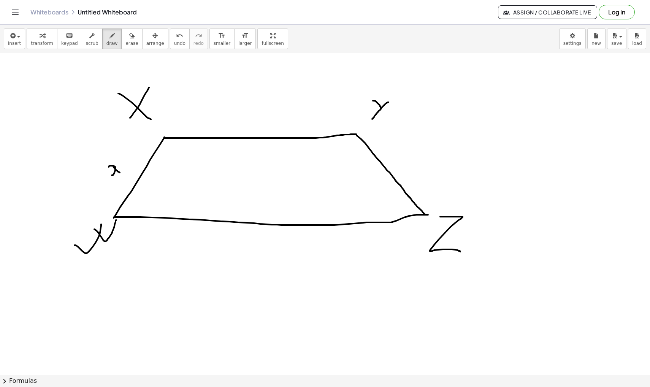
drag, startPoint x: 113, startPoint y: 167, endPoint x: 121, endPoint y: 173, distance: 10.0
drag, startPoint x: 136, startPoint y: 201, endPoint x: 142, endPoint y: 210, distance: 11.5
drag, startPoint x: 152, startPoint y: 198, endPoint x: 150, endPoint y: 208, distance: 10.4
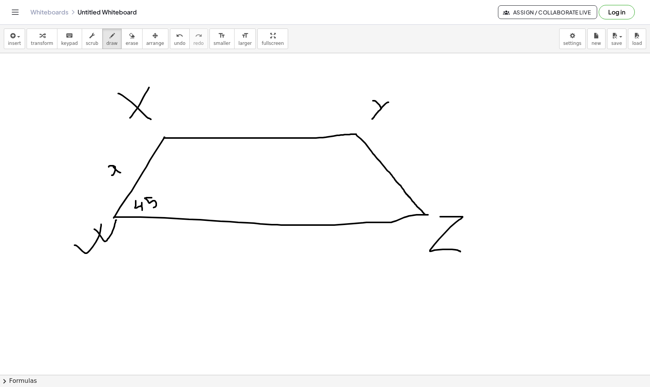
drag, startPoint x: 163, startPoint y: 148, endPoint x: 163, endPoint y: 155, distance: 6.5
drag, startPoint x: 166, startPoint y: 149, endPoint x: 169, endPoint y: 158, distance: 9.9
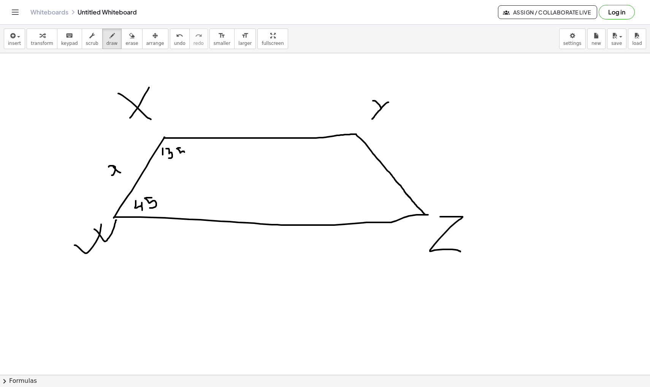
drag, startPoint x: 180, startPoint y: 148, endPoint x: 179, endPoint y: 159, distance: 11.1
drag, startPoint x: 393, startPoint y: 206, endPoint x: 398, endPoint y: 215, distance: 10.4
drag, startPoint x: 407, startPoint y: 204, endPoint x: 405, endPoint y: 211, distance: 7.5
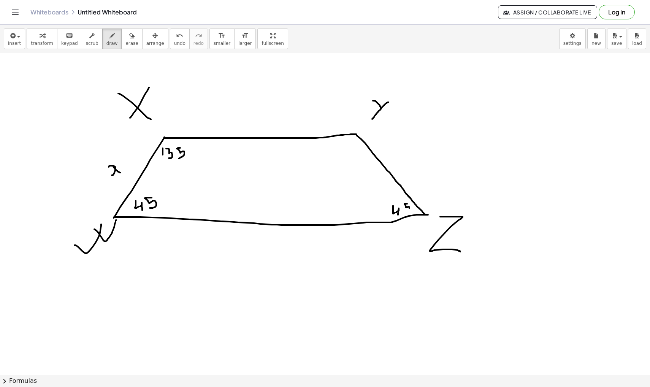
drag, startPoint x: 257, startPoint y: 97, endPoint x: 256, endPoint y: 122, distance: 24.4
drag, startPoint x: 356, startPoint y: 135, endPoint x: 327, endPoint y: 224, distance: 93.6
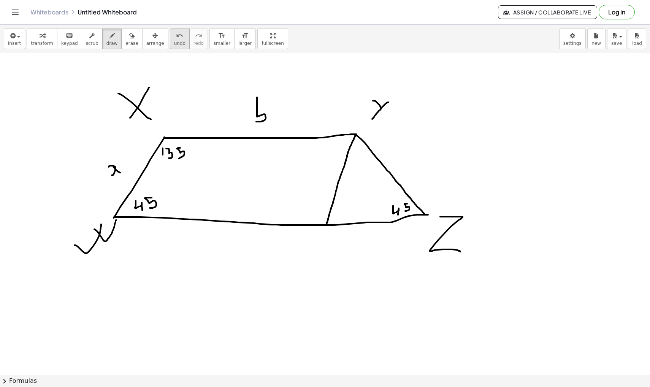
click at [176, 41] on span "undo" at bounding box center [179, 43] width 11 height 5
drag, startPoint x: 354, startPoint y: 134, endPoint x: 310, endPoint y: 224, distance: 100.0
drag, startPoint x: 319, startPoint y: 174, endPoint x: 321, endPoint y: 178, distance: 4.4
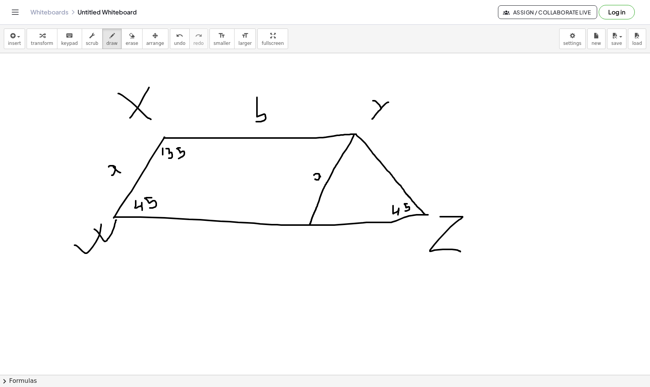
drag, startPoint x: 226, startPoint y: 235, endPoint x: 226, endPoint y: 245, distance: 9.5
drag, startPoint x: 306, startPoint y: 242, endPoint x: 299, endPoint y: 248, distance: 10.2
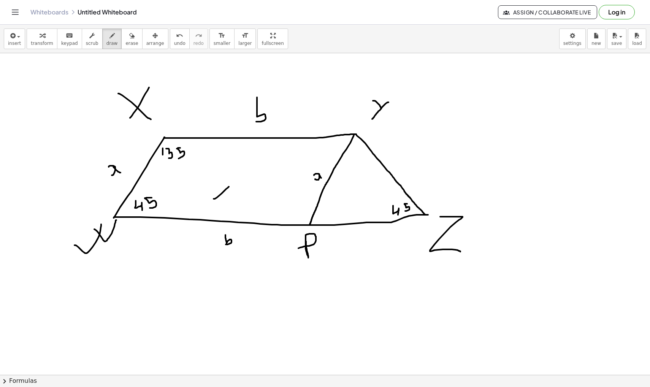
drag, startPoint x: 214, startPoint y: 199, endPoint x: 229, endPoint y: 198, distance: 14.9
click at [176, 40] on icon "undo" at bounding box center [179, 35] width 7 height 9
drag, startPoint x: 351, startPoint y: 191, endPoint x: 361, endPoint y: 201, distance: 14.3
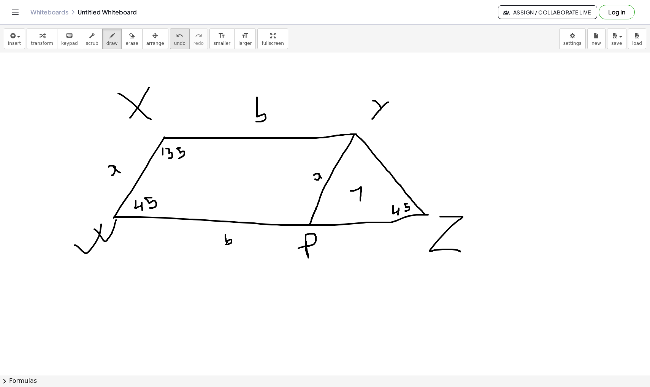
click at [176, 34] on icon "undo" at bounding box center [179, 35] width 7 height 9
drag, startPoint x: 210, startPoint y: 179, endPoint x: 231, endPoint y: 185, distance: 21.9
click at [177, 41] on span "undo" at bounding box center [179, 43] width 11 height 5
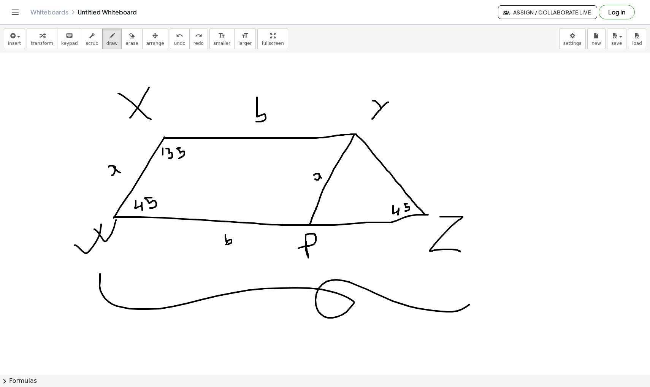
drag, startPoint x: 100, startPoint y: 274, endPoint x: 487, endPoint y: 276, distance: 387.2
drag, startPoint x: 111, startPoint y: 253, endPoint x: 317, endPoint y: 268, distance: 206.0
drag, startPoint x: 358, startPoint y: 234, endPoint x: 359, endPoint y: 255, distance: 20.9
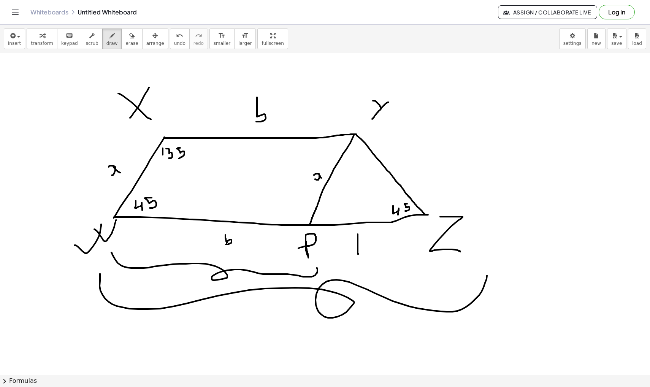
drag, startPoint x: 350, startPoint y: 231, endPoint x: 367, endPoint y: 237, distance: 18.3
drag, startPoint x: 231, startPoint y: 173, endPoint x: 231, endPoint y: 192, distance: 19.0
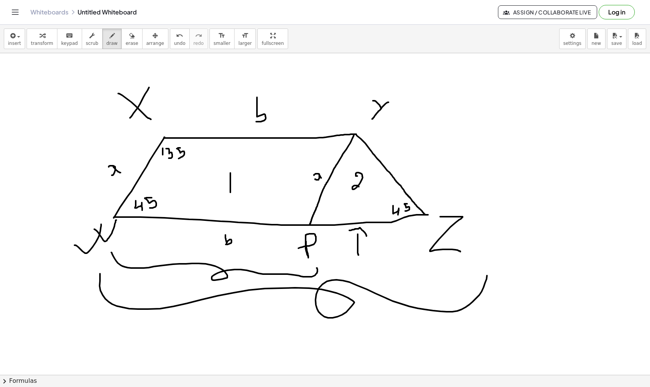
drag, startPoint x: 358, startPoint y: 176, endPoint x: 359, endPoint y: 188, distance: 11.9
drag, startPoint x: 288, startPoint y: 110, endPoint x: 305, endPoint y: 126, distance: 23.4
click at [129, 38] on icon "button" at bounding box center [131, 35] width 5 height 9
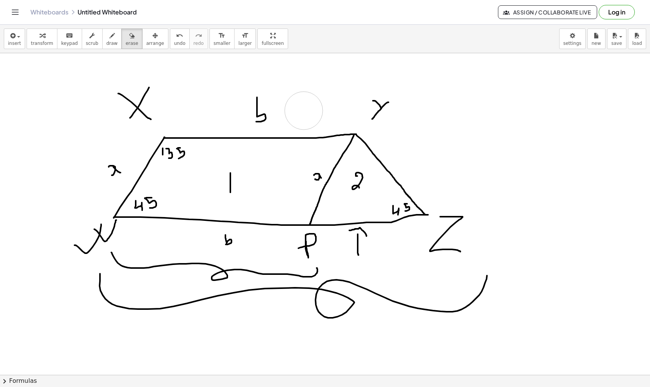
drag, startPoint x: 308, startPoint y: 105, endPoint x: 306, endPoint y: 111, distance: 6.1
drag, startPoint x: 236, startPoint y: 192, endPoint x: 236, endPoint y: 187, distance: 5.0
click at [107, 41] on span "draw" at bounding box center [112, 43] width 11 height 5
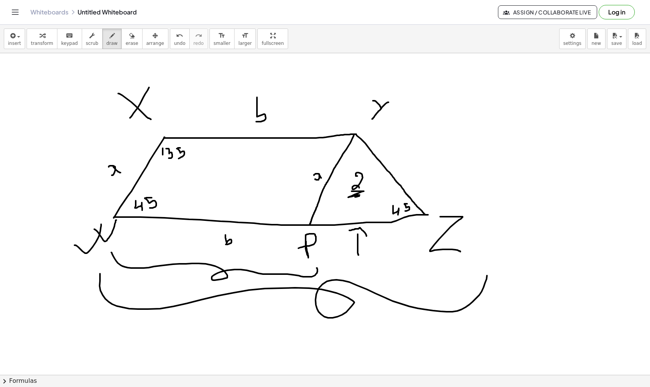
drag, startPoint x: 352, startPoint y: 191, endPoint x: 355, endPoint y: 199, distance: 8.0
click at [129, 37] on icon "button" at bounding box center [131, 35] width 5 height 9
drag, startPoint x: 359, startPoint y: 191, endPoint x: 359, endPoint y: 186, distance: 4.6
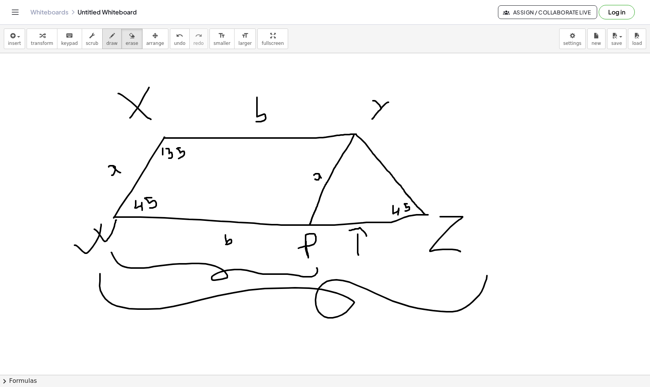
click at [107, 42] on span "draw" at bounding box center [112, 43] width 11 height 5
drag, startPoint x: 281, startPoint y: 214, endPoint x: 288, endPoint y: 217, distance: 7.7
drag, startPoint x: 291, startPoint y: 207, endPoint x: 298, endPoint y: 216, distance: 10.6
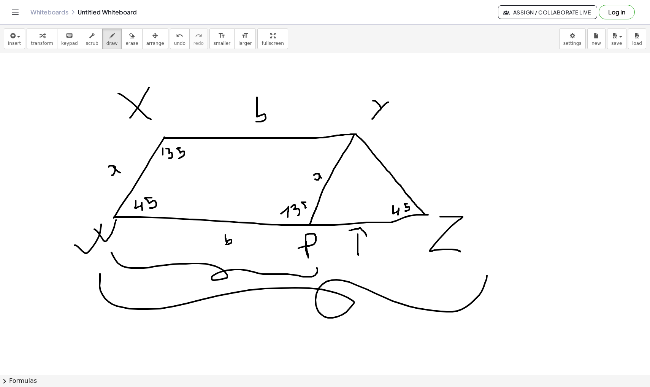
drag, startPoint x: 306, startPoint y: 202, endPoint x: 298, endPoint y: 215, distance: 14.9
drag, startPoint x: 187, startPoint y: 164, endPoint x: 289, endPoint y: 216, distance: 114.8
click at [175, 45] on span "undo" at bounding box center [179, 43] width 11 height 5
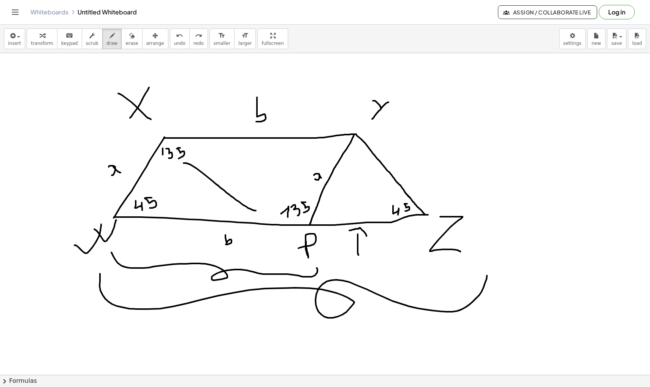
drag, startPoint x: 184, startPoint y: 163, endPoint x: 265, endPoint y: 209, distance: 93.2
drag, startPoint x: 267, startPoint y: 205, endPoint x: 270, endPoint y: 213, distance: 8.3
drag, startPoint x: 181, startPoint y: 167, endPoint x: 185, endPoint y: 164, distance: 4.1
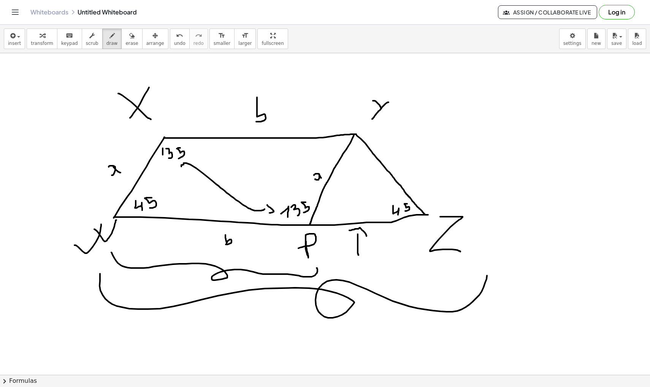
drag, startPoint x: 327, startPoint y: 137, endPoint x: 338, endPoint y: 160, distance: 26.0
drag, startPoint x: 297, startPoint y: 152, endPoint x: 304, endPoint y: 157, distance: 8.4
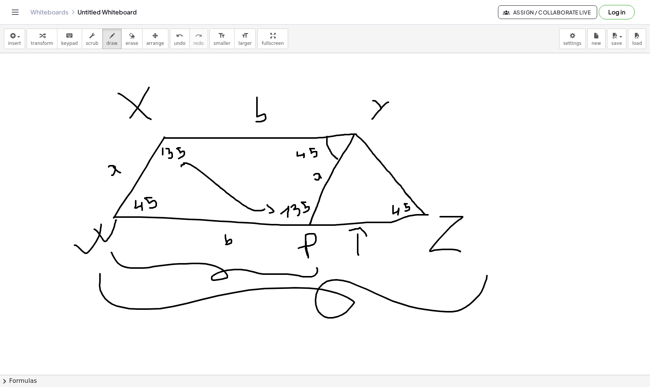
drag, startPoint x: 315, startPoint y: 149, endPoint x: 313, endPoint y: 157, distance: 8.4
drag, startPoint x: 172, startPoint y: 200, endPoint x: 293, endPoint y: 165, distance: 125.2
drag, startPoint x: 289, startPoint y: 161, endPoint x: 296, endPoint y: 166, distance: 8.7
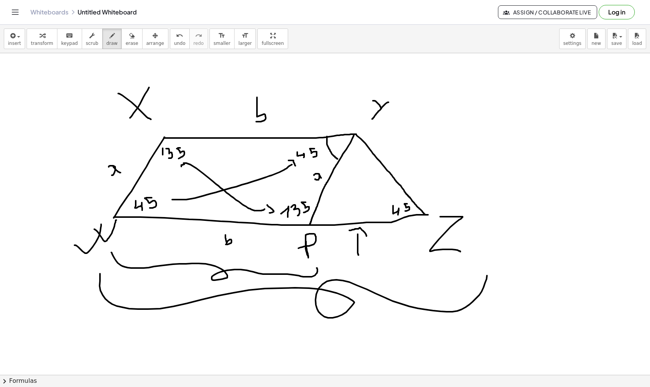
drag, startPoint x: 348, startPoint y: 149, endPoint x: 369, endPoint y: 147, distance: 21.4
drag, startPoint x: 354, startPoint y: 163, endPoint x: 355, endPoint y: 170, distance: 6.5
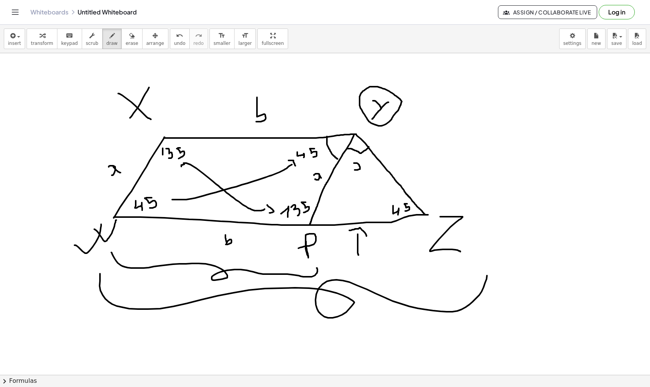
drag, startPoint x: 326, startPoint y: 208, endPoint x: 331, endPoint y: 215, distance: 9.1
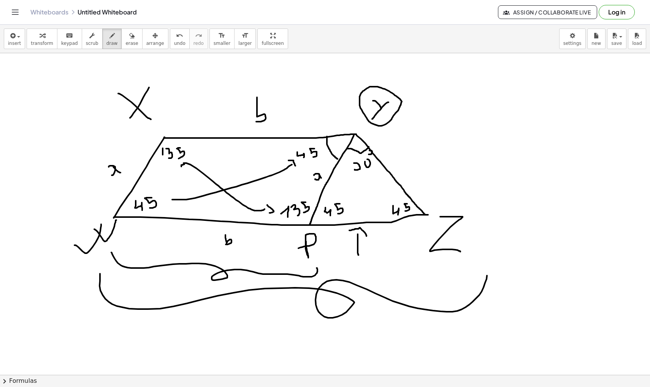
drag, startPoint x: 340, startPoint y: 204, endPoint x: 338, endPoint y: 214, distance: 10.1
drag, startPoint x: 344, startPoint y: 200, endPoint x: 342, endPoint y: 195, distance: 6.1
drag, startPoint x: 421, startPoint y: 165, endPoint x: 420, endPoint y: 161, distance: 4.3
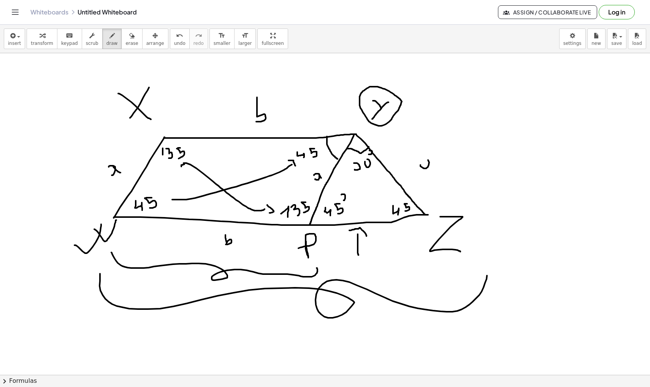
drag, startPoint x: 428, startPoint y: 161, endPoint x: 435, endPoint y: 169, distance: 10.8
drag, startPoint x: 315, startPoint y: 184, endPoint x: 320, endPoint y: 184, distance: 5.0
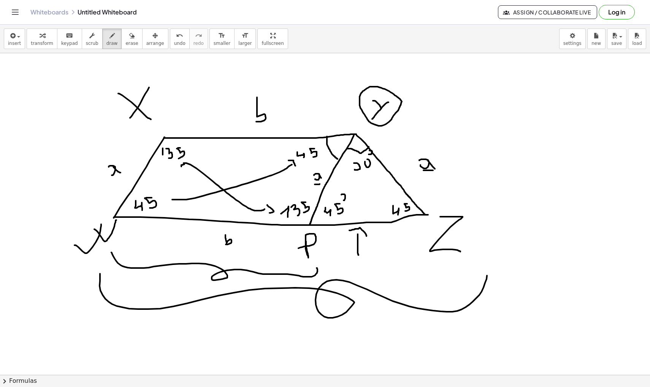
drag, startPoint x: 424, startPoint y: 170, endPoint x: 439, endPoint y: 172, distance: 15.6
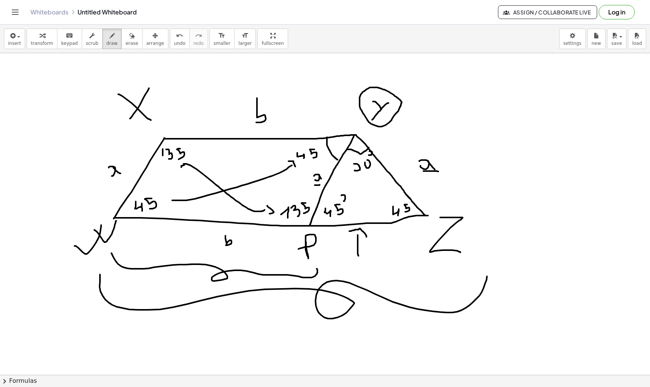
scroll to position [11048, 1]
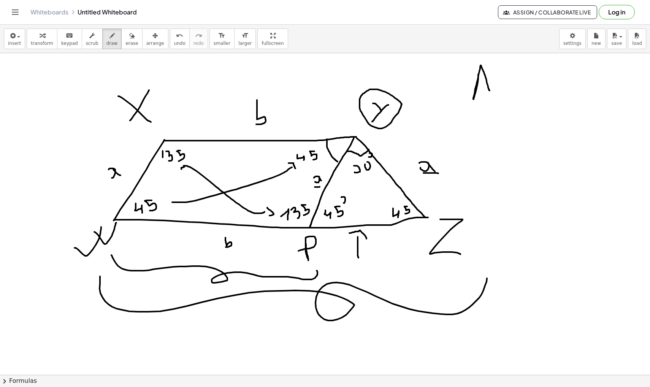
drag, startPoint x: 479, startPoint y: 75, endPoint x: 490, endPoint y: 91, distance: 19.9
drag, startPoint x: 476, startPoint y: 84, endPoint x: 488, endPoint y: 83, distance: 12.2
drag, startPoint x: 500, startPoint y: 91, endPoint x: 495, endPoint y: 112, distance: 21.5
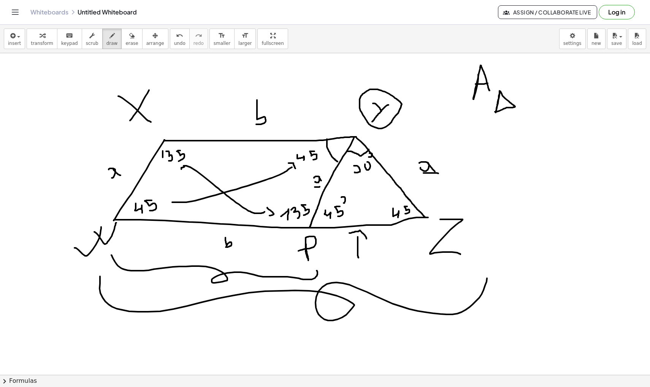
drag, startPoint x: 536, startPoint y: 74, endPoint x: 538, endPoint y: 83, distance: 9.0
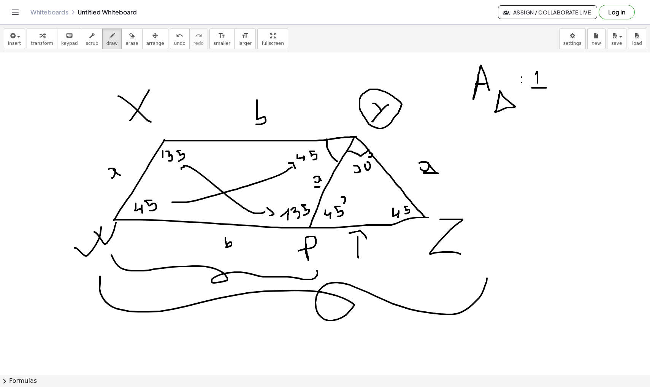
drag, startPoint x: 532, startPoint y: 88, endPoint x: 547, endPoint y: 88, distance: 14.5
drag, startPoint x: 541, startPoint y: 93, endPoint x: 546, endPoint y: 102, distance: 10.4
drag, startPoint x: 554, startPoint y: 84, endPoint x: 559, endPoint y: 90, distance: 7.8
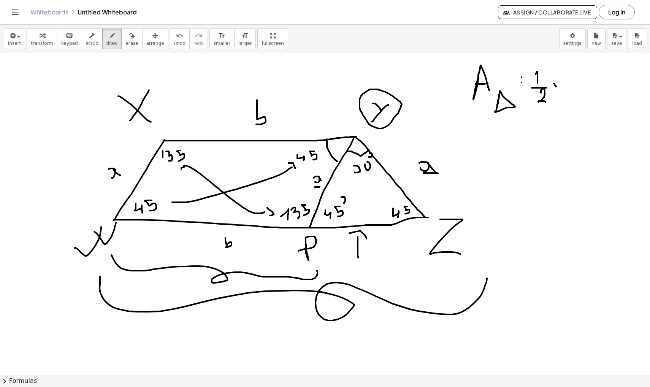
drag, startPoint x: 559, startPoint y: 83, endPoint x: 554, endPoint y: 90, distance: 9.0
drag, startPoint x: 567, startPoint y: 74, endPoint x: 566, endPoint y: 87, distance: 13.3
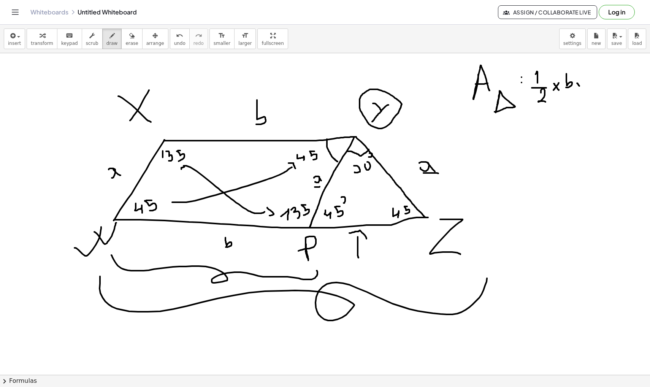
drag, startPoint x: 577, startPoint y: 83, endPoint x: 580, endPoint y: 87, distance: 4.3
drag, startPoint x: 581, startPoint y: 83, endPoint x: 576, endPoint y: 88, distance: 7.3
drag, startPoint x: 588, startPoint y: 71, endPoint x: 597, endPoint y: 86, distance: 17.6
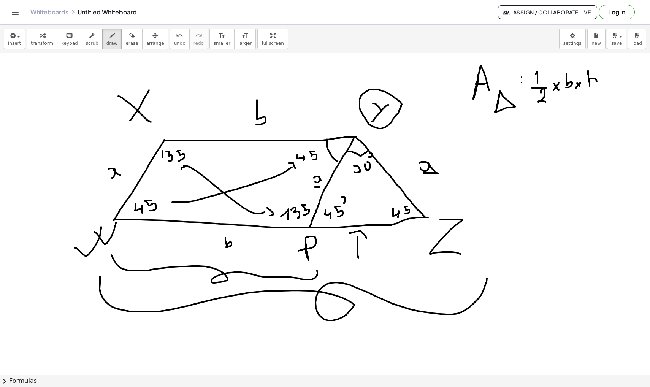
drag, startPoint x: 520, startPoint y: 134, endPoint x: 528, endPoint y: 135, distance: 8.0
drag, startPoint x: 521, startPoint y: 142, endPoint x: 529, endPoint y: 142, distance: 8.0
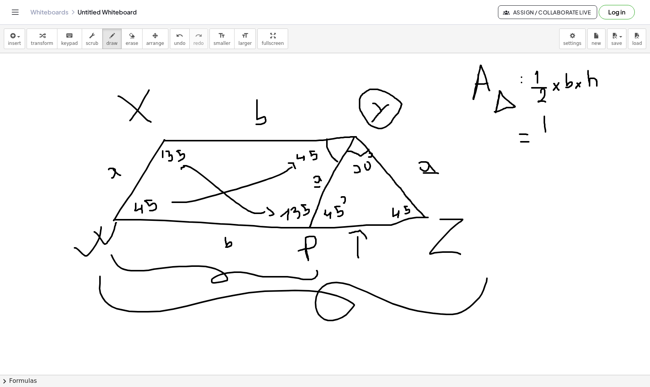
drag, startPoint x: 545, startPoint y: 116, endPoint x: 546, endPoint y: 136, distance: 19.8
drag, startPoint x: 539, startPoint y: 142, endPoint x: 557, endPoint y: 142, distance: 17.9
drag, startPoint x: 548, startPoint y: 150, endPoint x: 553, endPoint y: 159, distance: 10.0
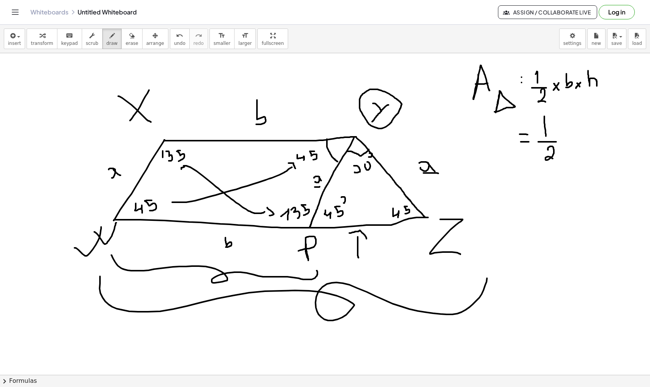
drag, startPoint x: 562, startPoint y: 137, endPoint x: 566, endPoint y: 144, distance: 8.0
drag, startPoint x: 566, startPoint y: 137, endPoint x: 561, endPoint y: 143, distance: 7.3
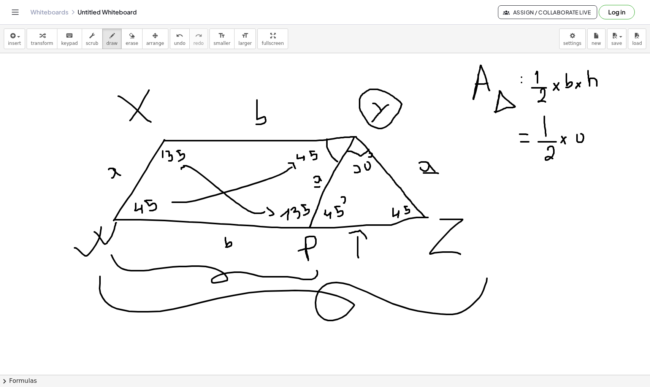
drag, startPoint x: 583, startPoint y: 135, endPoint x: 586, endPoint y: 142, distance: 7.5
drag, startPoint x: 588, startPoint y: 135, endPoint x: 594, endPoint y: 140, distance: 7.4
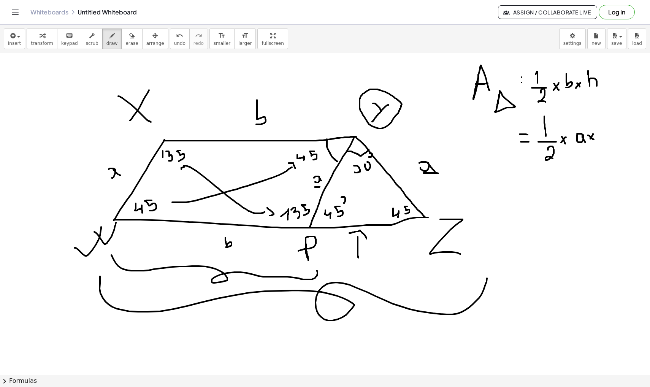
drag, startPoint x: 593, startPoint y: 134, endPoint x: 591, endPoint y: 139, distance: 5.6
drag, startPoint x: 599, startPoint y: 133, endPoint x: 598, endPoint y: 129, distance: 4.3
drag, startPoint x: 604, startPoint y: 129, endPoint x: 608, endPoint y: 135, distance: 6.3
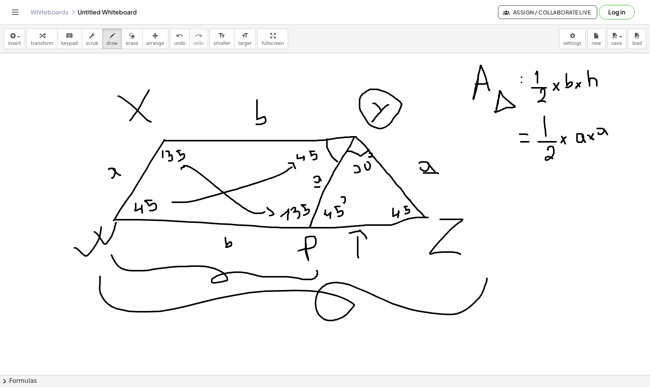
drag, startPoint x: 526, startPoint y: 185, endPoint x: 534, endPoint y: 185, distance: 8.4
drag, startPoint x: 526, startPoint y: 190, endPoint x: 533, endPoint y: 190, distance: 7.2
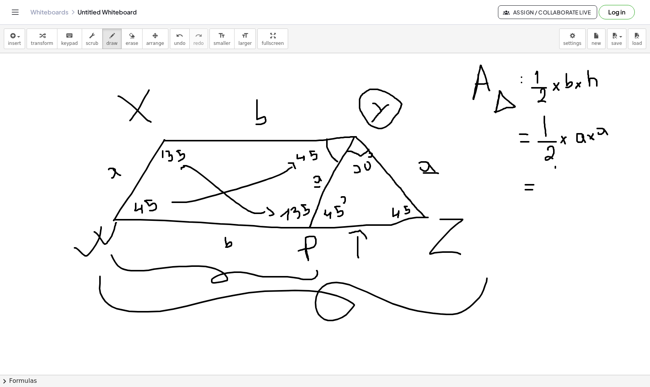
drag, startPoint x: 556, startPoint y: 167, endPoint x: 556, endPoint y: 179, distance: 12.2
drag, startPoint x: 545, startPoint y: 188, endPoint x: 563, endPoint y: 188, distance: 17.5
drag, startPoint x: 558, startPoint y: 193, endPoint x: 564, endPoint y: 198, distance: 7.8
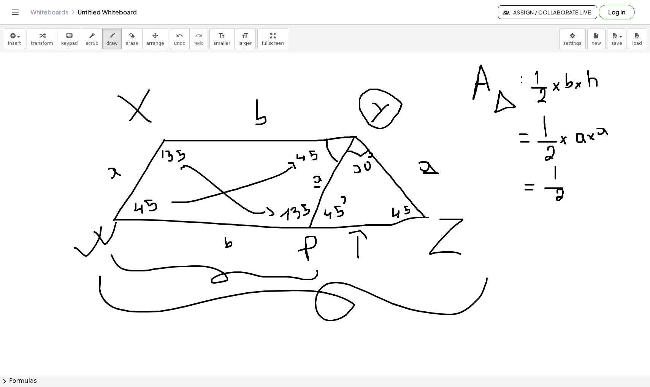
drag, startPoint x: 581, startPoint y: 178, endPoint x: 587, endPoint y: 184, distance: 8.7
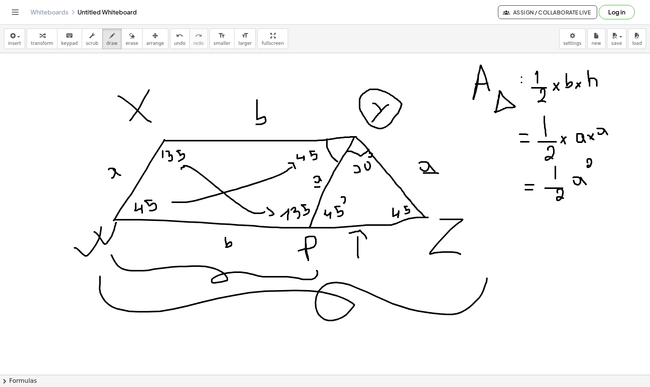
drag, startPoint x: 487, startPoint y: 176, endPoint x: 504, endPoint y: 189, distance: 21.4
drag, startPoint x: 480, startPoint y: 183, endPoint x: 504, endPoint y: 178, distance: 24.3
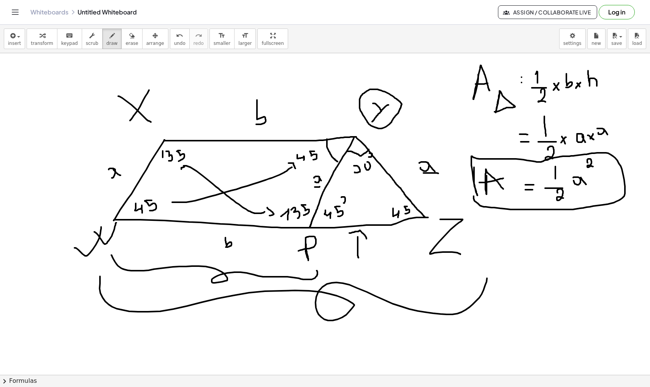
drag, startPoint x: 474, startPoint y: 167, endPoint x: 474, endPoint y: 191, distance: 23.2
drag, startPoint x: 328, startPoint y: 173, endPoint x: 331, endPoint y: 185, distance: 12.2
drag, startPoint x: 391, startPoint y: 169, endPoint x: 390, endPoint y: 183, distance: 14.1
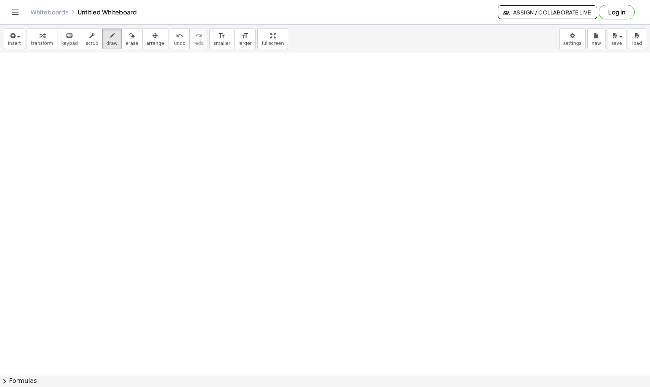
scroll to position [11411, 0]
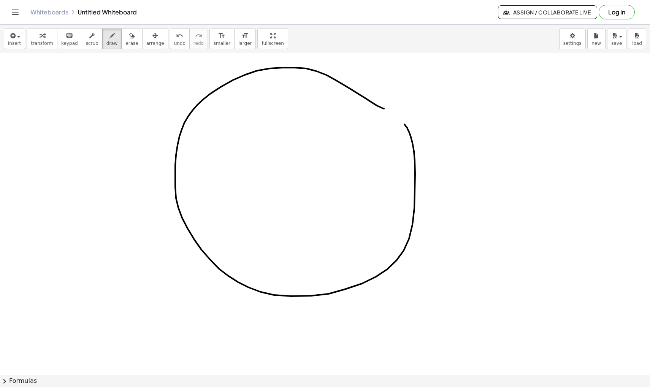
drag, startPoint x: 384, startPoint y: 109, endPoint x: 372, endPoint y: 104, distance: 13.4
drag, startPoint x: 289, startPoint y: 178, endPoint x: 256, endPoint y: 68, distance: 114.9
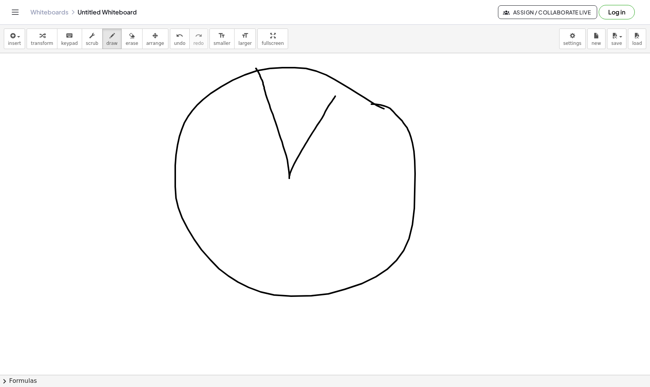
drag, startPoint x: 290, startPoint y: 176, endPoint x: 343, endPoint y: 84, distance: 106.0
drag, startPoint x: 290, startPoint y: 177, endPoint x: 377, endPoint y: 97, distance: 118.5
drag, startPoint x: 291, startPoint y: 176, endPoint x: 405, endPoint y: 172, distance: 113.8
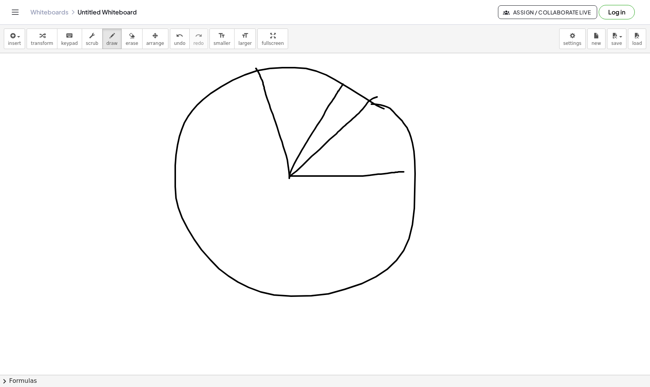
drag, startPoint x: 290, startPoint y: 178, endPoint x: 368, endPoint y: 266, distance: 117.2
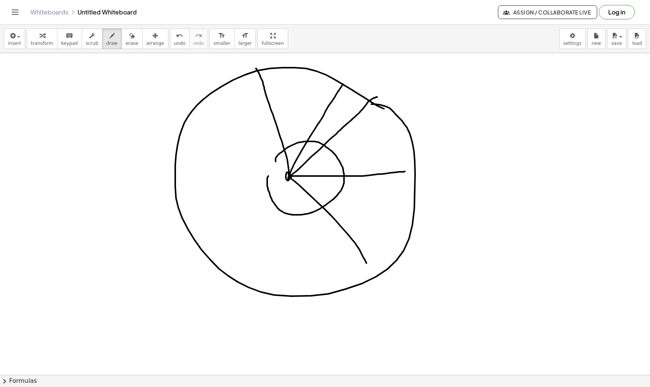
drag, startPoint x: 276, startPoint y: 162, endPoint x: 272, endPoint y: 173, distance: 11.7
drag, startPoint x: 244, startPoint y: 178, endPoint x: 254, endPoint y: 178, distance: 10.7
drag, startPoint x: 243, startPoint y: 185, endPoint x: 251, endPoint y: 185, distance: 8.0
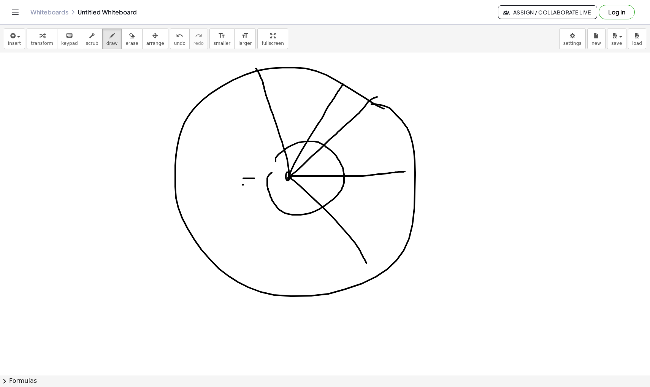
drag, startPoint x: 181, startPoint y: 176, endPoint x: 190, endPoint y: 188, distance: 14.9
drag, startPoint x: 205, startPoint y: 169, endPoint x: 208, endPoint y: 178, distance: 10.0
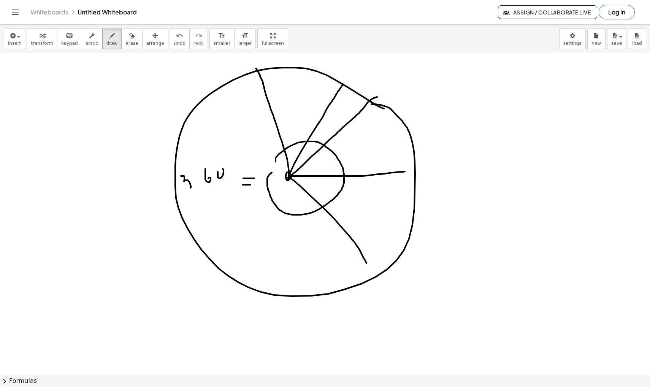
drag, startPoint x: 218, startPoint y: 172, endPoint x: 215, endPoint y: 167, distance: 5.6
drag, startPoint x: 188, startPoint y: 192, endPoint x: 216, endPoint y: 189, distance: 27.9
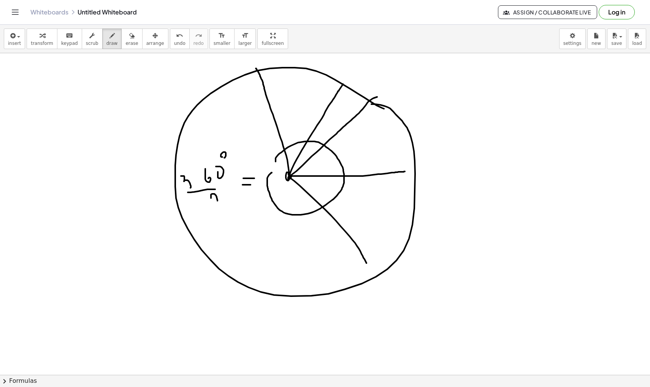
drag, startPoint x: 211, startPoint y: 198, endPoint x: 214, endPoint y: 205, distance: 7.7
drag, startPoint x: 226, startPoint y: 256, endPoint x: 255, endPoint y: 248, distance: 29.7
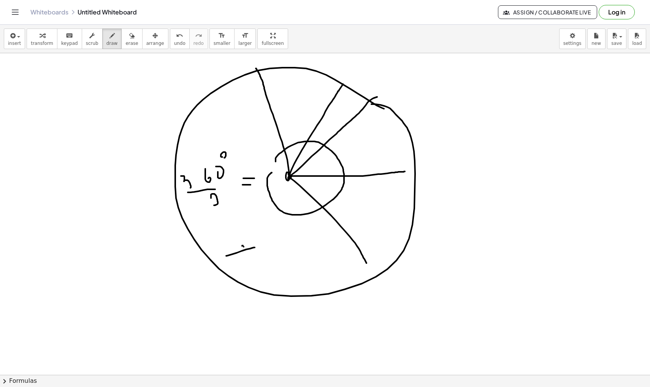
drag, startPoint x: 263, startPoint y: 236, endPoint x: 267, endPoint y: 248, distance: 12.8
drag, startPoint x: 266, startPoint y: 246, endPoint x: 275, endPoint y: 245, distance: 8.5
